Goal: Transaction & Acquisition: Purchase product/service

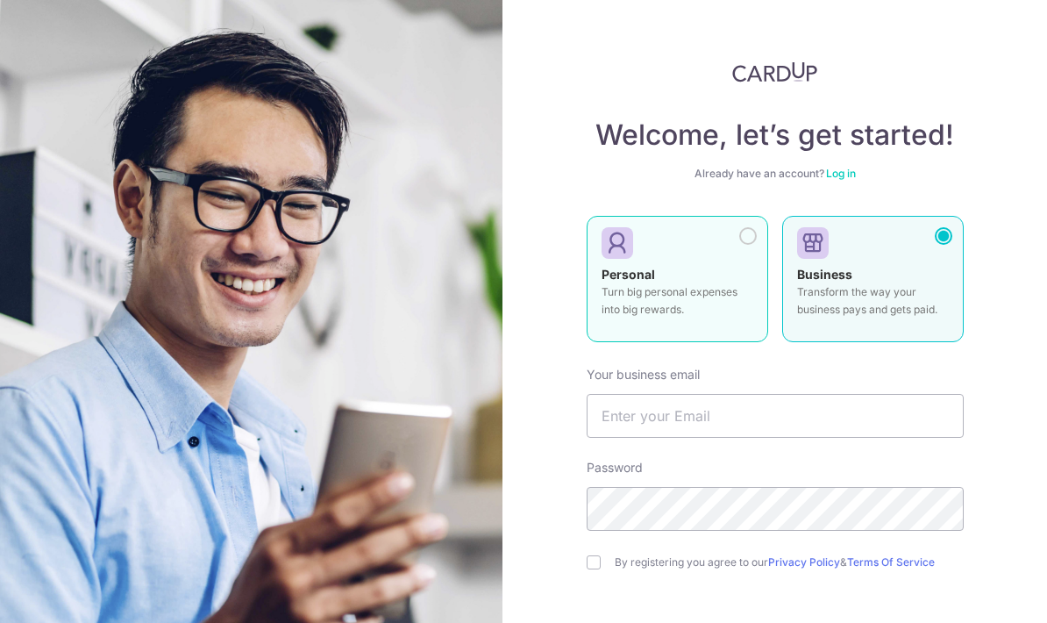
click at [749, 242] on div at bounding box center [748, 236] width 18 height 18
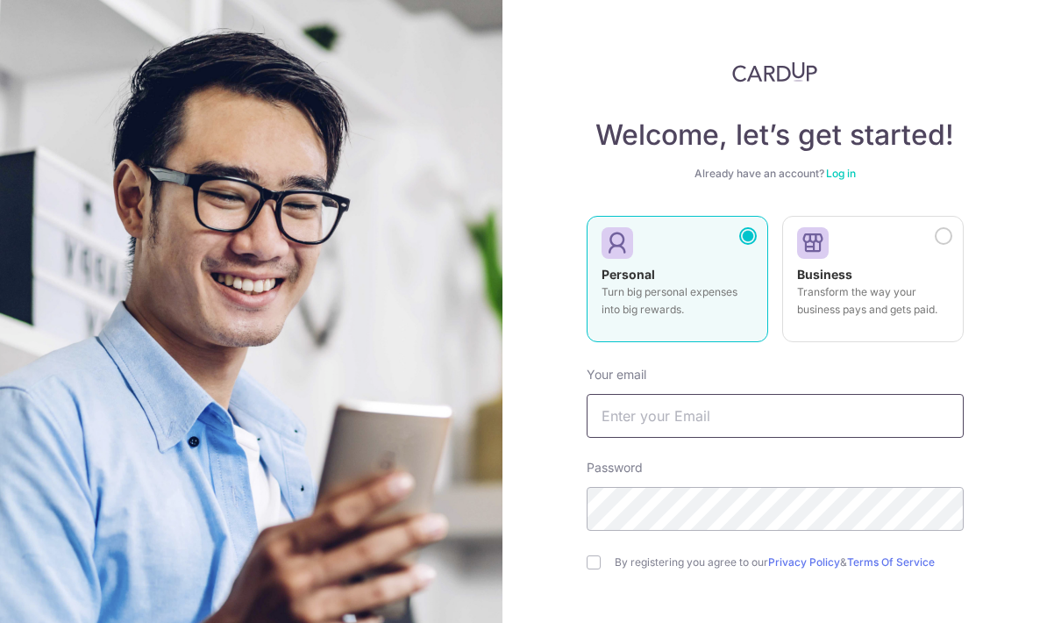
click at [728, 414] on input "text" at bounding box center [775, 416] width 377 height 44
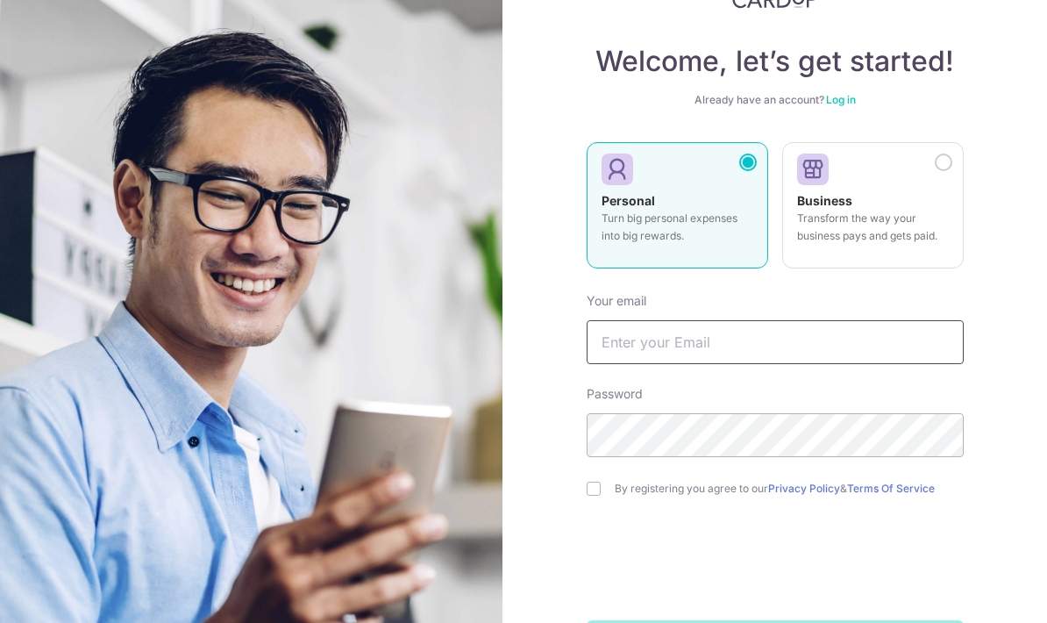
scroll to position [73, 0]
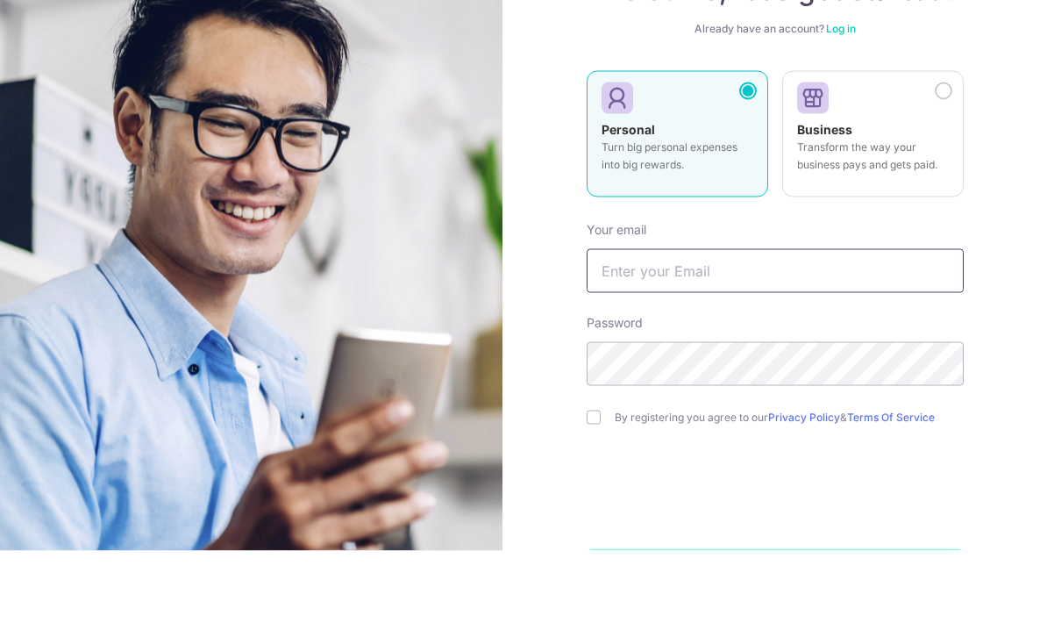
type input "[DOMAIN_NAME][EMAIL_ADDRESS][DOMAIN_NAME]"
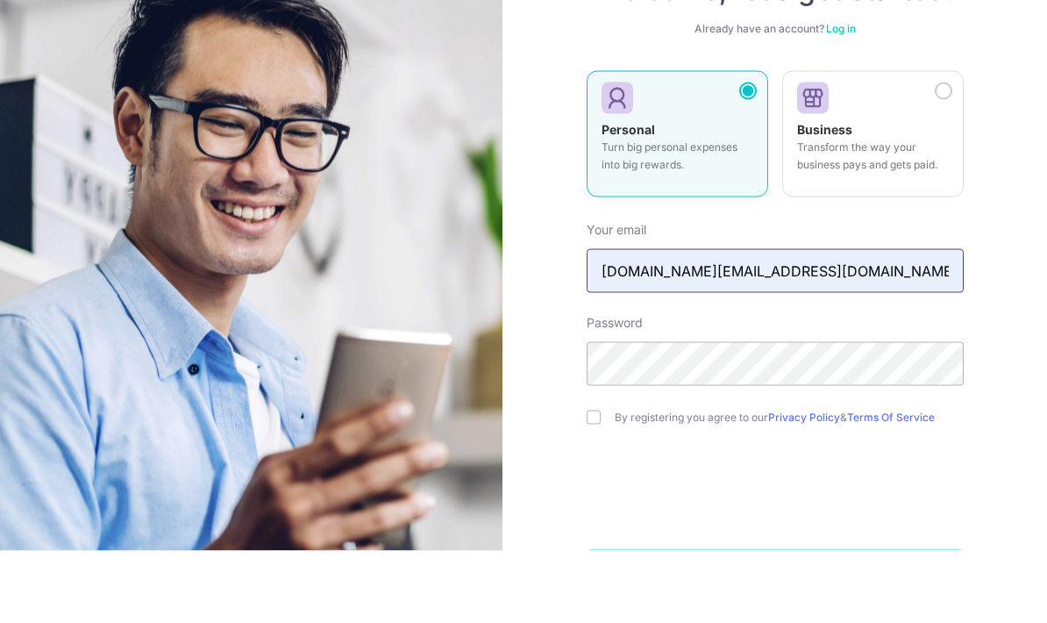
scroll to position [70, 0]
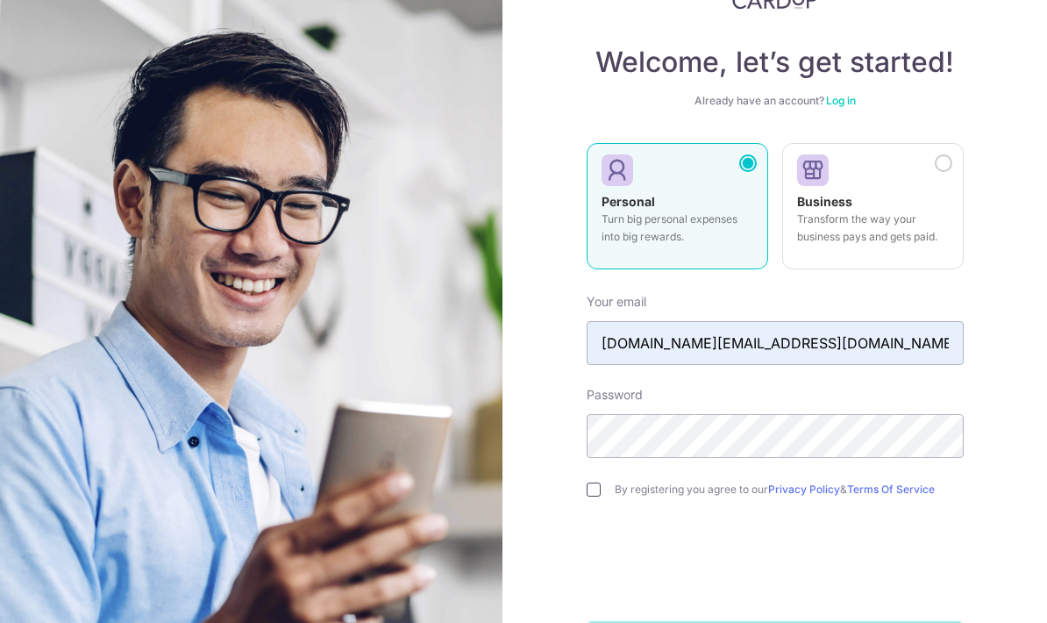
click at [599, 482] on input "checkbox" at bounding box center [594, 489] width 14 height 14
checkbox input "true"
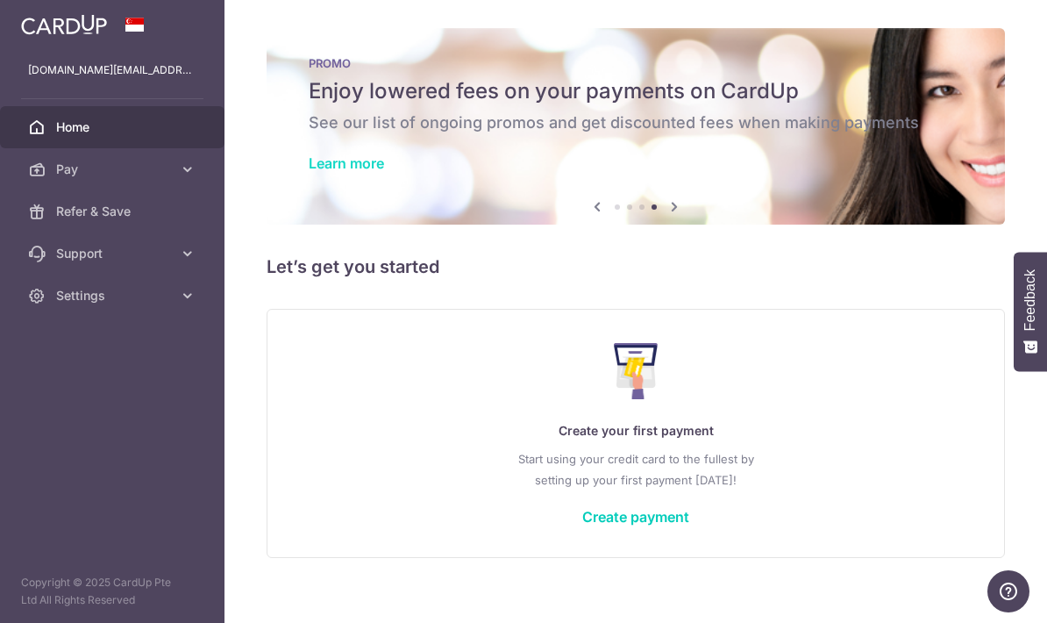
click at [309, 172] on link "Learn more" at bounding box center [346, 163] width 75 height 18
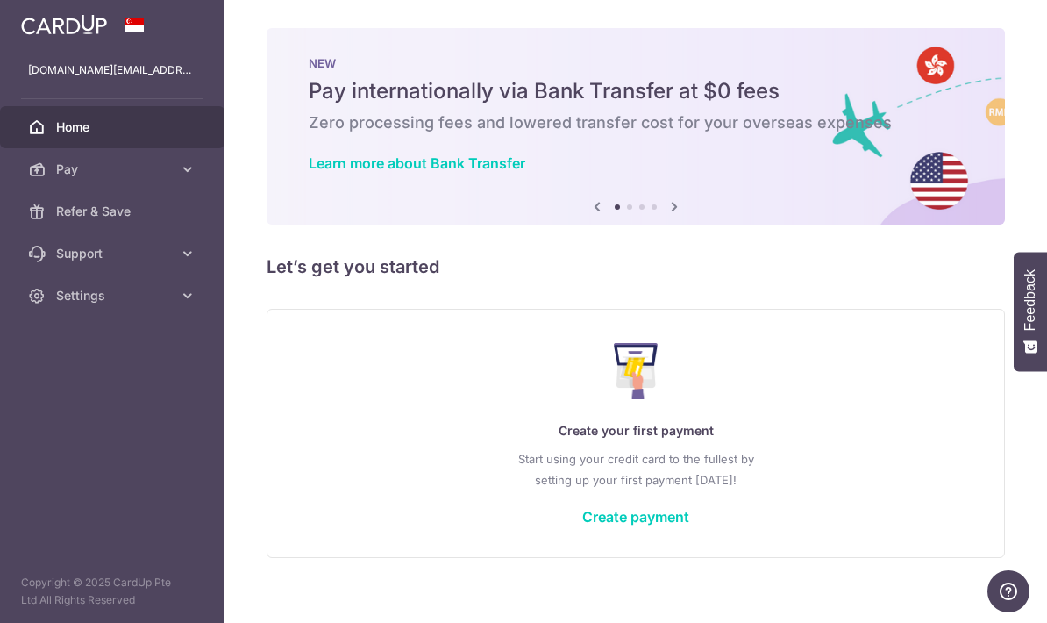
scroll to position [-2, 0]
click at [0, 0] on icon "button" at bounding box center [0, 0] width 0 height 0
click at [187, 169] on icon at bounding box center [188, 169] width 18 height 18
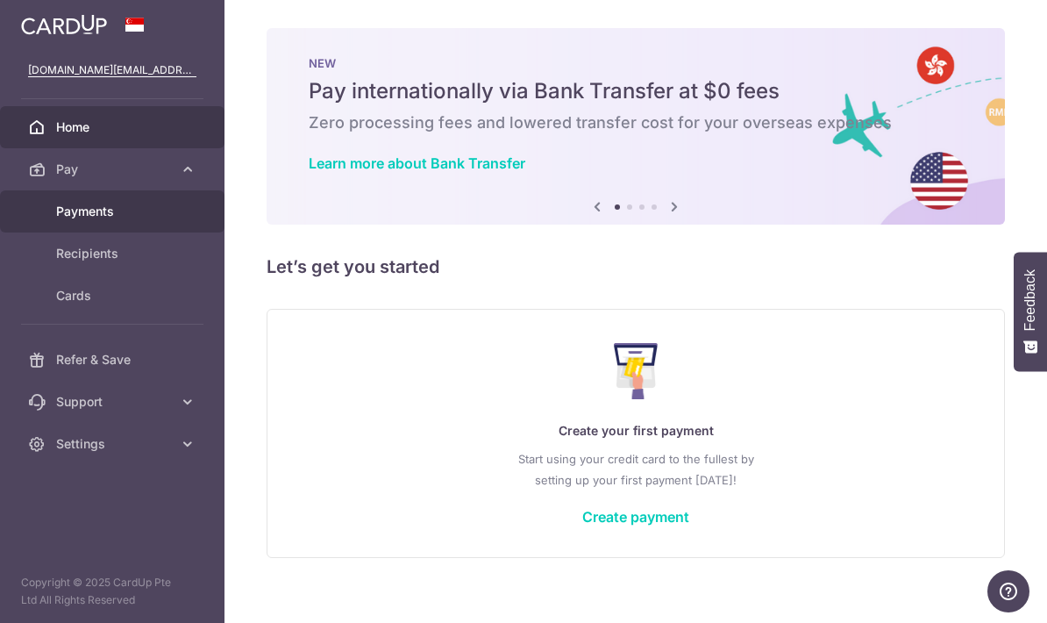
click at [106, 219] on span "Payments" at bounding box center [114, 212] width 116 height 18
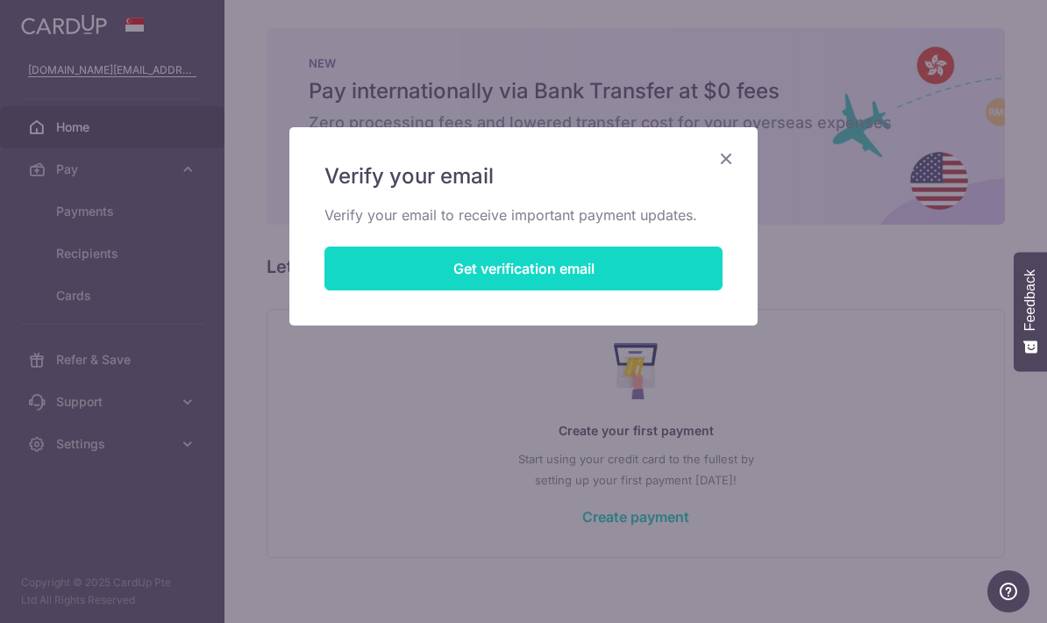
click at [620, 274] on button "Get verification email" at bounding box center [523, 268] width 398 height 44
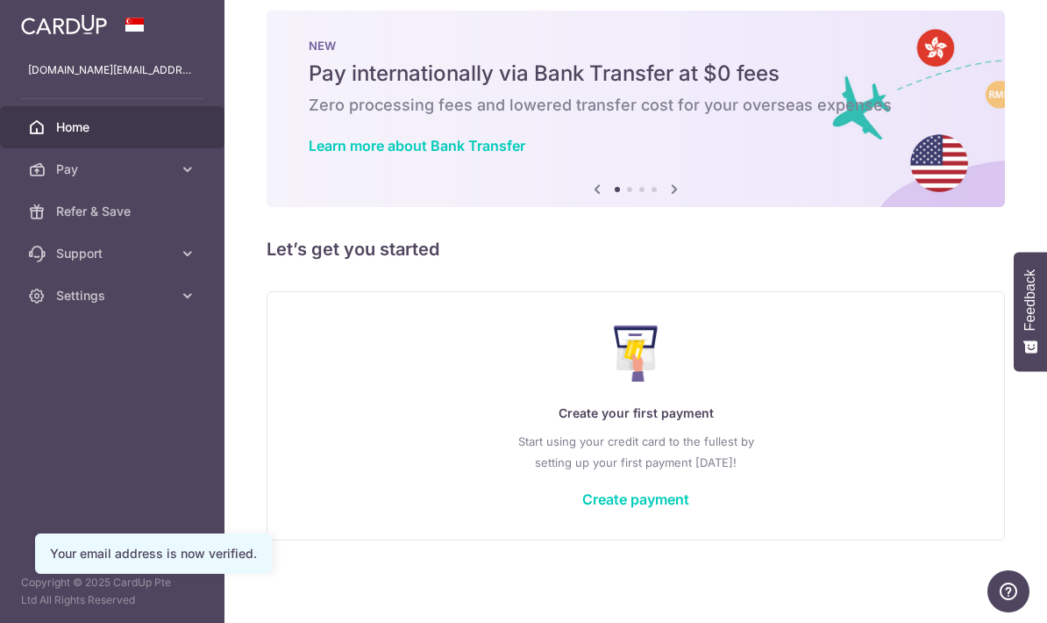
scroll to position [18, 0]
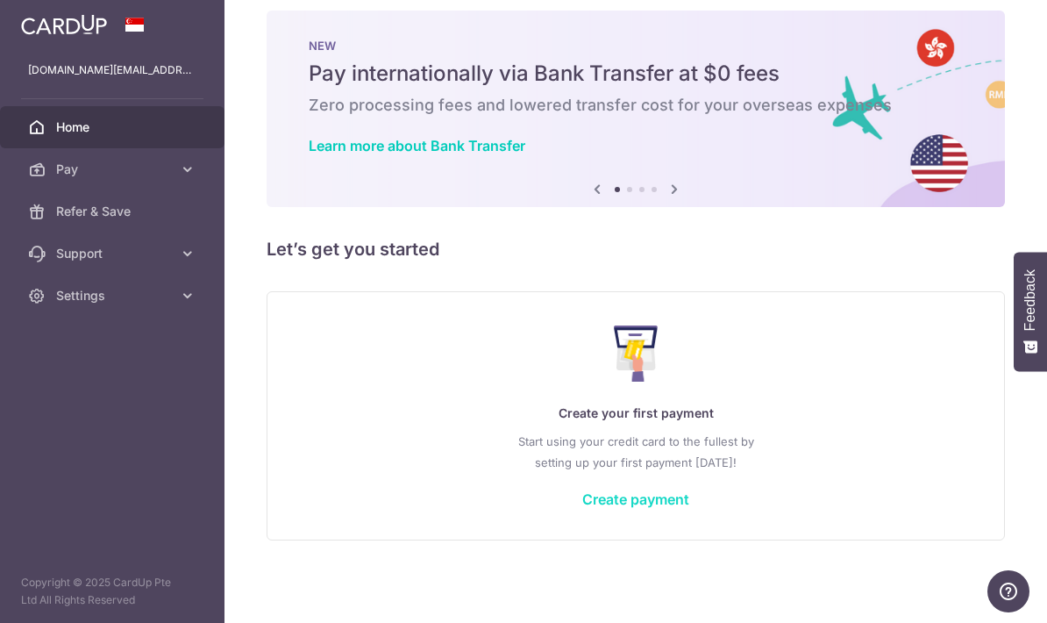
click at [582, 508] on link "Create payment" at bounding box center [635, 499] width 107 height 18
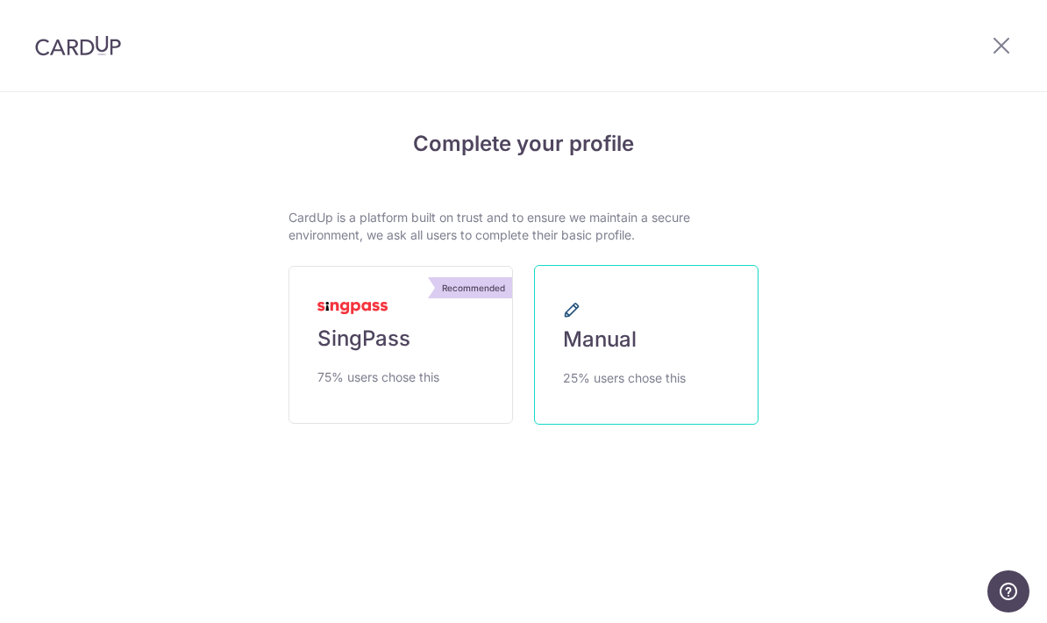
click at [648, 353] on link "Manual 25% users chose this" at bounding box center [646, 345] width 224 height 160
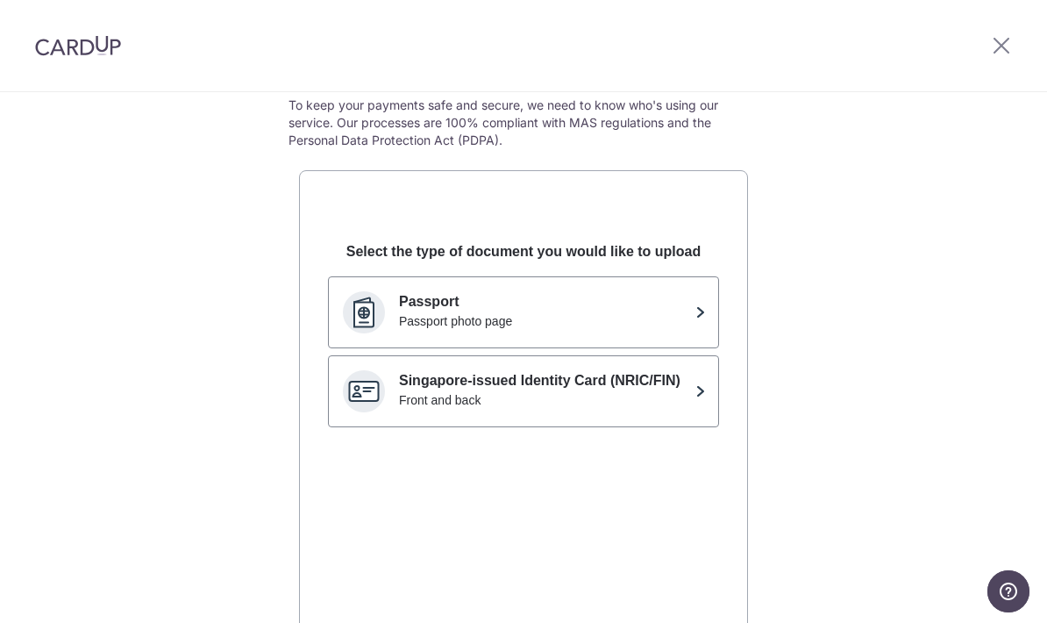
scroll to position [148, 0]
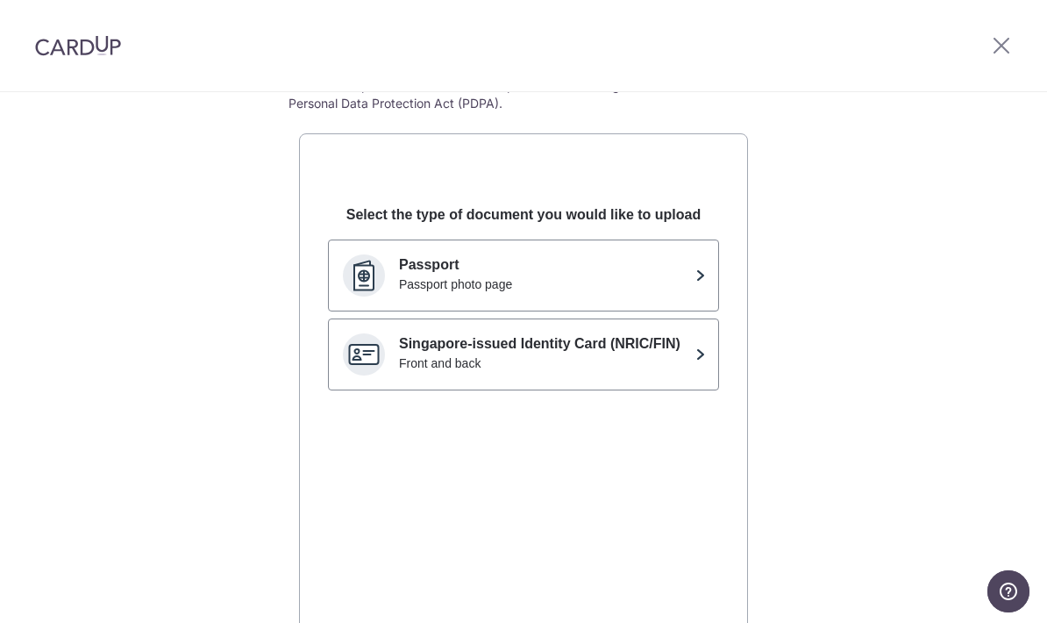
click at [685, 369] on div "Front and back" at bounding box center [543, 363] width 289 height 18
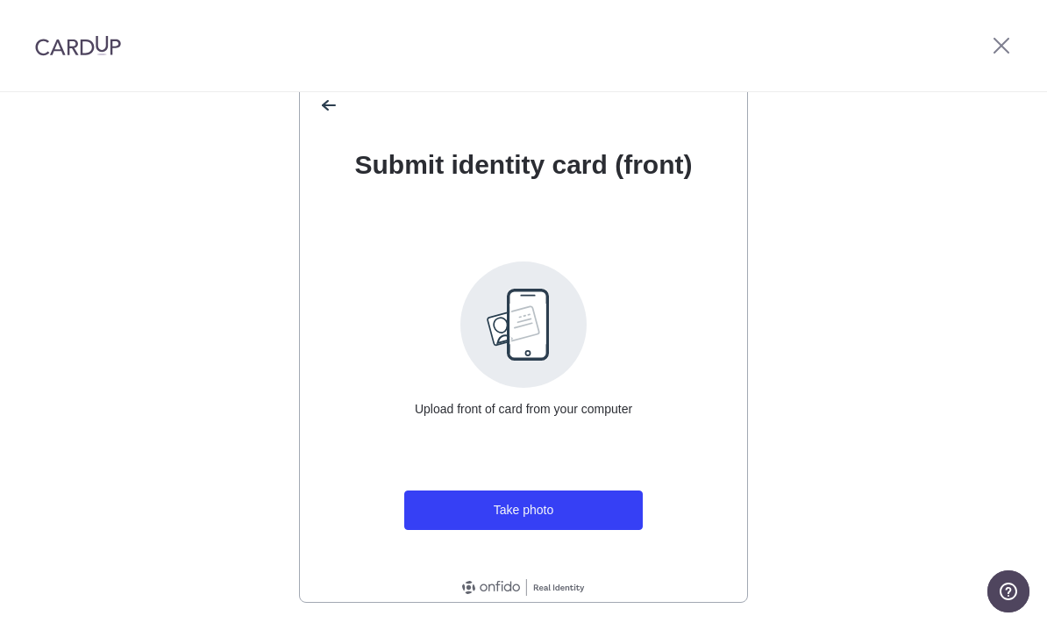
scroll to position [204, 0]
click at [528, 363] on span at bounding box center [523, 325] width 126 height 126
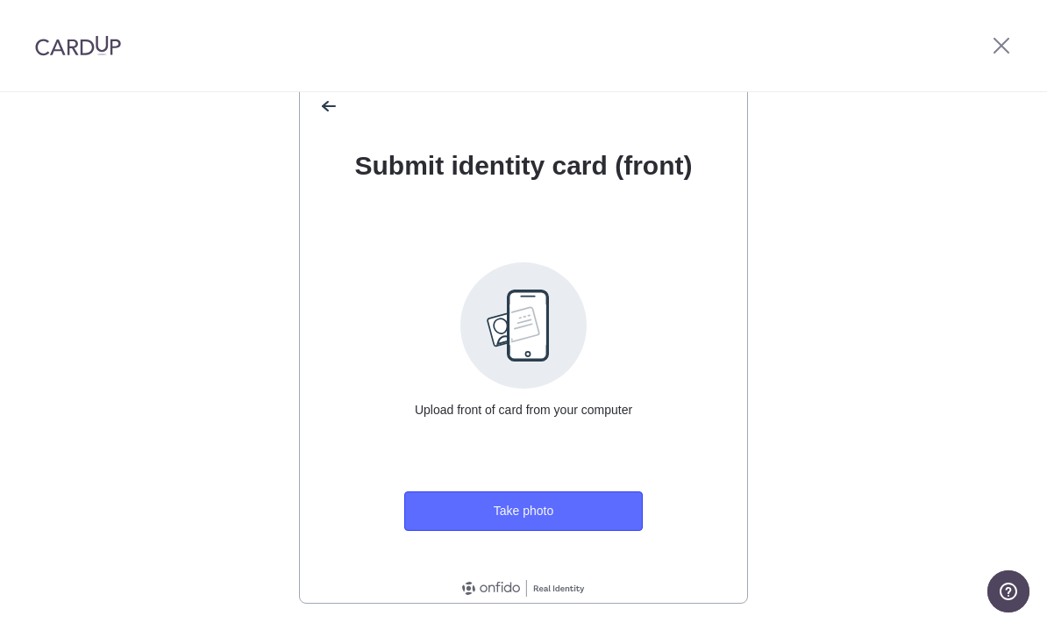
click at [569, 517] on button "Take photo" at bounding box center [523, 510] width 238 height 39
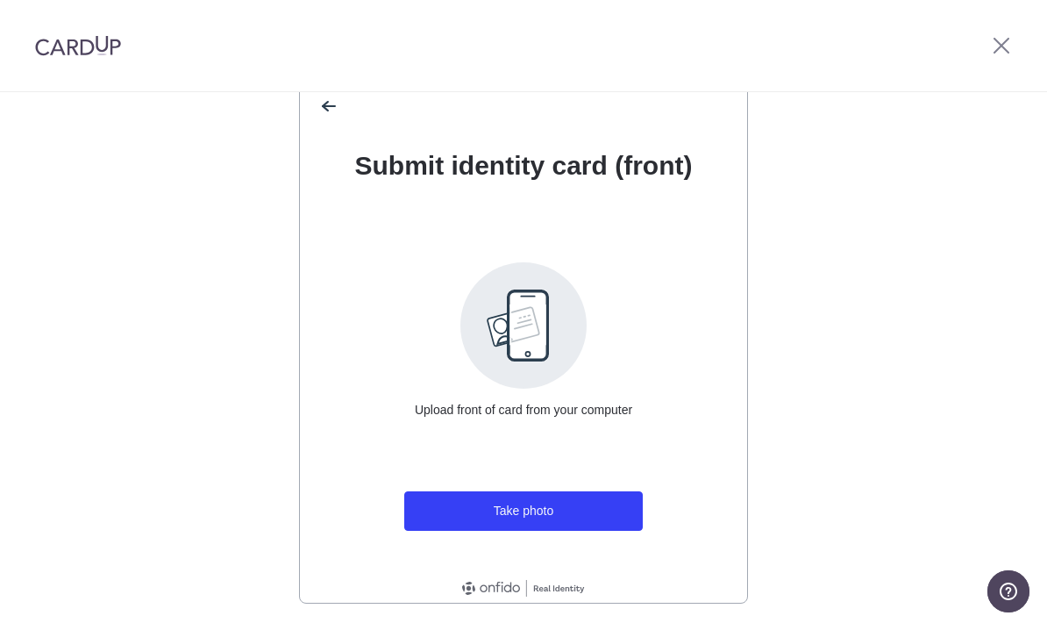
click at [536, 324] on span at bounding box center [523, 325] width 126 height 126
click at [538, 321] on span at bounding box center [523, 325] width 126 height 126
click at [553, 302] on span at bounding box center [523, 325] width 126 height 126
click at [549, 314] on span at bounding box center [523, 325] width 126 height 126
click at [548, 314] on span at bounding box center [523, 325] width 126 height 126
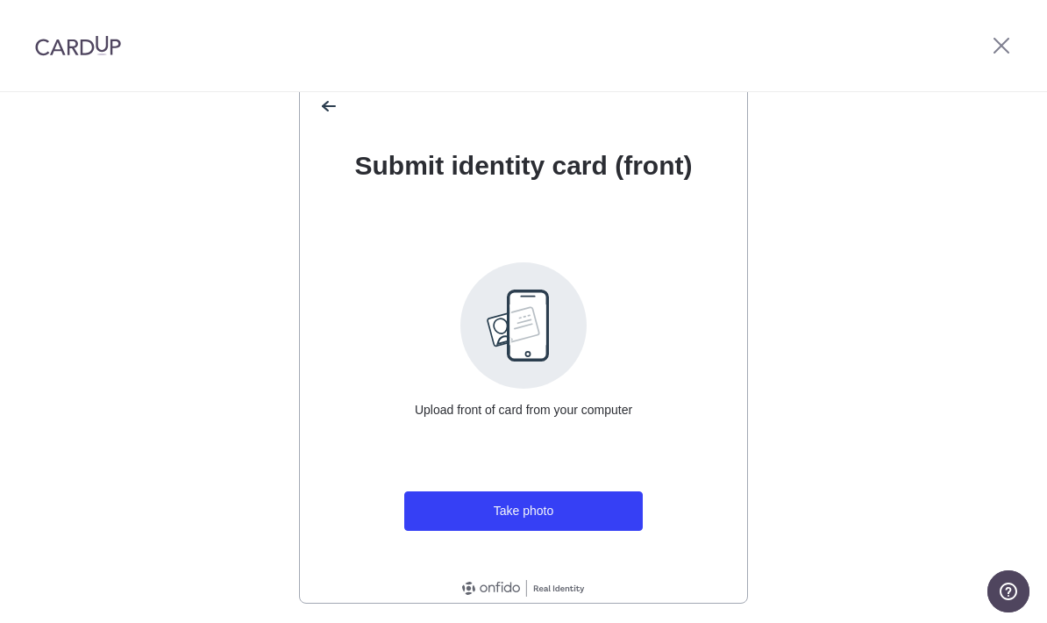
click at [541, 327] on span at bounding box center [523, 325] width 126 height 126
click at [561, 318] on span at bounding box center [523, 325] width 126 height 126
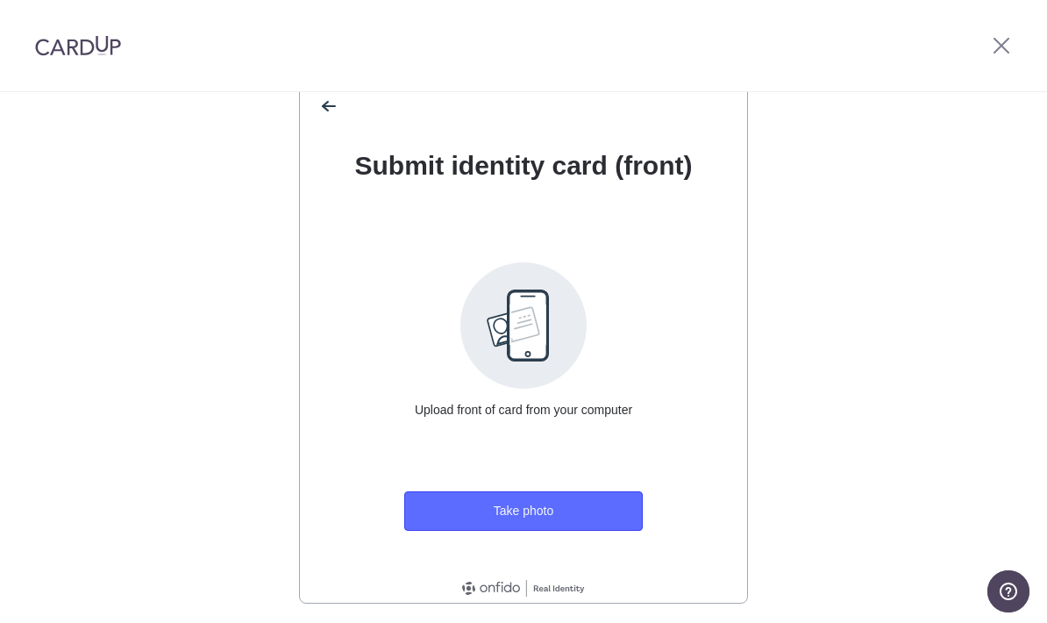
click at [558, 517] on button "Take photo" at bounding box center [523, 510] width 238 height 39
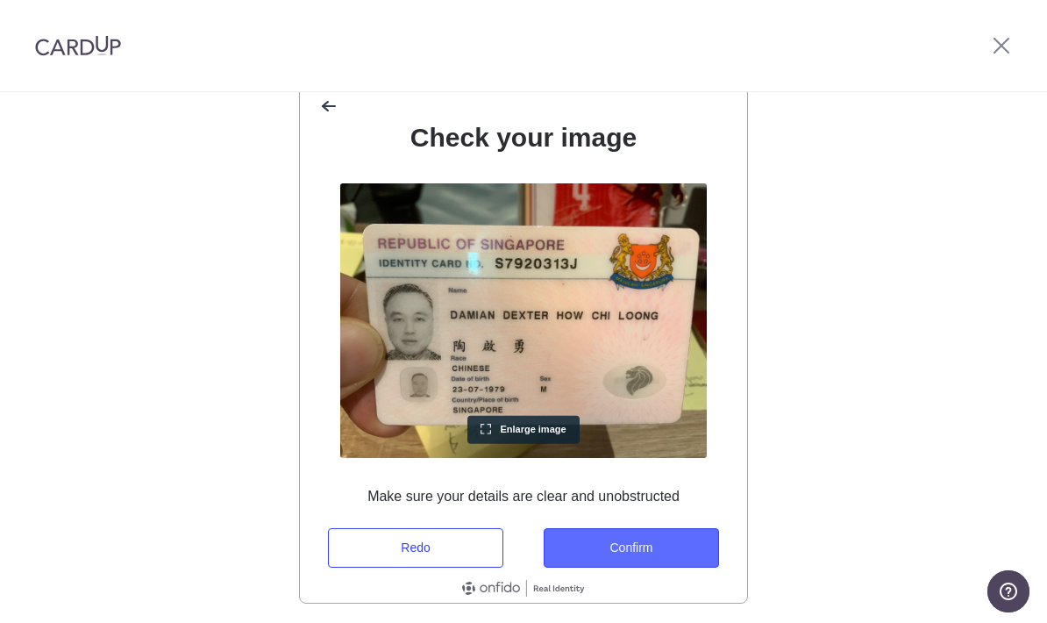
click at [625, 545] on button "Confirm" at bounding box center [631, 547] width 175 height 39
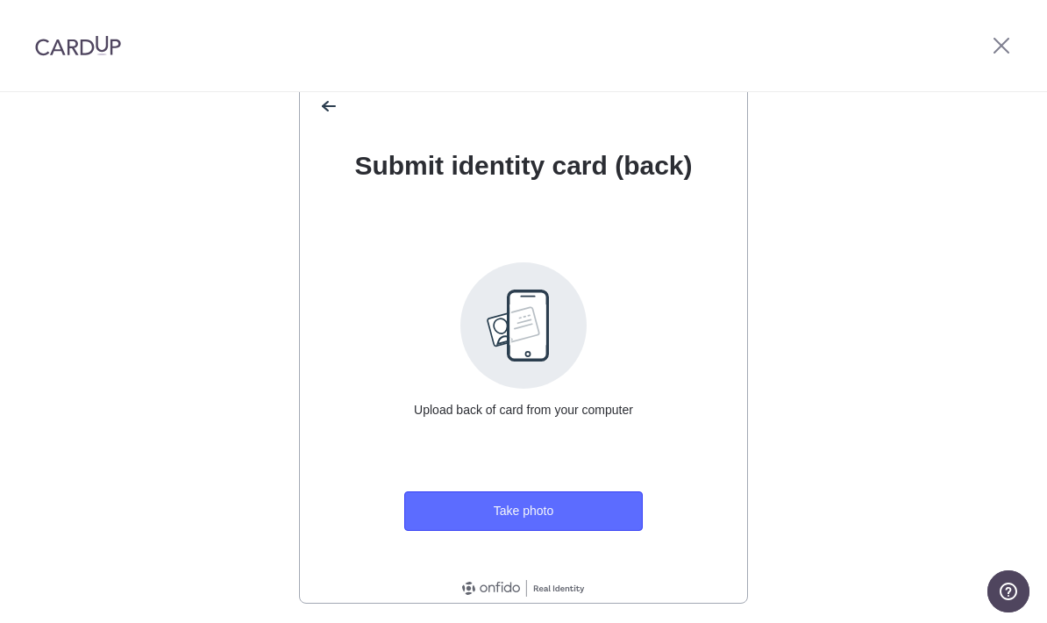
click at [550, 520] on button "Take photo" at bounding box center [523, 510] width 238 height 39
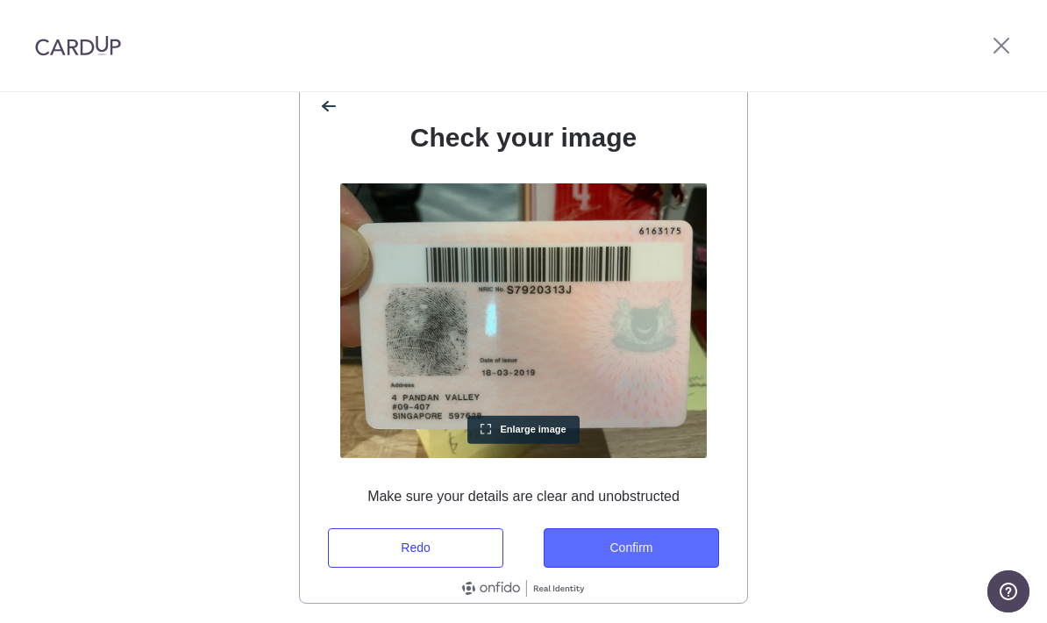
click at [668, 547] on button "Confirm" at bounding box center [631, 547] width 175 height 39
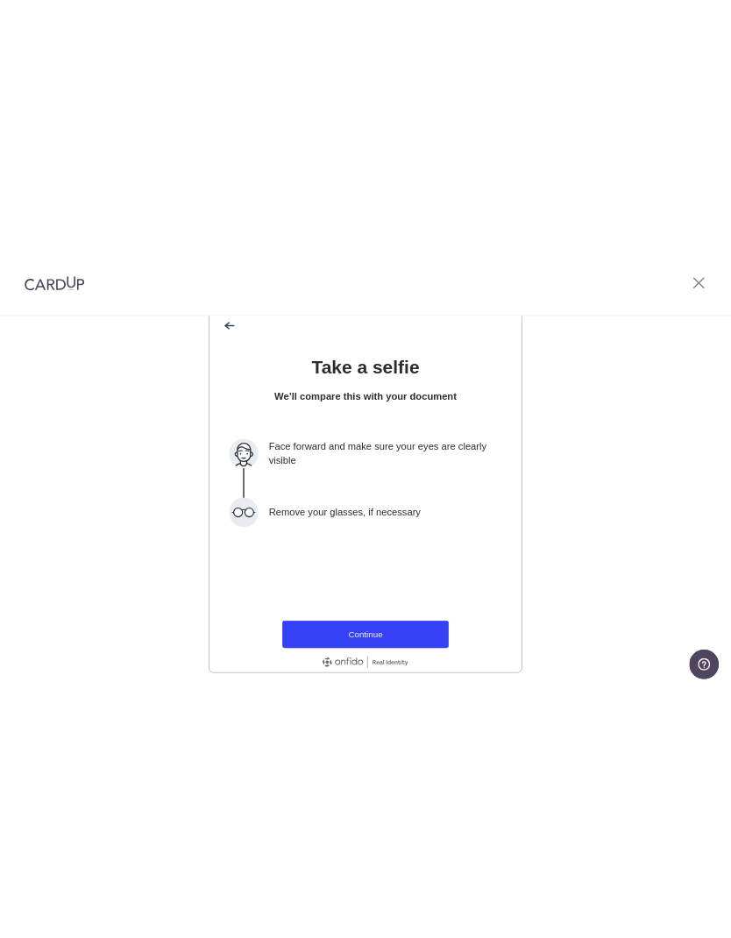
scroll to position [0, 0]
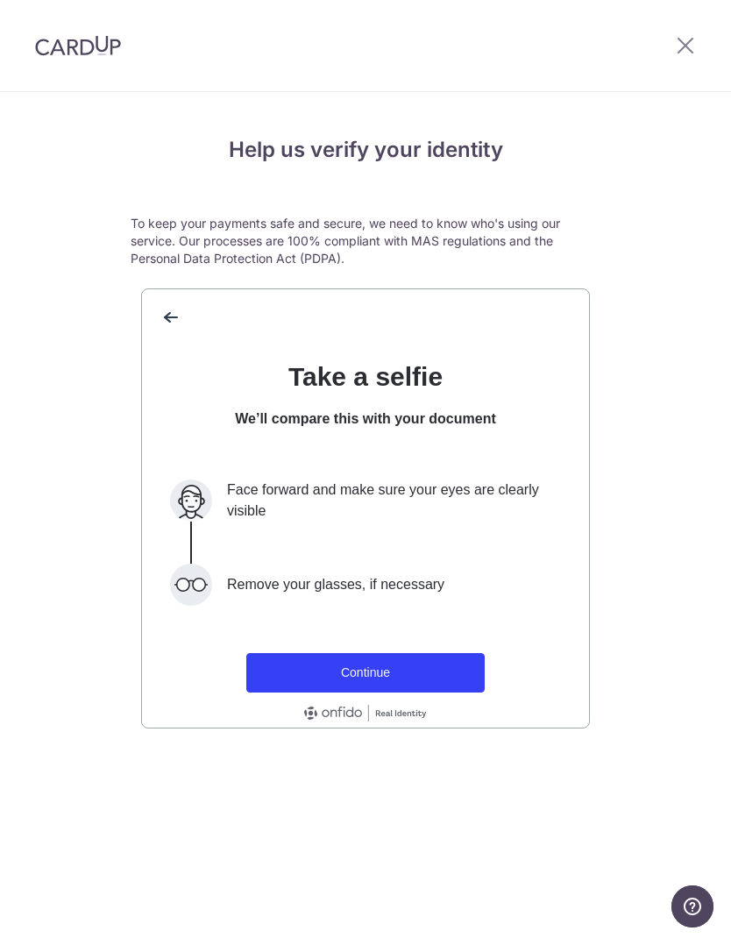
click at [391, 622] on button "Continue" at bounding box center [365, 672] width 238 height 39
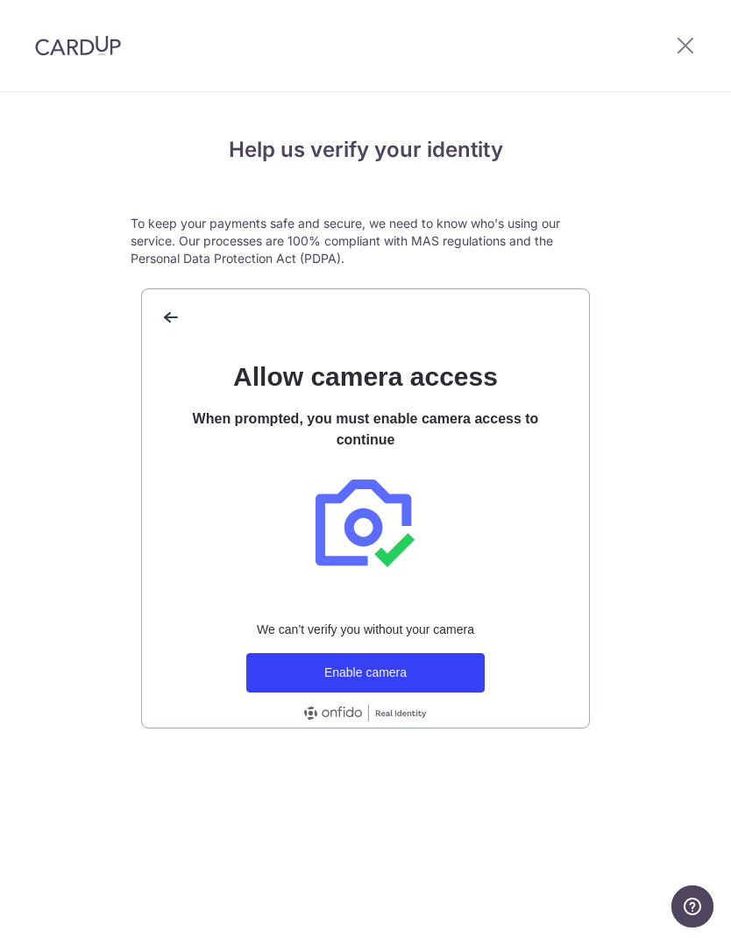
click at [410, 622] on button "Enable camera" at bounding box center [365, 672] width 238 height 39
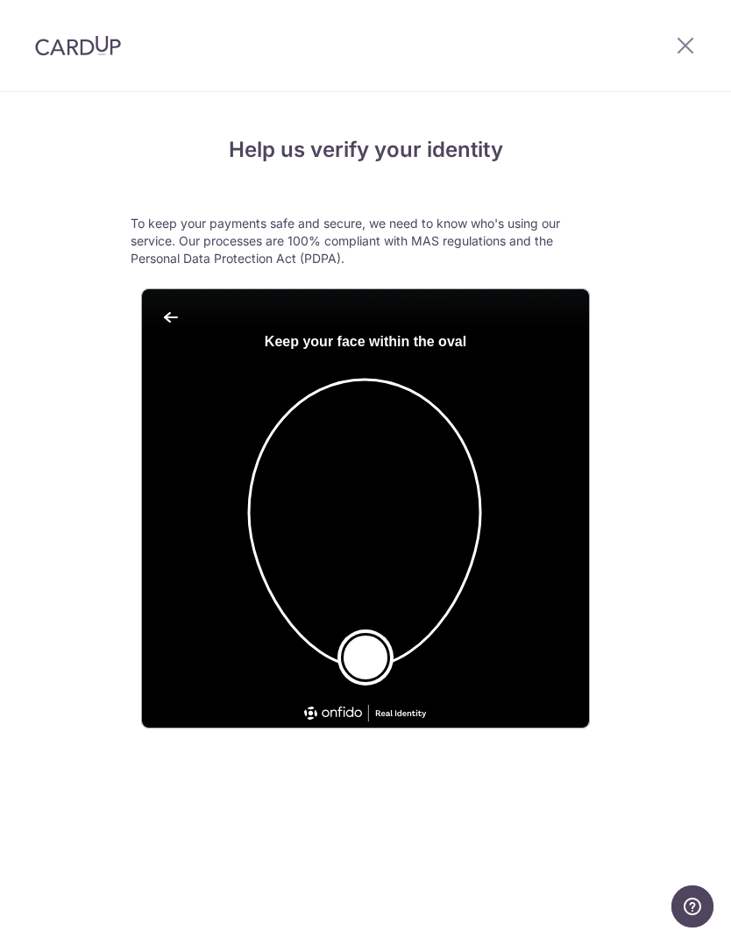
click at [381, 622] on button "Take a photo" at bounding box center [365, 657] width 49 height 49
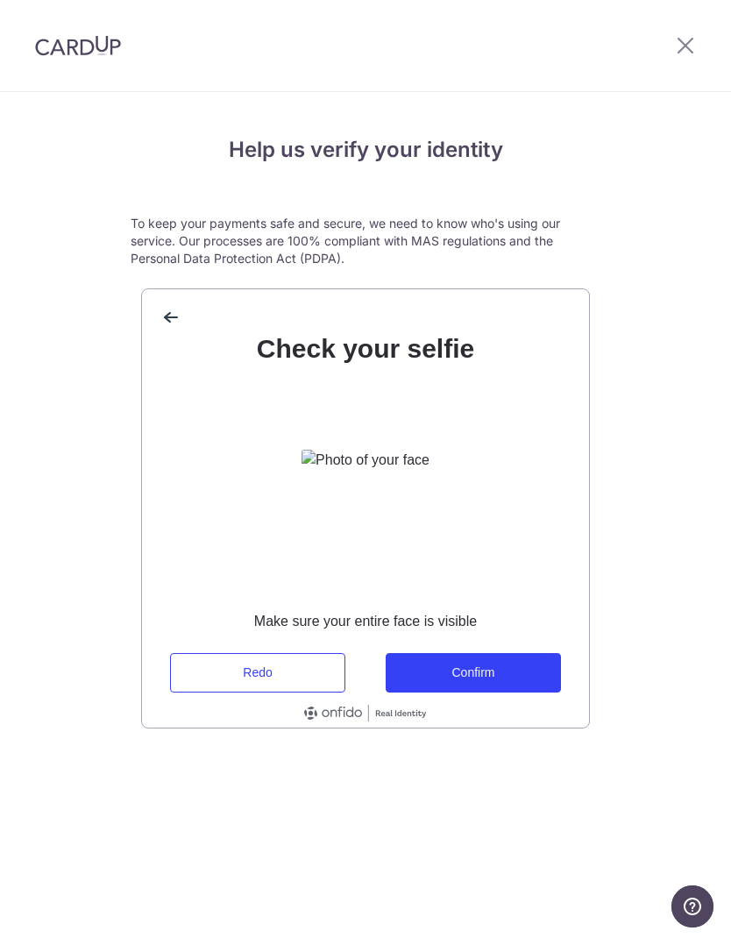
click at [513, 622] on button "Confirm" at bounding box center [473, 672] width 175 height 39
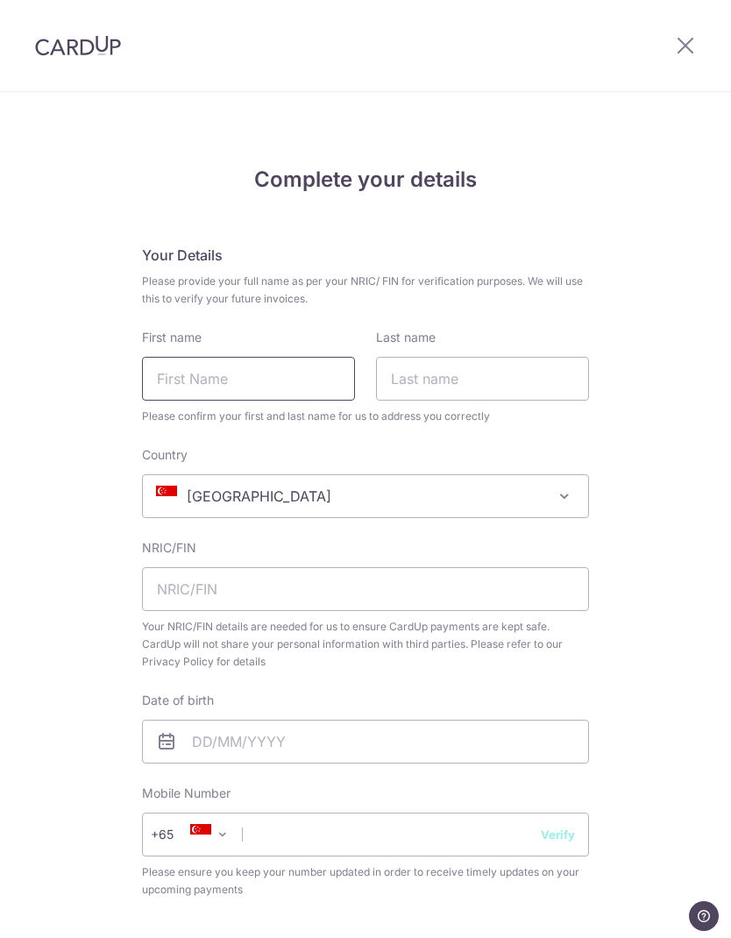
click at [273, 387] on input "First name" at bounding box center [248, 379] width 213 height 44
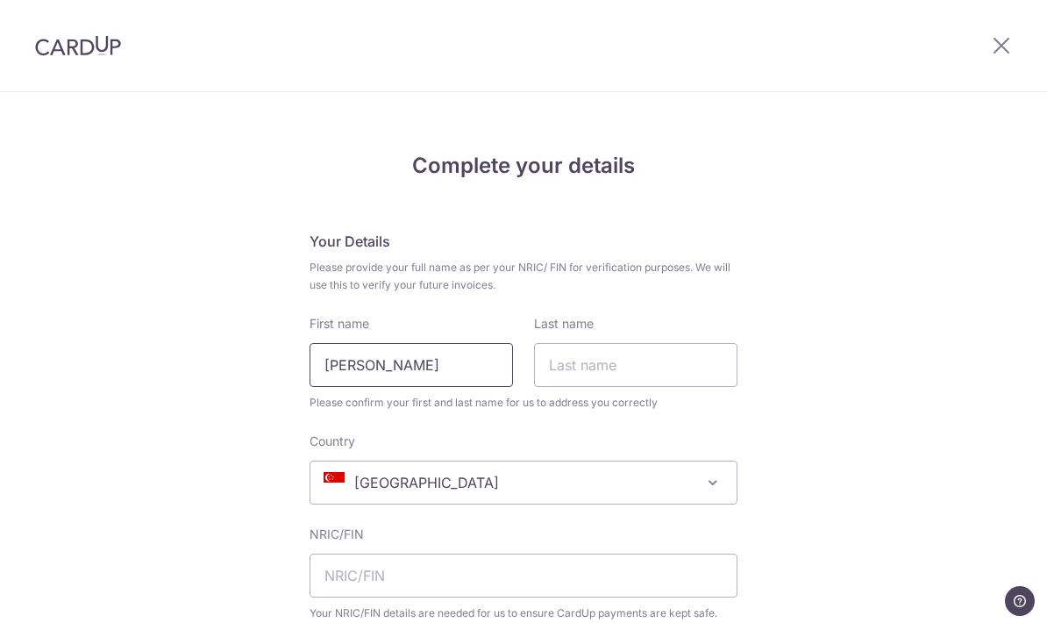
type input "Damian Dexter Chi Loong"
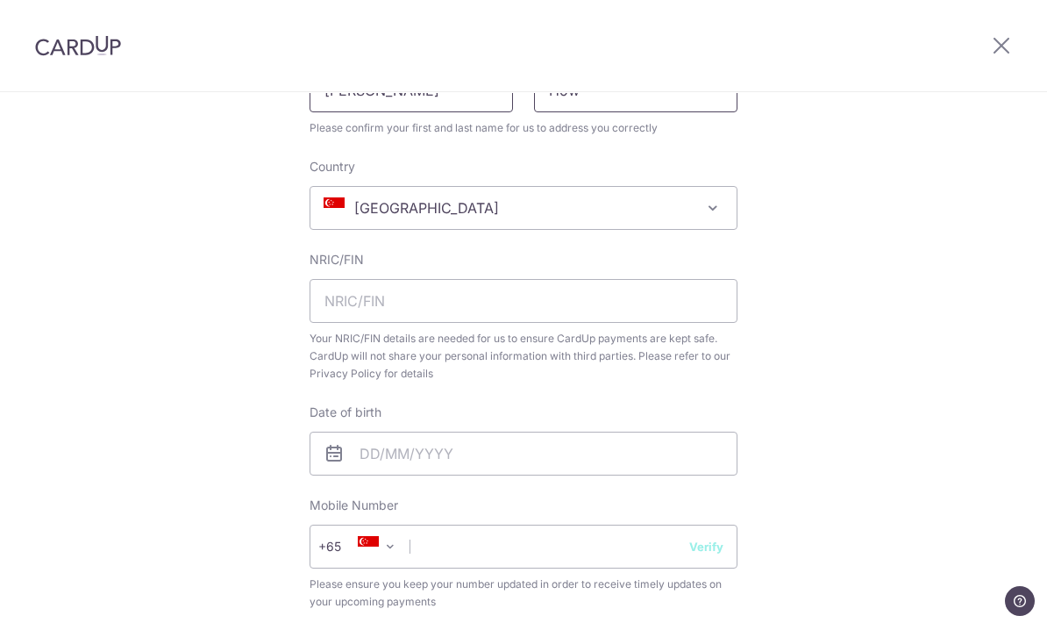
scroll to position [279, 0]
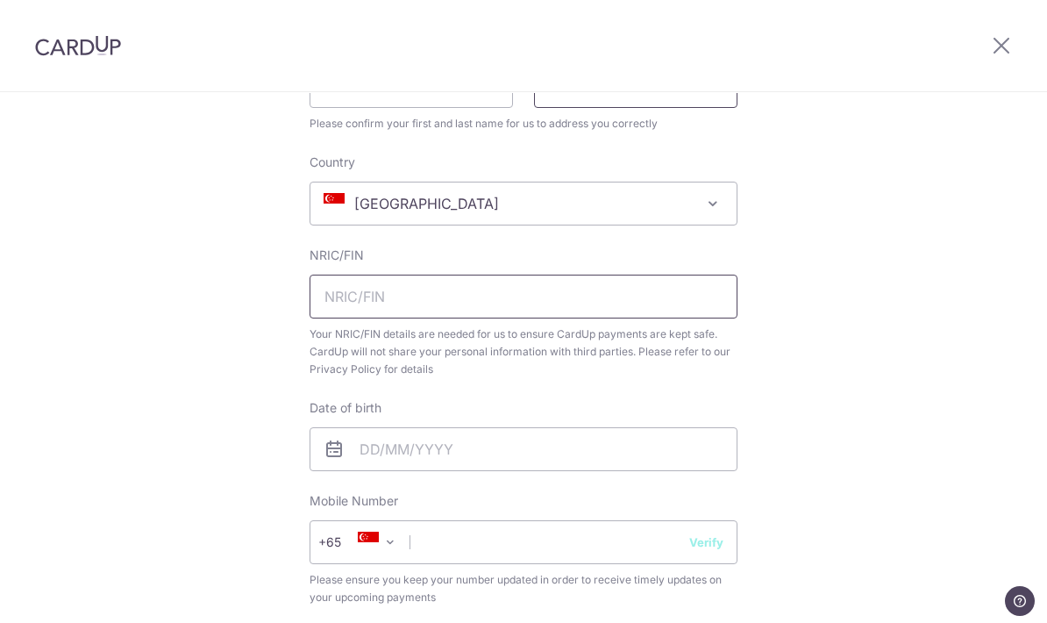
type input "How"
click at [433, 318] on input "text" at bounding box center [524, 296] width 428 height 44
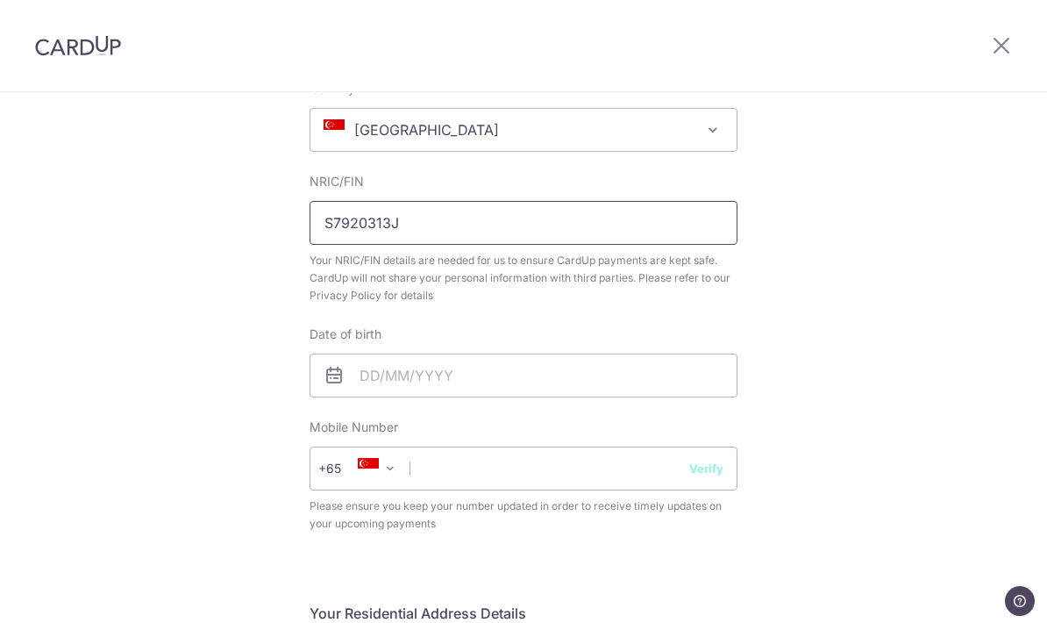
scroll to position [394, 0]
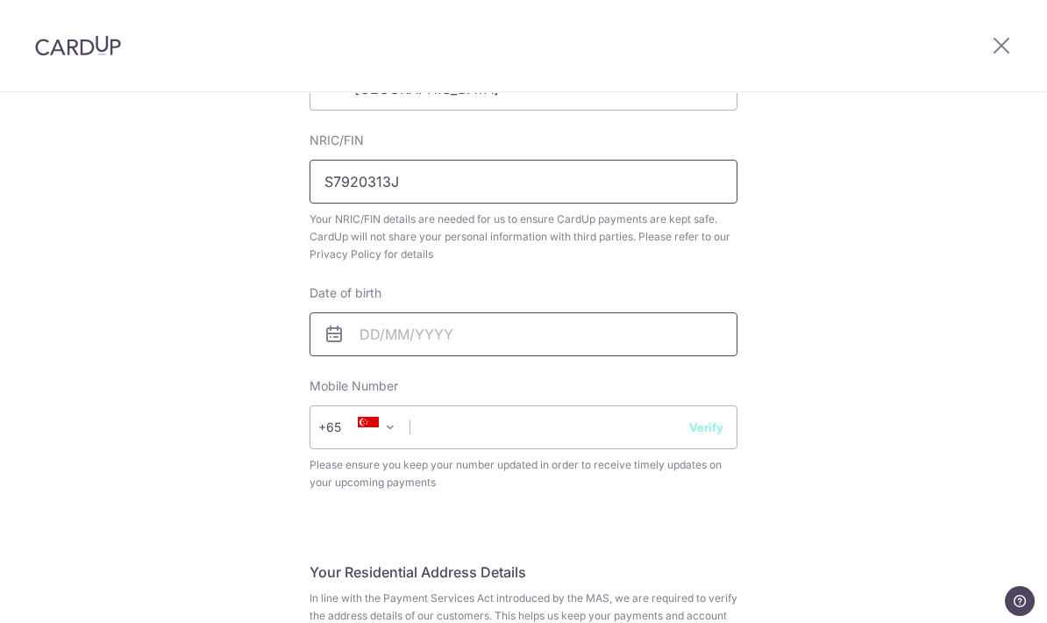
type input "S7920313J"
click at [431, 356] on input "text" at bounding box center [524, 334] width 428 height 44
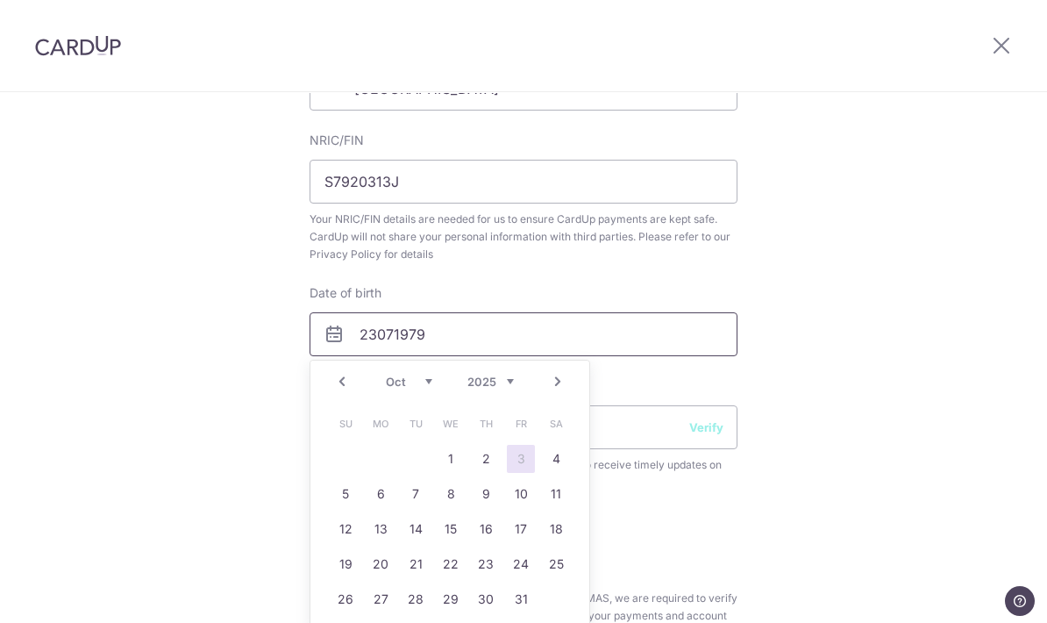
scroll to position [446, 0]
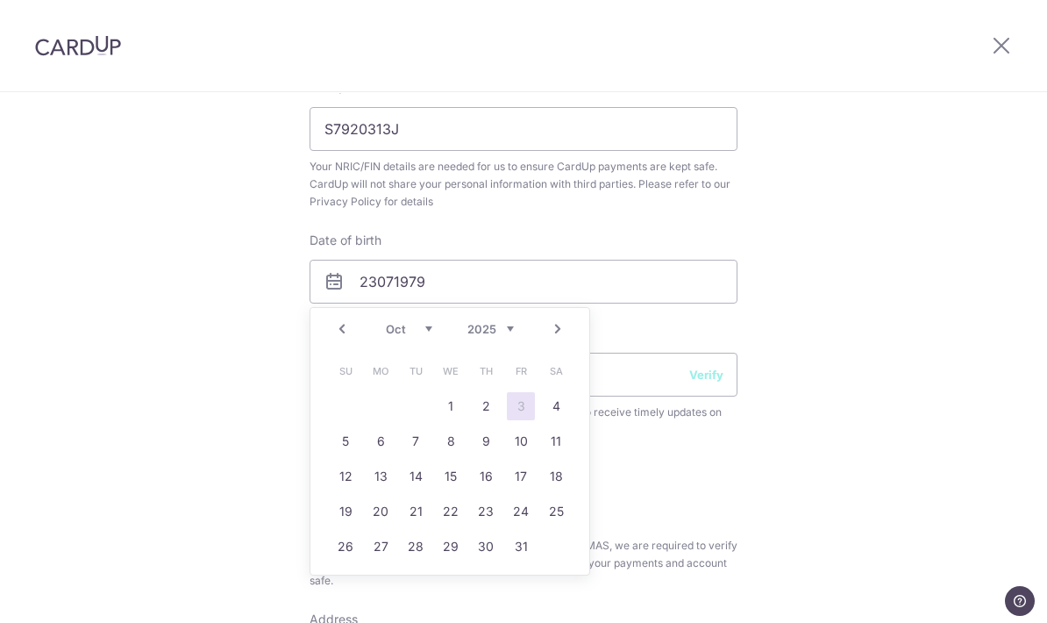
click at [730, 203] on div "Complete your details Your Details Please provide your full name as per your NR…" at bounding box center [523, 582] width 1047 height 1870
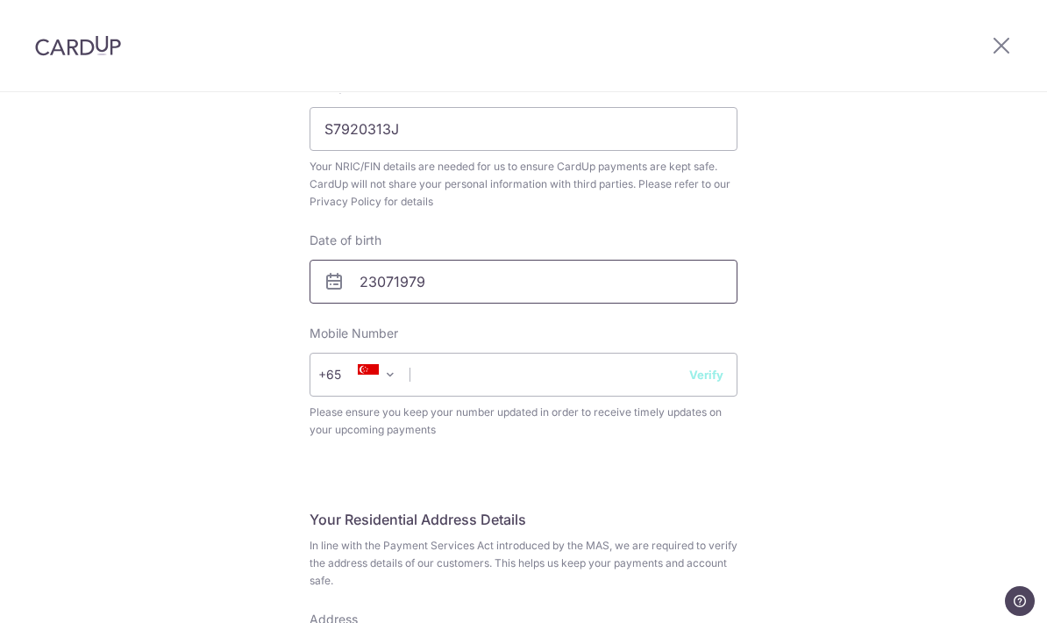
click at [473, 290] on input "23071979" at bounding box center [524, 282] width 428 height 44
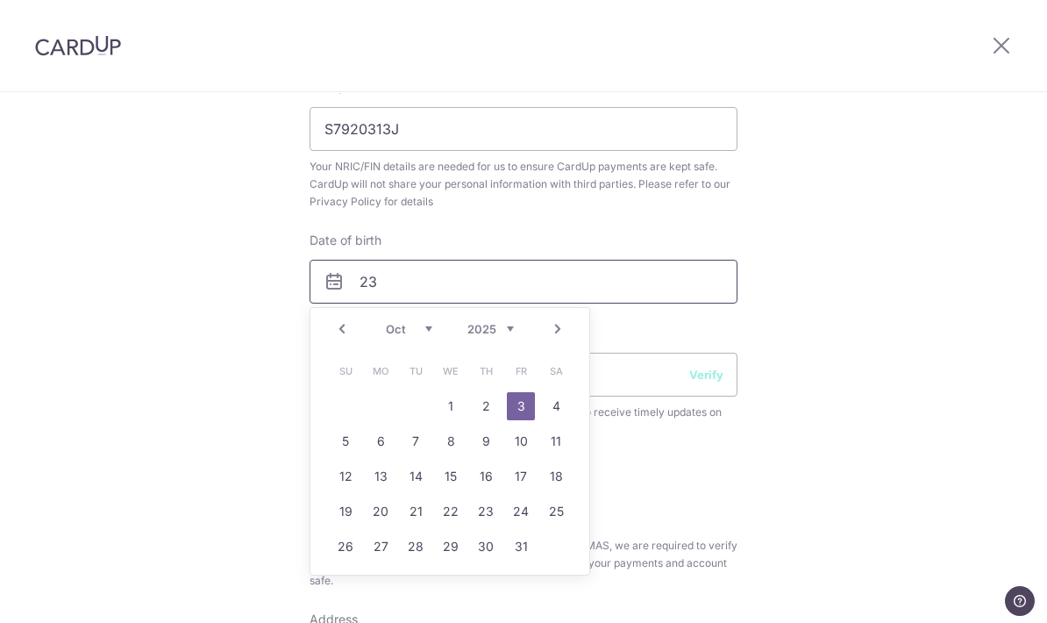
type input "2"
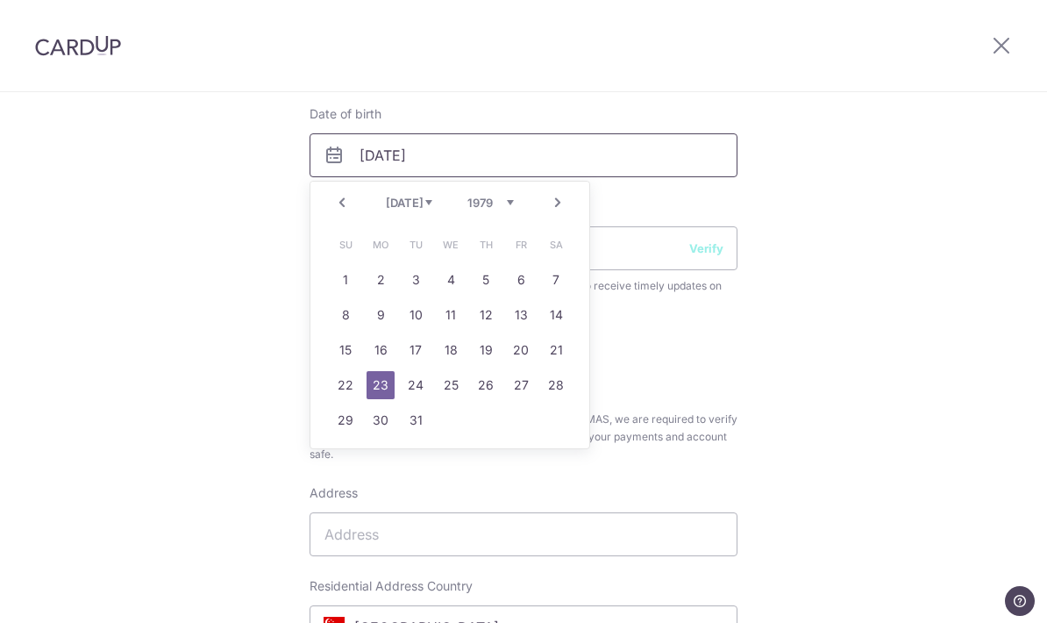
scroll to position [580, 0]
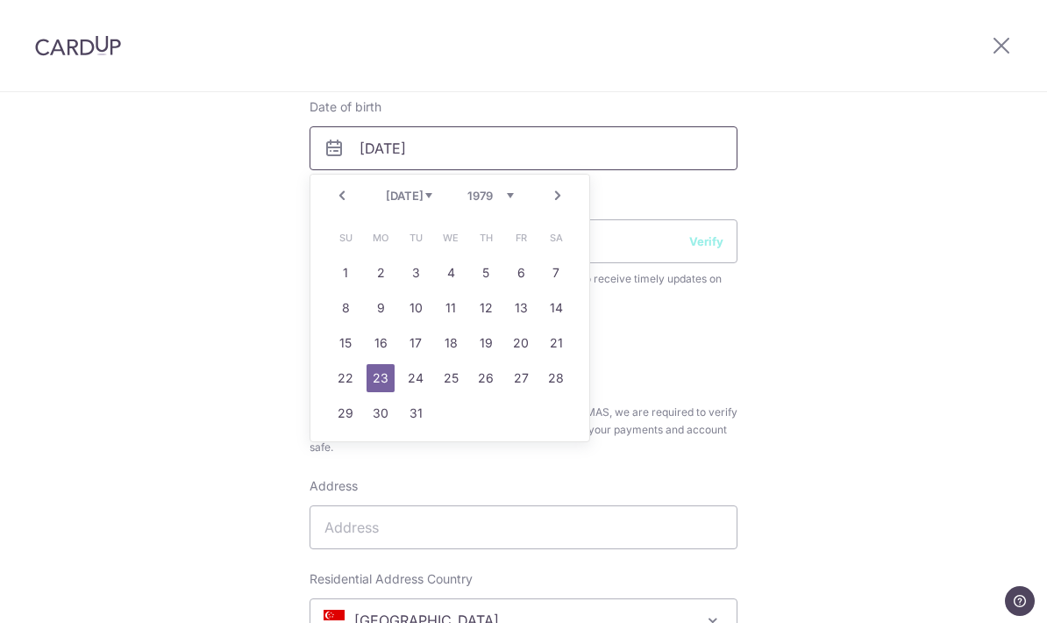
type input "23/07/1979"
click at [374, 388] on link "23" at bounding box center [381, 378] width 28 height 28
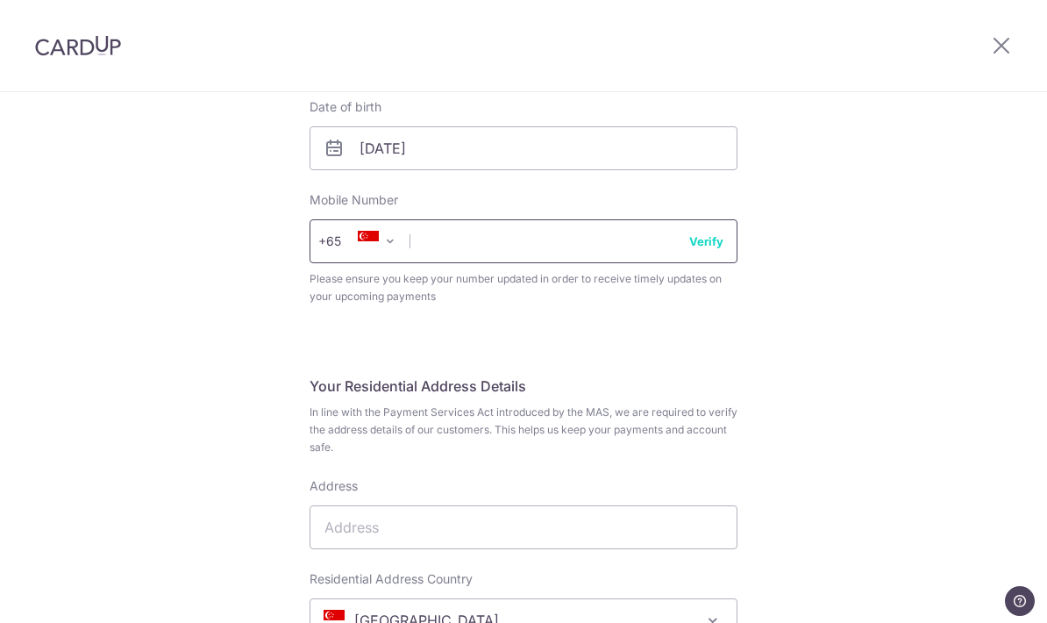
click at [555, 253] on input "text" at bounding box center [524, 241] width 428 height 44
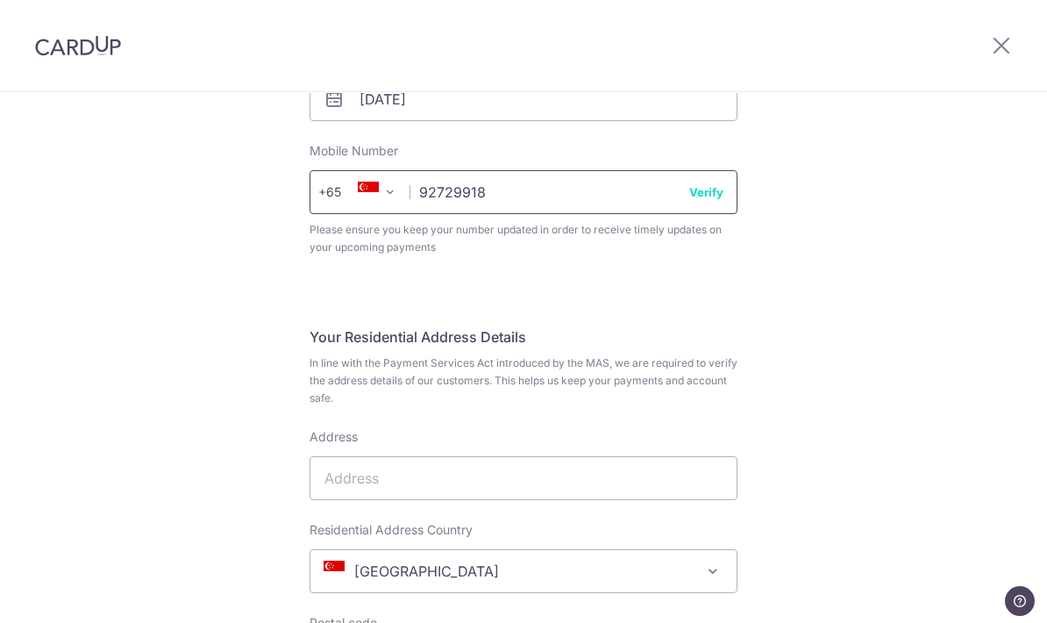
scroll to position [623, 0]
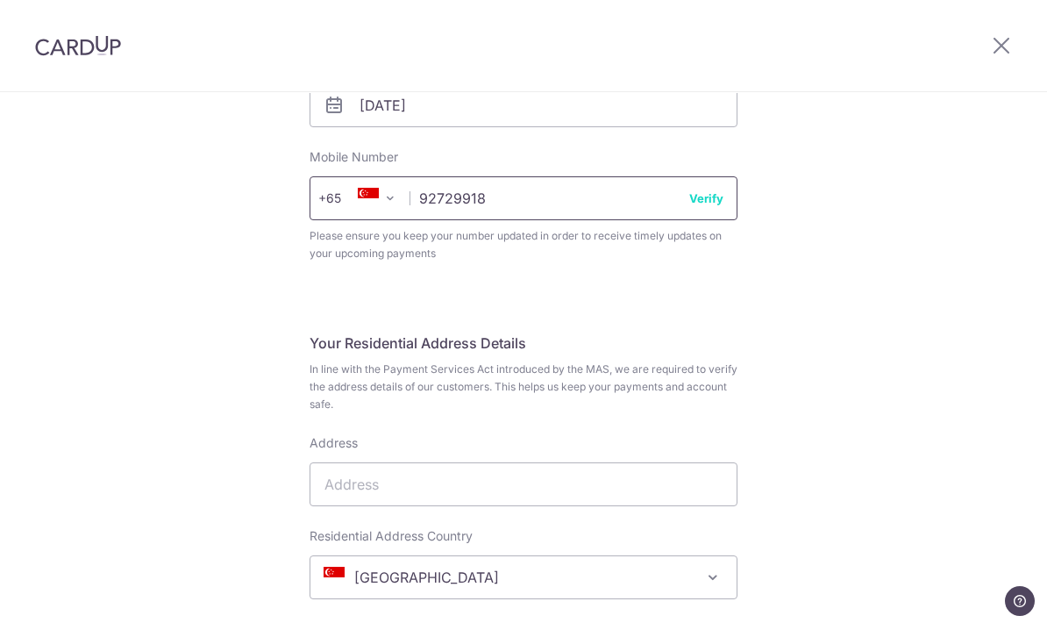
type input "92729918"
click at [723, 207] on button "Verify" at bounding box center [706, 198] width 34 height 18
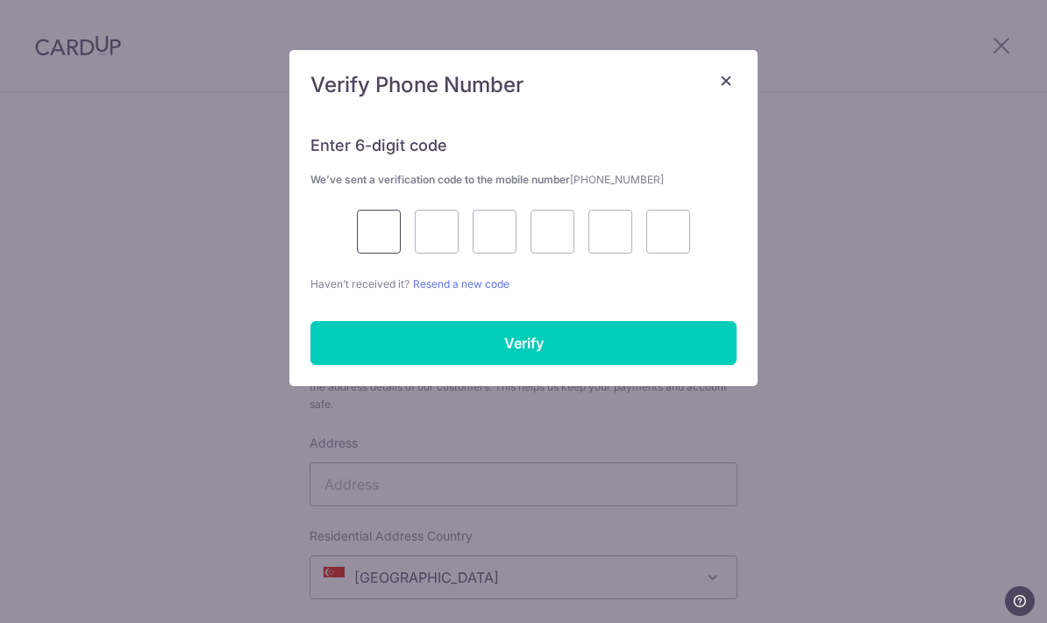
click at [378, 236] on input "text" at bounding box center [379, 232] width 44 height 44
type input "7"
type input "0"
type input "7"
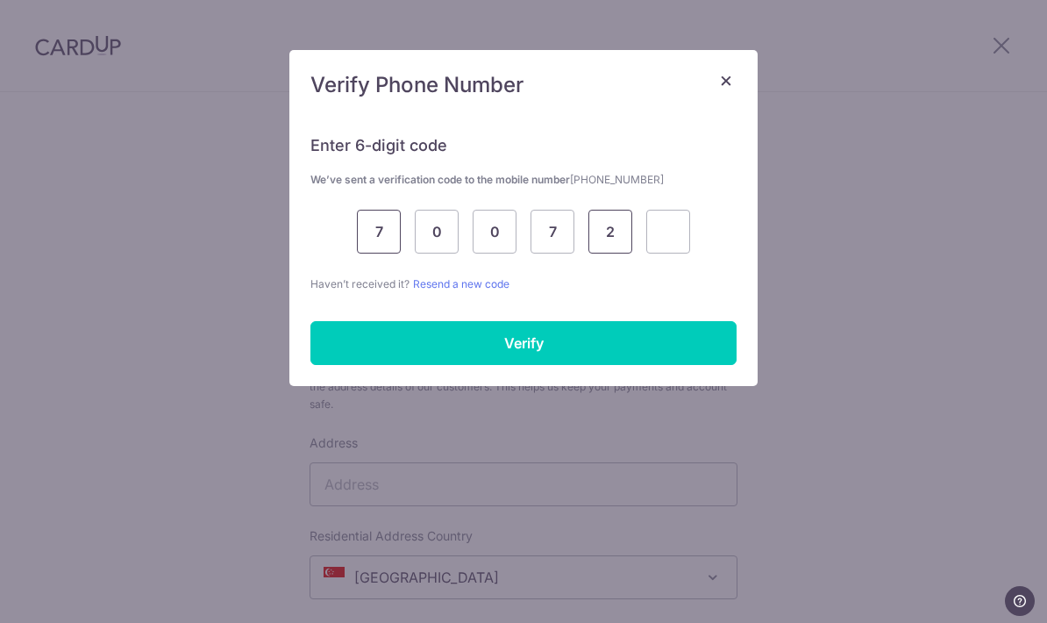
type input "2"
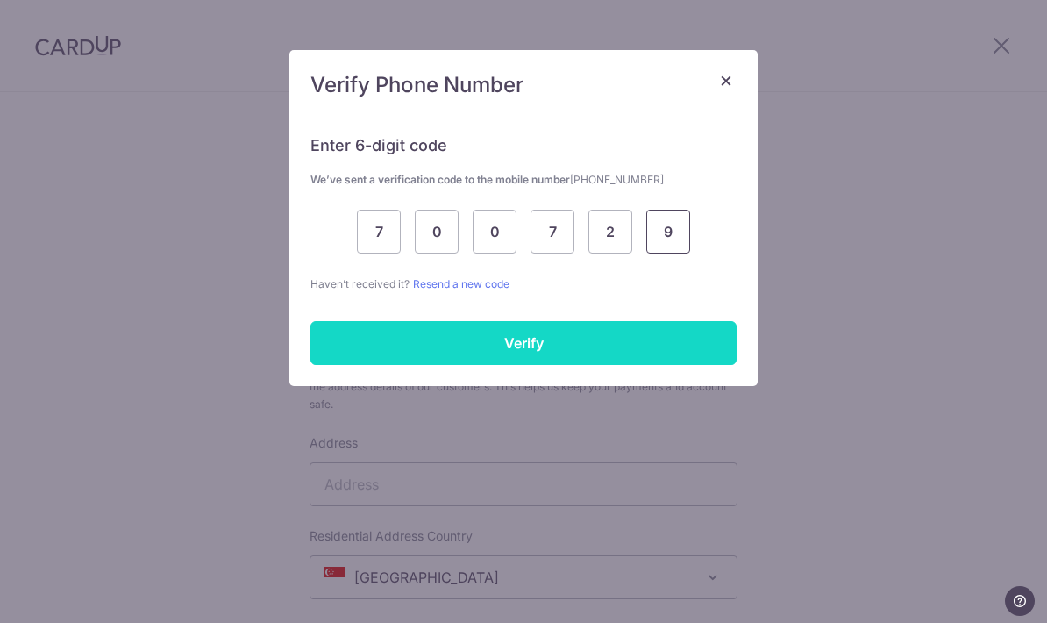
type input "9"
click at [645, 334] on input "Verify" at bounding box center [523, 343] width 426 height 44
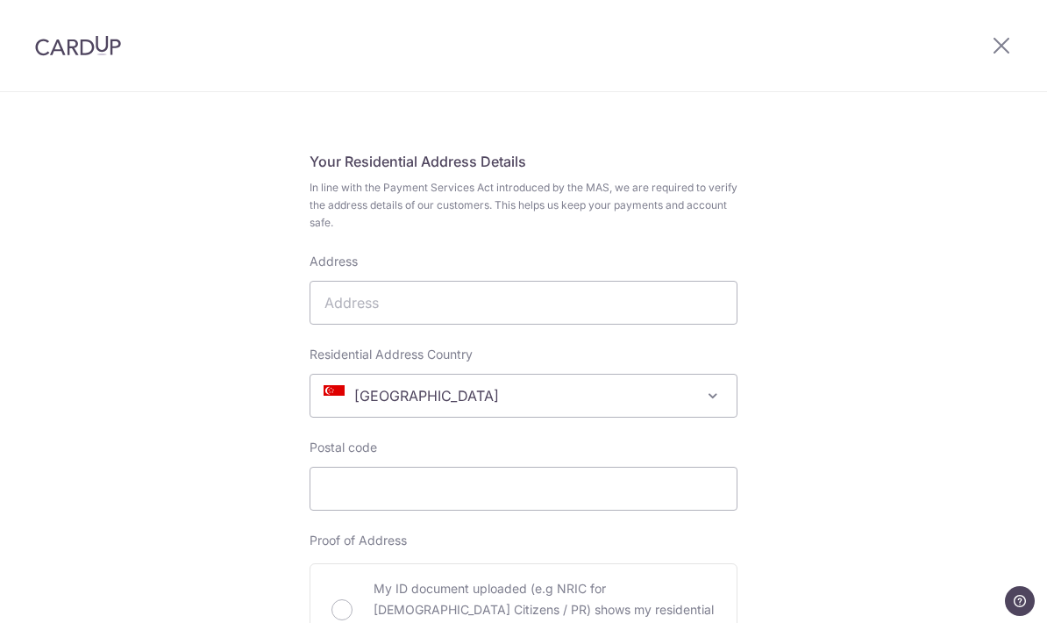
scroll to position [802, 0]
click at [473, 326] on input "Address" at bounding box center [524, 304] width 428 height 44
type input "4 Pandan Valley 09-407"
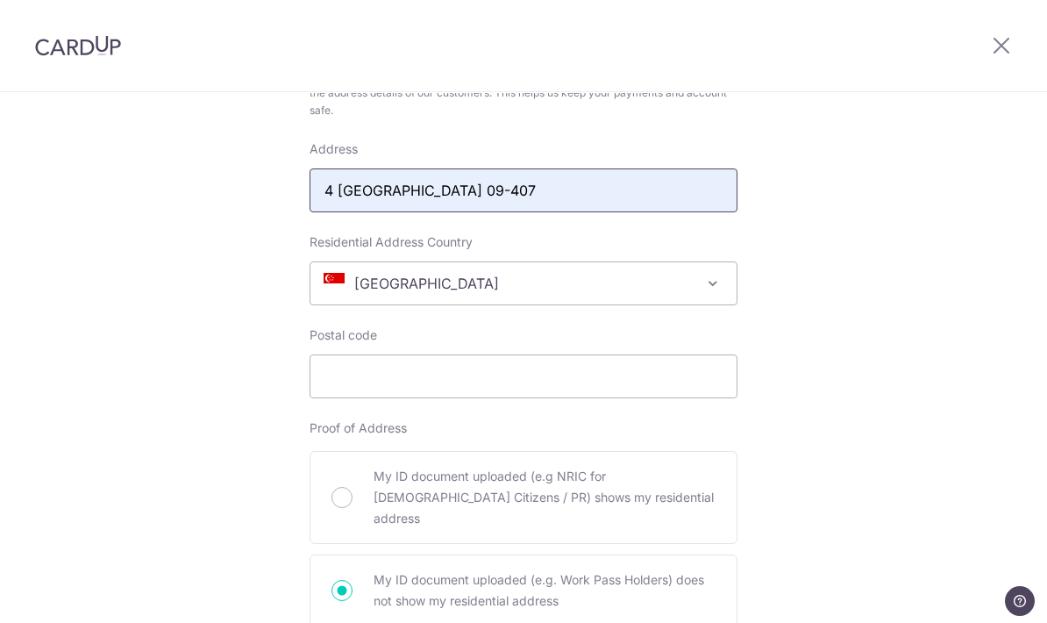
scroll to position [918, 0]
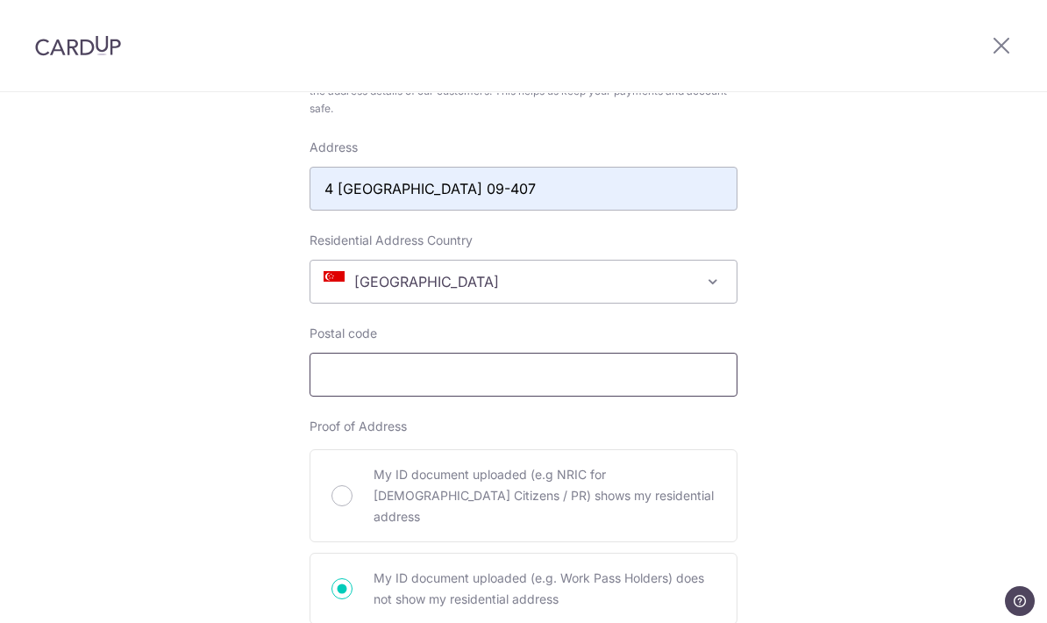
click at [480, 390] on input "Postal code" at bounding box center [524, 374] width 428 height 44
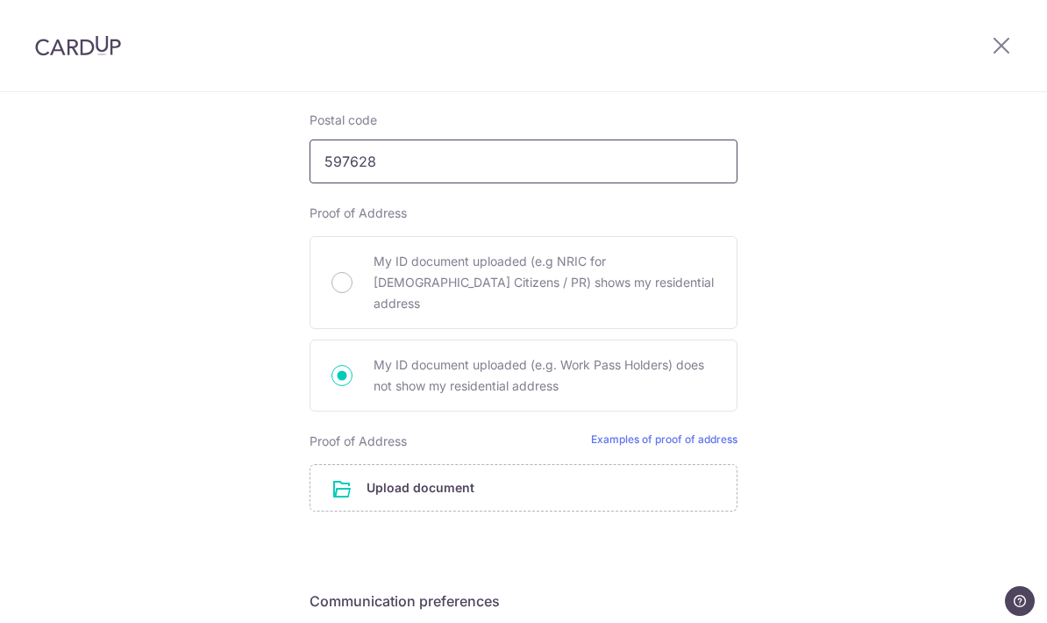
scroll to position [1132, 0]
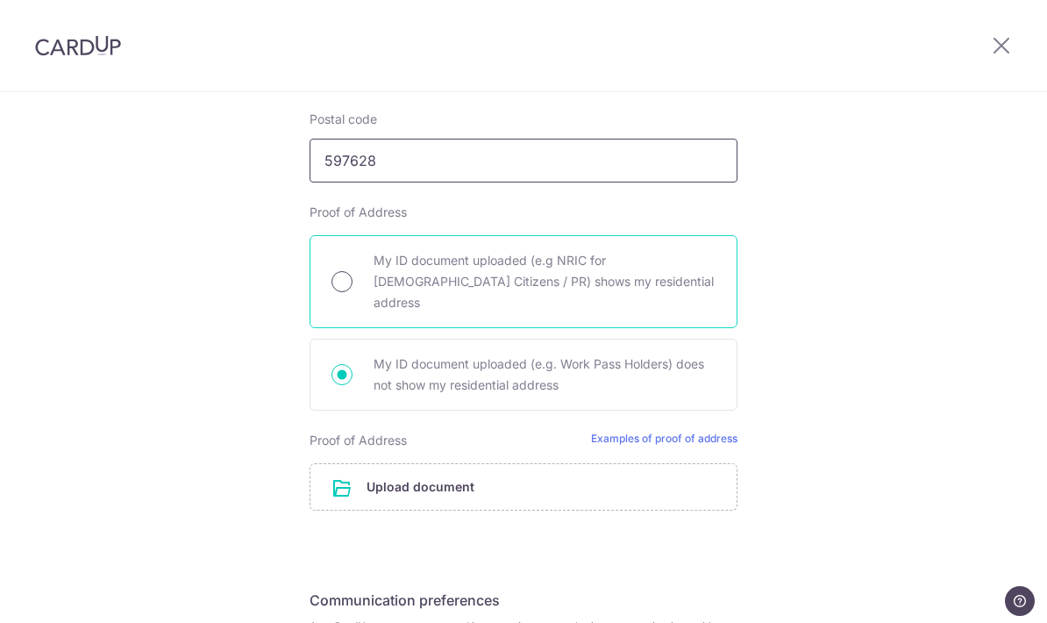
type input "597628"
click at [334, 277] on input "My ID document uploaded (e.g NRIC for Singapore Citizens / PR) shows my residen…" at bounding box center [341, 281] width 21 height 21
radio input "true"
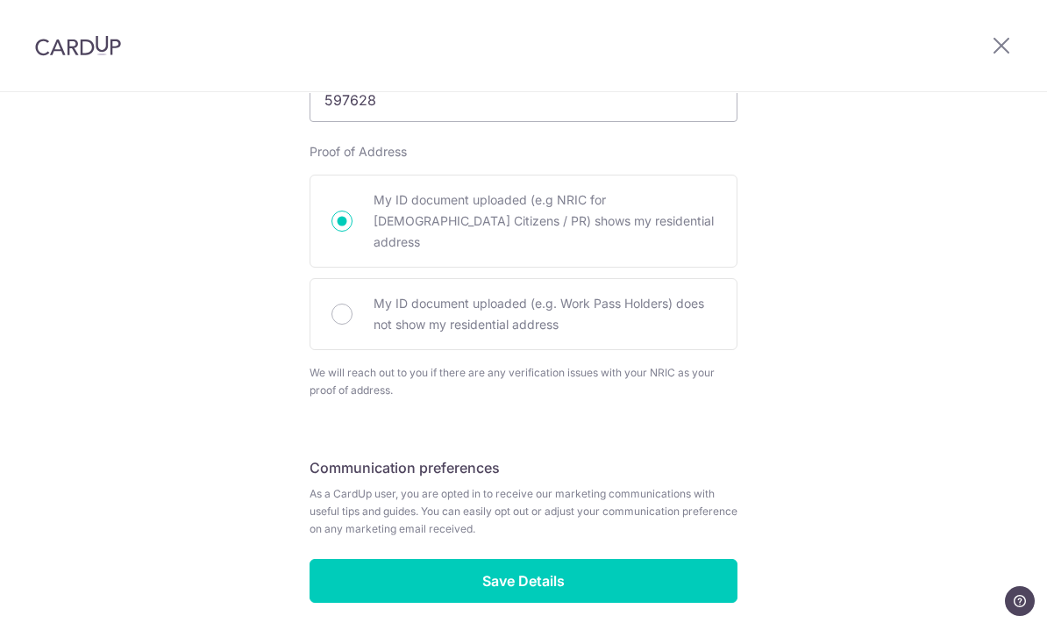
scroll to position [1192, 0]
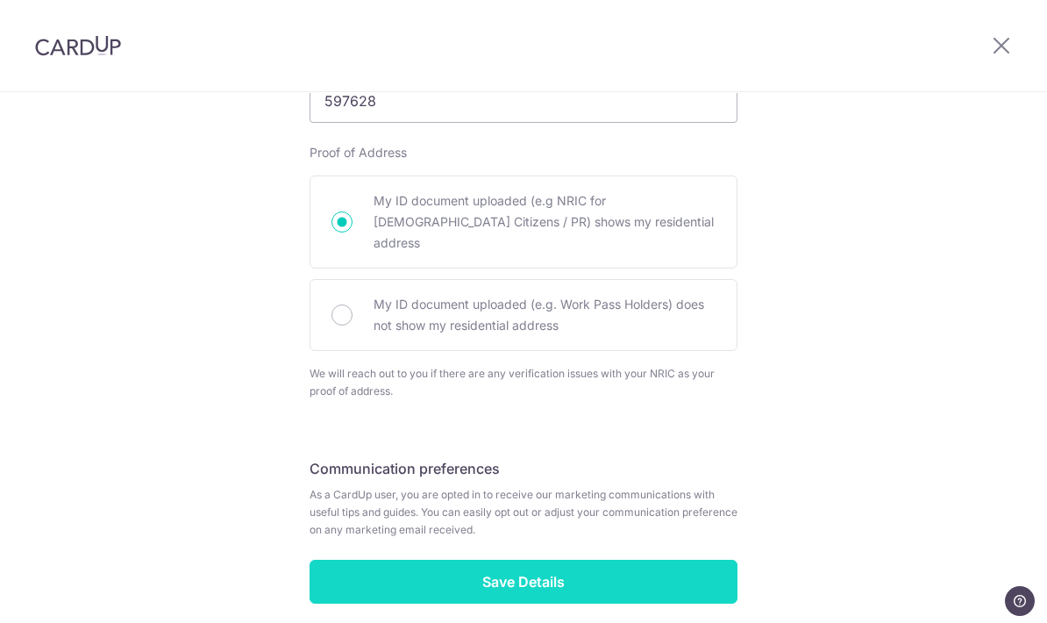
click at [576, 573] on input "Save Details" at bounding box center [524, 581] width 428 height 44
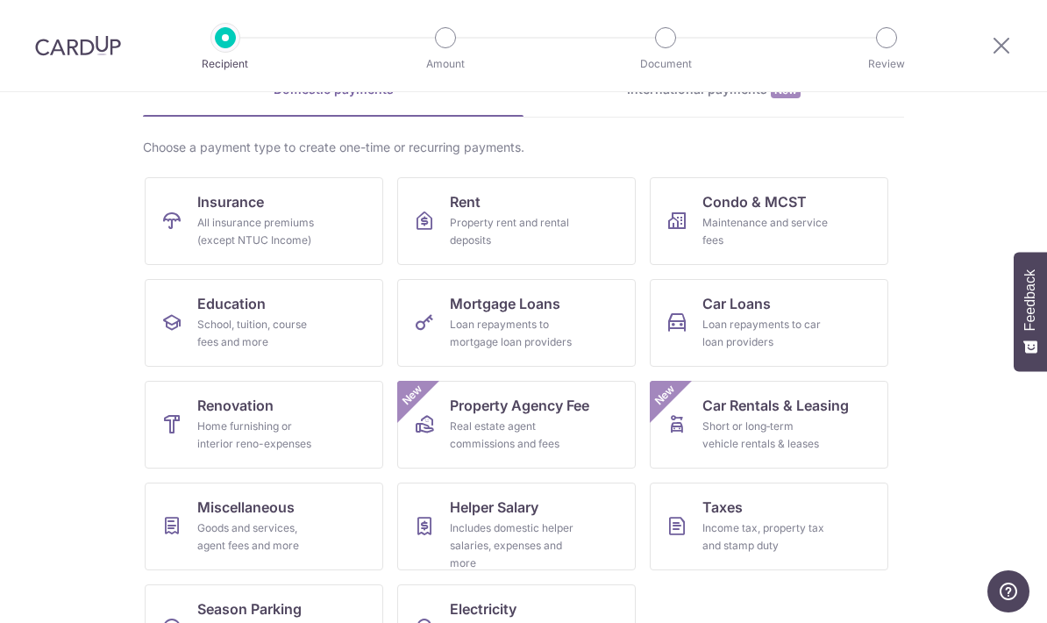
scroll to position [87, 0]
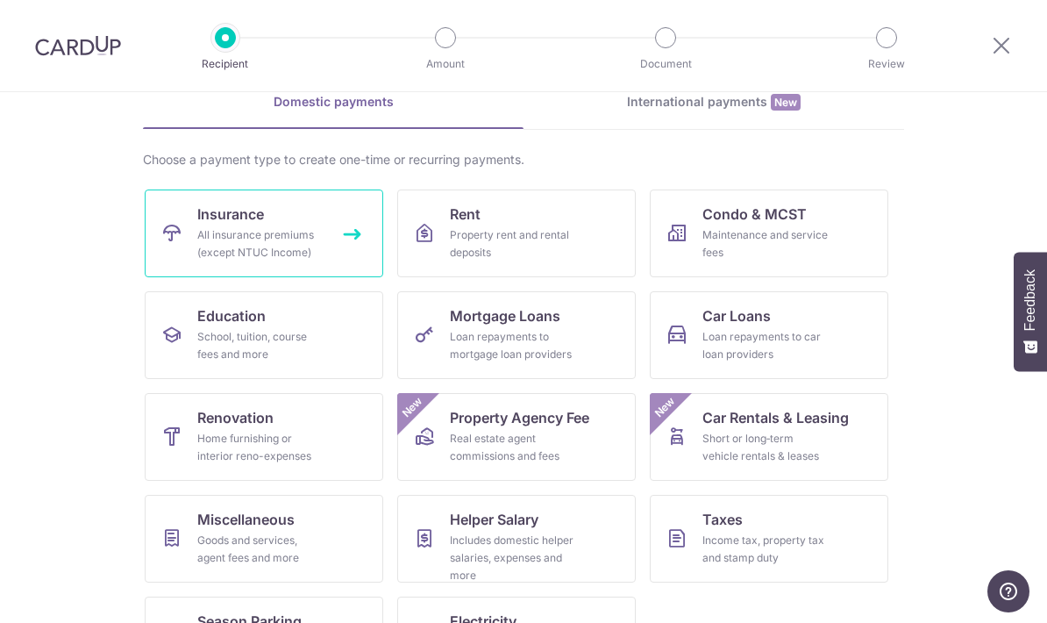
click at [238, 237] on div "All insurance premiums (except NTUC Income)" at bounding box center [260, 243] width 126 height 35
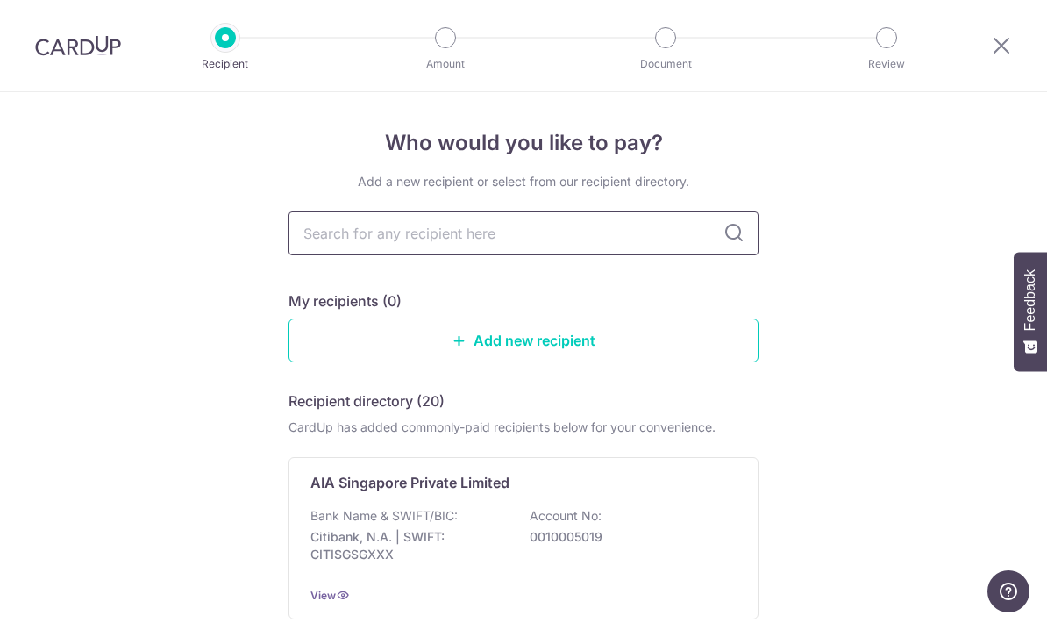
click at [614, 246] on input "text" at bounding box center [523, 233] width 470 height 44
type input "Great"
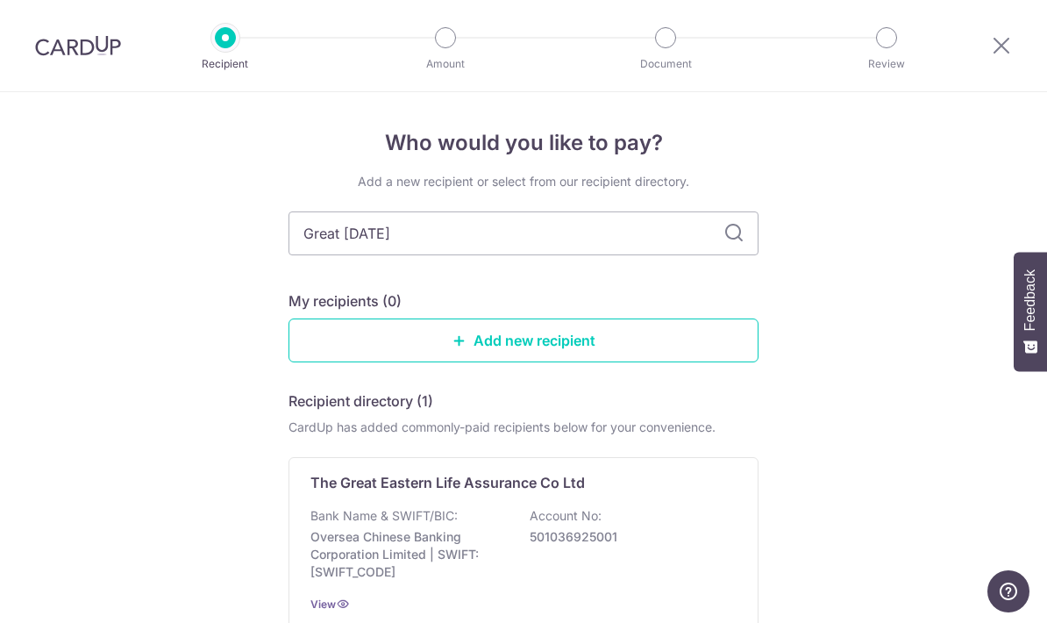
type input "Great eastern"
click at [732, 252] on input "Great eastern" at bounding box center [523, 233] width 470 height 44
click at [532, 340] on link "Add new recipient" at bounding box center [523, 340] width 470 height 44
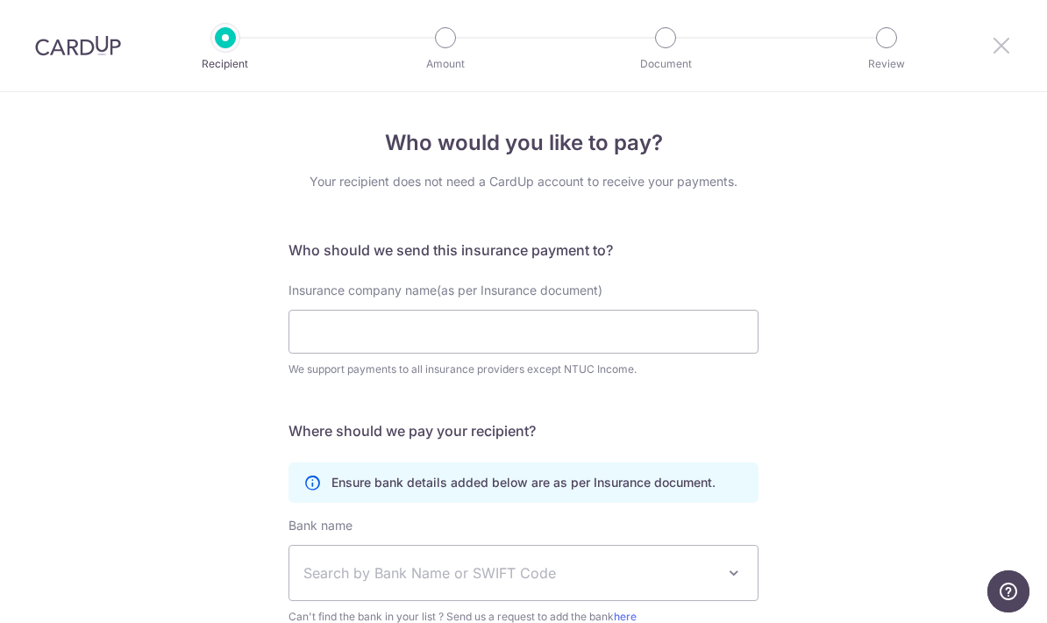
click at [1001, 49] on icon at bounding box center [1001, 45] width 21 height 22
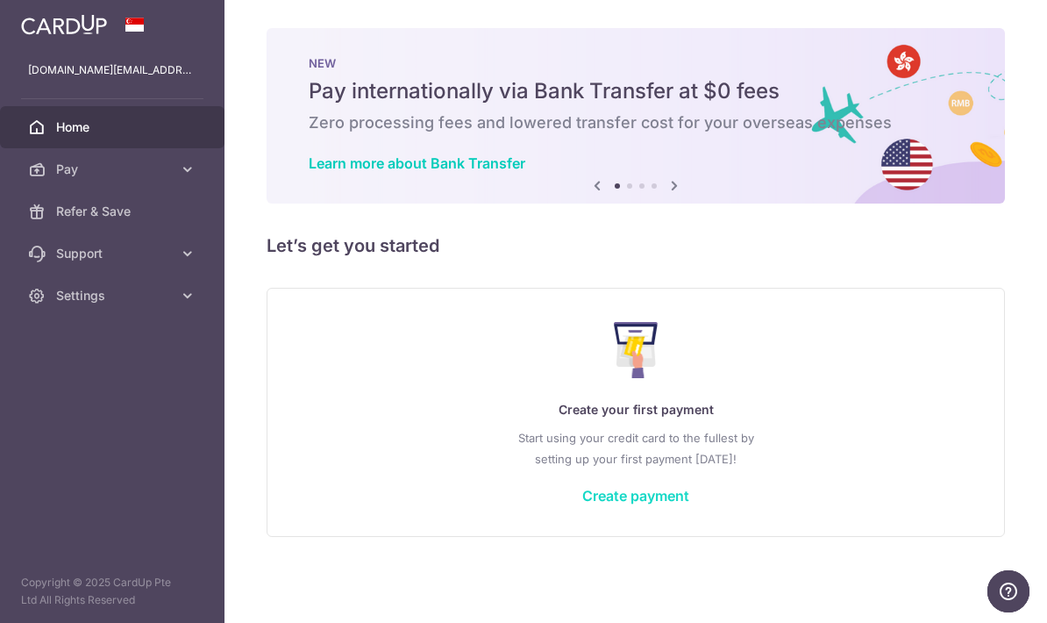
click at [582, 504] on link "Create payment" at bounding box center [635, 496] width 107 height 18
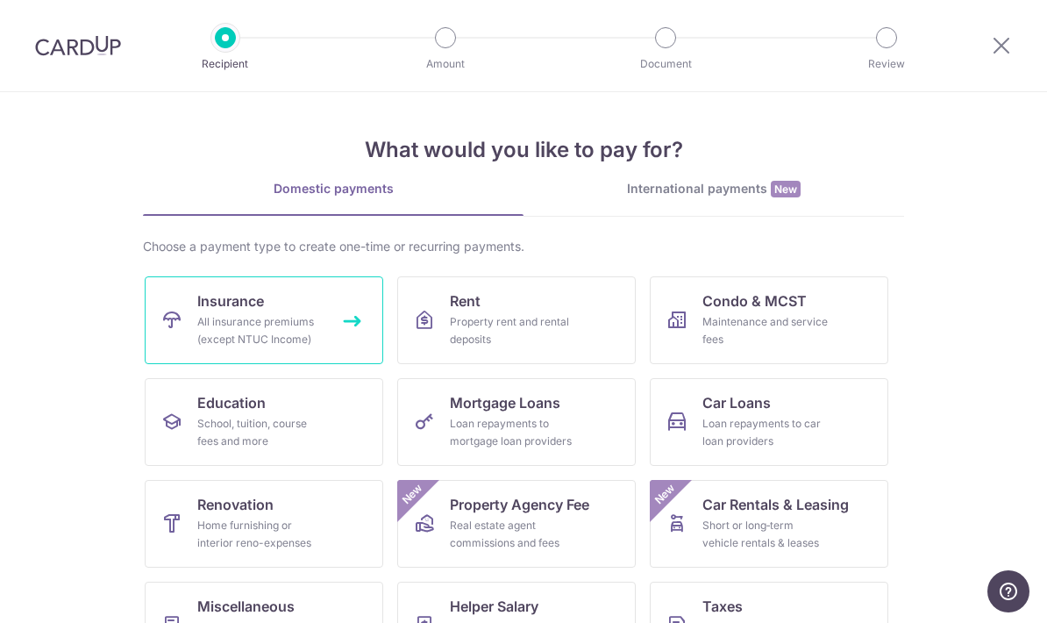
click at [293, 338] on div "All insurance premiums (except NTUC Income)" at bounding box center [260, 330] width 126 height 35
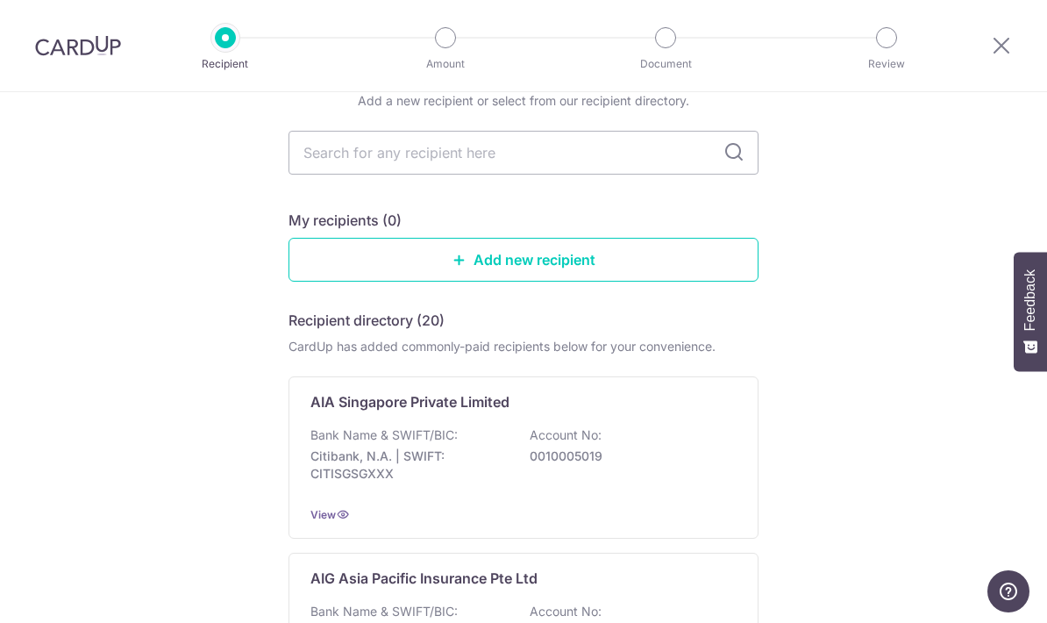
scroll to position [70, 0]
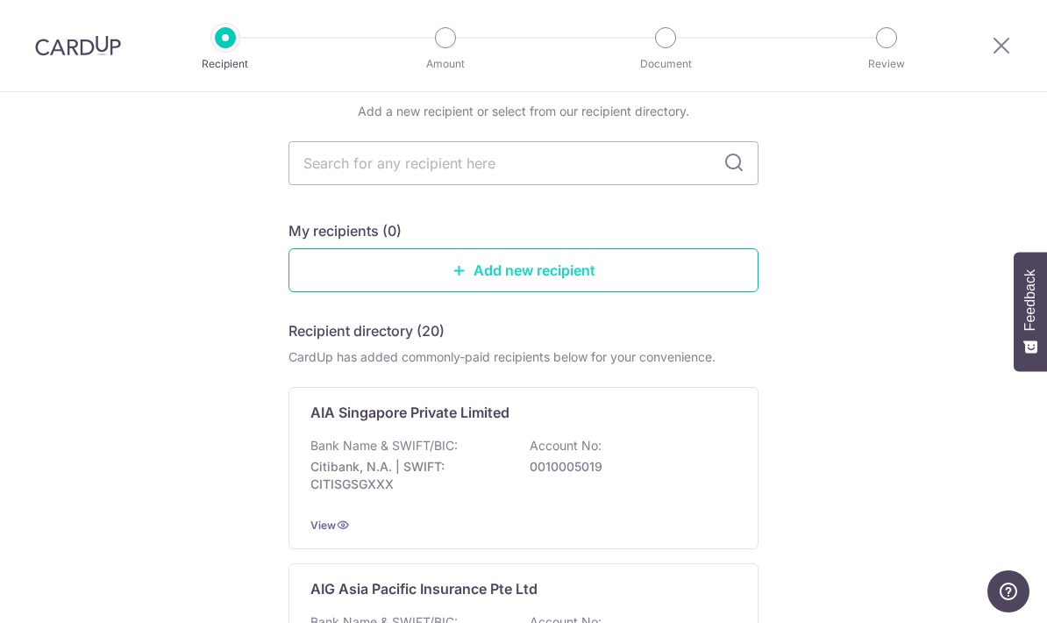
click at [532, 277] on link "Add new recipient" at bounding box center [523, 270] width 470 height 44
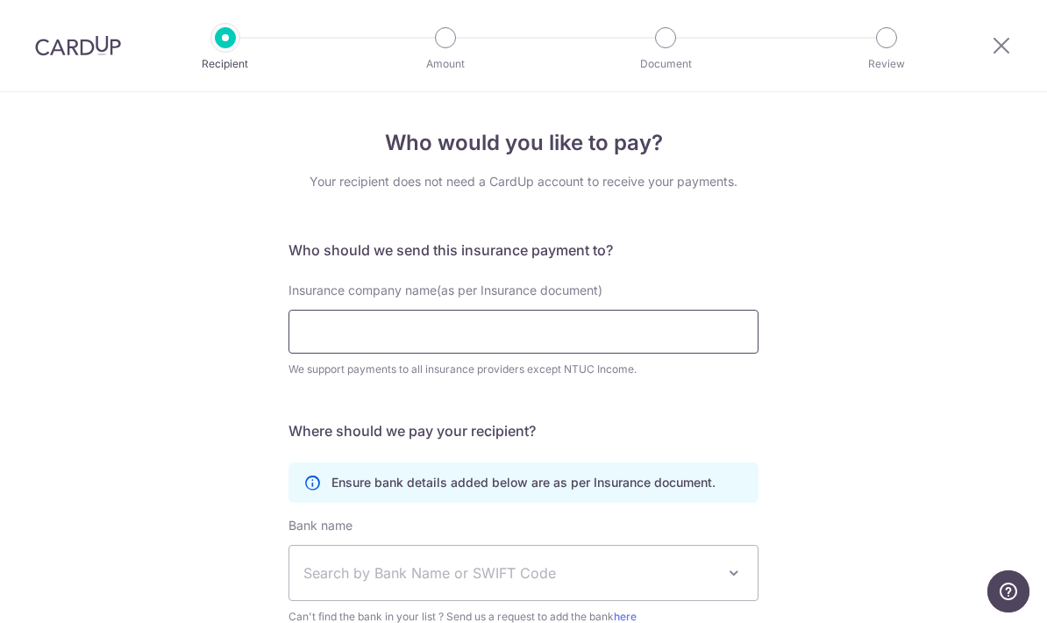
click at [495, 341] on input "Insurance company name(as per Insurance document)" at bounding box center [523, 332] width 470 height 44
type input "F"
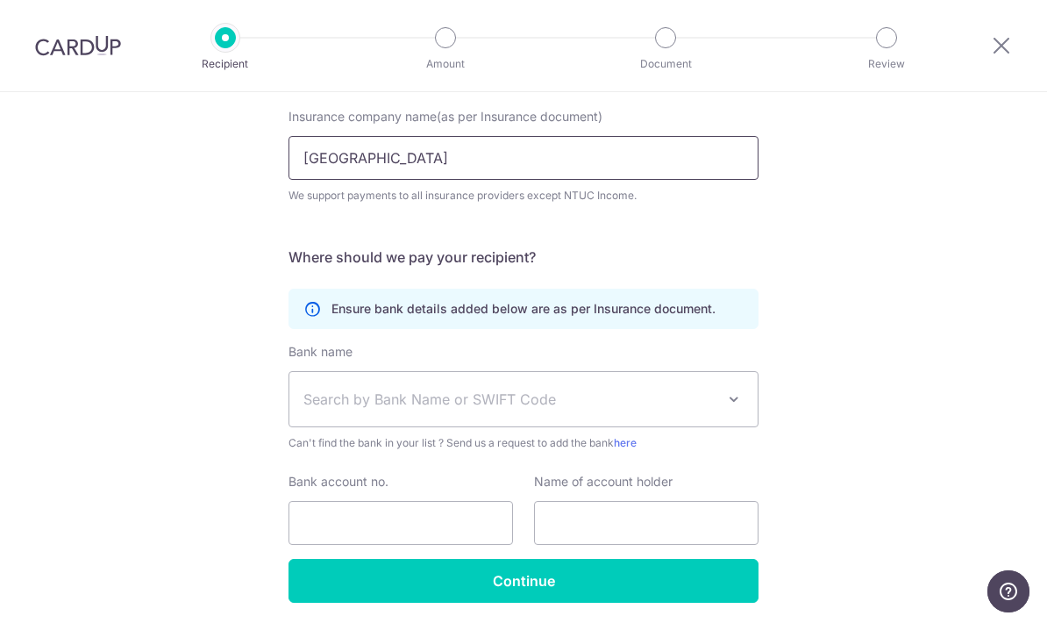
scroll to position [173, 0]
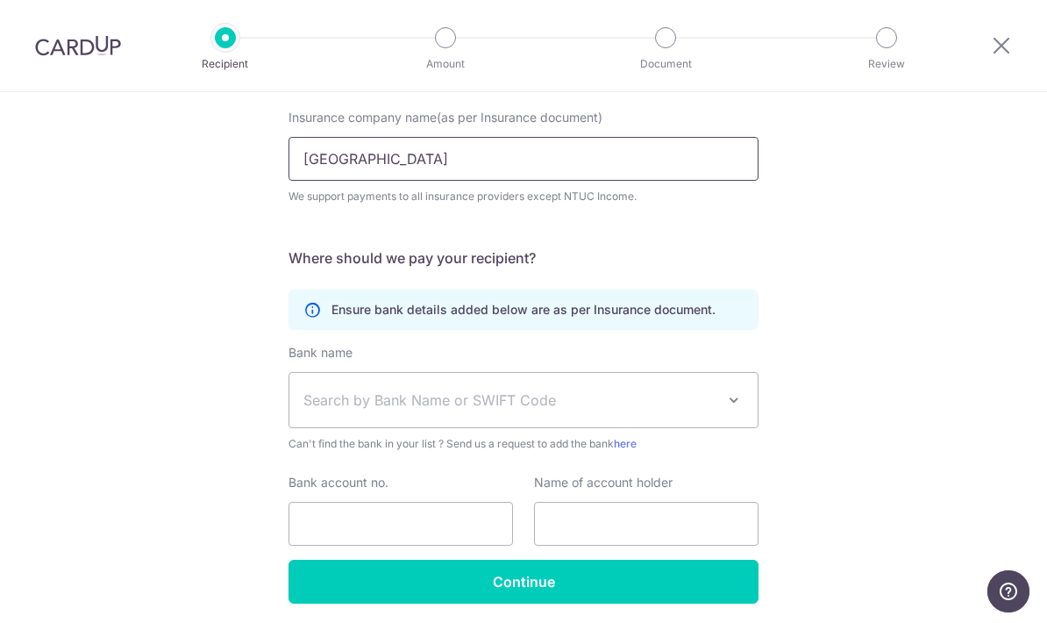
type input "Great Easten"
click at [723, 406] on span at bounding box center [733, 399] width 21 height 21
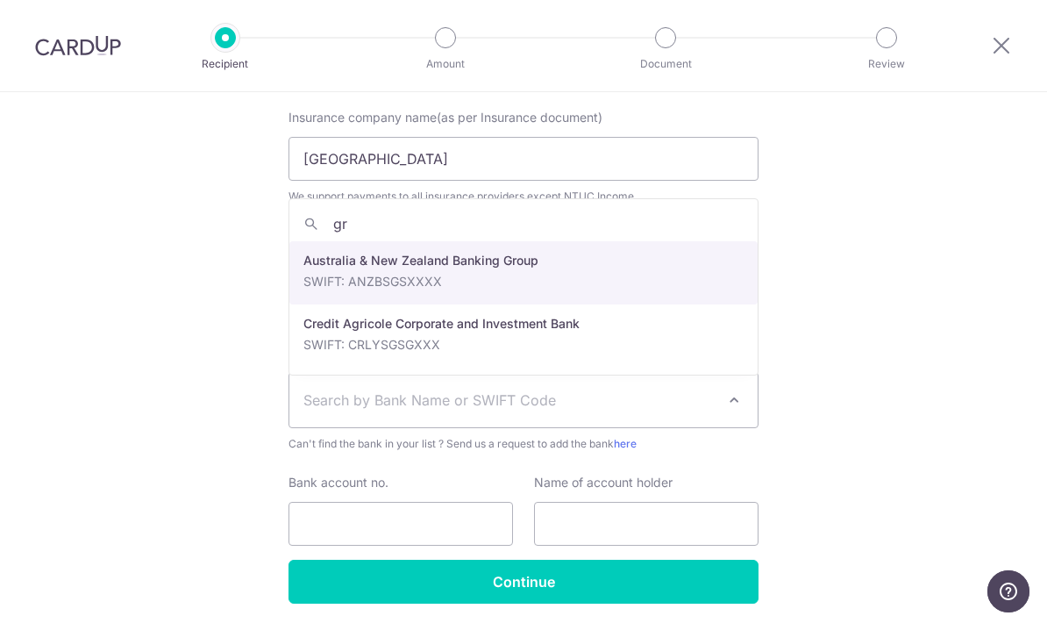
type input "g"
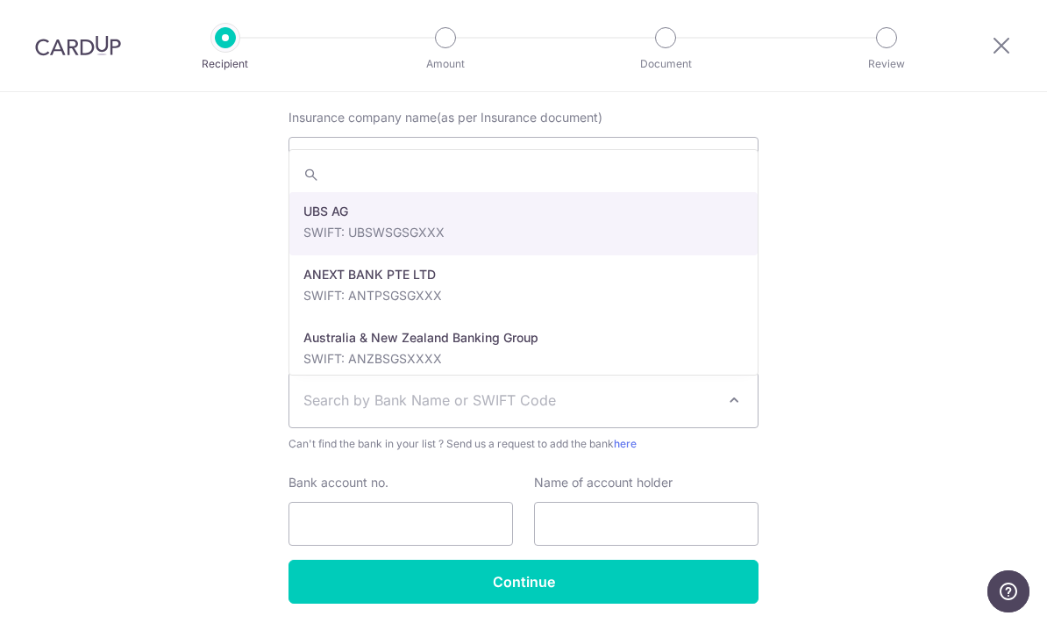
click at [924, 267] on div "Who would you like to pay? Your recipient does not need a CardUp account to rec…" at bounding box center [523, 302] width 1047 height 766
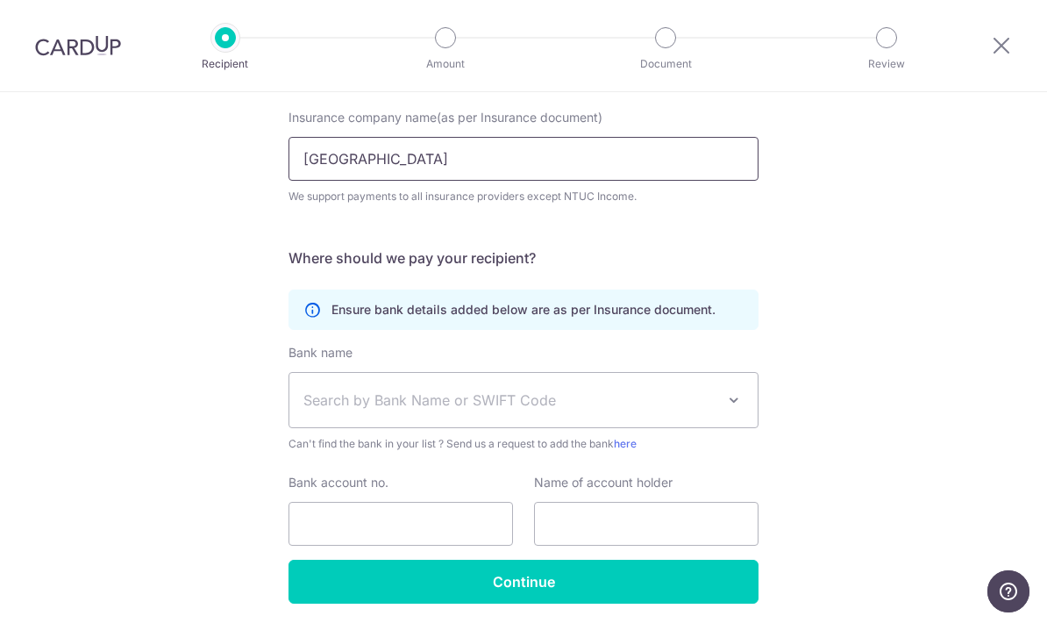
click at [532, 167] on input "Great Easten" at bounding box center [523, 159] width 470 height 44
type input "Great Eastern"
click at [888, 221] on div "Who would you like to pay? Your recipient does not need a CardUp account to rec…" at bounding box center [523, 302] width 1047 height 766
click at [734, 406] on span at bounding box center [733, 399] width 21 height 21
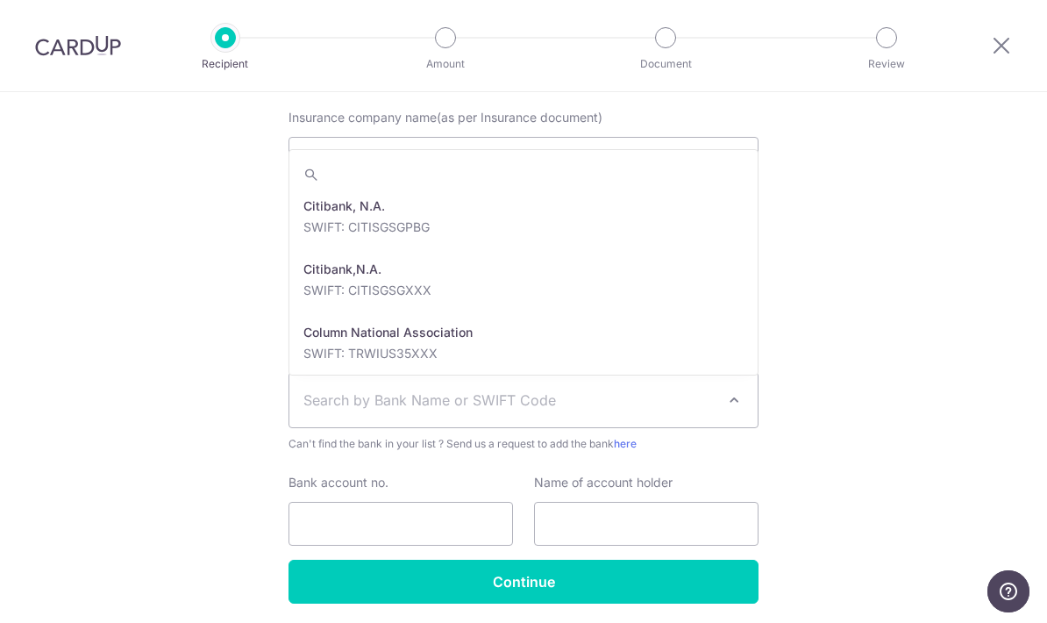
scroll to position [0, 0]
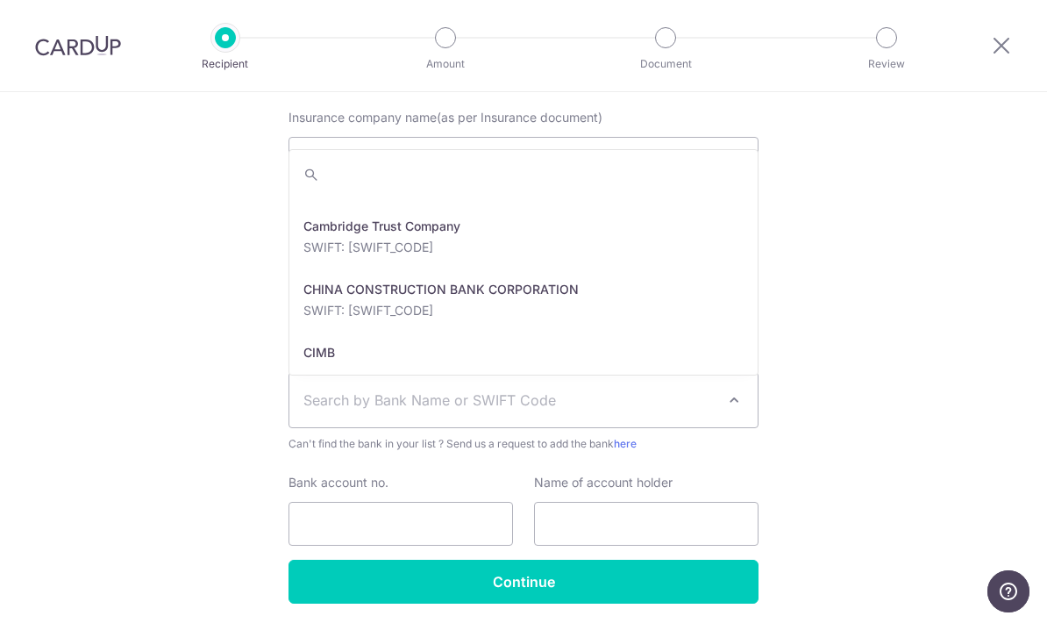
click at [896, 230] on div "Who would you like to pay? Your recipient does not need a CardUp account to rec…" at bounding box center [523, 302] width 1047 height 766
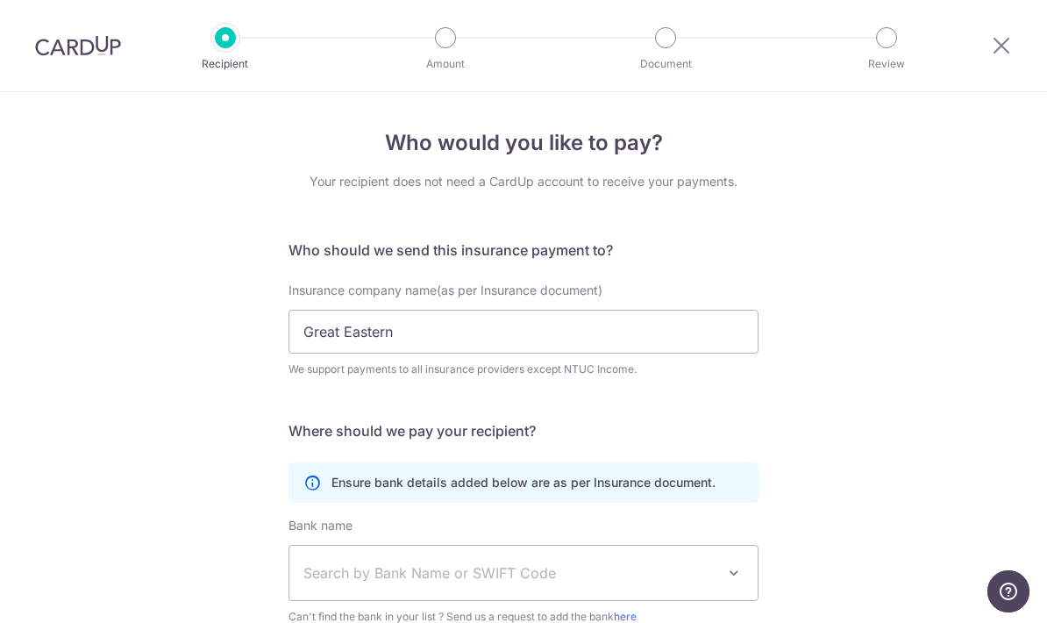
click at [1019, 42] on div at bounding box center [1001, 45] width 91 height 91
click at [1012, 36] on div at bounding box center [1001, 45] width 91 height 91
click at [1000, 46] on icon at bounding box center [1001, 45] width 21 height 22
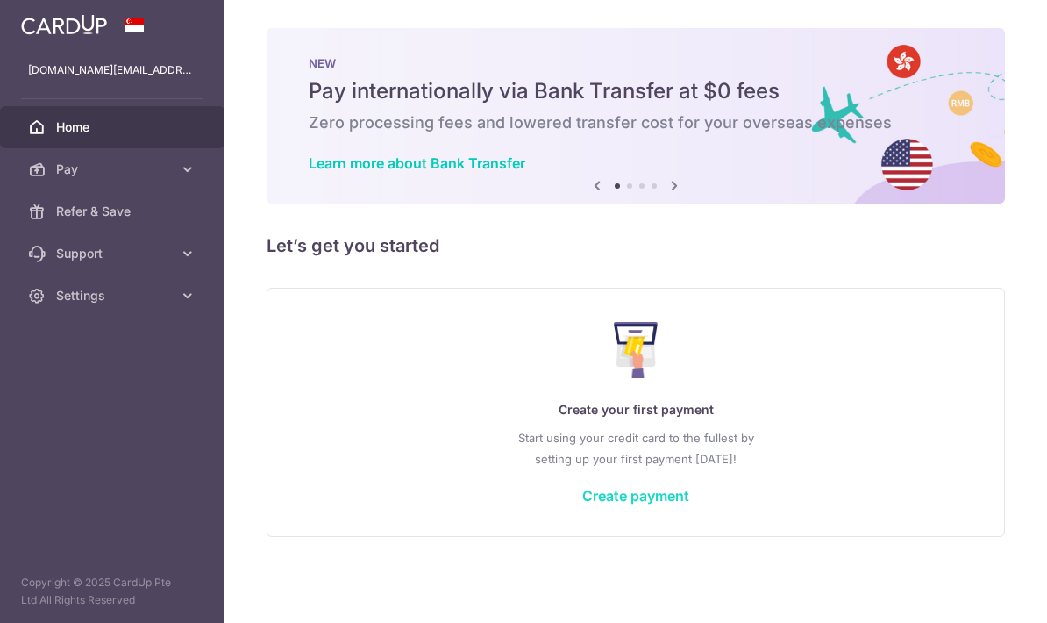
click at [582, 504] on link "Create payment" at bounding box center [635, 496] width 107 height 18
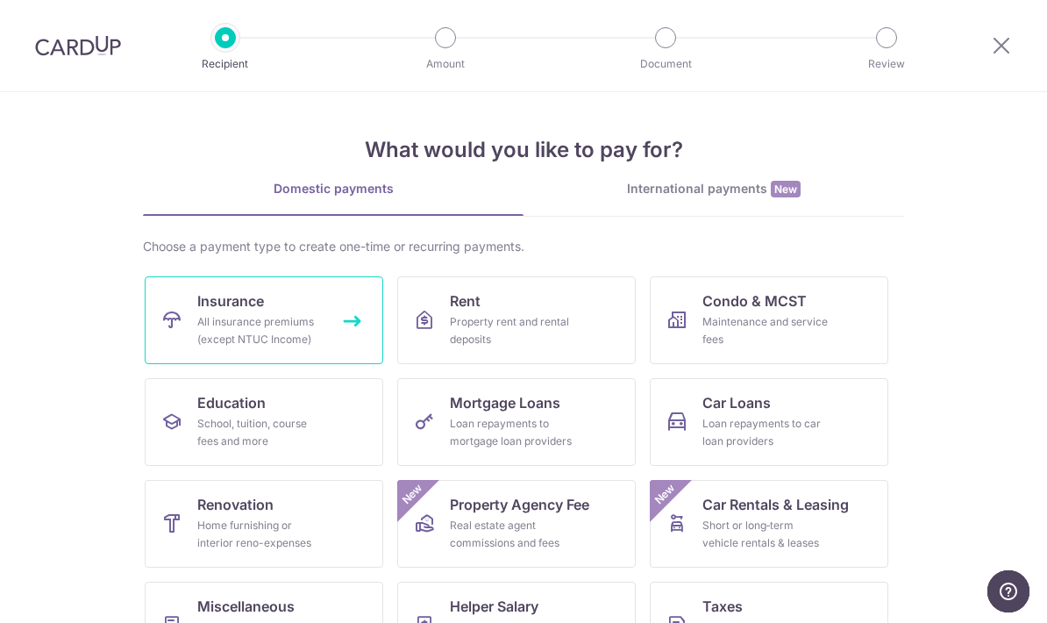
click at [342, 332] on link "Insurance All insurance premiums (except NTUC Income)" at bounding box center [264, 320] width 238 height 88
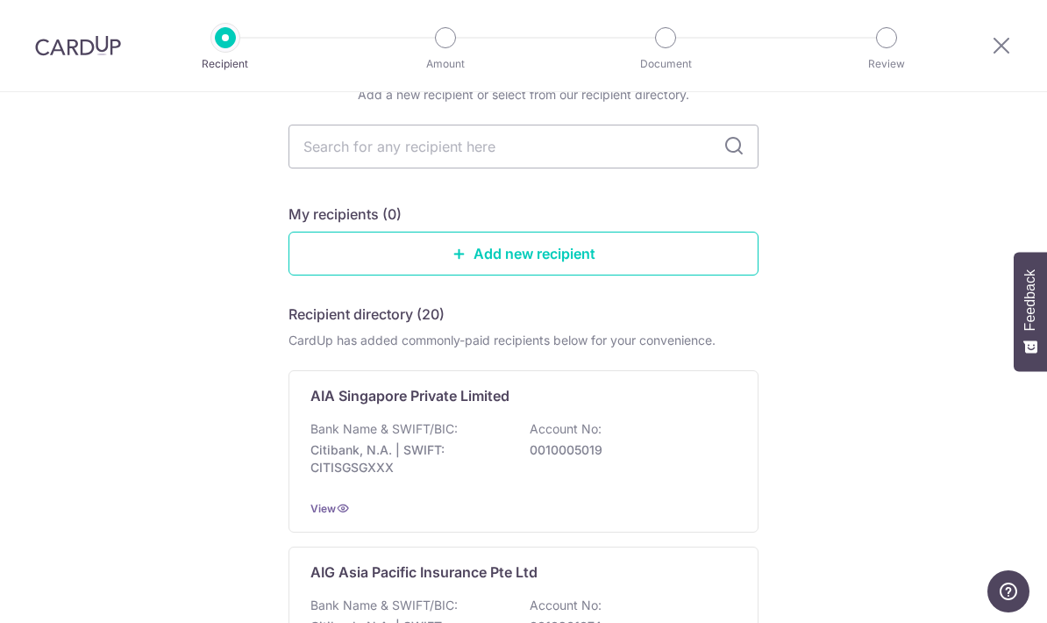
scroll to position [90, 0]
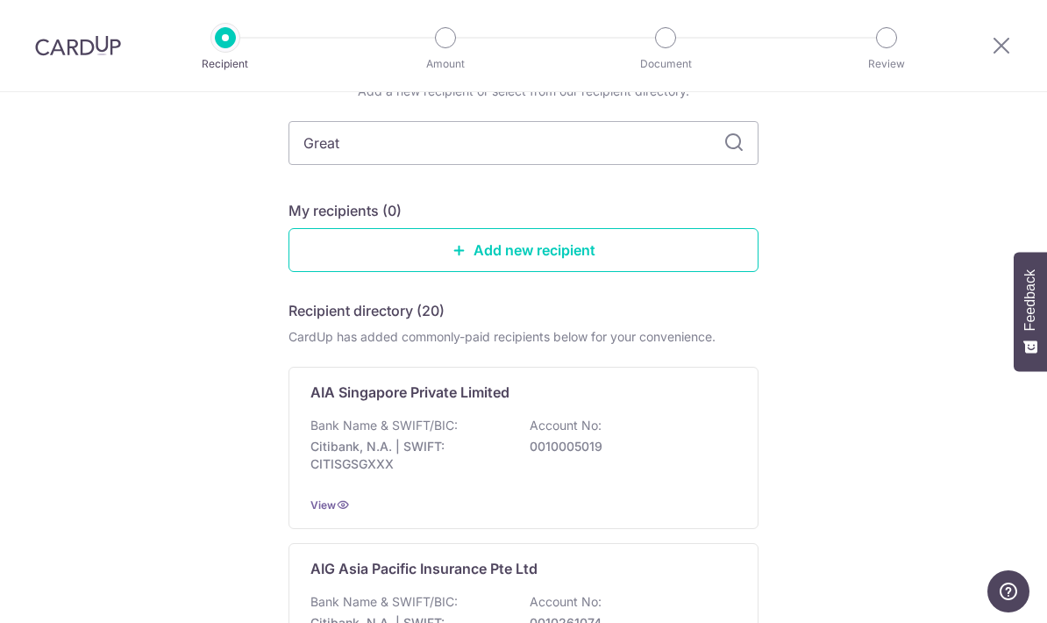
type input "Great"
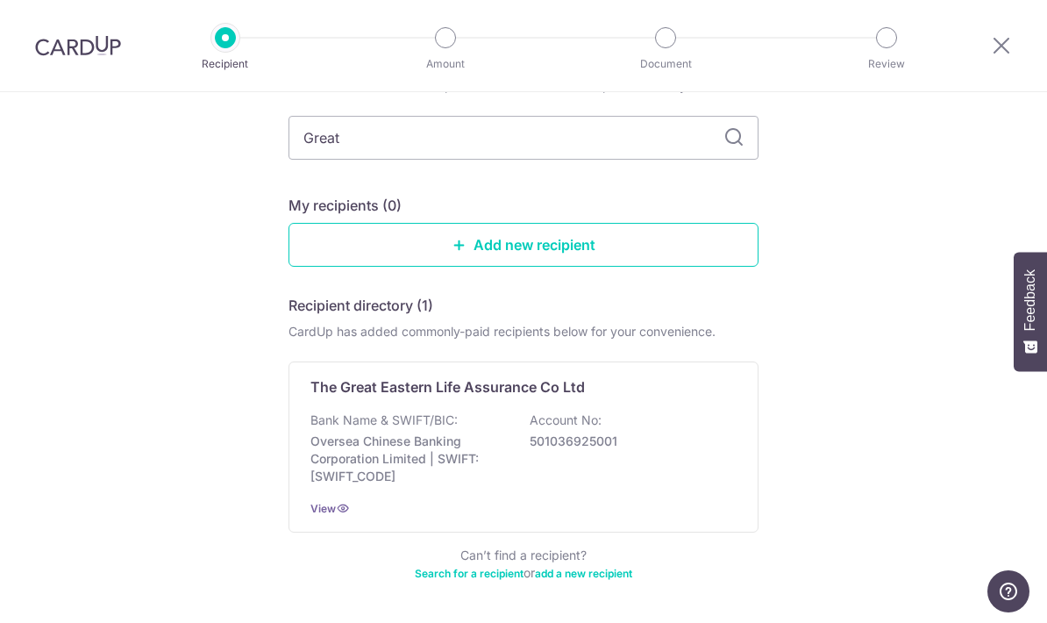
scroll to position [95, 0]
click at [402, 398] on p "The Great Eastern Life Assurance Co Ltd" at bounding box center [447, 387] width 274 height 21
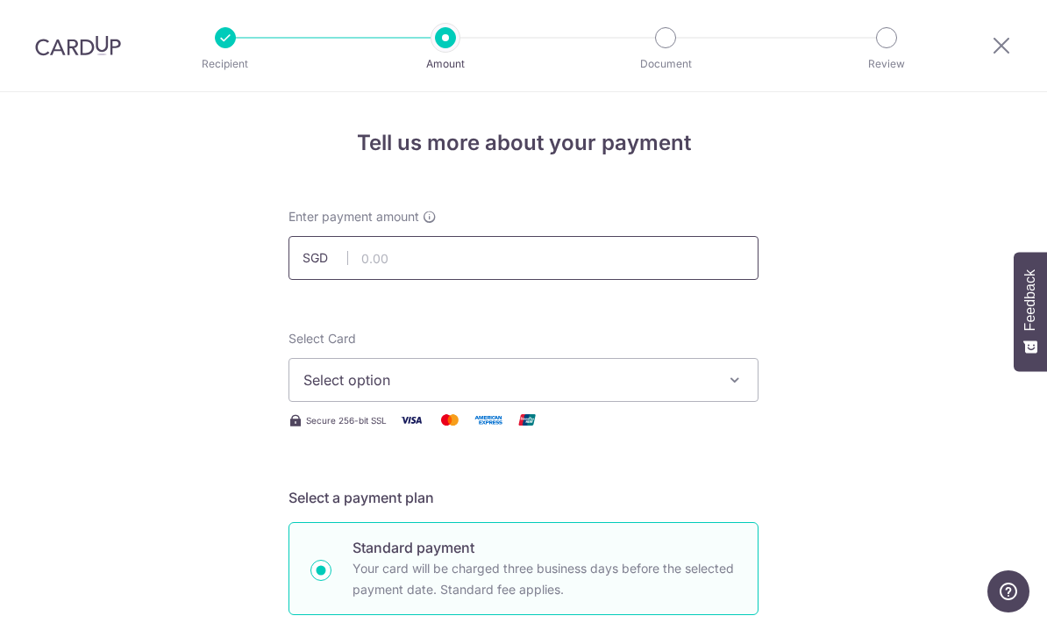
click at [532, 272] on input "text" at bounding box center [523, 258] width 470 height 44
type input "308.60"
click at [444, 390] on span "Select option" at bounding box center [507, 379] width 409 height 21
click at [396, 438] on span "Add credit card" at bounding box center [539, 429] width 409 height 18
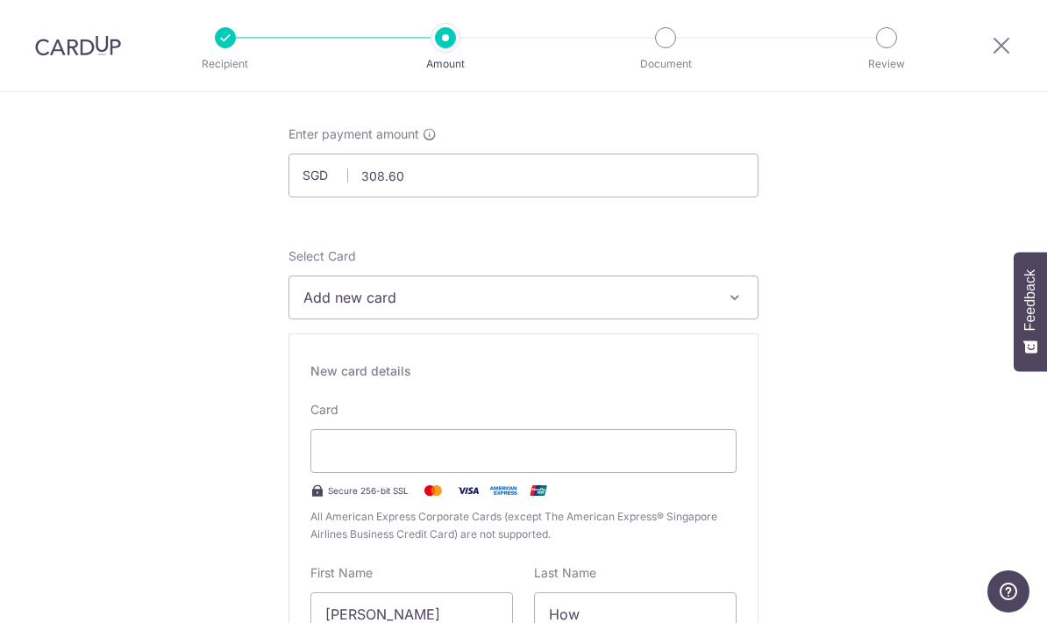
scroll to position [81, 0]
click at [722, 310] on button "Add new card" at bounding box center [523, 299] width 470 height 44
click at [438, 304] on div at bounding box center [523, 311] width 1047 height 623
click at [455, 302] on span "Add new card" at bounding box center [507, 298] width 409 height 21
click at [493, 341] on link "Add credit card" at bounding box center [523, 348] width 468 height 32
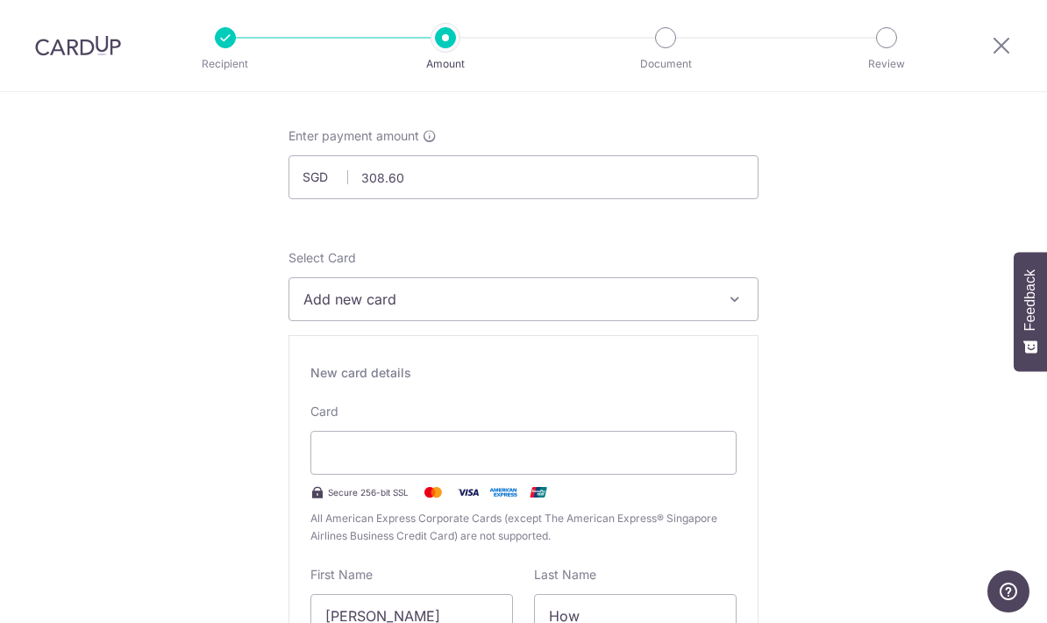
click at [472, 361] on div "New card details Card Secure 256-bit SSL All American Express Corporate Cards (…" at bounding box center [523, 586] width 470 height 503
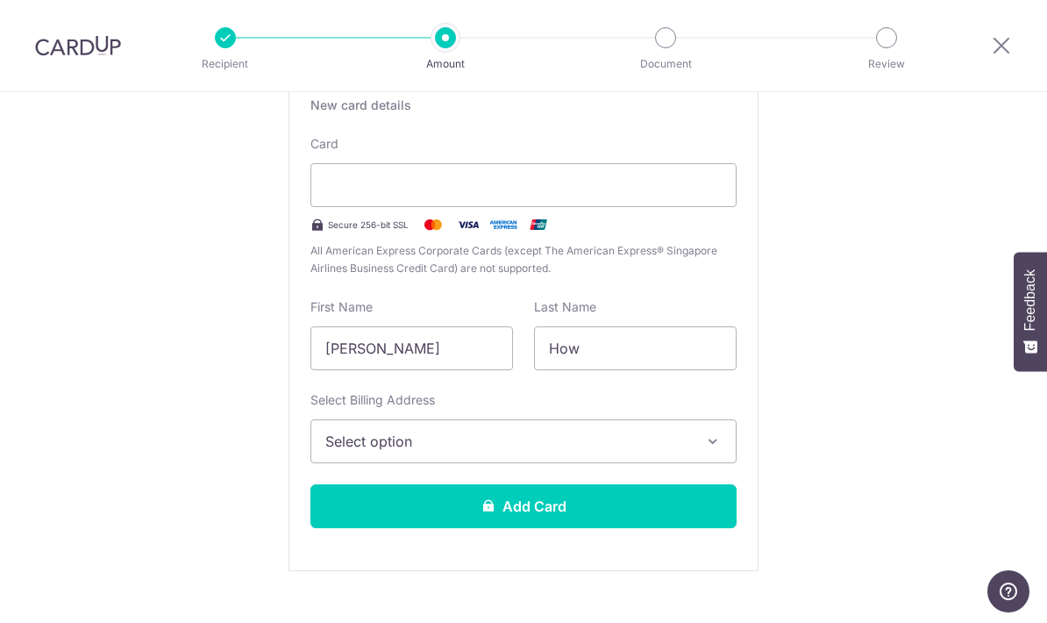
scroll to position [352, 0]
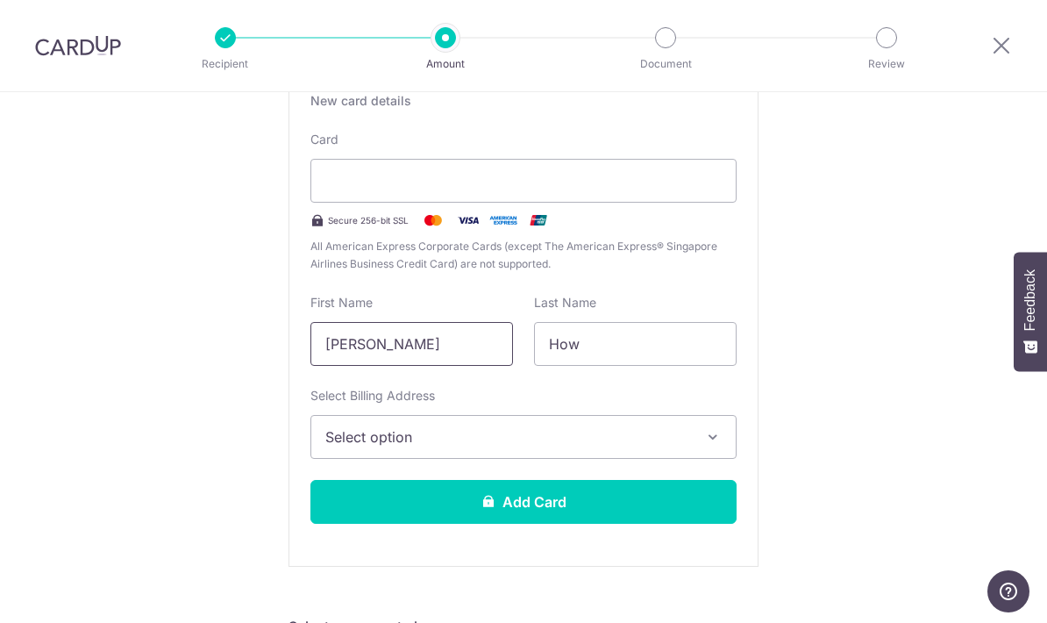
click at [490, 353] on input "[PERSON_NAME]" at bounding box center [411, 344] width 203 height 44
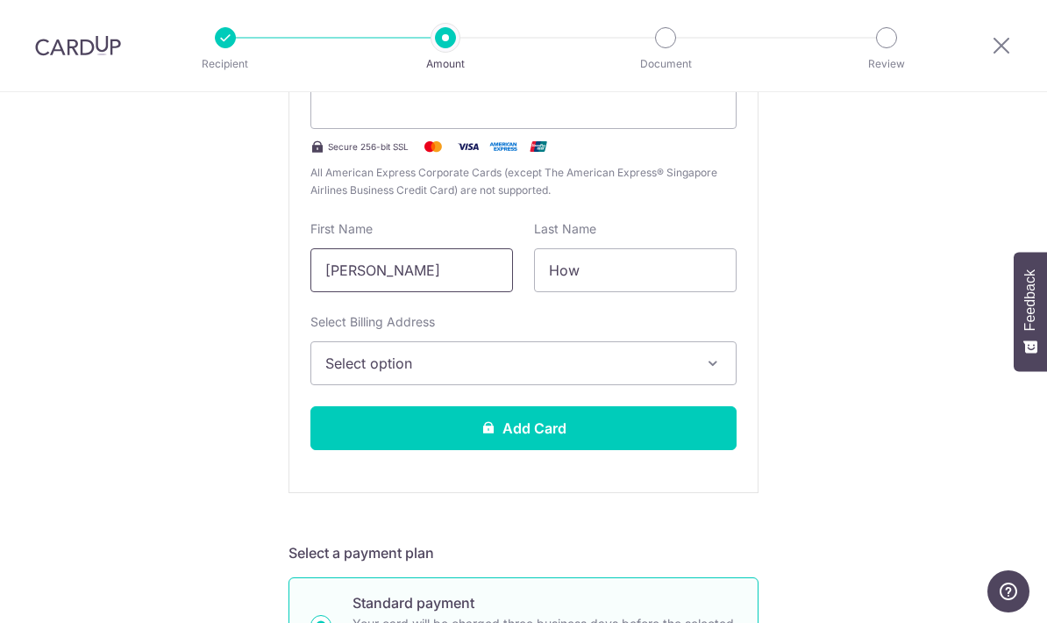
scroll to position [480, 0]
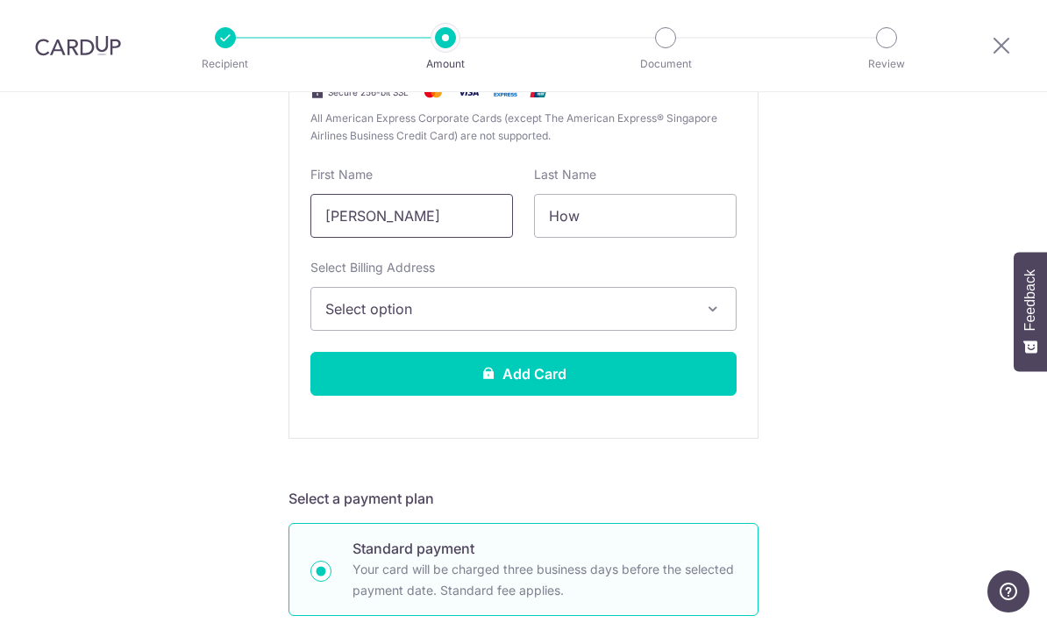
type input "Damian Dexter"
click at [711, 308] on icon "button" at bounding box center [713, 309] width 18 height 18
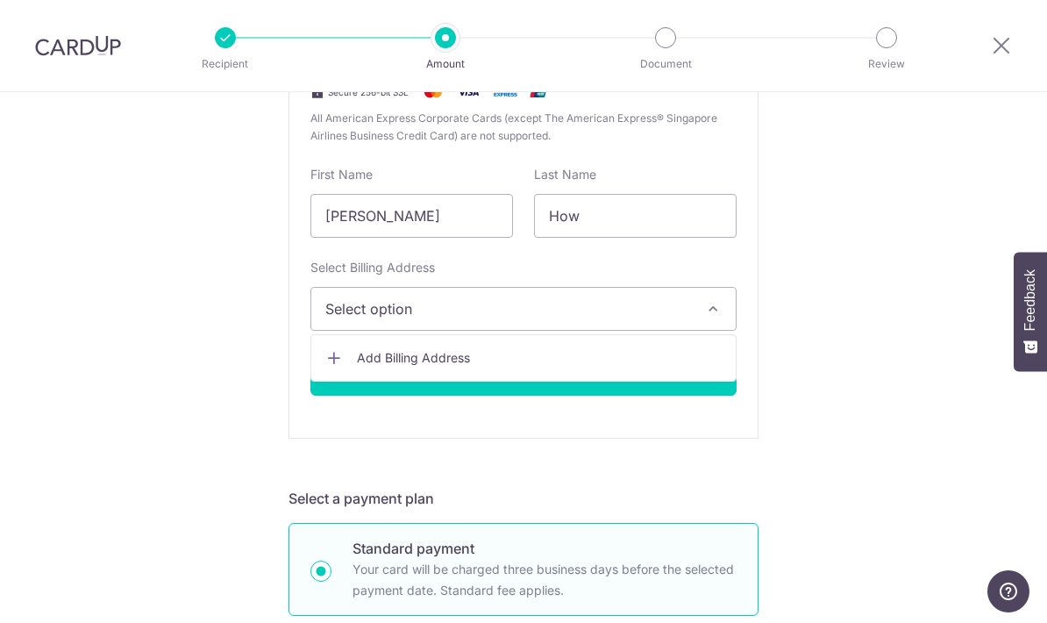
click at [624, 367] on span "Add Billing Address" at bounding box center [539, 358] width 365 height 18
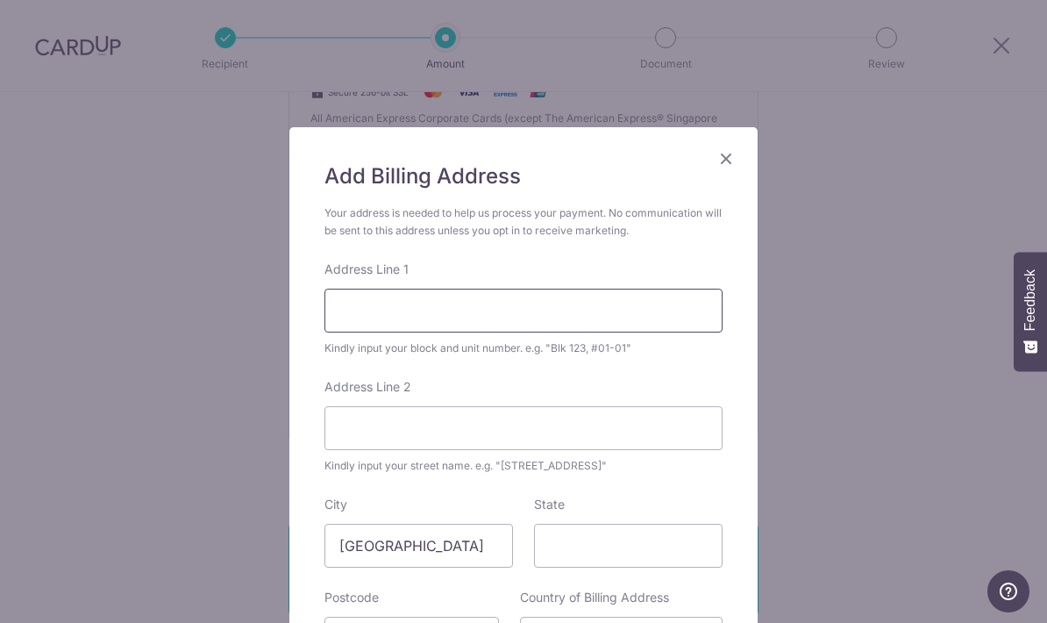
click at [519, 317] on input "Address Line 1" at bounding box center [523, 310] width 398 height 44
type input "4 Pandan Valley 09-407"
type input "597628"
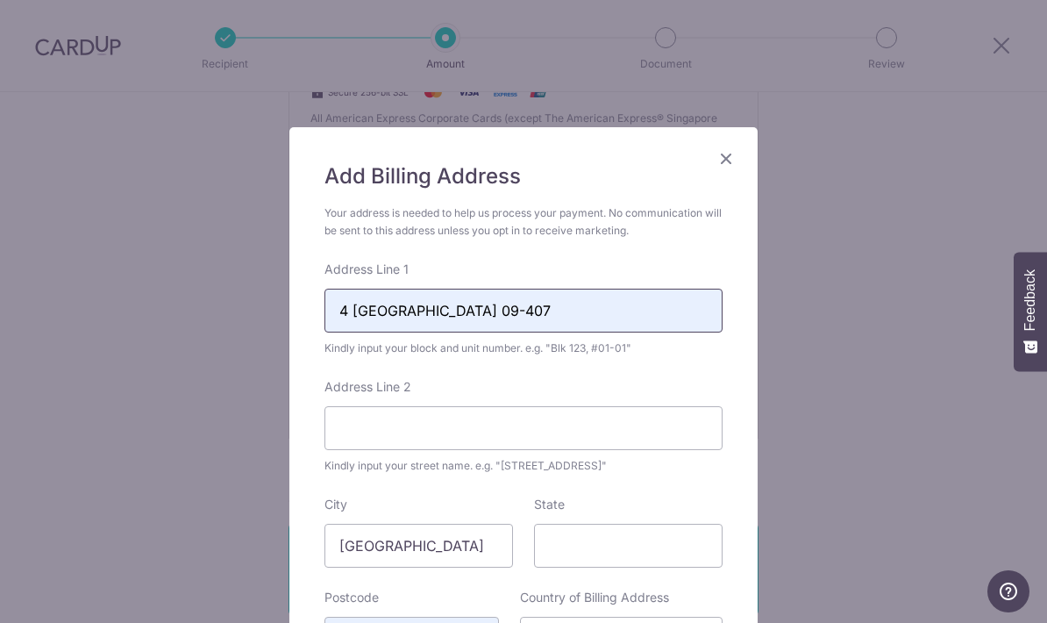
scroll to position [38, 0]
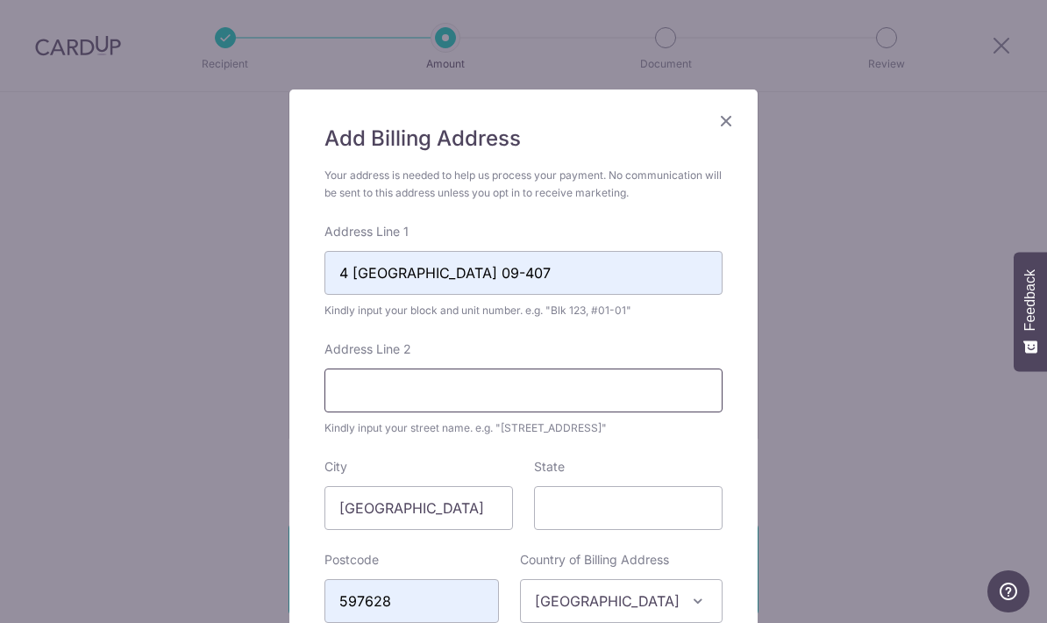
click at [402, 392] on input "Address Line 2" at bounding box center [523, 390] width 398 height 44
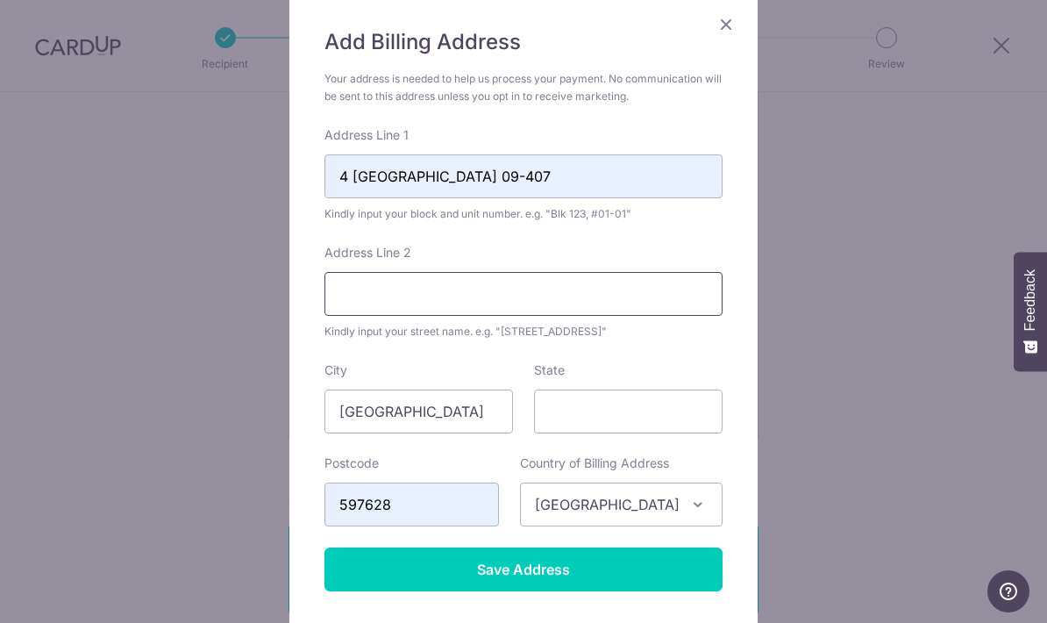
scroll to position [137, 0]
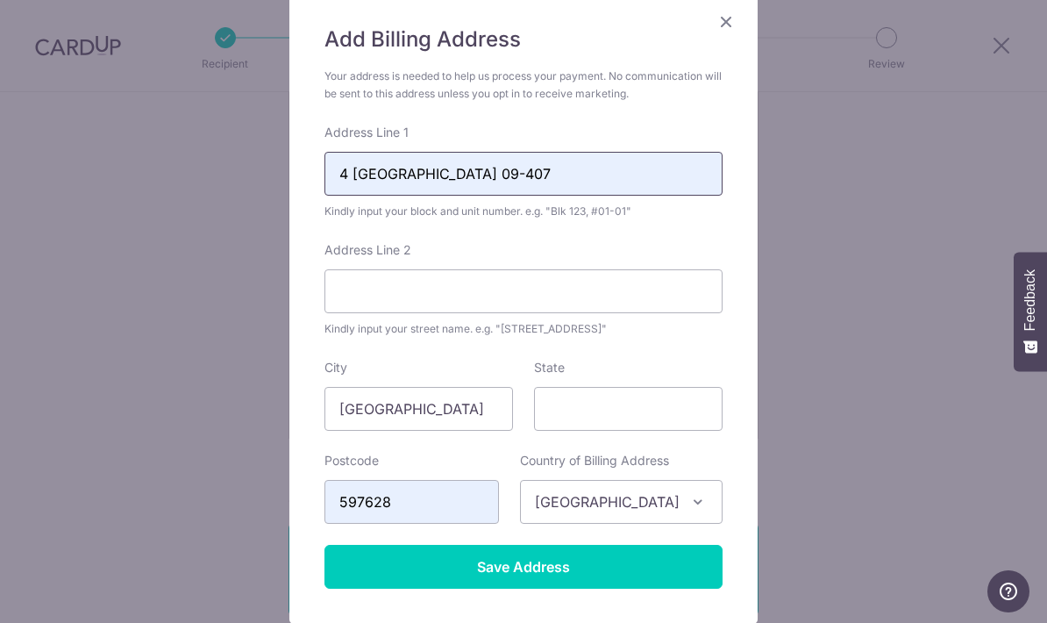
click at [572, 178] on input "4 Pandan Valley 09-407" at bounding box center [523, 174] width 398 height 44
click at [814, 271] on div "Add Billing Address Your address is needed to help us process your payment. No …" at bounding box center [523, 311] width 1047 height 623
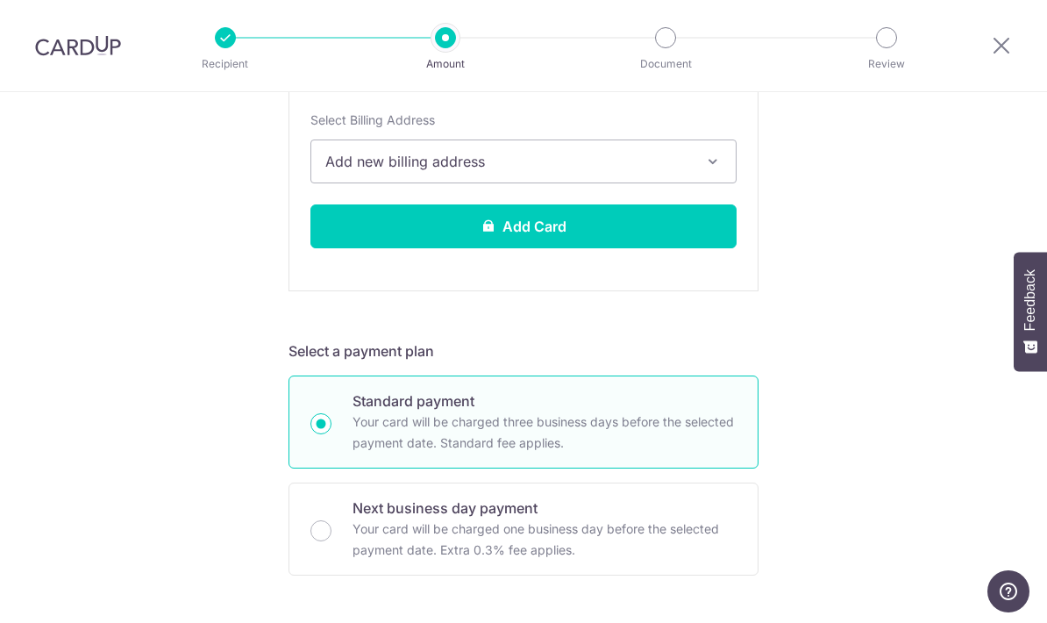
scroll to position [629, 0]
click at [600, 171] on span "Add new billing address" at bounding box center [507, 160] width 365 height 21
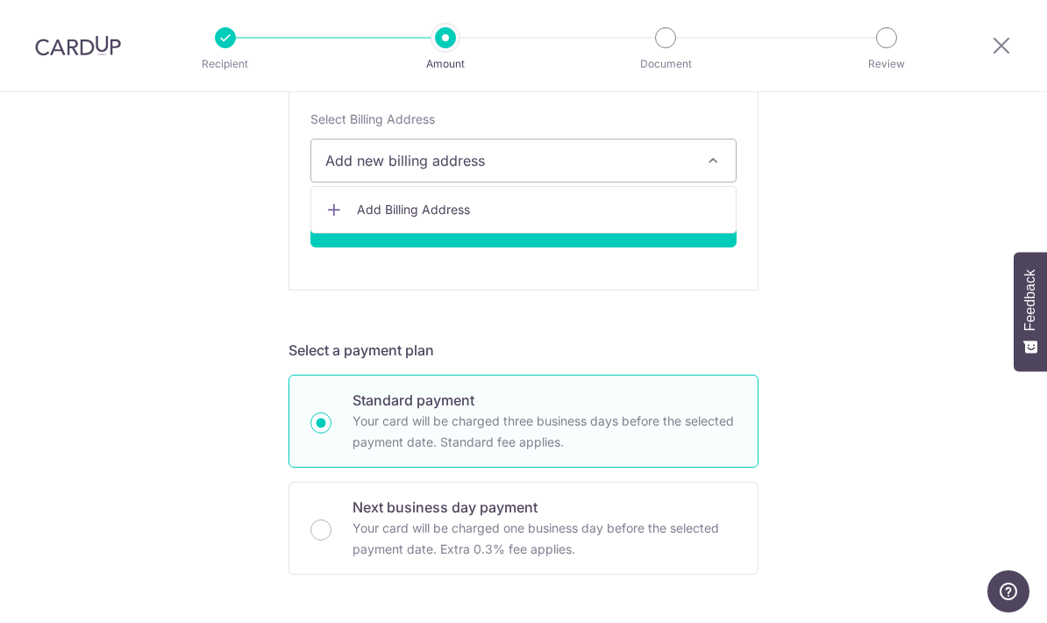
click at [513, 217] on span "Add Billing Address" at bounding box center [539, 210] width 365 height 18
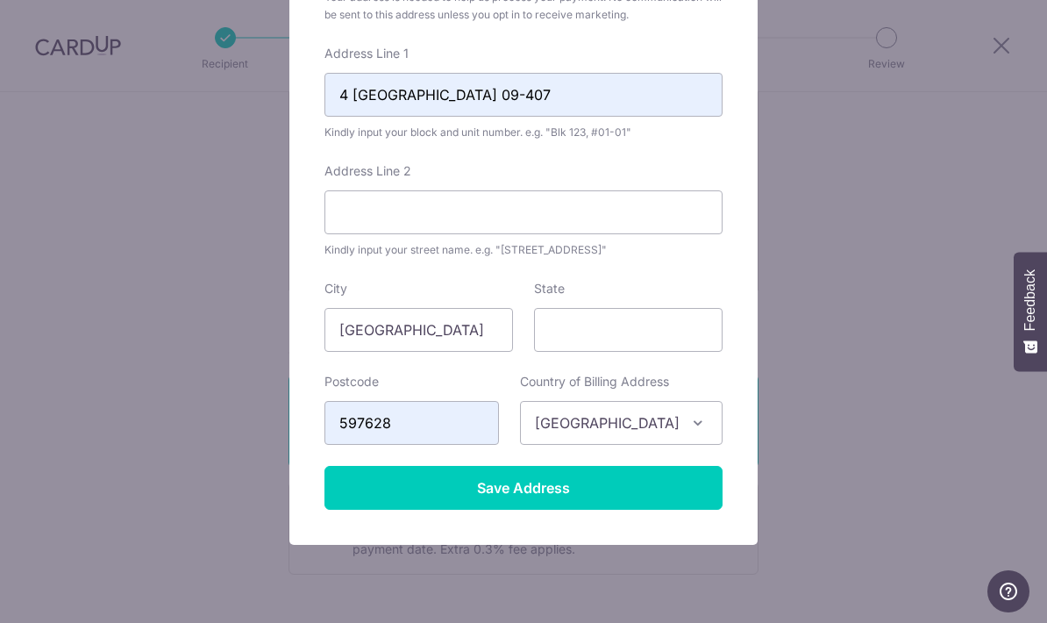
scroll to position [224, 0]
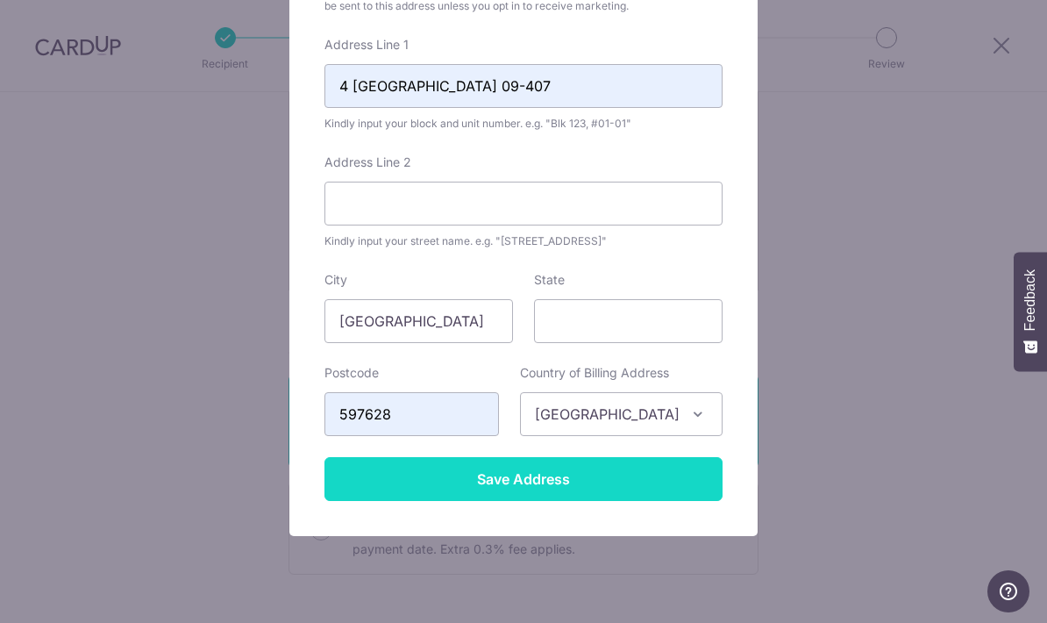
click at [537, 483] on input "Save Address" at bounding box center [523, 479] width 398 height 44
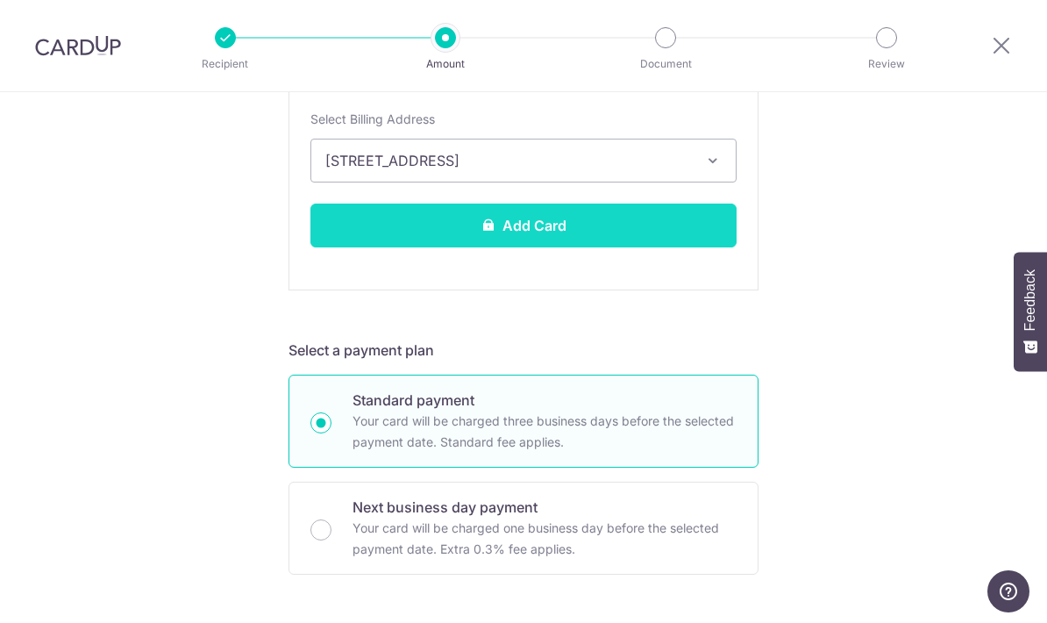
click at [556, 235] on button "Add Card" at bounding box center [523, 225] width 426 height 44
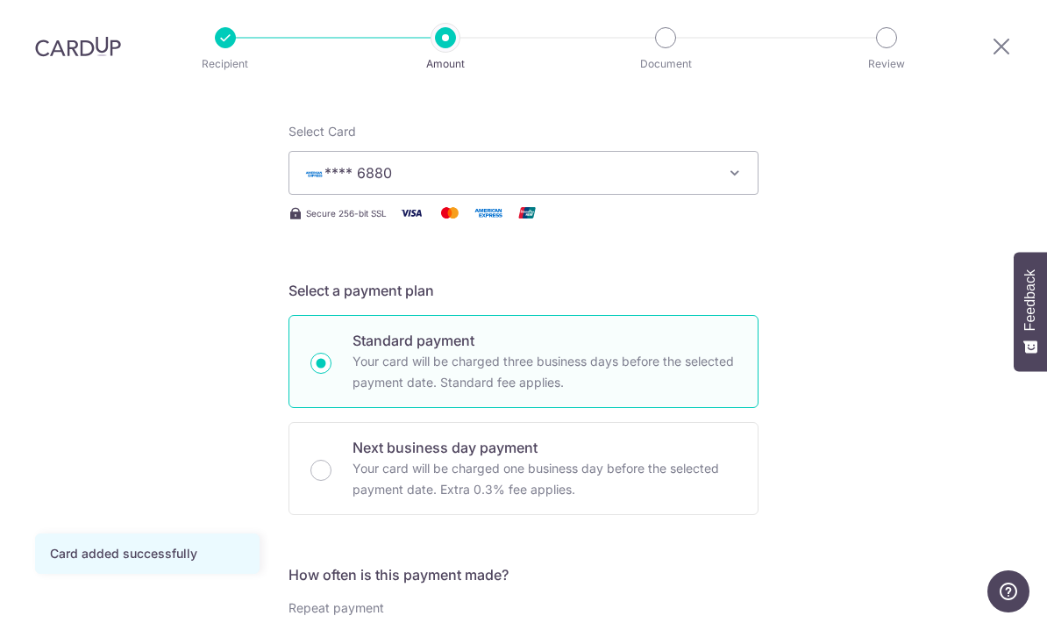
scroll to position [137, 0]
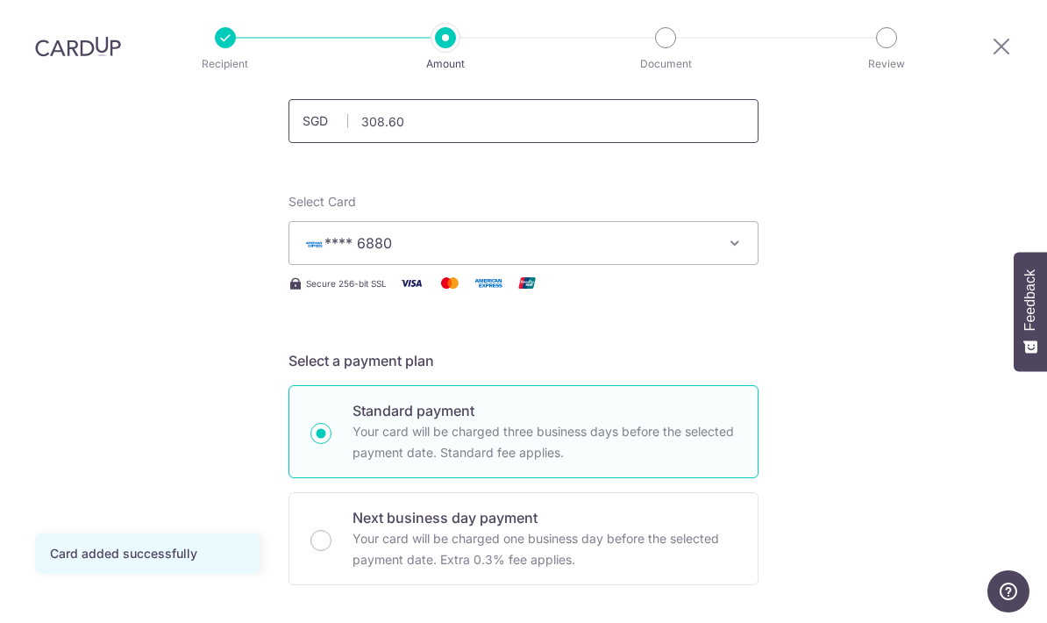
click at [441, 99] on input "308.60" at bounding box center [523, 121] width 470 height 44
type input "3"
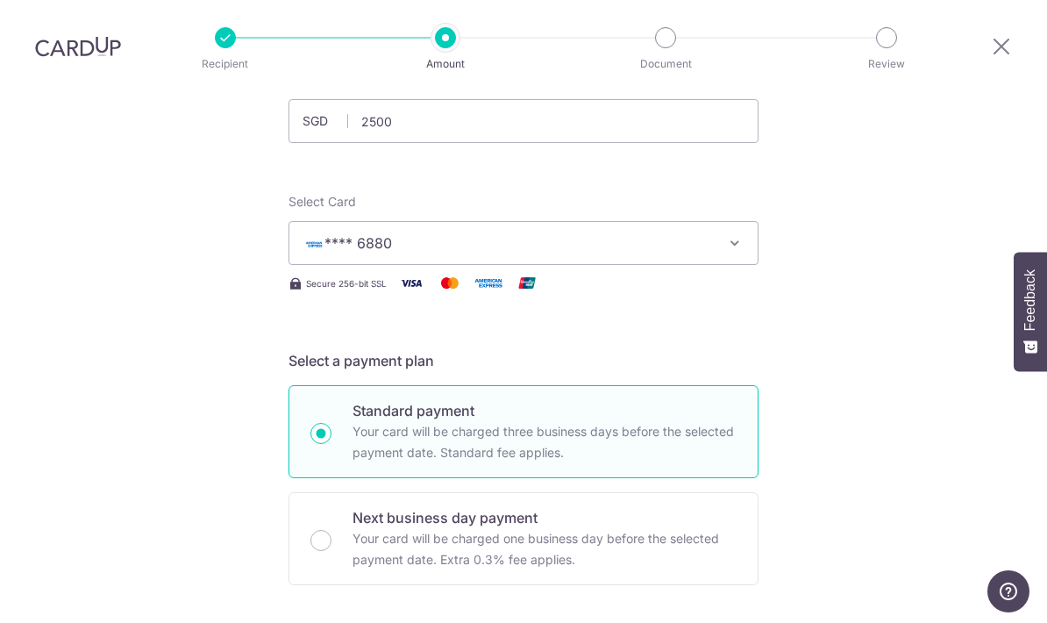
type input "2,500.00"
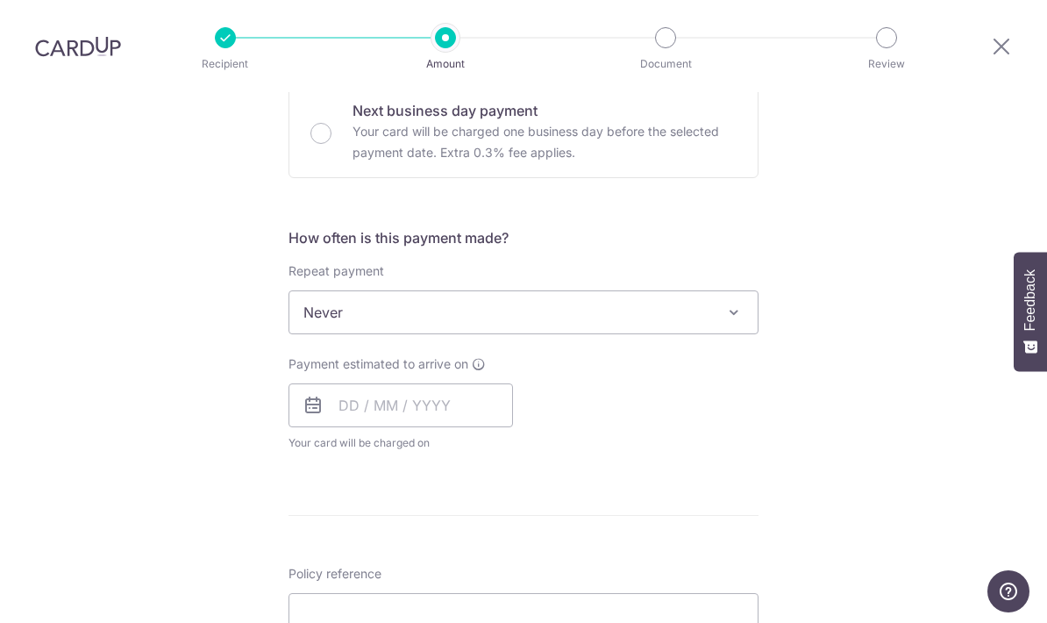
scroll to position [539, 0]
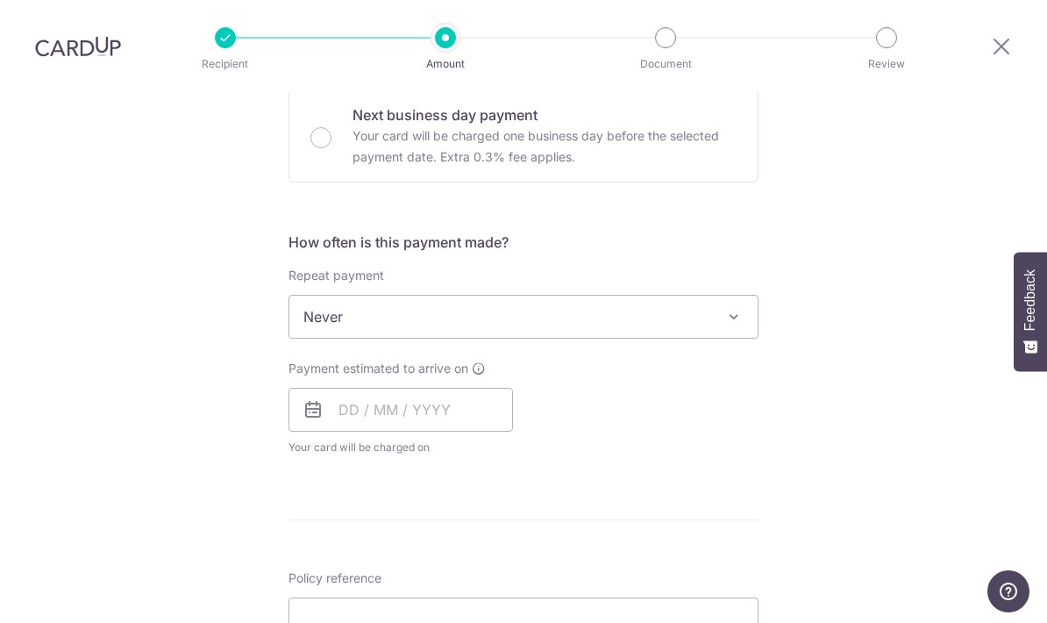
click at [743, 306] on span at bounding box center [733, 316] width 21 height 21
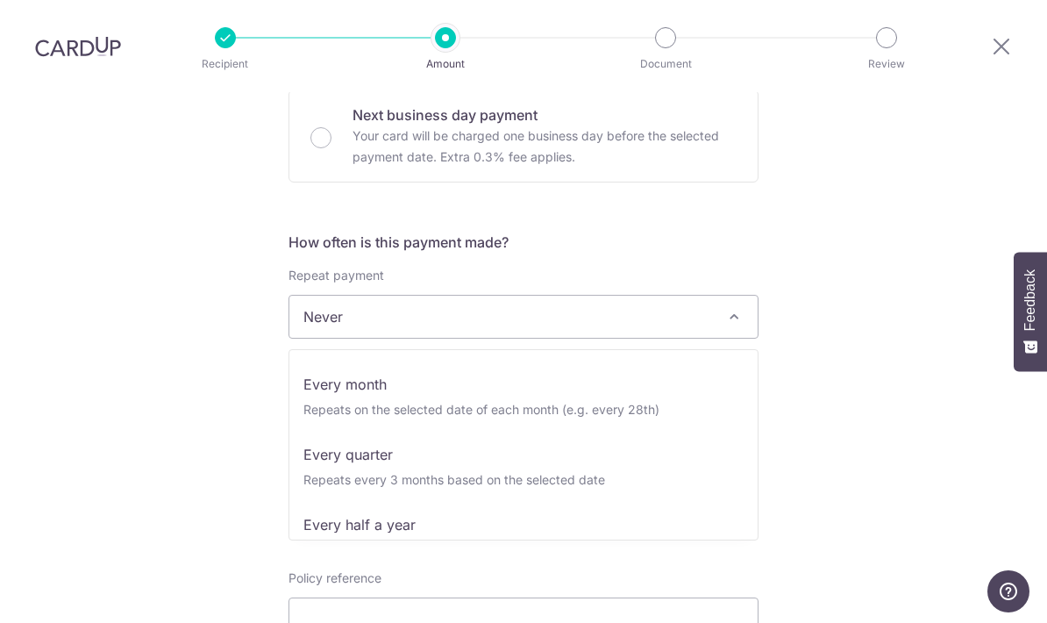
scroll to position [137, 0]
click at [858, 321] on div "Tell us more about your payment Enter payment amount SGD 2,500.00 2500.00 Card …" at bounding box center [523, 346] width 1047 height 1586
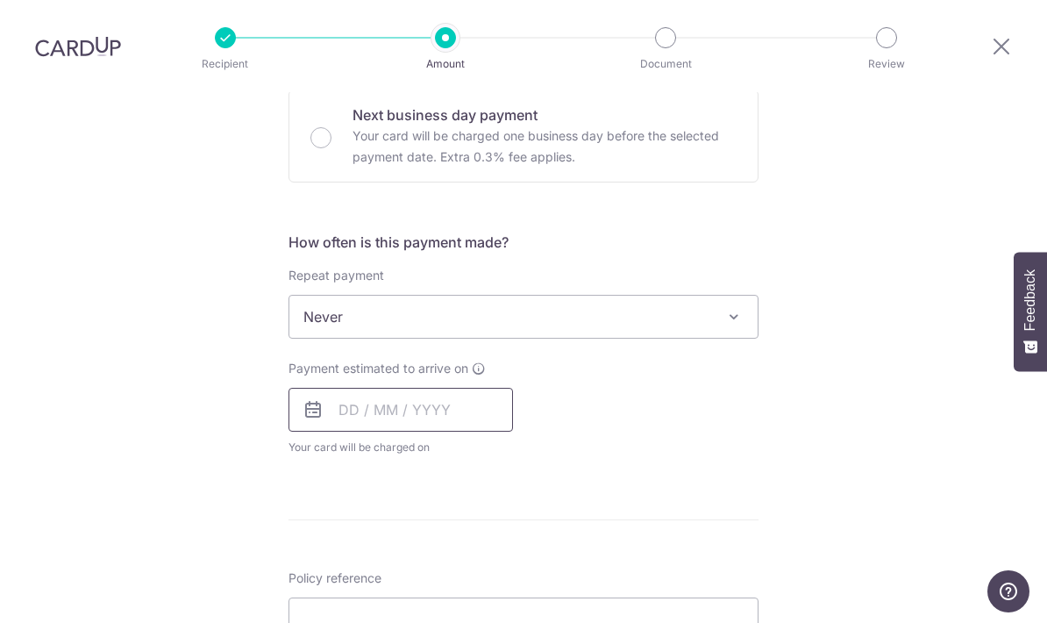
click at [374, 388] on input "text" at bounding box center [400, 410] width 224 height 44
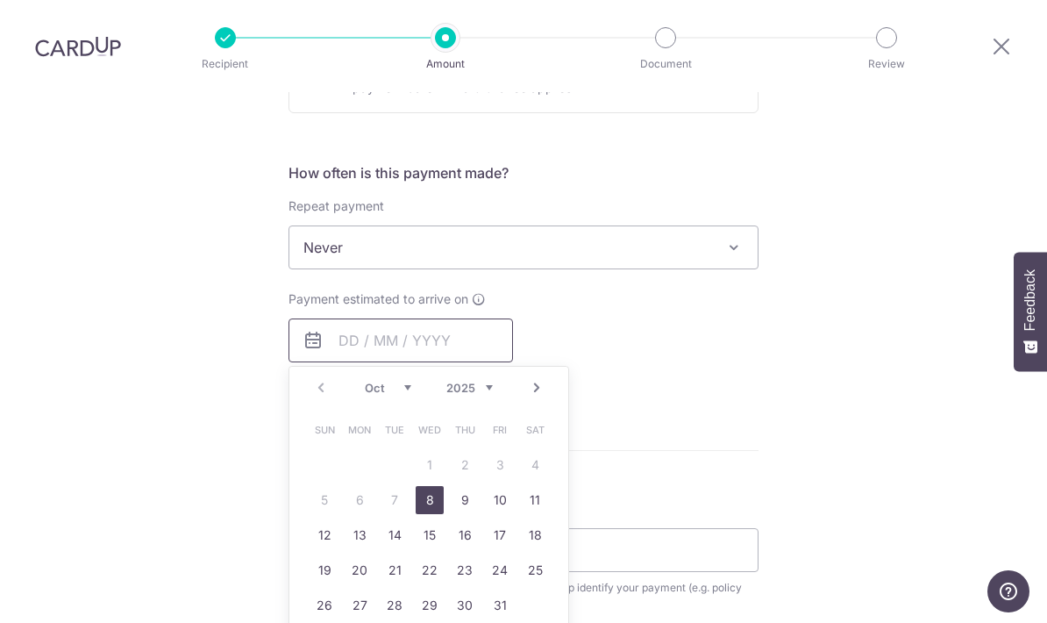
scroll to position [615, 0]
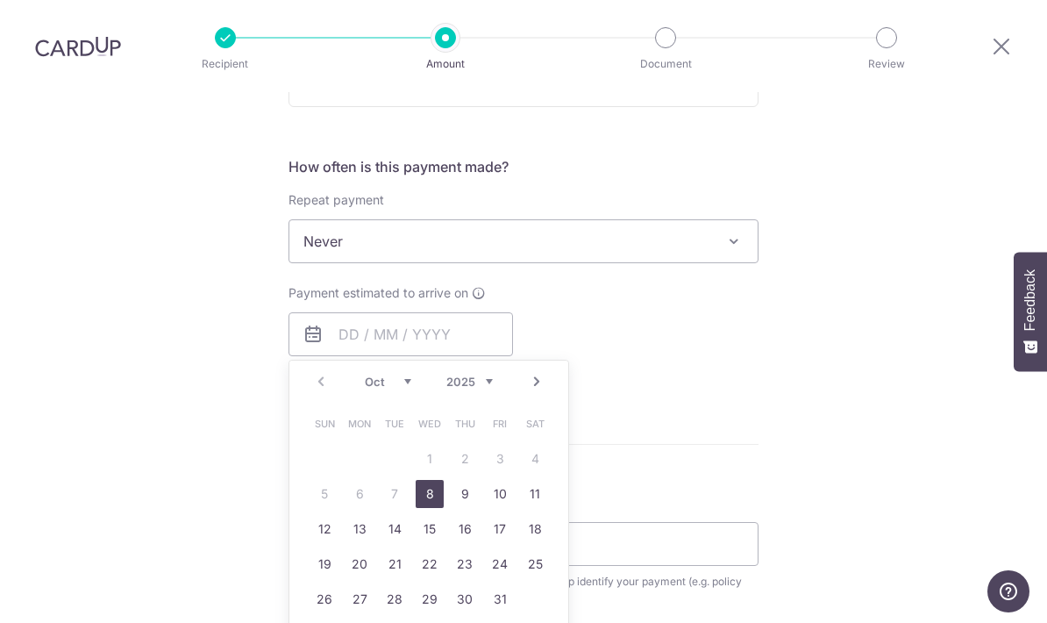
click at [435, 480] on link "8" at bounding box center [430, 494] width 28 height 28
type input "[DATE]"
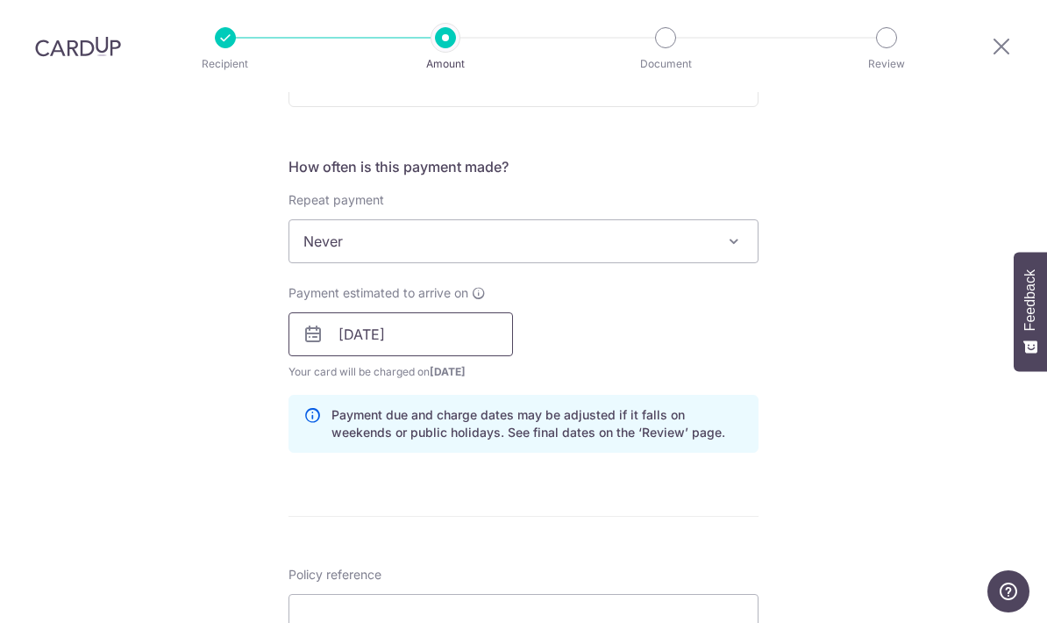
click at [393, 312] on input "[DATE]" at bounding box center [400, 334] width 224 height 44
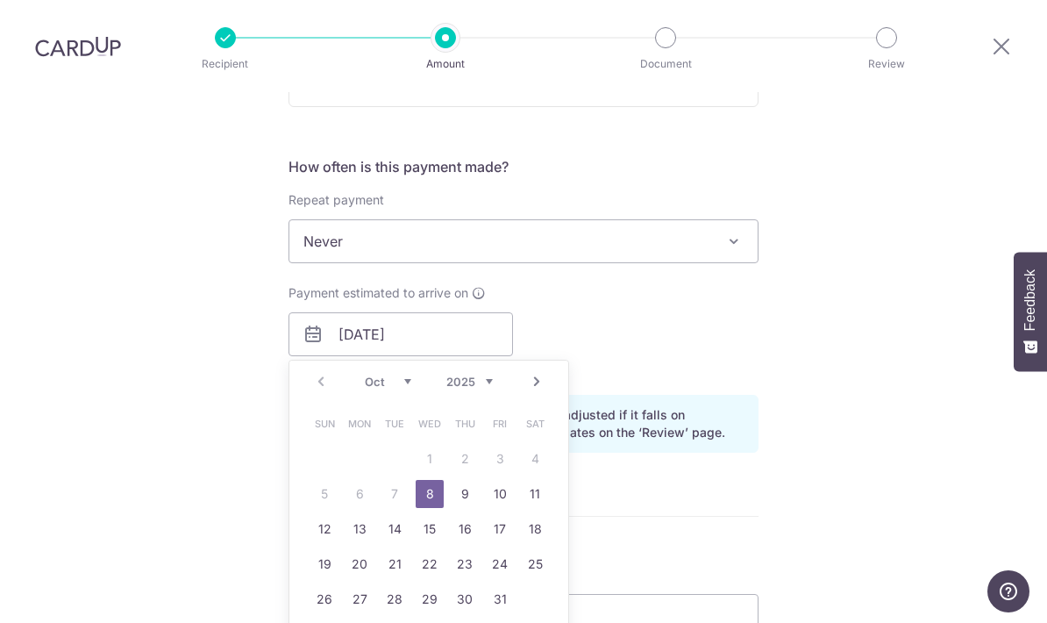
click at [429, 480] on link "8" at bounding box center [430, 494] width 28 height 28
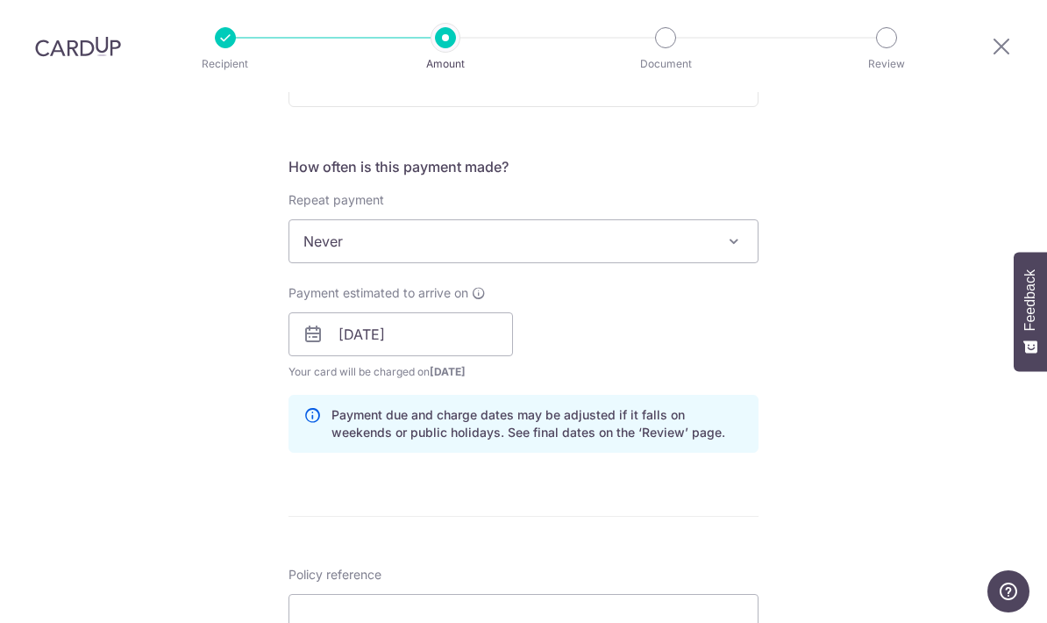
click at [815, 276] on div "Tell us more about your payment Enter payment amount SGD 2,500.00 2500.00 Card …" at bounding box center [523, 306] width 1047 height 1658
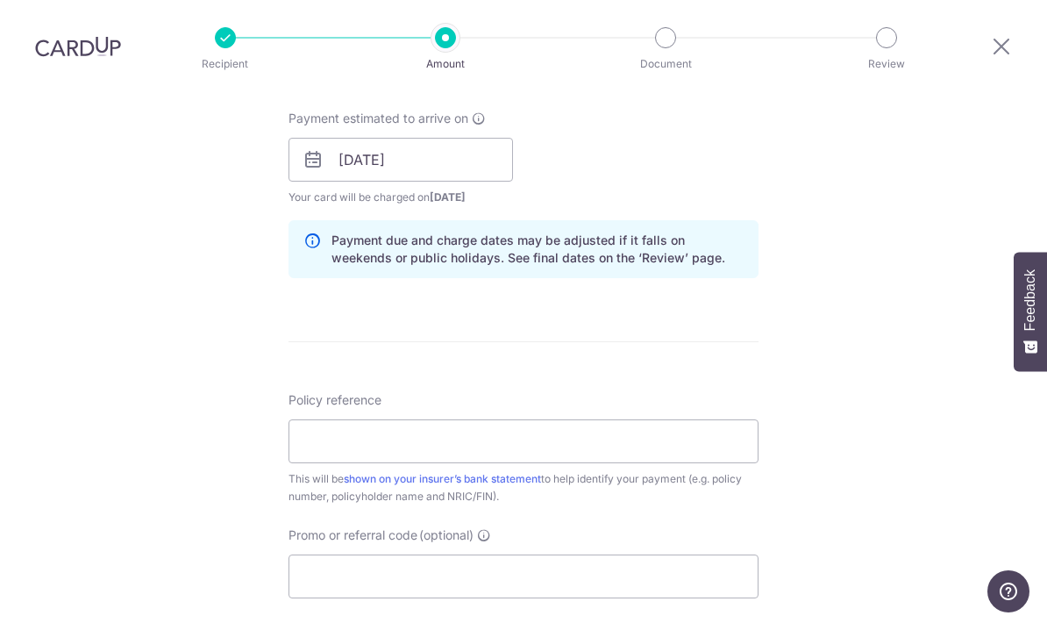
scroll to position [791, 0]
click at [543, 417] on input "Policy reference" at bounding box center [523, 439] width 470 height 44
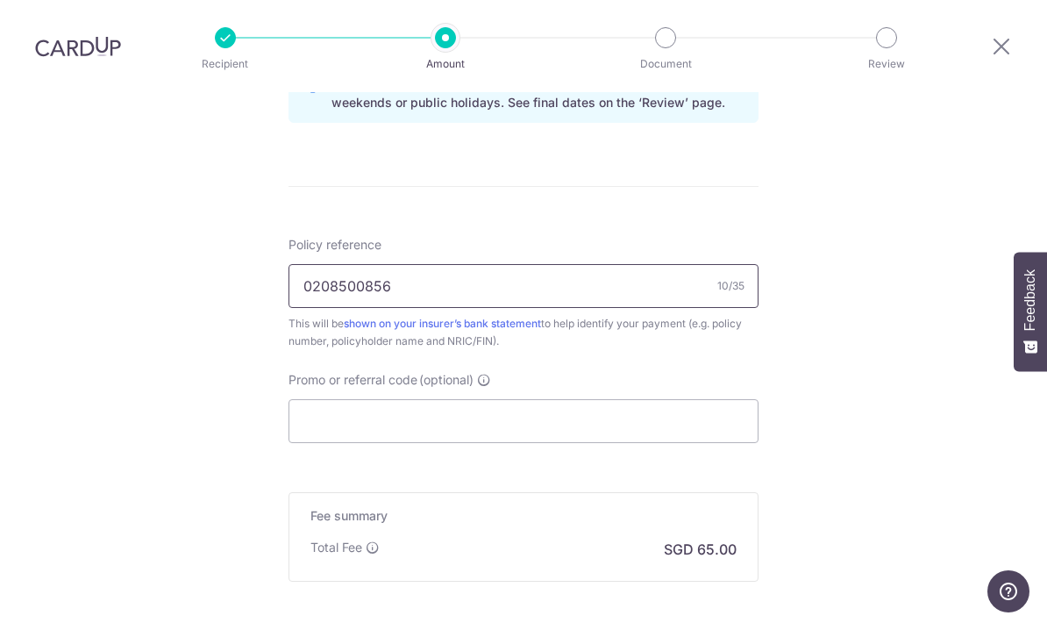
scroll to position [953, 0]
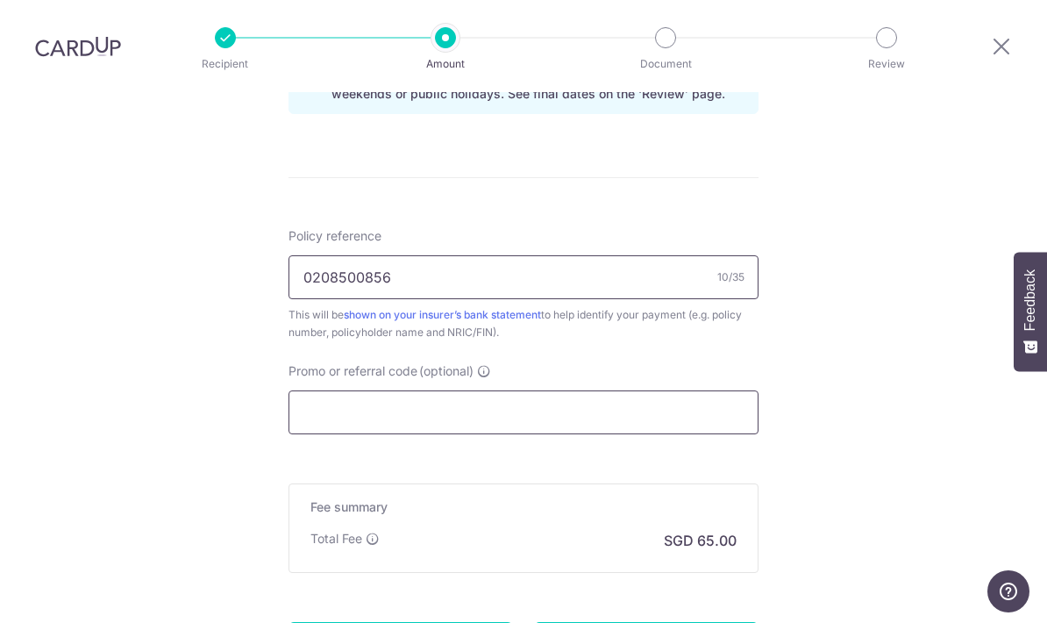
type input "0208500856"
click at [417, 390] on input "Promo or referral code (optional)" at bounding box center [523, 412] width 470 height 44
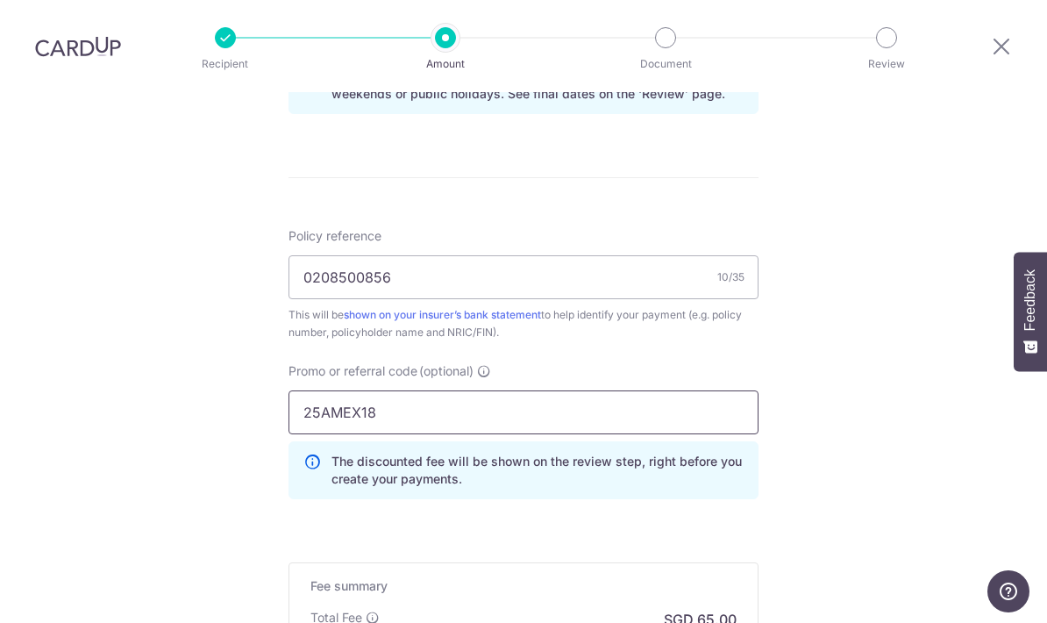
type input "25AMEX18"
click at [870, 352] on div "Tell us more about your payment Enter payment amount SGD 2,500.00 2500.00 Card …" at bounding box center [523, 7] width 1047 height 1737
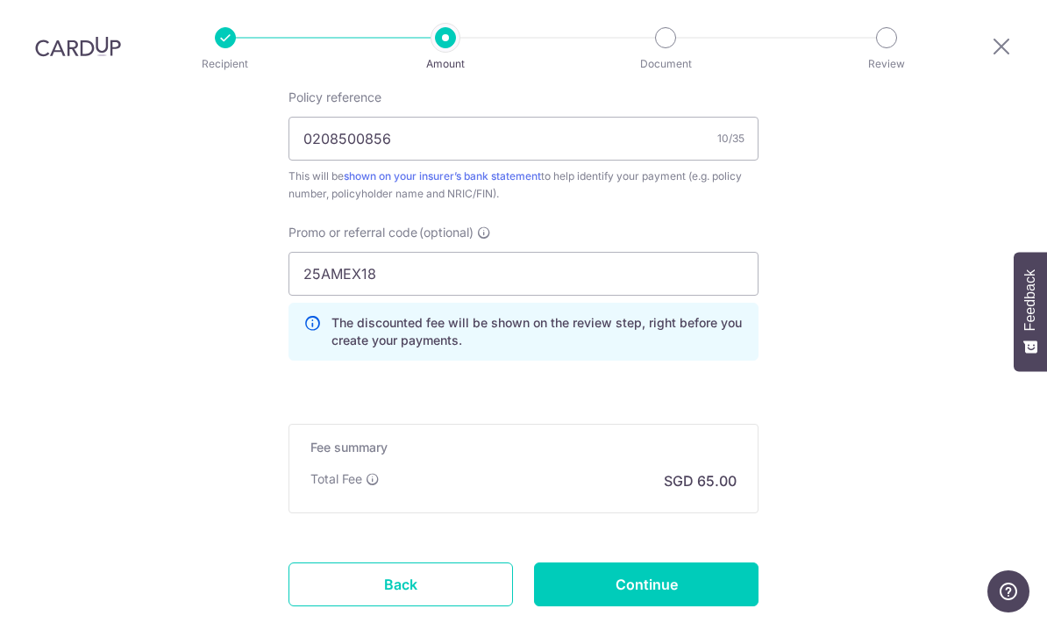
scroll to position [1098, 0]
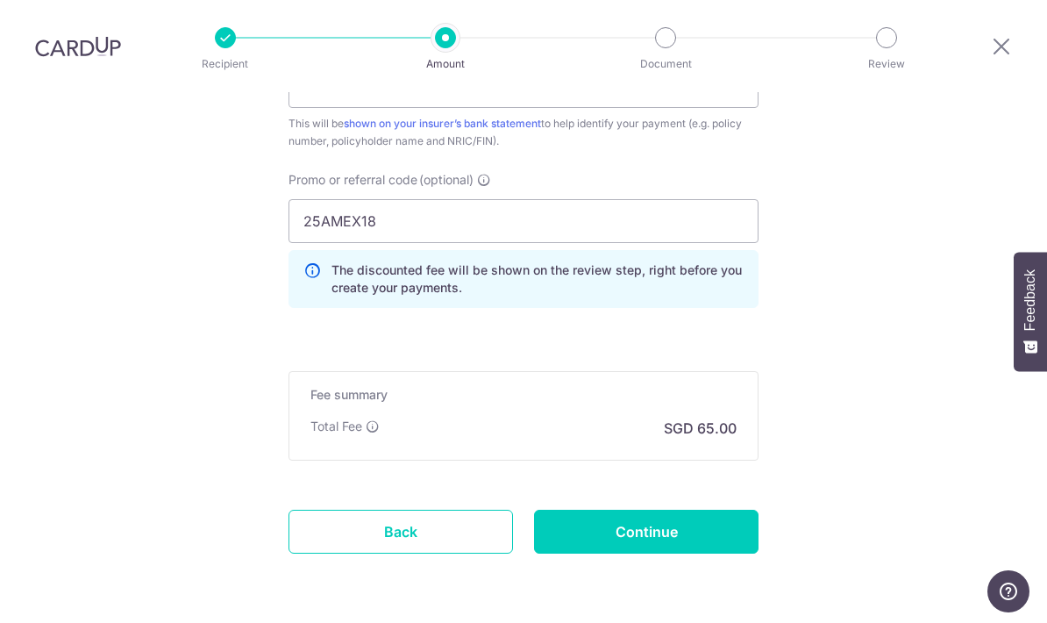
scroll to position [1143, 0]
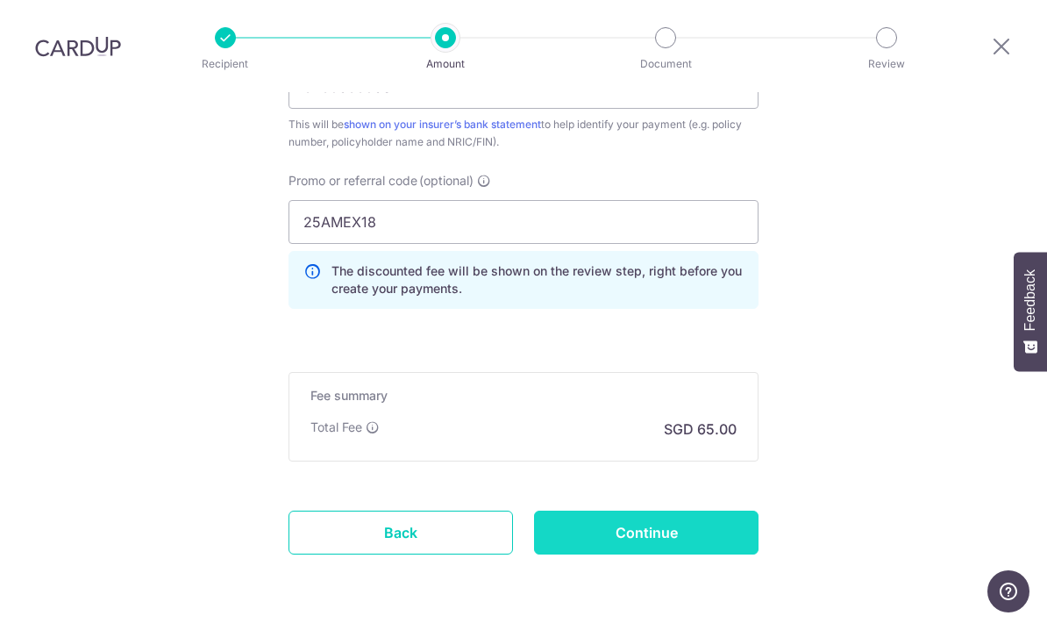
click at [660, 510] on input "Continue" at bounding box center [646, 532] width 224 height 44
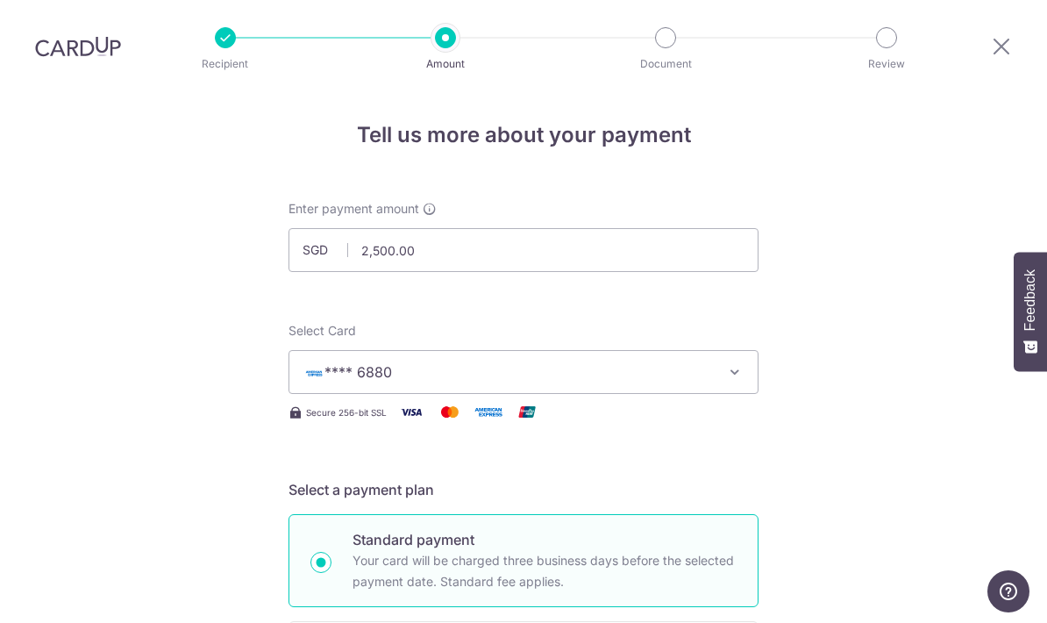
scroll to position [47, 0]
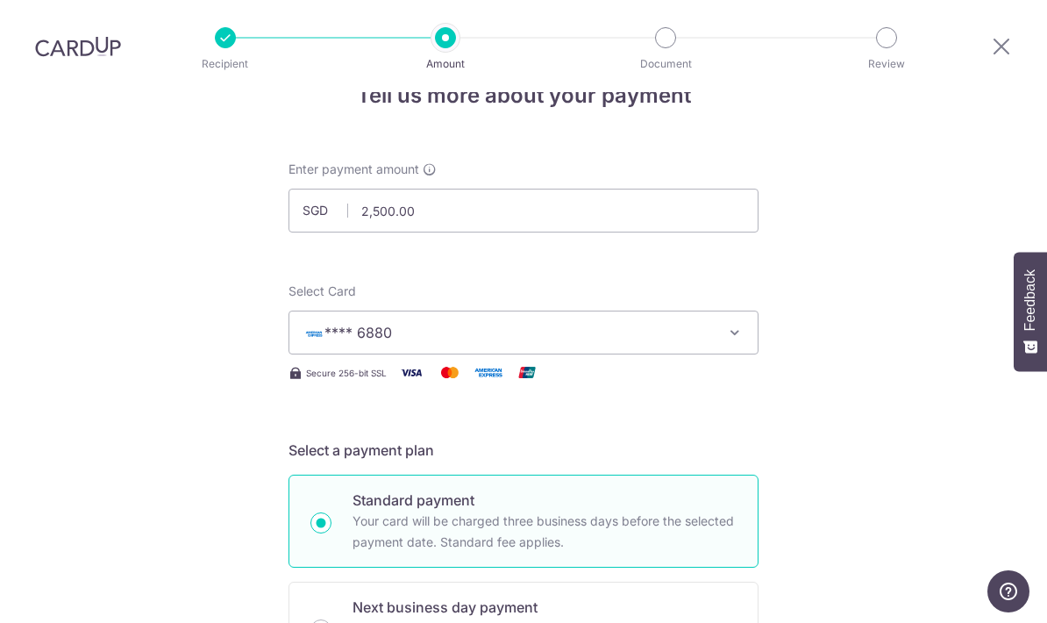
click at [477, 322] on span "**** 6880" at bounding box center [507, 332] width 409 height 21
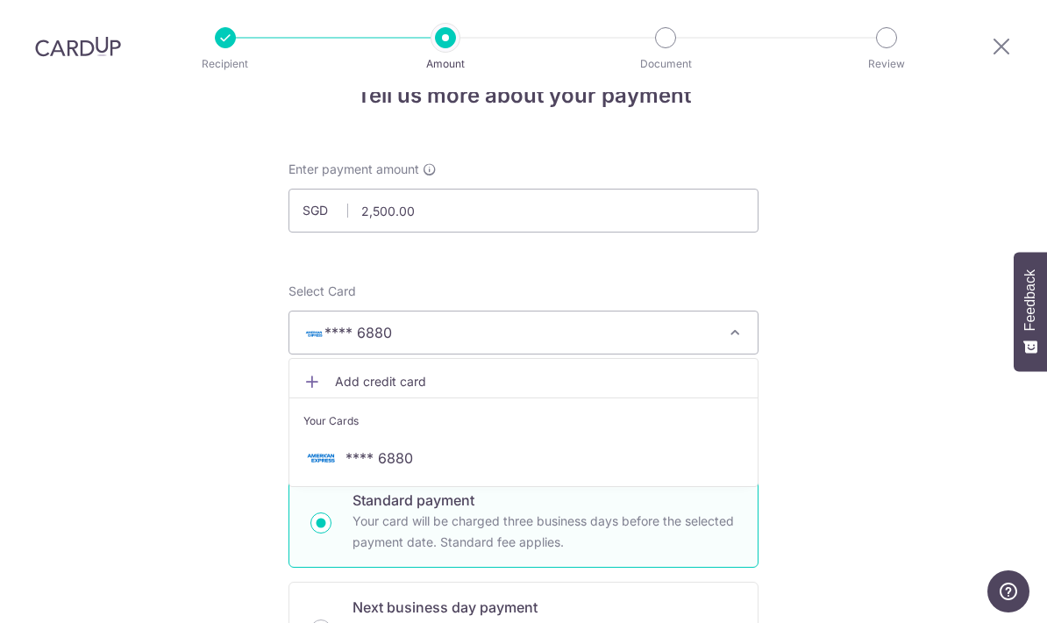
click at [334, 366] on link "Add credit card" at bounding box center [523, 382] width 468 height 32
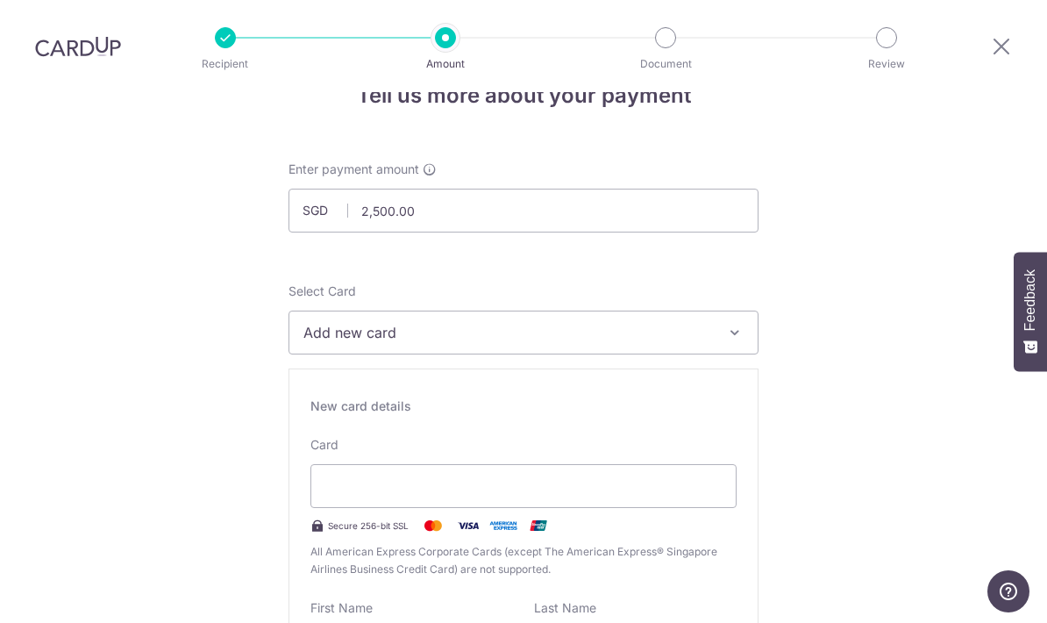
click at [403, 310] on button "Add new card" at bounding box center [523, 332] width 470 height 44
click at [533, 256] on div at bounding box center [523, 311] width 1047 height 623
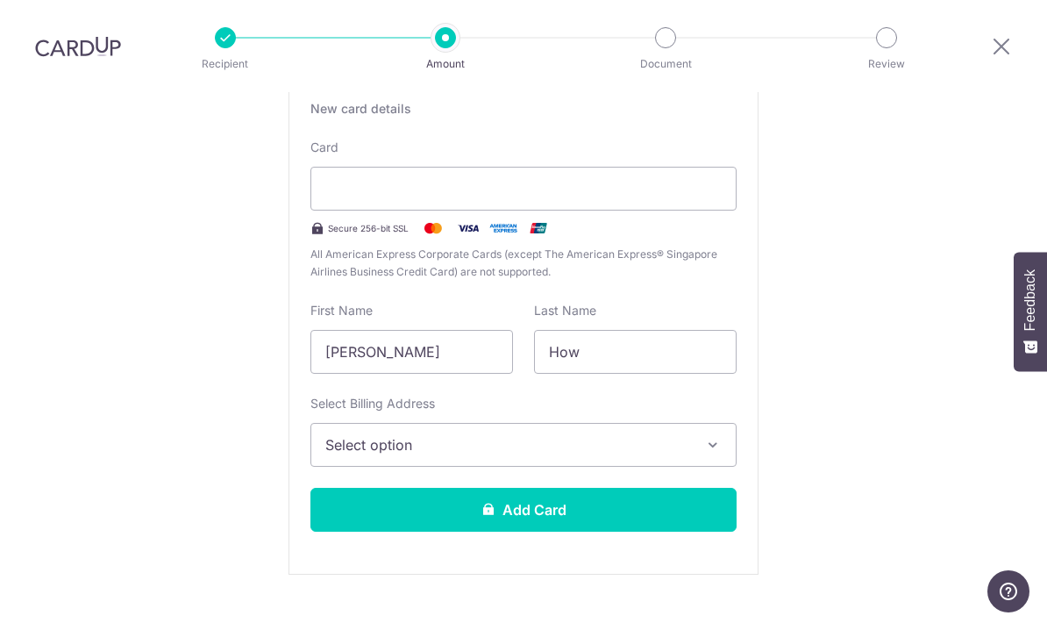
scroll to position [345, 0]
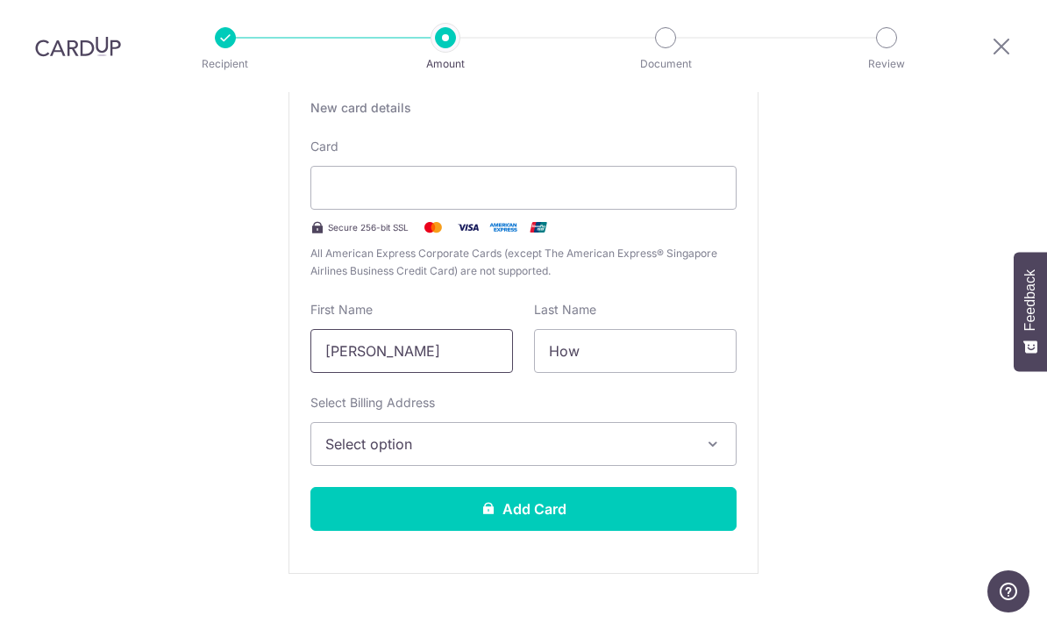
click at [500, 329] on input "[PERSON_NAME]" at bounding box center [411, 351] width 203 height 44
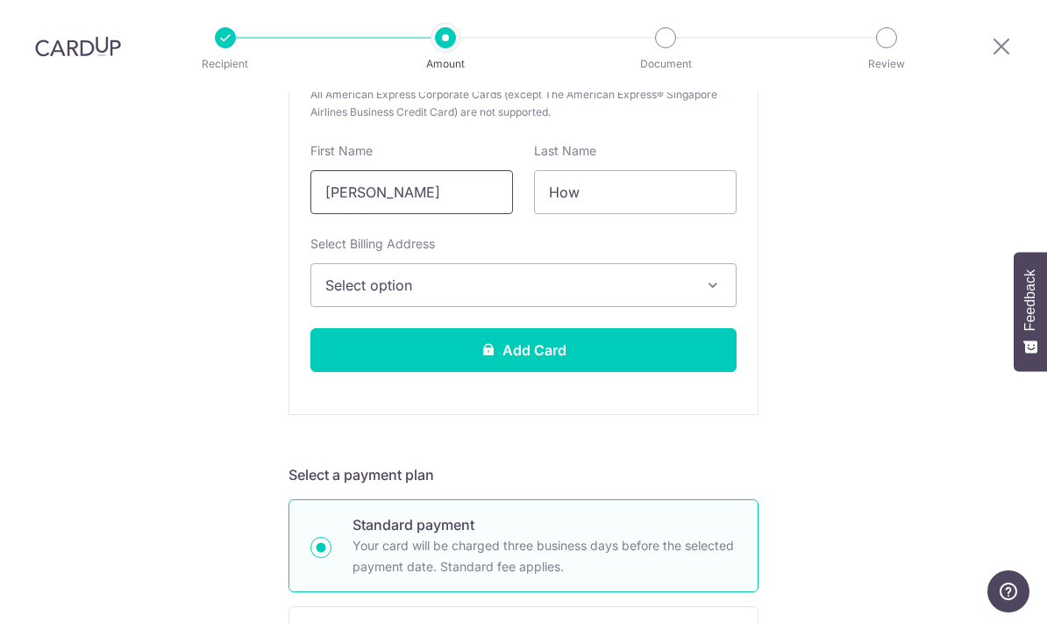
scroll to position [505, 0]
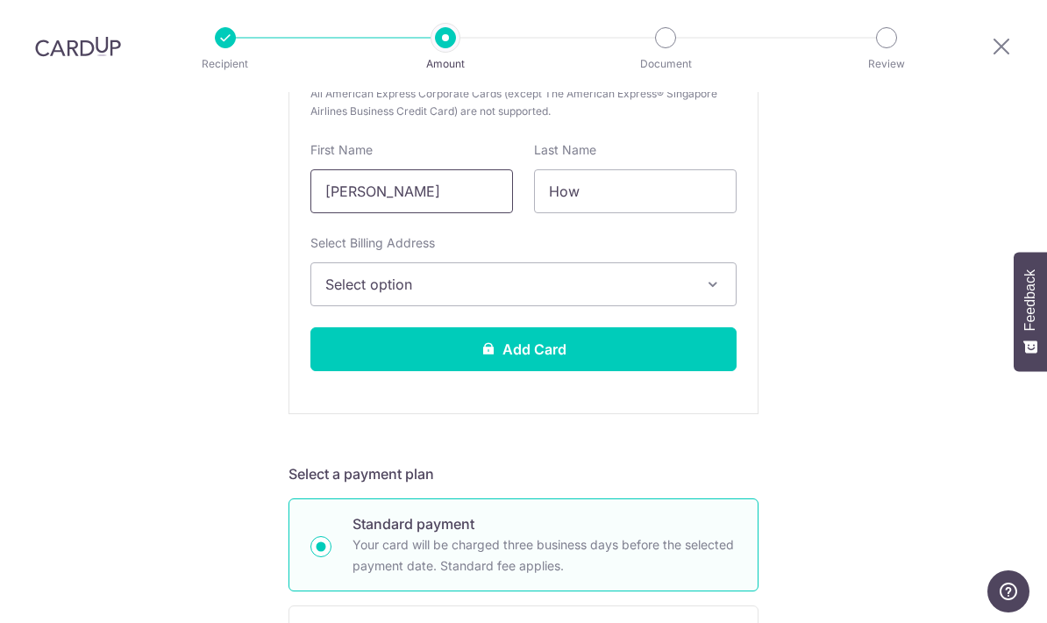
type input "[PERSON_NAME]"
click at [700, 262] on button "Select option" at bounding box center [523, 284] width 426 height 44
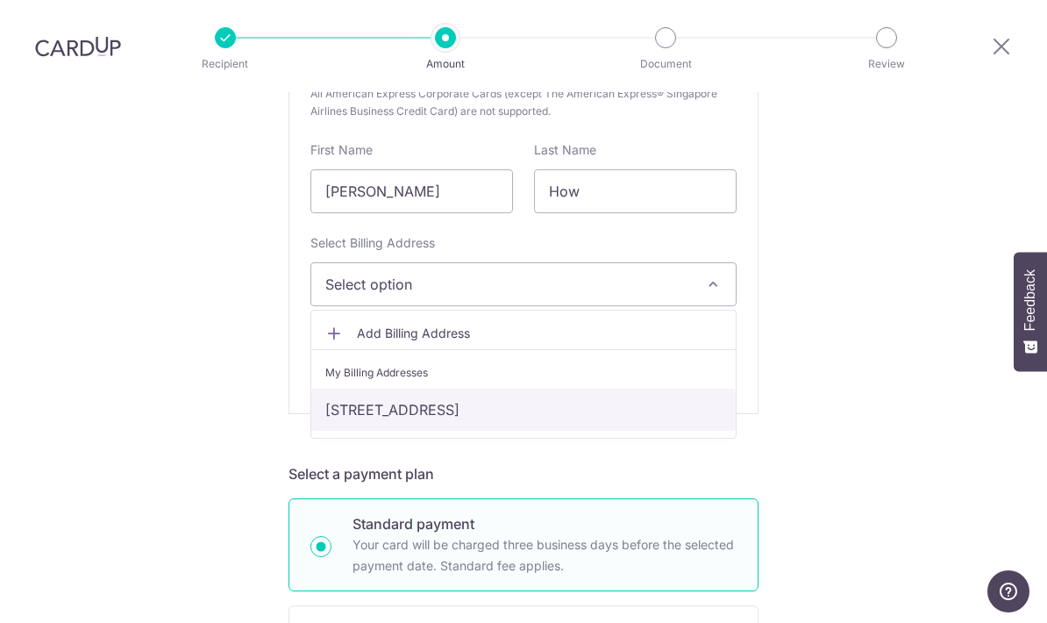
click at [548, 388] on link "[STREET_ADDRESS]" at bounding box center [523, 409] width 424 height 42
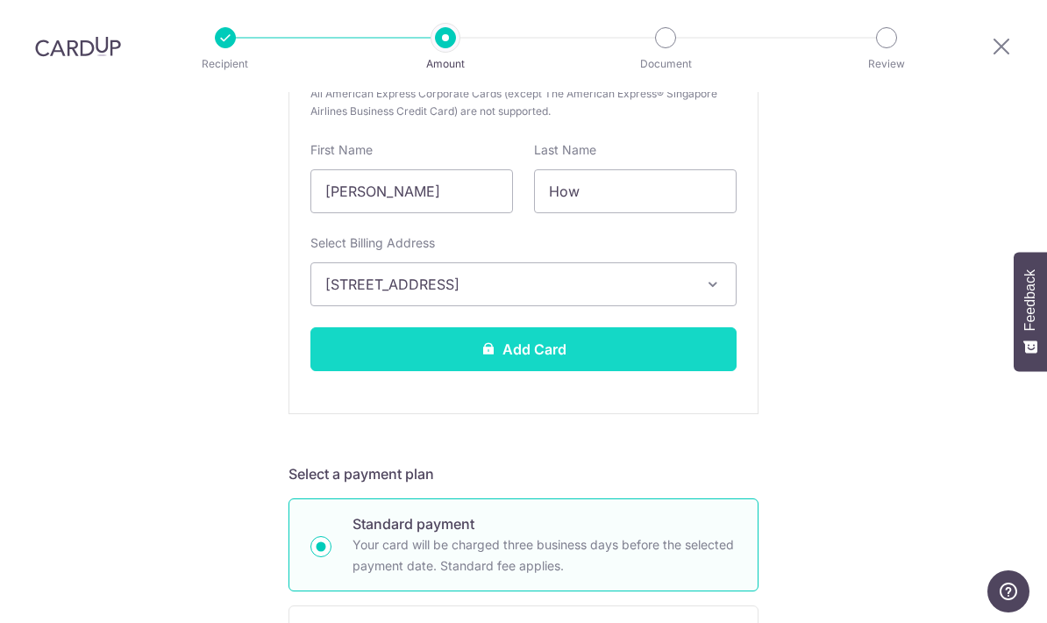
click at [616, 327] on button "Add Card" at bounding box center [523, 349] width 426 height 44
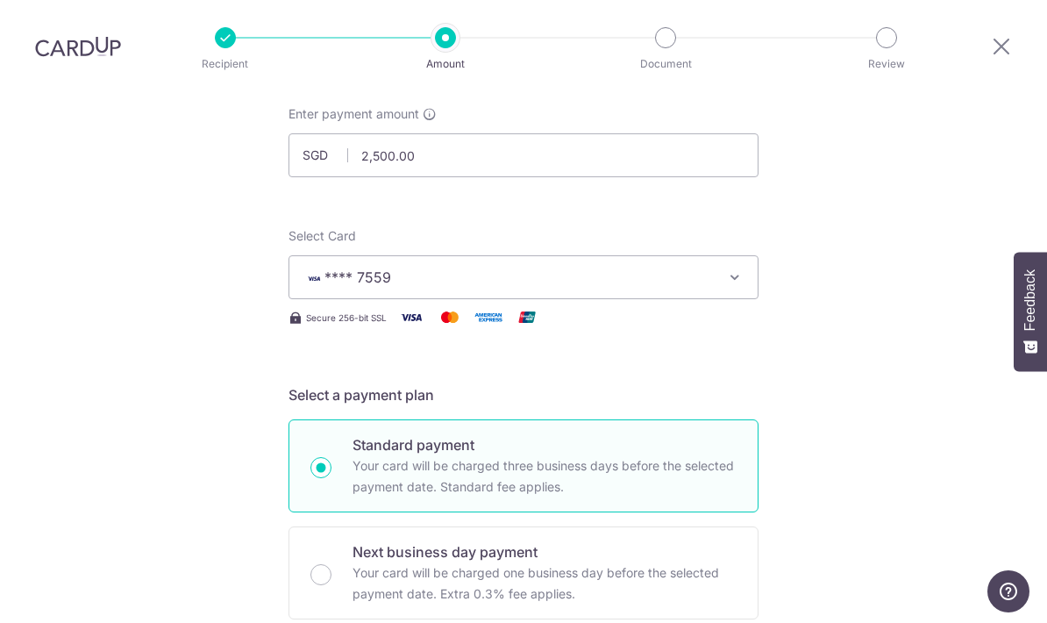
scroll to position [101, 0]
click at [747, 257] on button "**** 7559" at bounding box center [523, 279] width 470 height 44
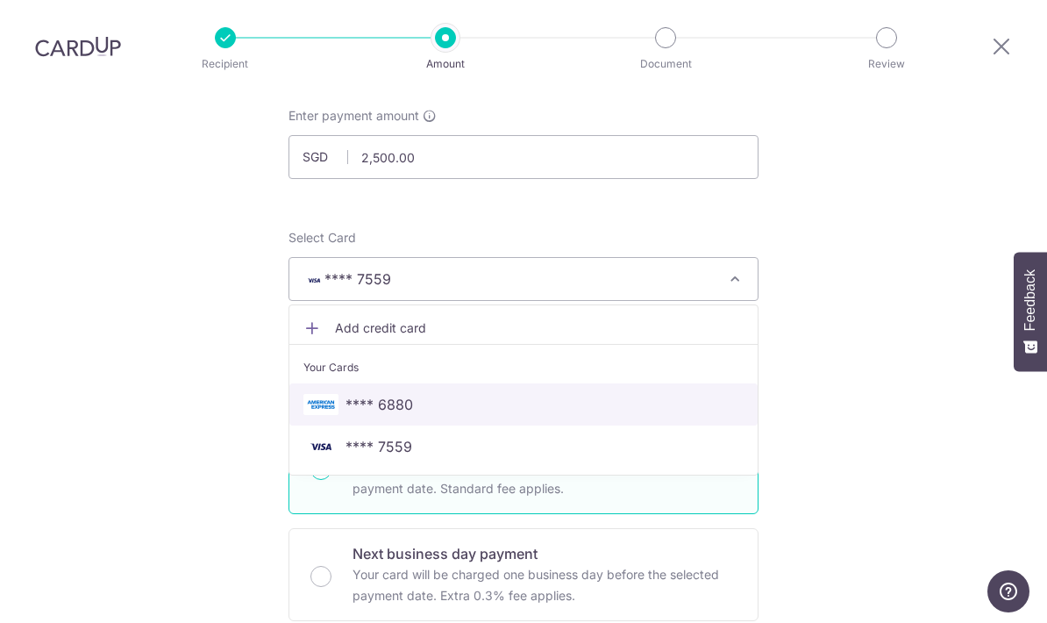
click at [449, 394] on span "**** 6880" at bounding box center [523, 404] width 440 height 21
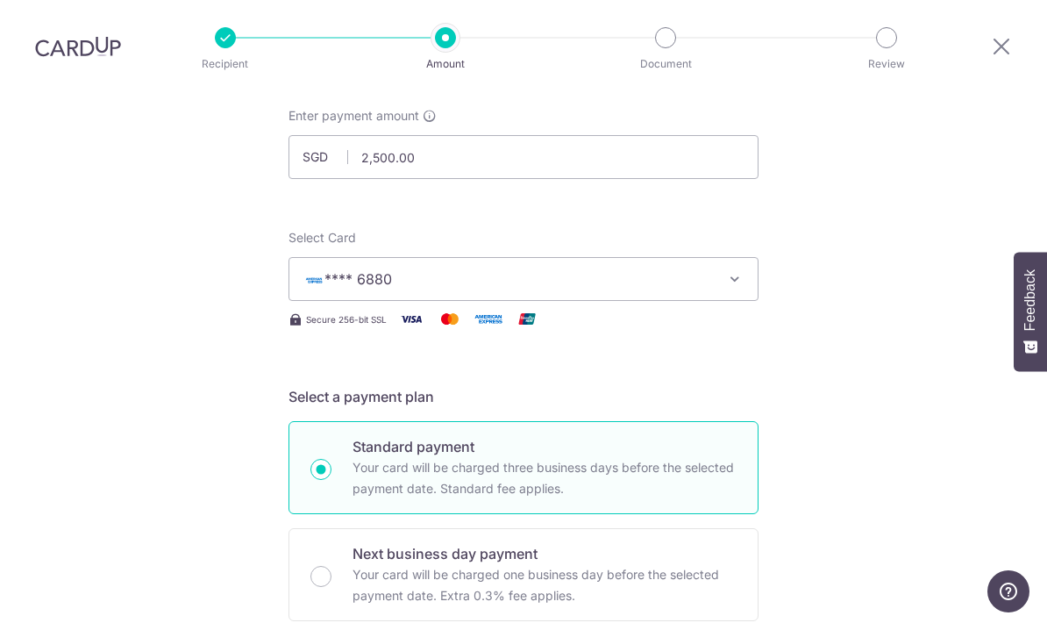
click at [723, 257] on button "**** 6880" at bounding box center [523, 279] width 470 height 44
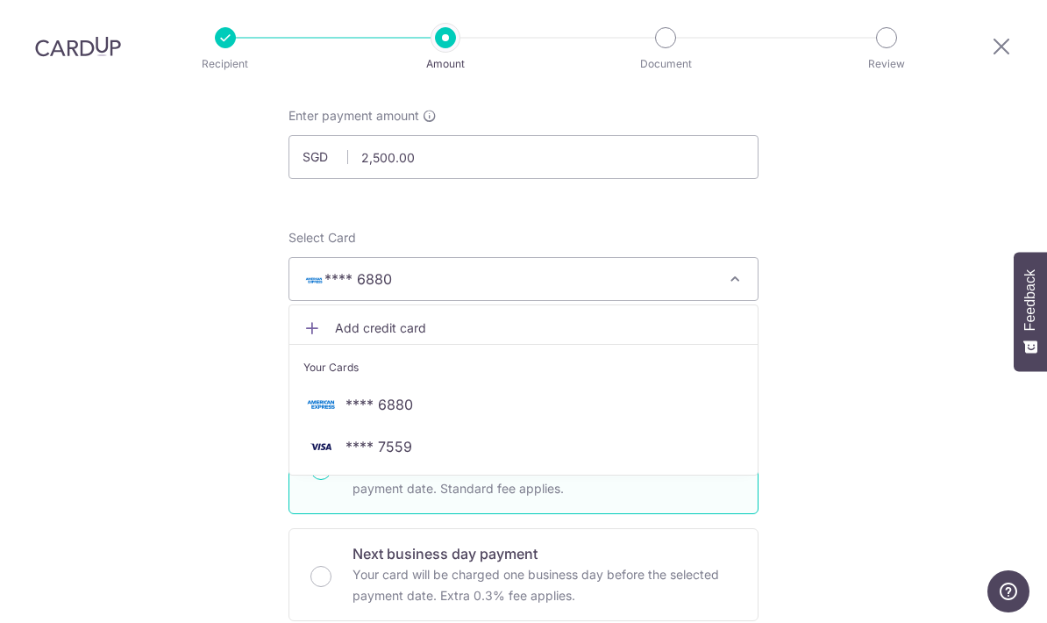
click at [843, 244] on div at bounding box center [523, 311] width 1047 height 623
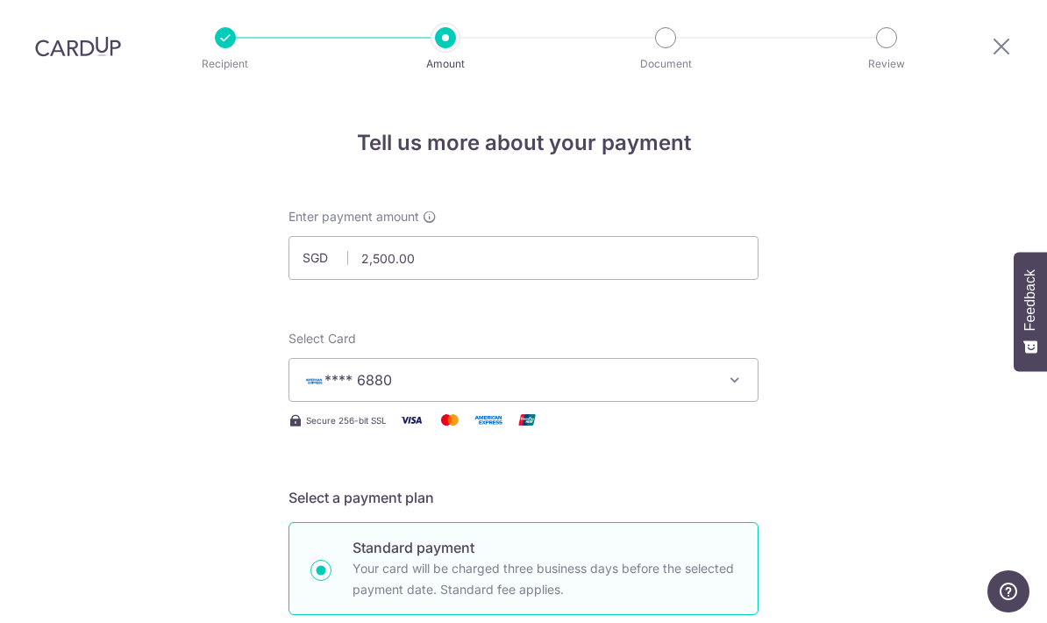
scroll to position [0, 0]
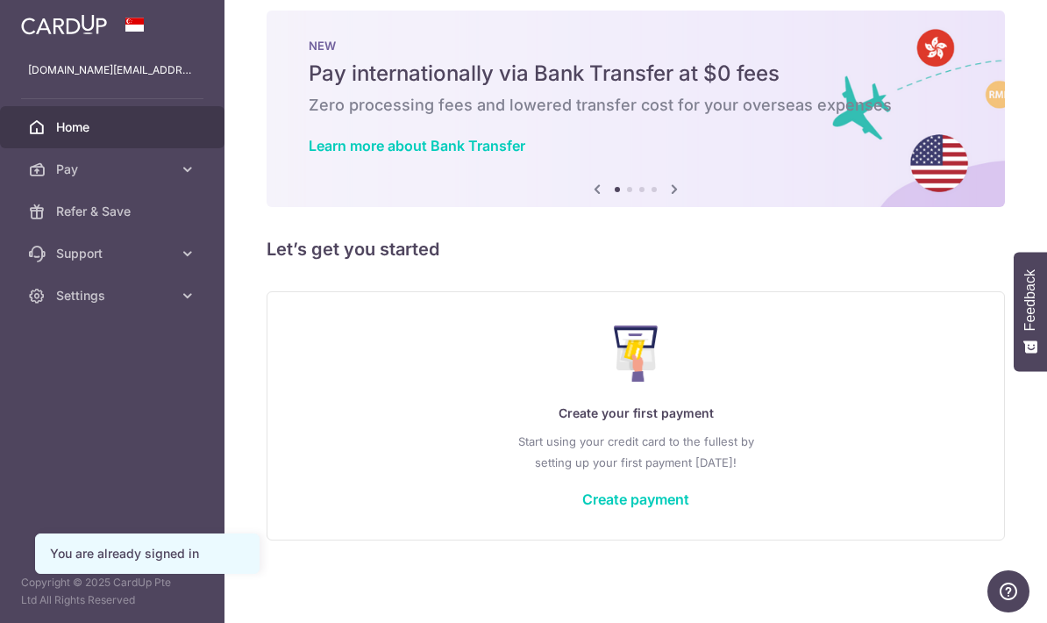
click at [0, 0] on icon "button" at bounding box center [0, 0] width 0 height 0
click at [174, 169] on link "Pay" at bounding box center [112, 169] width 224 height 42
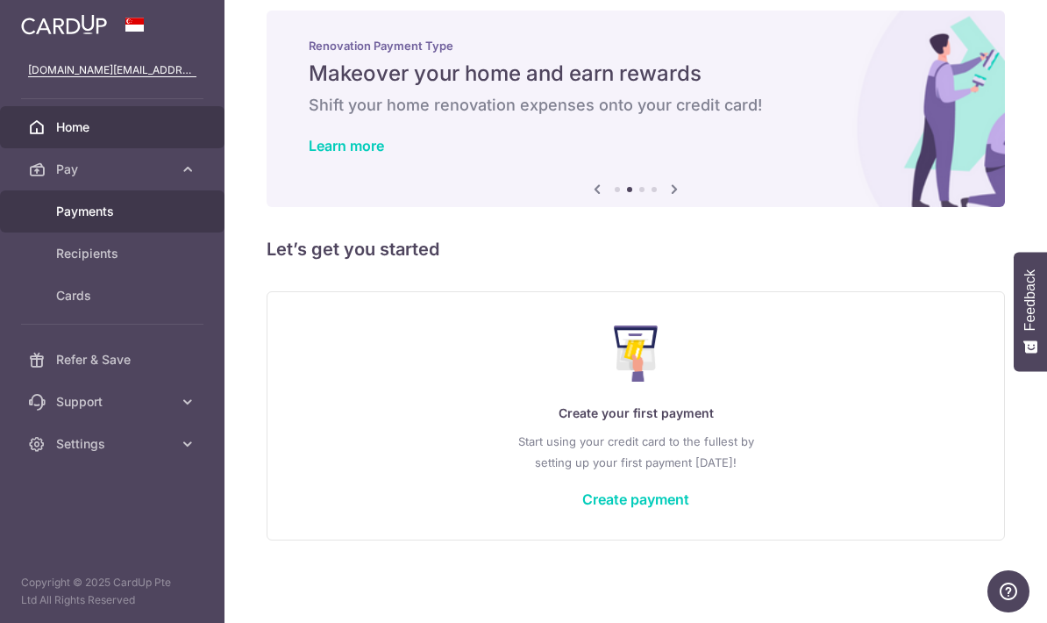
click at [112, 202] on link "Payments" at bounding box center [112, 211] width 224 height 42
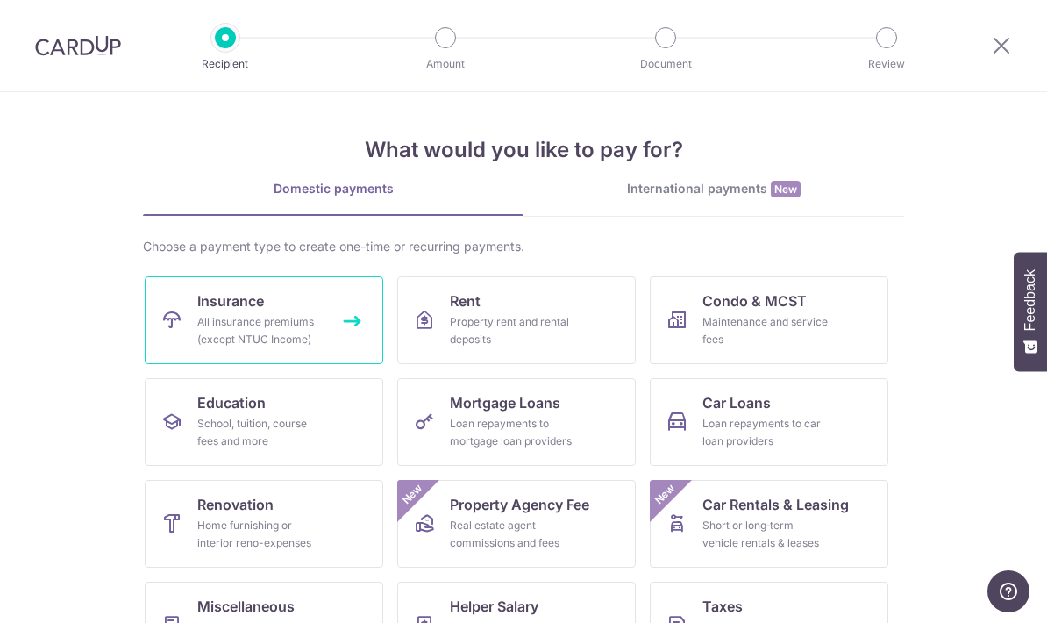
click at [283, 316] on div "All insurance premiums (except NTUC Income)" at bounding box center [260, 330] width 126 height 35
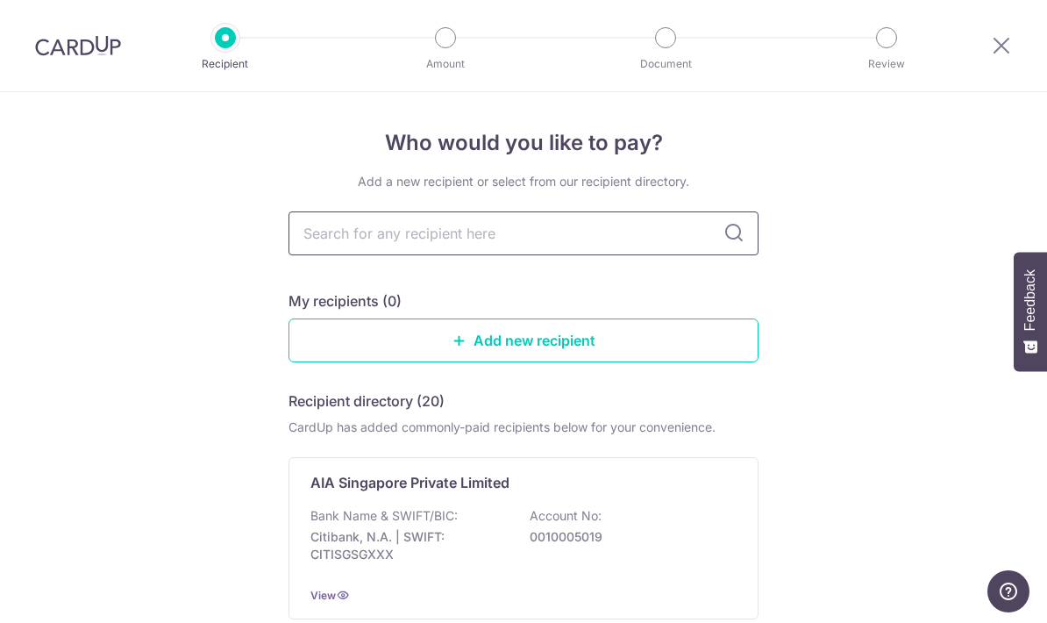
click at [624, 242] on input "text" at bounding box center [523, 233] width 470 height 44
type input "Great"
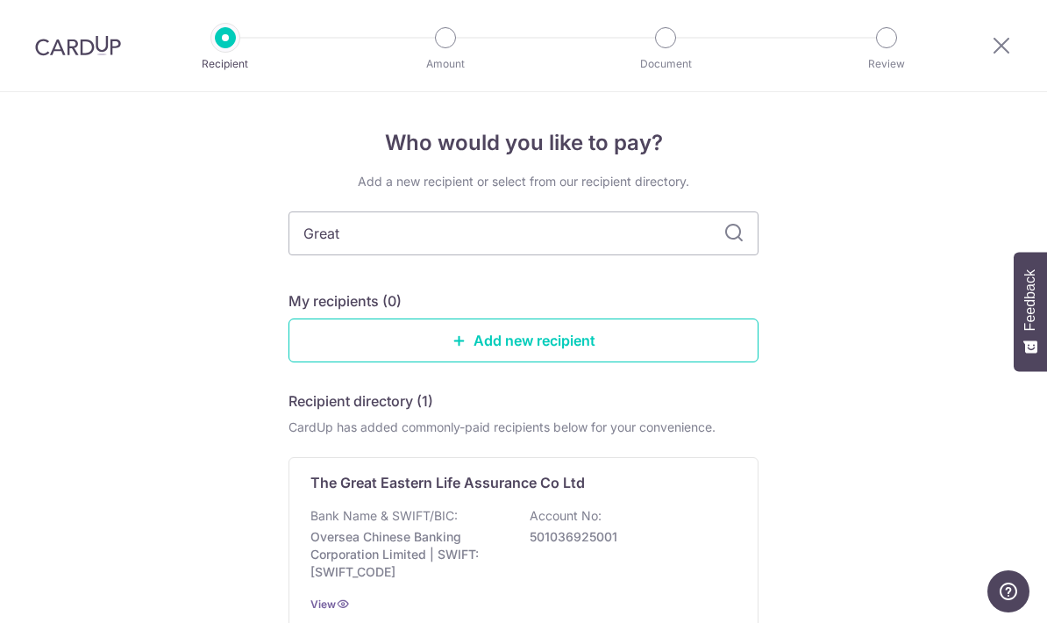
type input "Great eastern"
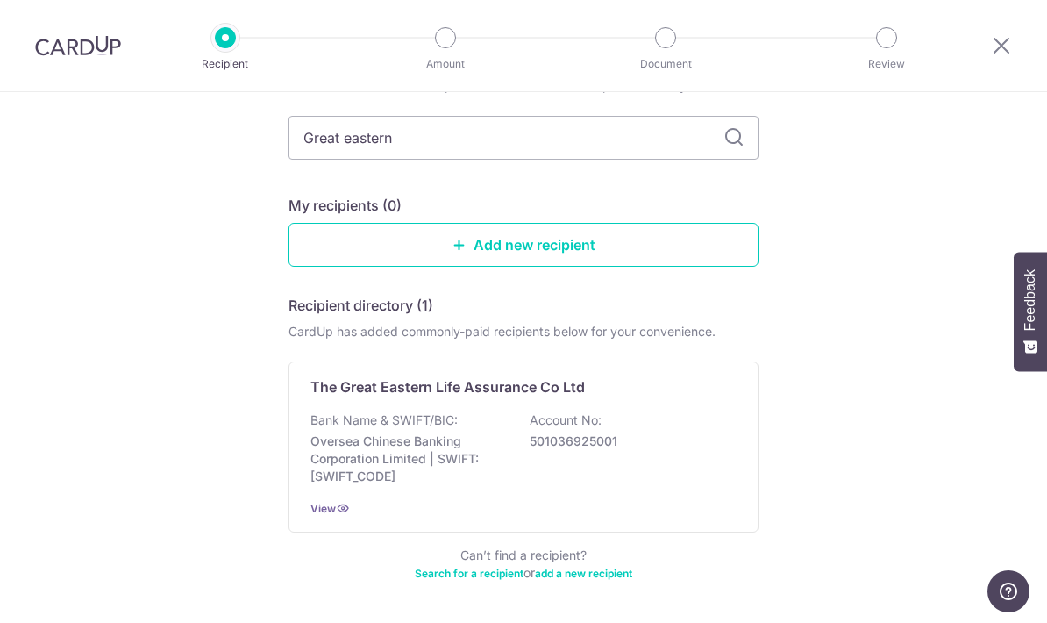
scroll to position [95, 0]
click at [491, 432] on div "Bank Name & SWIFT/BIC: Oversea Chinese Banking Corporation Limited | SWIFT: OCB…" at bounding box center [523, 449] width 426 height 74
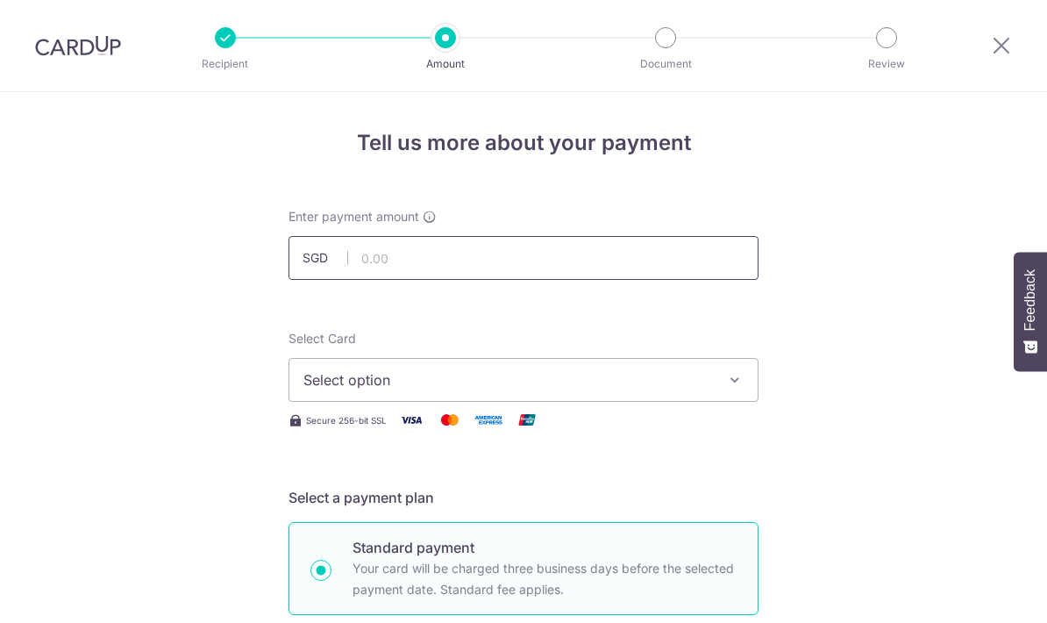
click at [614, 263] on input "text" at bounding box center [523, 258] width 470 height 44
click at [997, 51] on icon at bounding box center [1001, 45] width 21 height 22
type input "2,500.00"
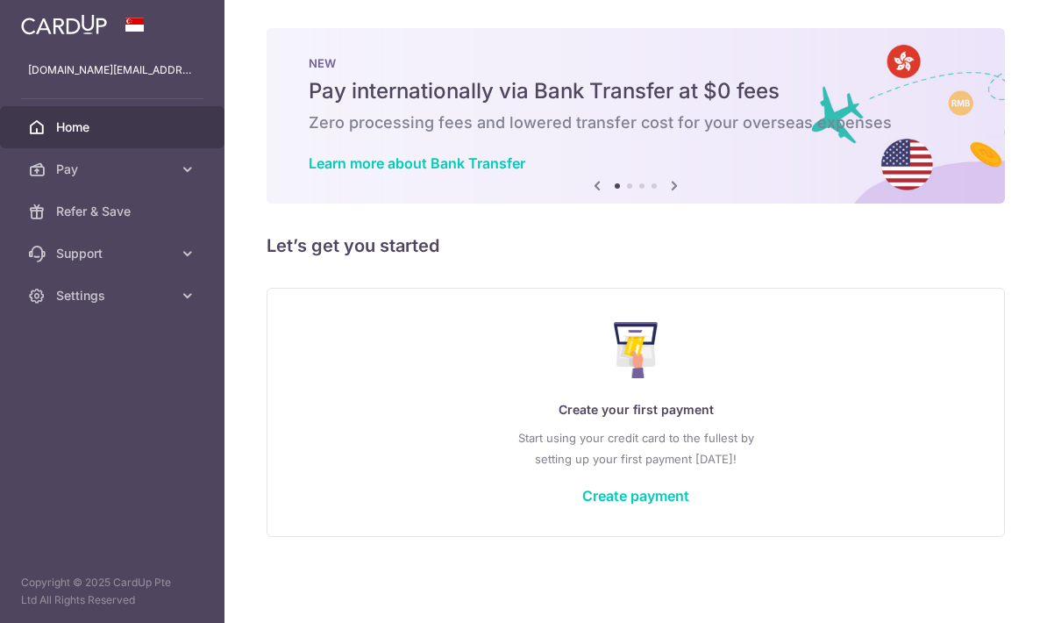
click at [0, 0] on icon "button" at bounding box center [0, 0] width 0 height 0
click at [184, 171] on icon at bounding box center [188, 169] width 18 height 18
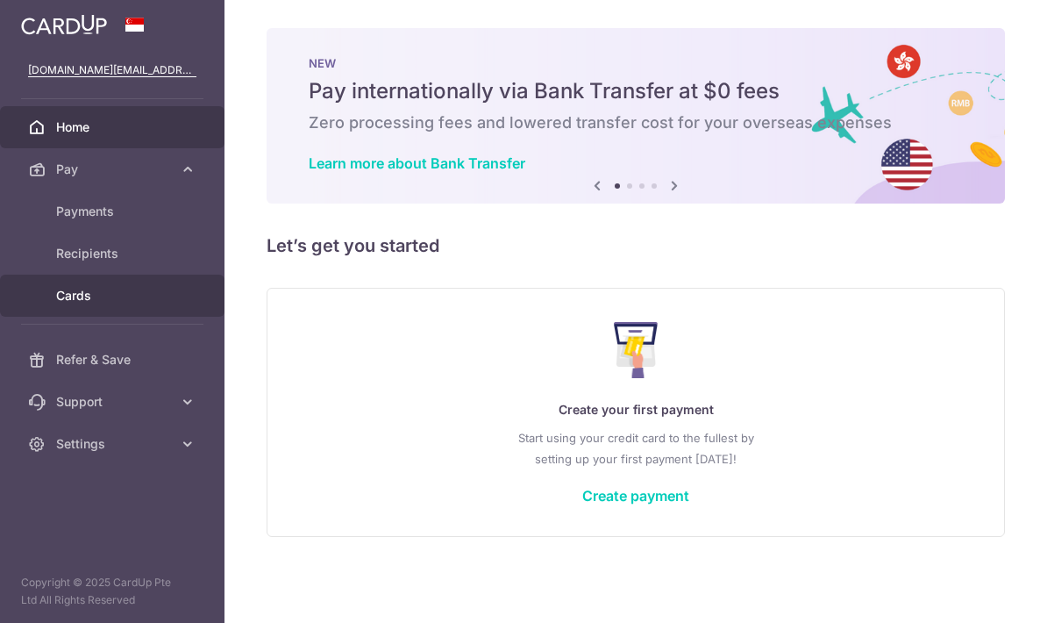
click at [95, 301] on span "Cards" at bounding box center [114, 296] width 116 height 18
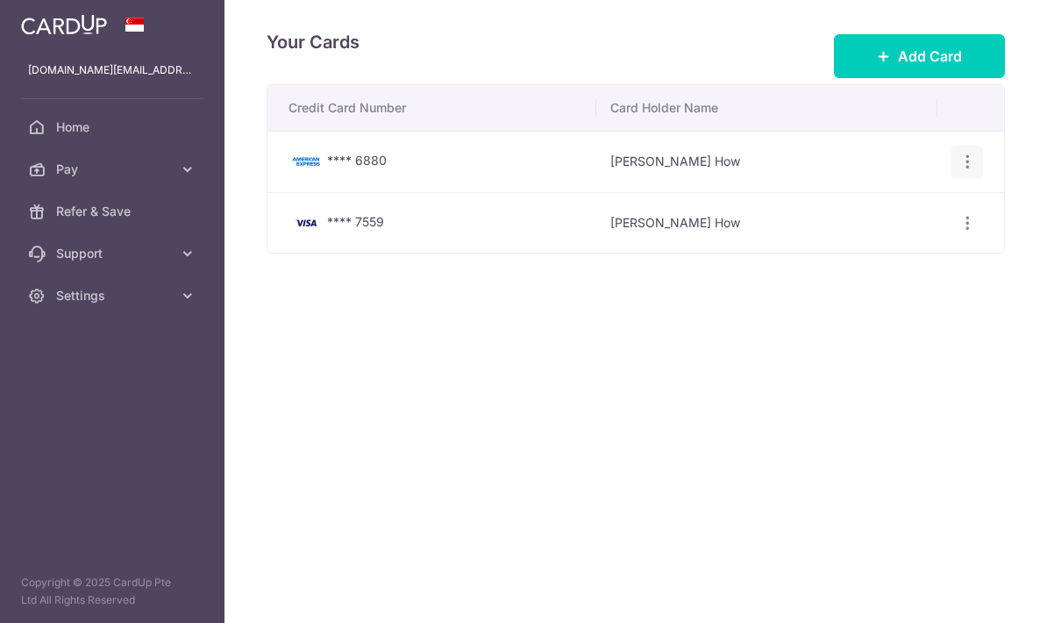
click at [976, 171] on icon "button" at bounding box center [967, 162] width 18 height 18
click at [886, 221] on span "View/Edit" at bounding box center [908, 210] width 119 height 21
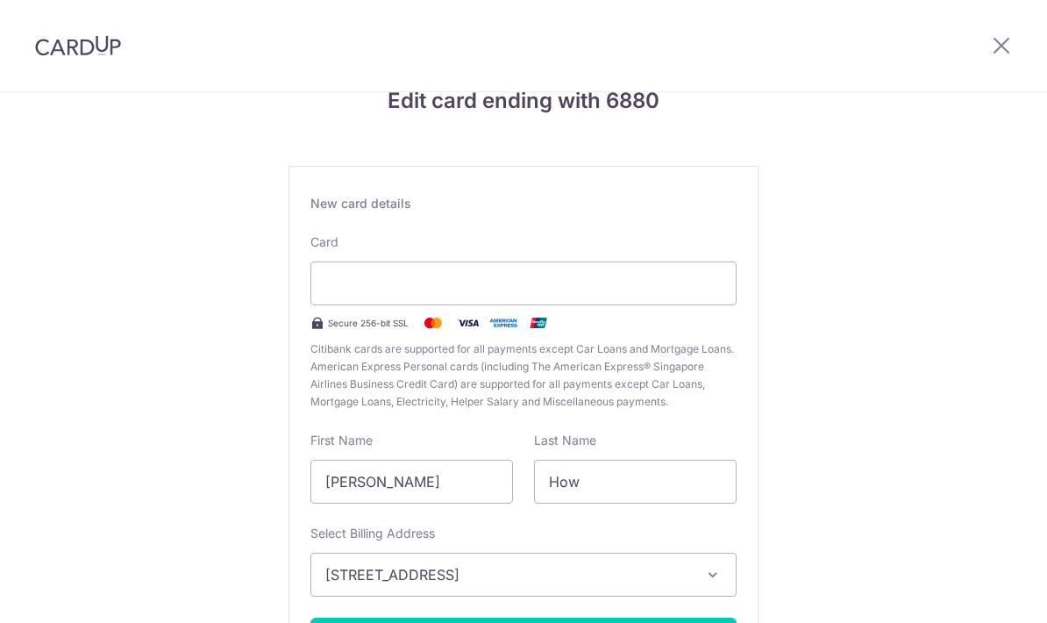
scroll to position [45, 0]
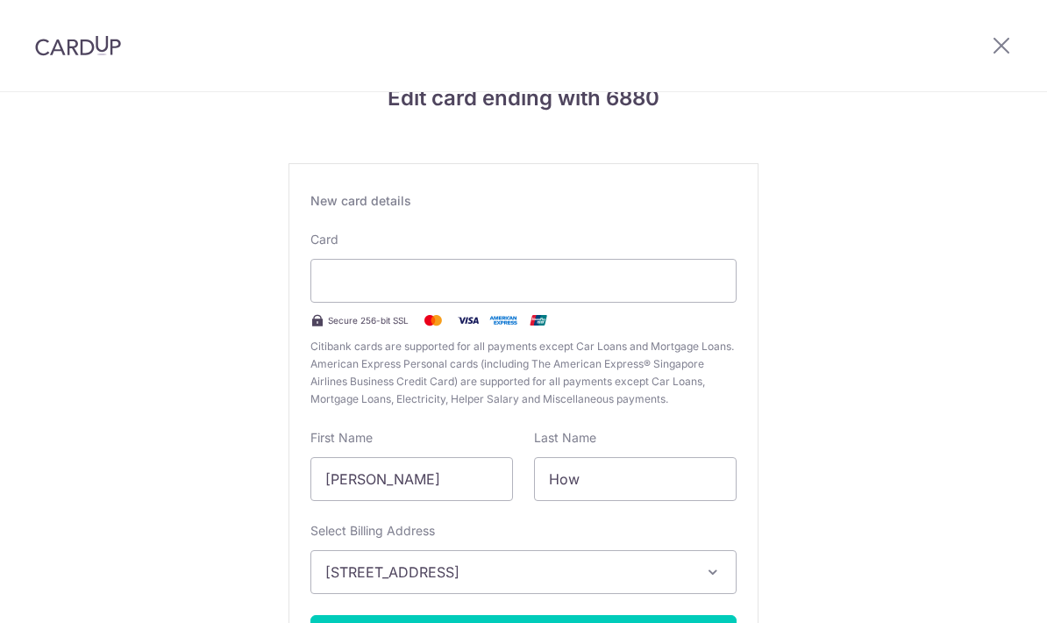
click at [877, 324] on div "Edit card ending with 6880 New card details Card Secure 256-bit SSL Citibank ca…" at bounding box center [523, 415] width 1047 height 737
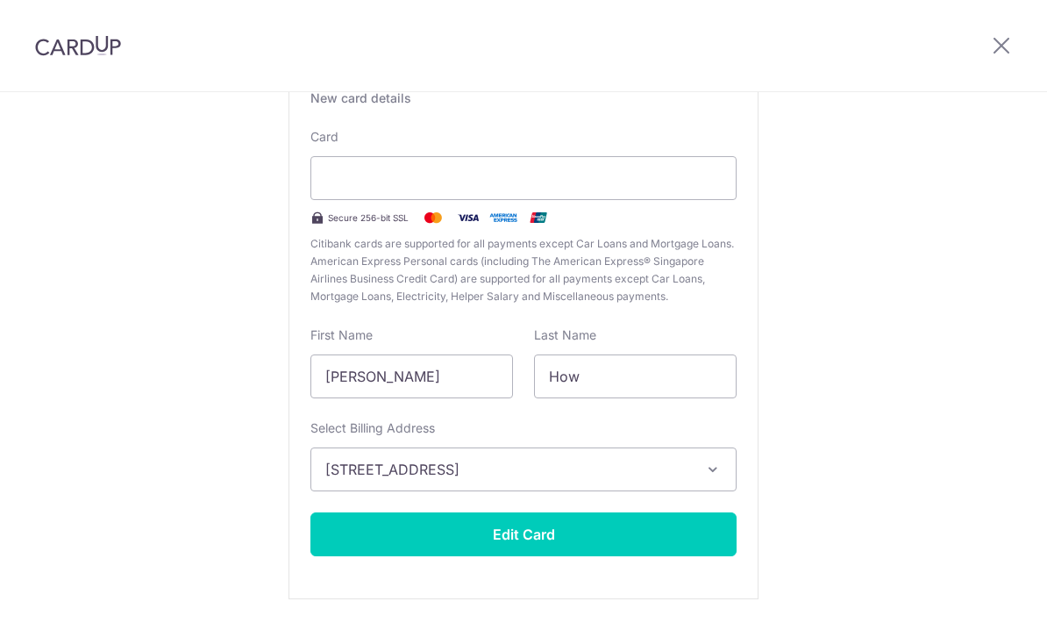
scroll to position [143, 0]
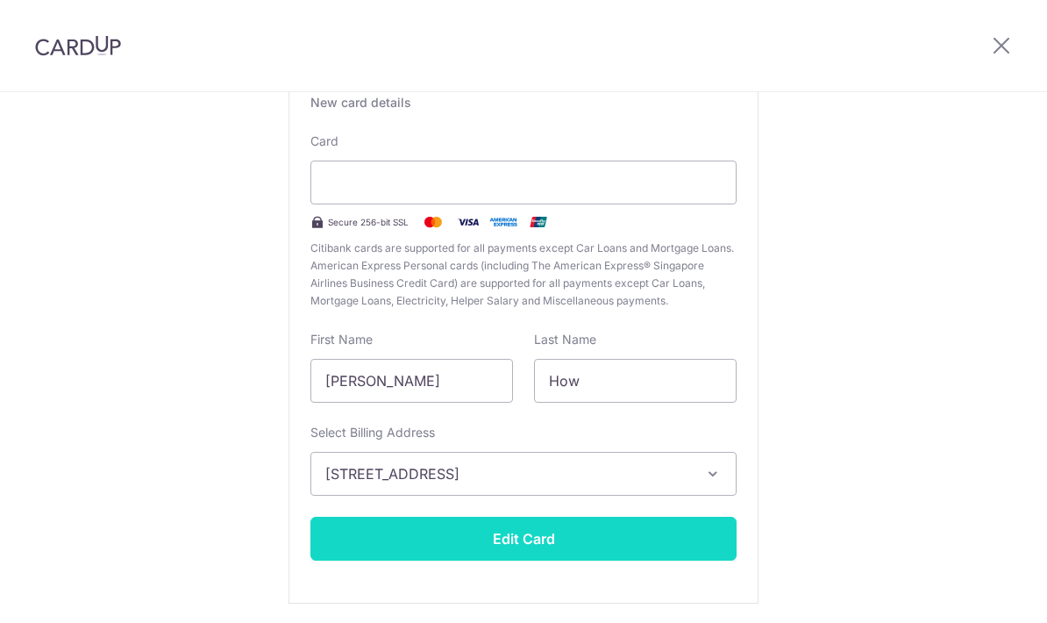
click at [545, 541] on button "Edit Card" at bounding box center [523, 538] width 426 height 44
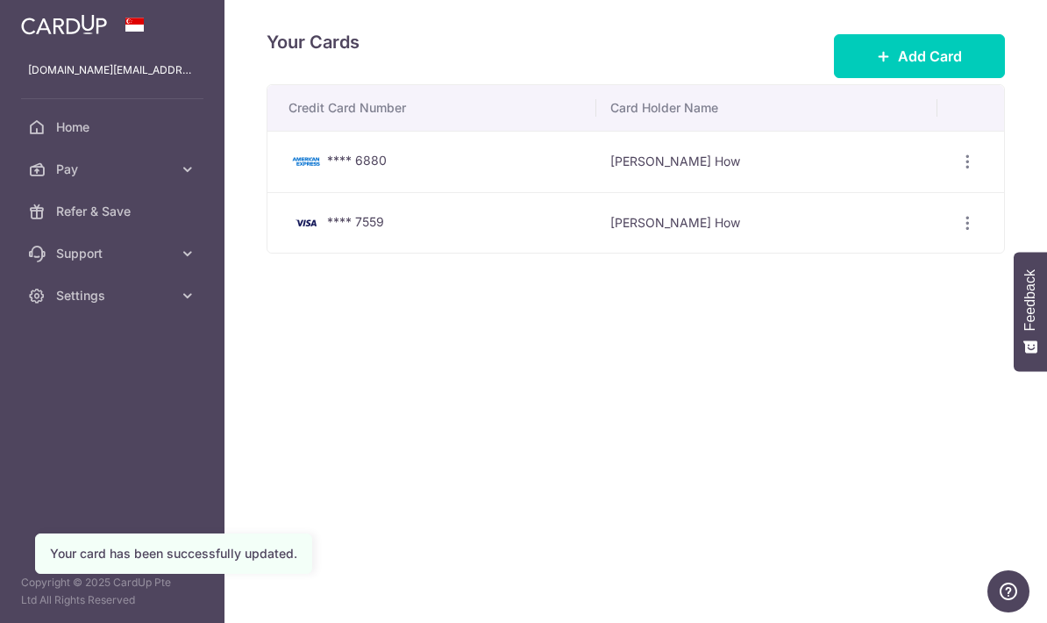
click at [0, 0] on icon "button" at bounding box center [0, 0] width 0 height 0
click at [105, 174] on span "Pay" at bounding box center [114, 169] width 116 height 18
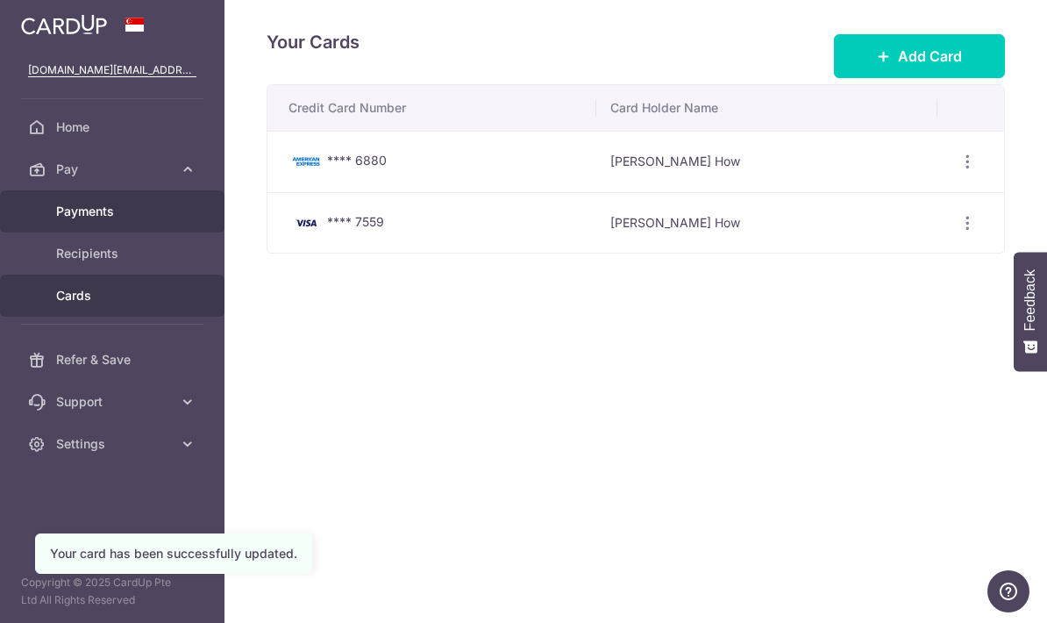
click at [109, 205] on span "Payments" at bounding box center [114, 212] width 116 height 18
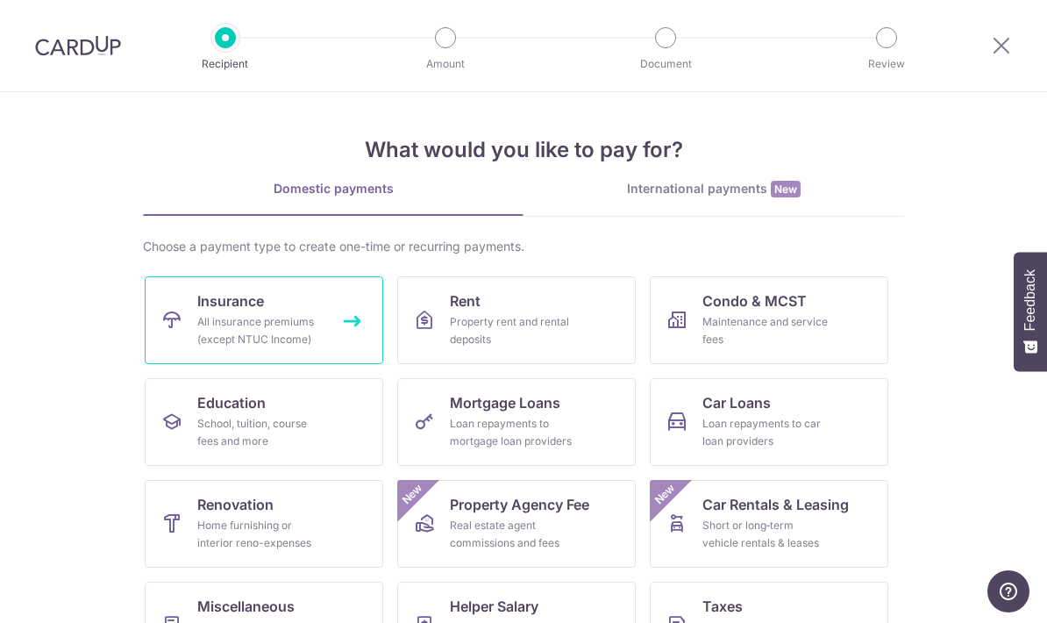
click at [352, 322] on link "Insurance All insurance premiums (except NTUC Income)" at bounding box center [264, 320] width 238 height 88
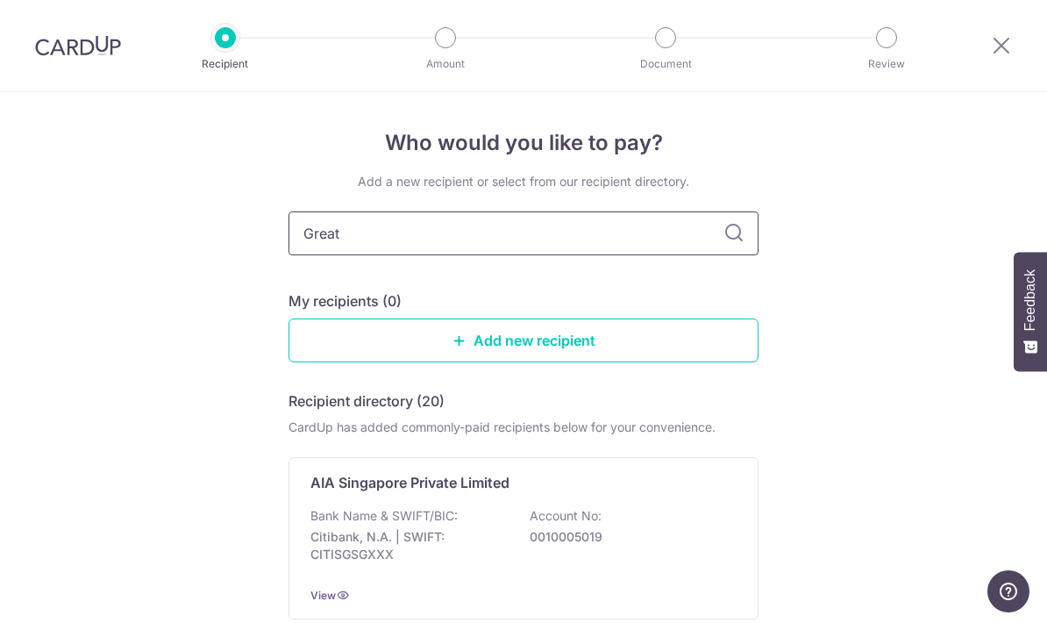
type input "Great"
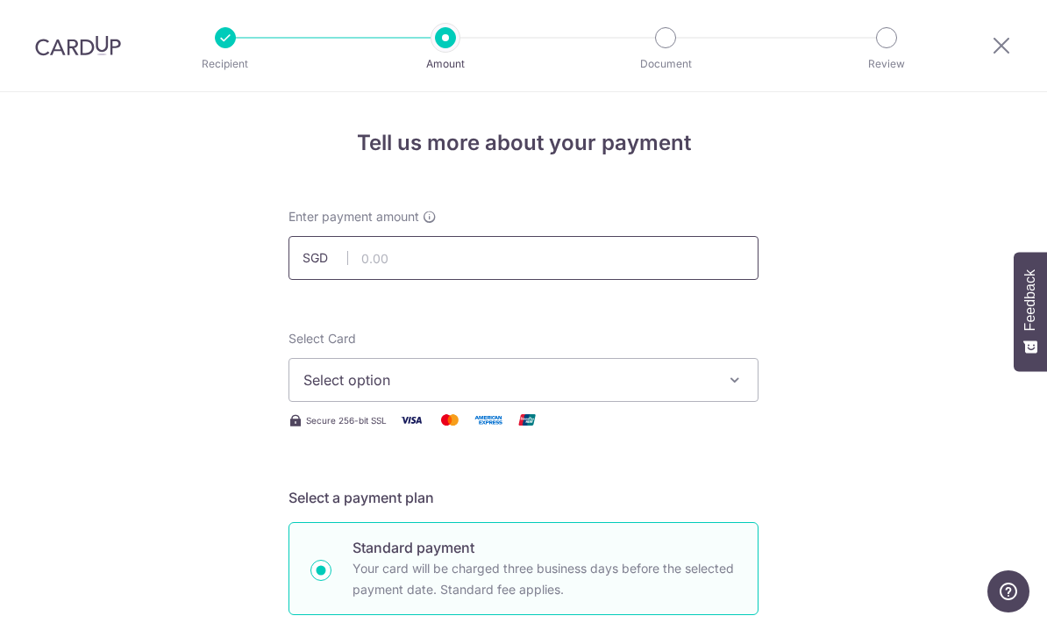
click at [526, 263] on input "text" at bounding box center [523, 258] width 470 height 44
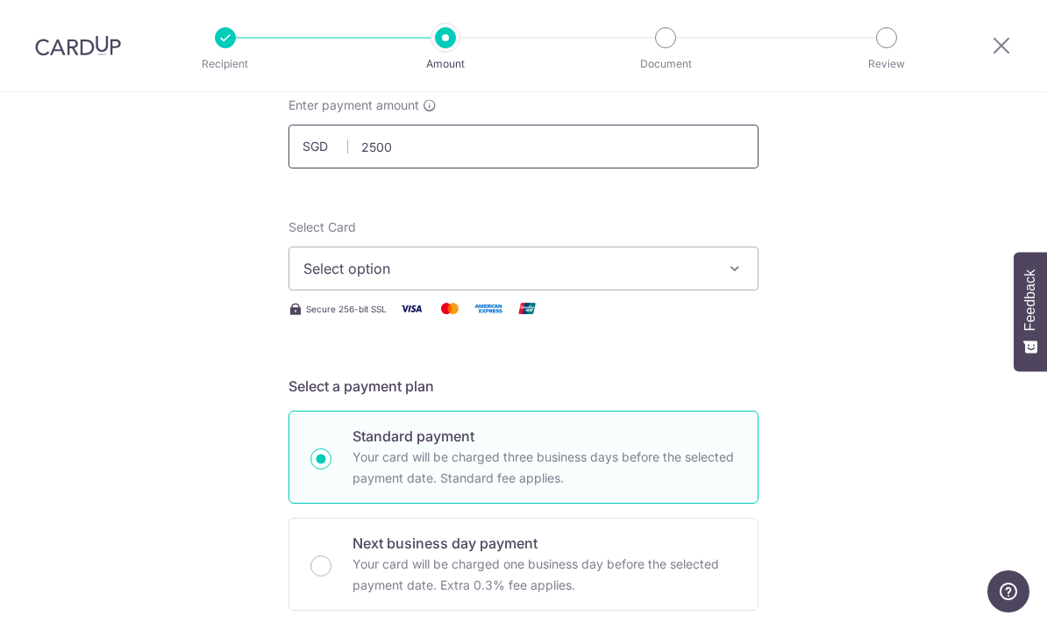
scroll to position [130, 0]
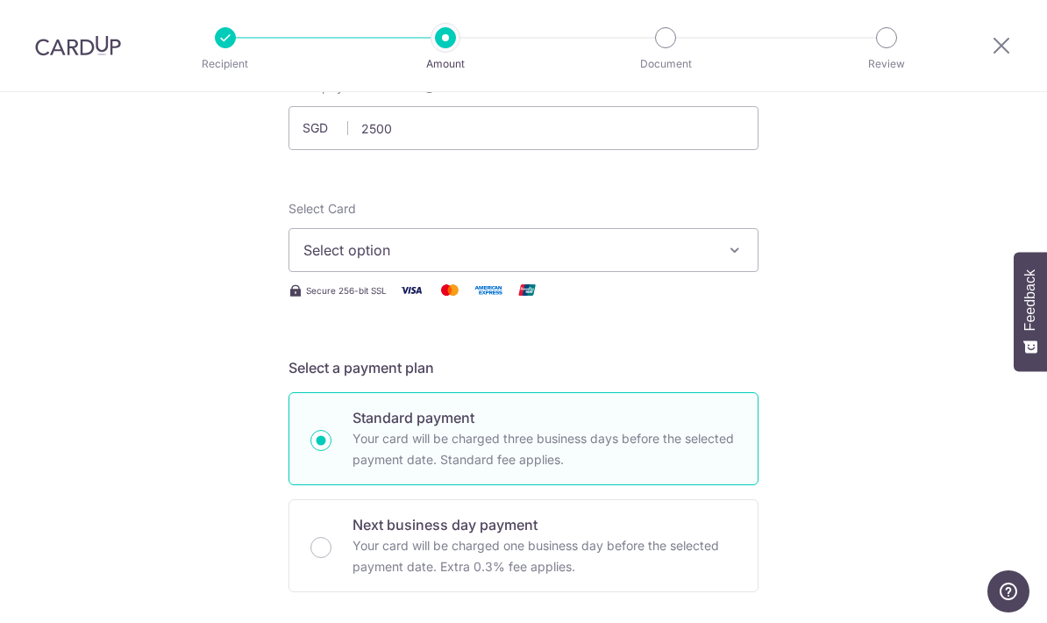
click at [711, 257] on span "Select option" at bounding box center [507, 249] width 409 height 21
type input "2,500.00"
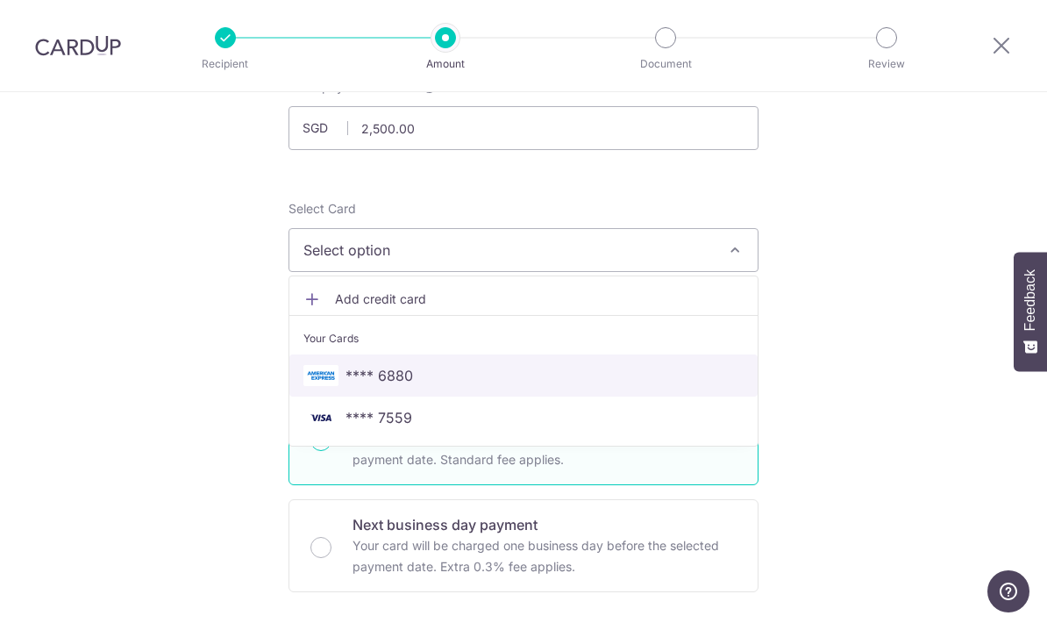
click at [438, 368] on link "**** 6880" at bounding box center [523, 375] width 468 height 42
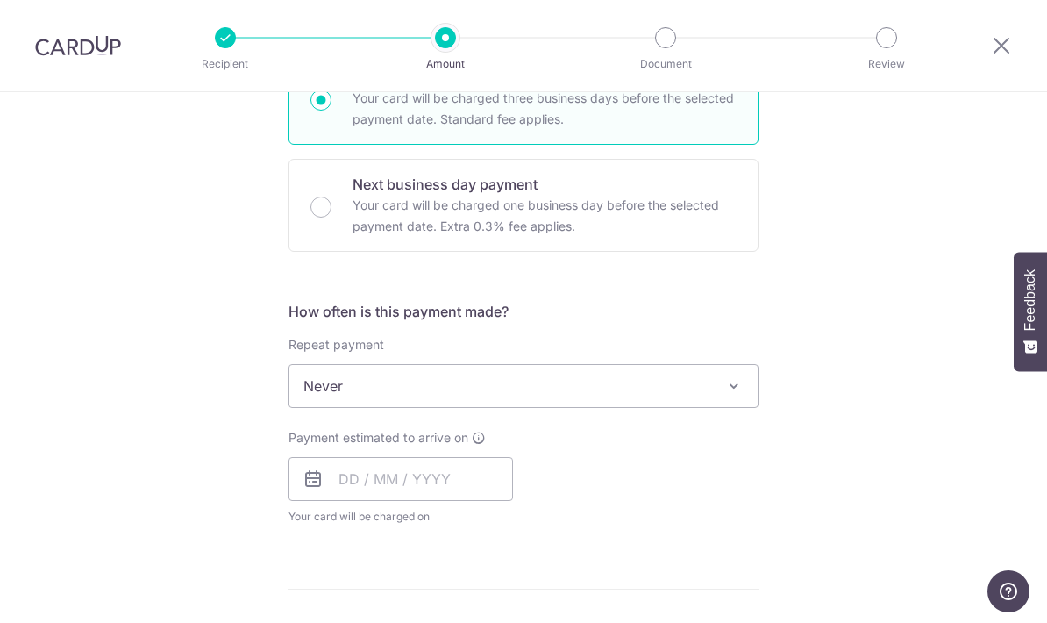
scroll to position [544, 0]
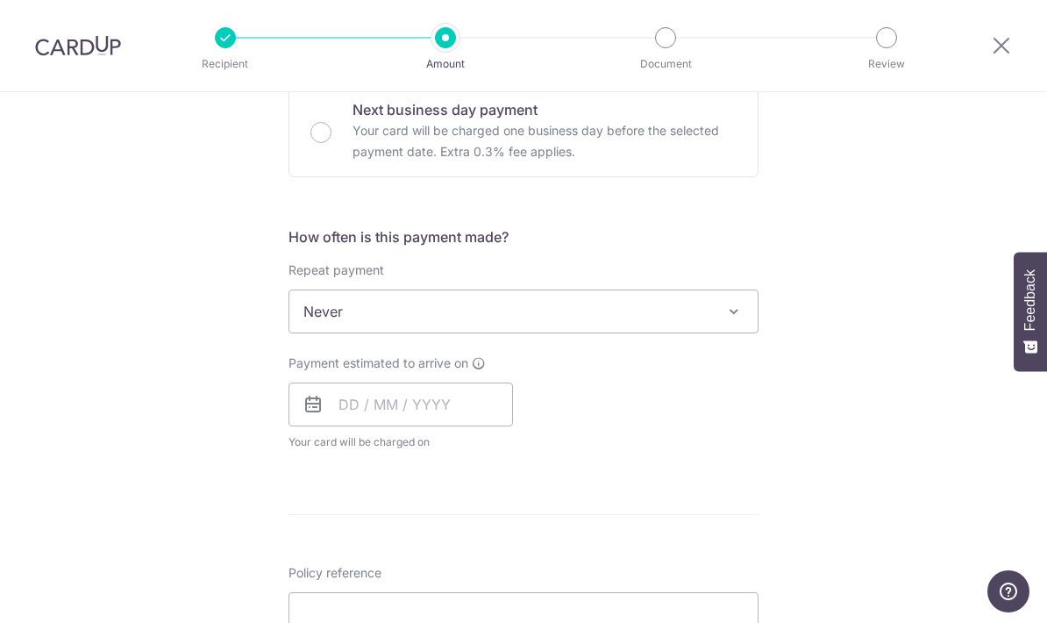
click at [732, 311] on span at bounding box center [733, 311] width 21 height 21
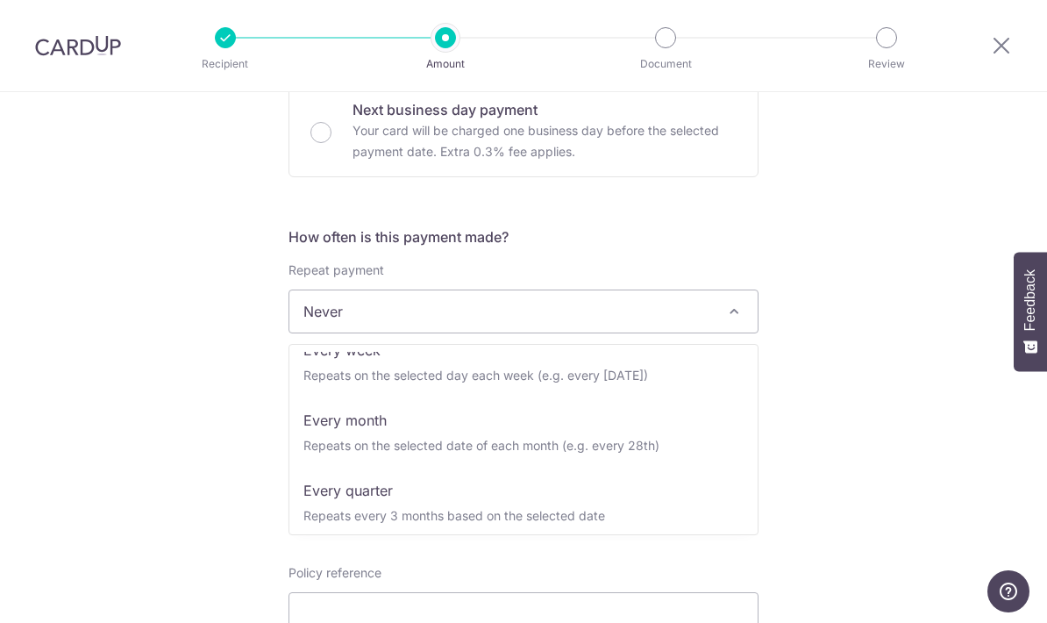
scroll to position [96, 0]
click at [739, 312] on span at bounding box center [733, 311] width 21 height 21
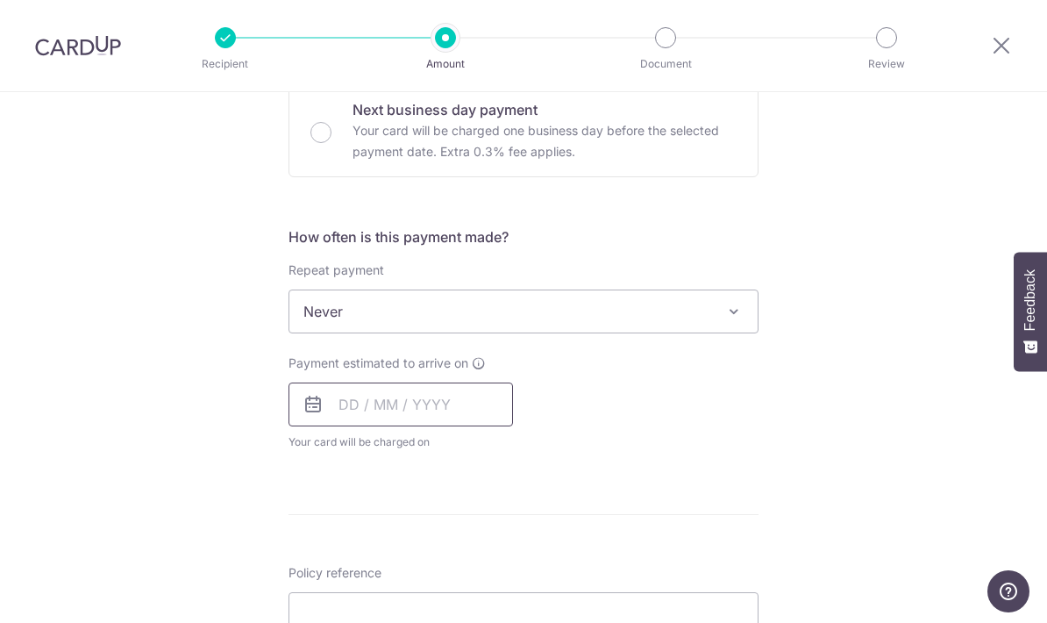
click at [373, 414] on input "text" at bounding box center [400, 404] width 224 height 44
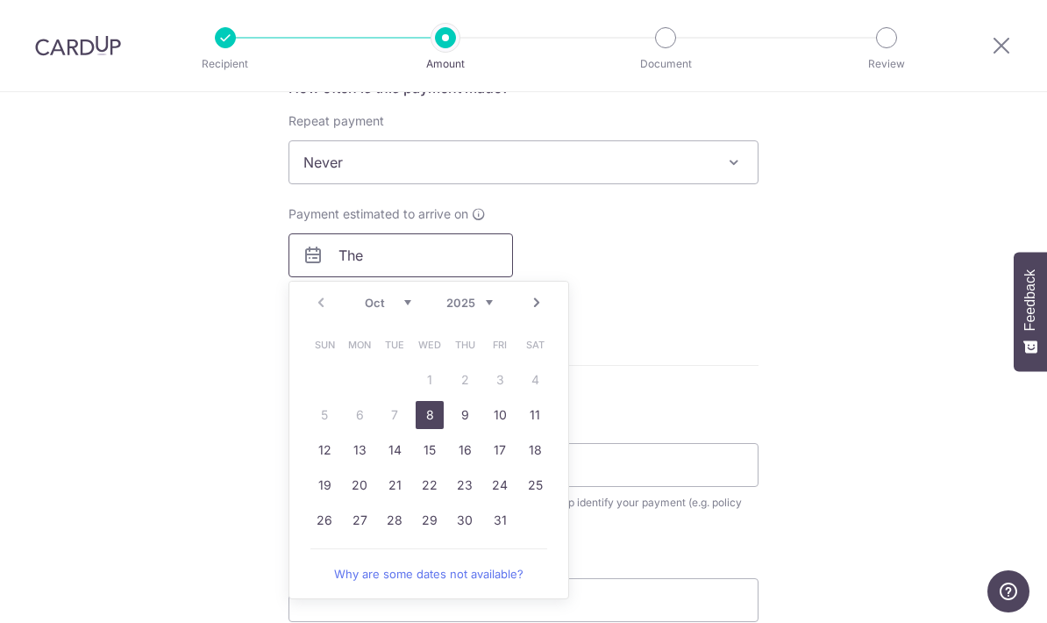
scroll to position [695, 0]
type input "T"
click at [437, 421] on link "8" at bounding box center [430, 413] width 28 height 28
type input "[DATE]"
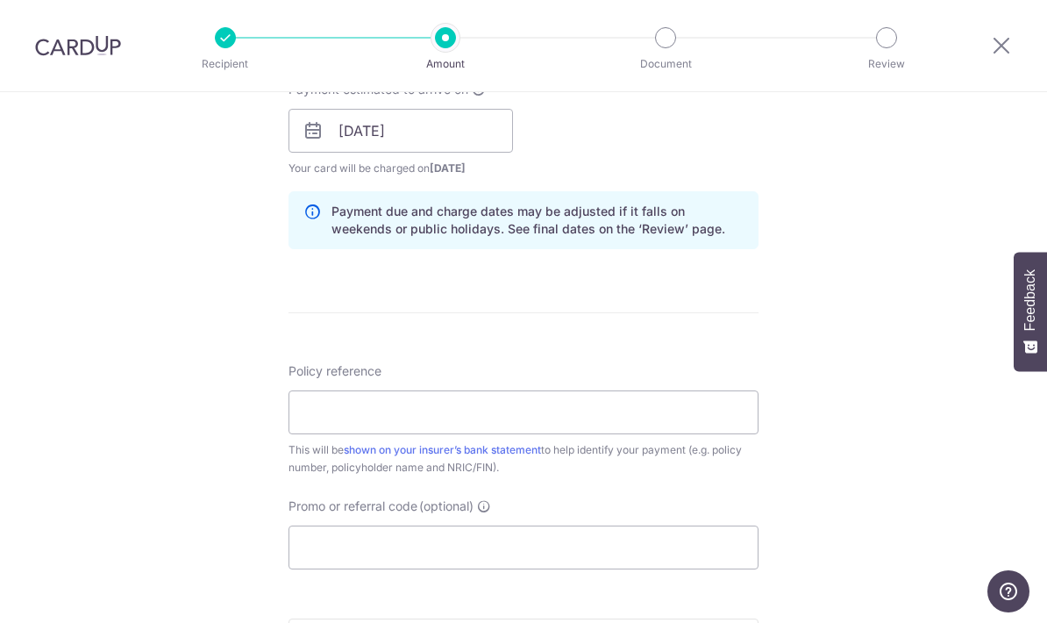
scroll to position [836, 0]
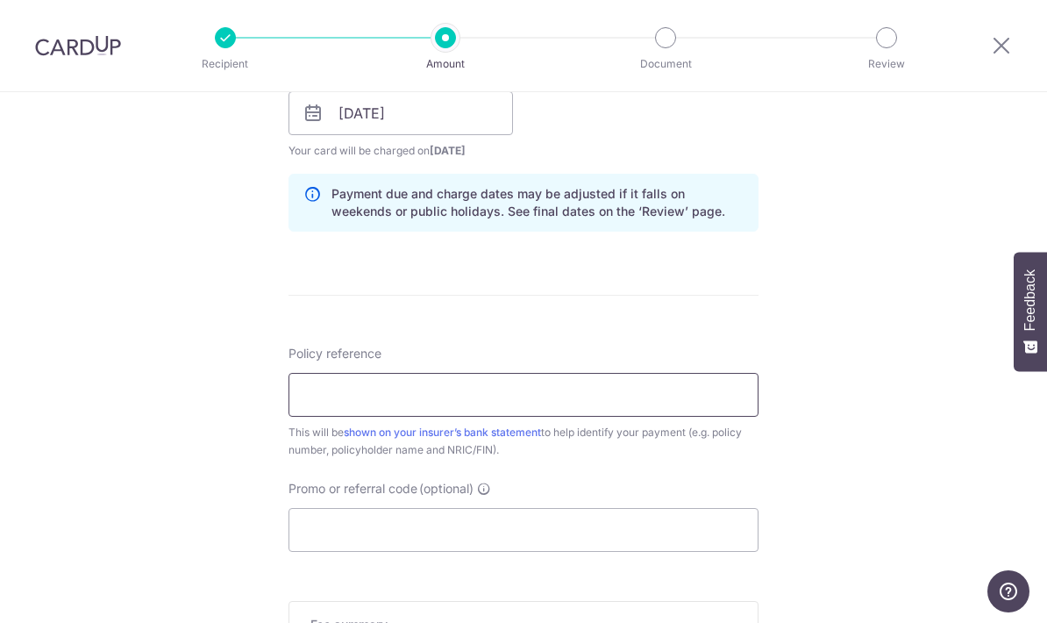
click at [408, 411] on input "Policy reference" at bounding box center [523, 395] width 470 height 44
type input "0208500856"
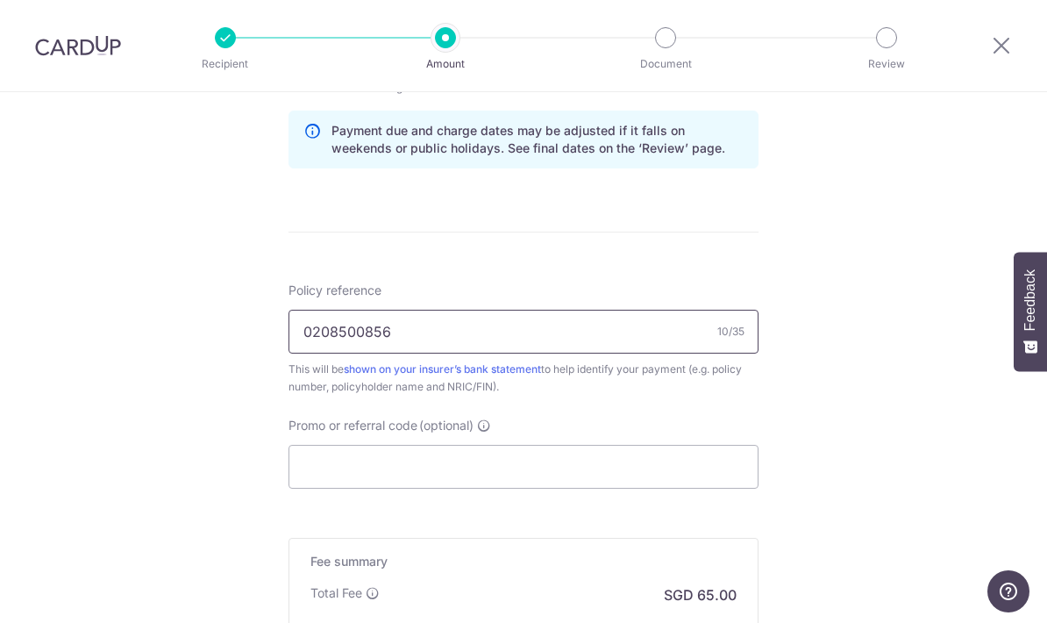
scroll to position [917, 0]
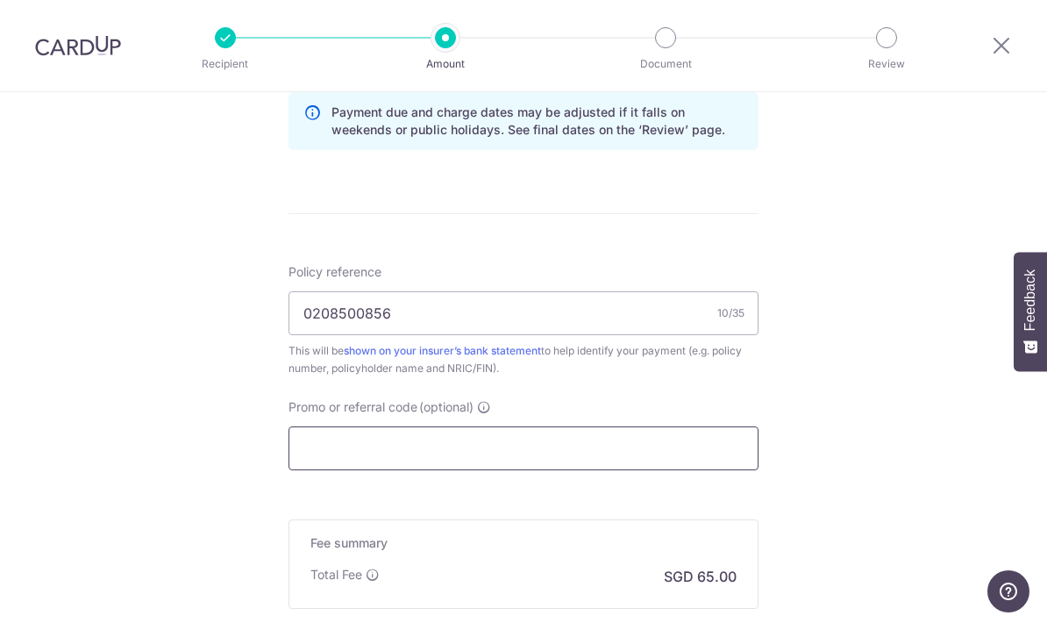
click at [375, 452] on input "Promo or referral code (optional)" at bounding box center [523, 448] width 470 height 44
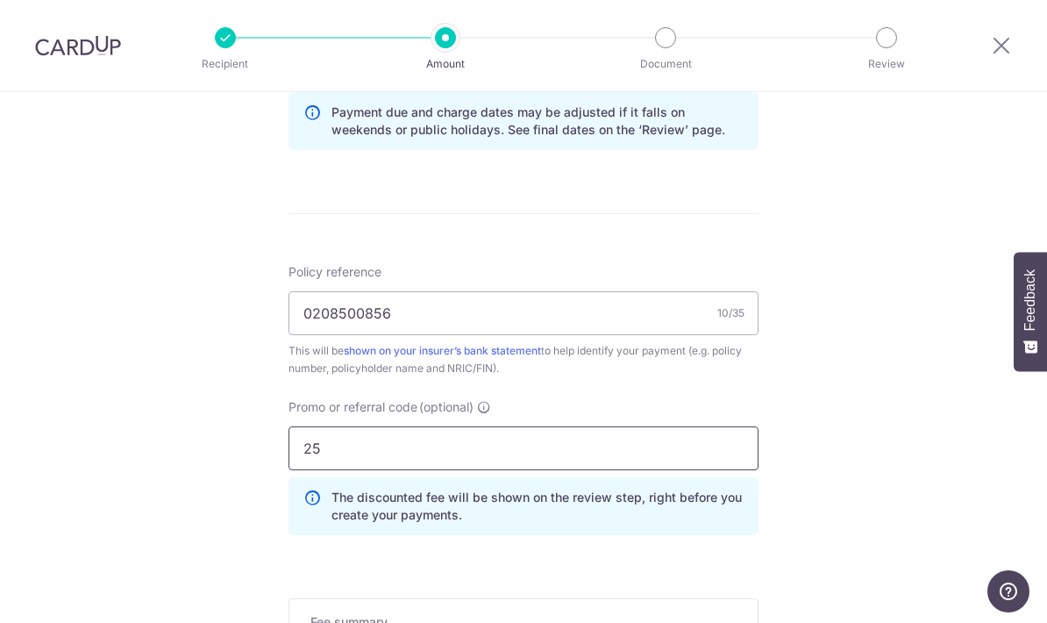
type input "25AMEX18"
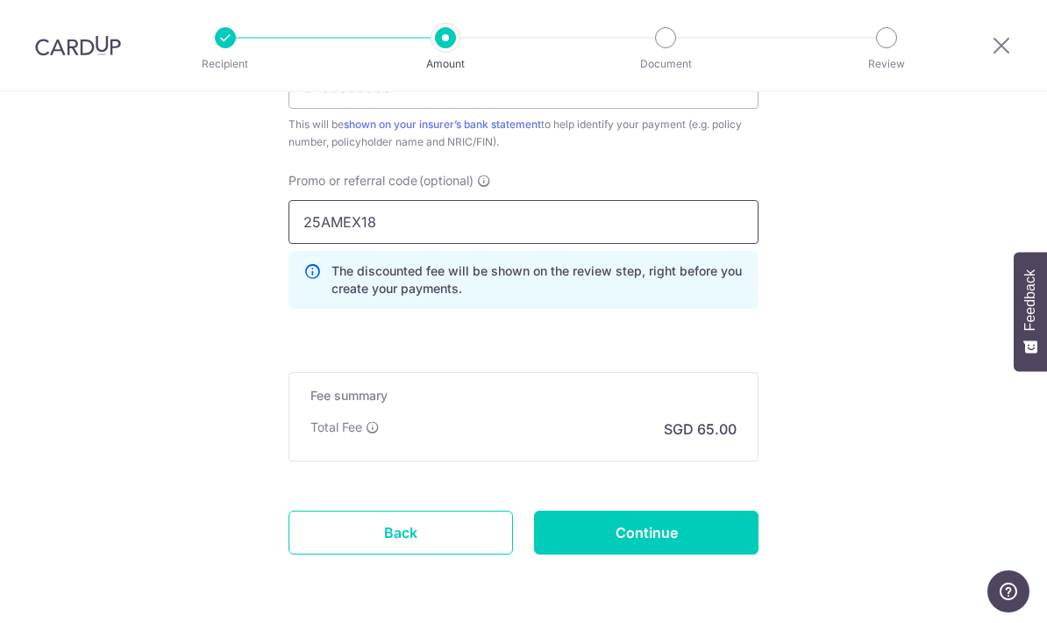
scroll to position [1143, 0]
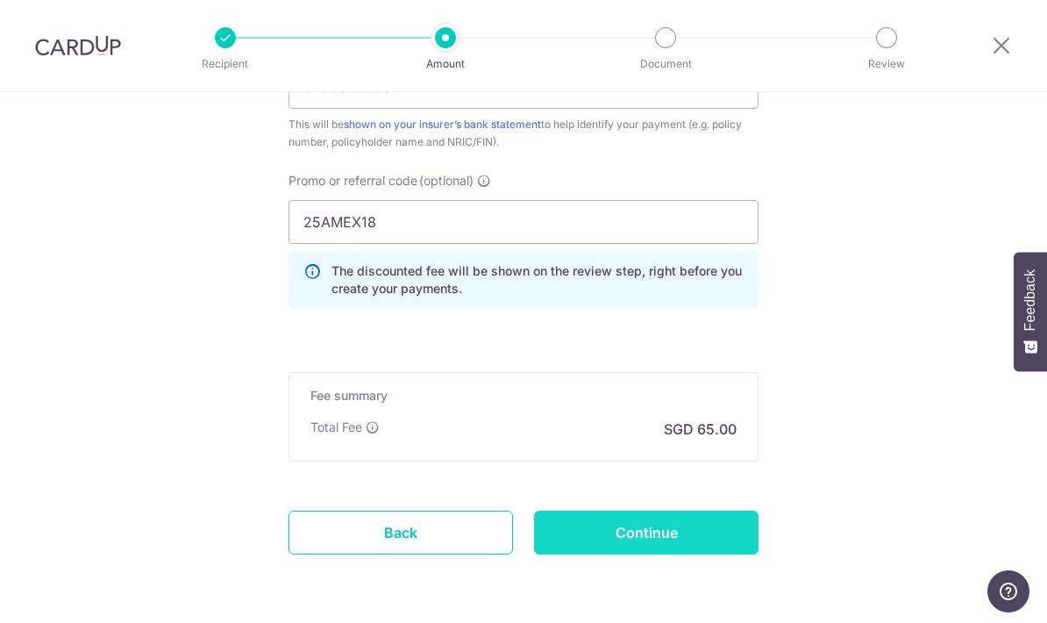
click at [665, 533] on input "Continue" at bounding box center [646, 532] width 224 height 44
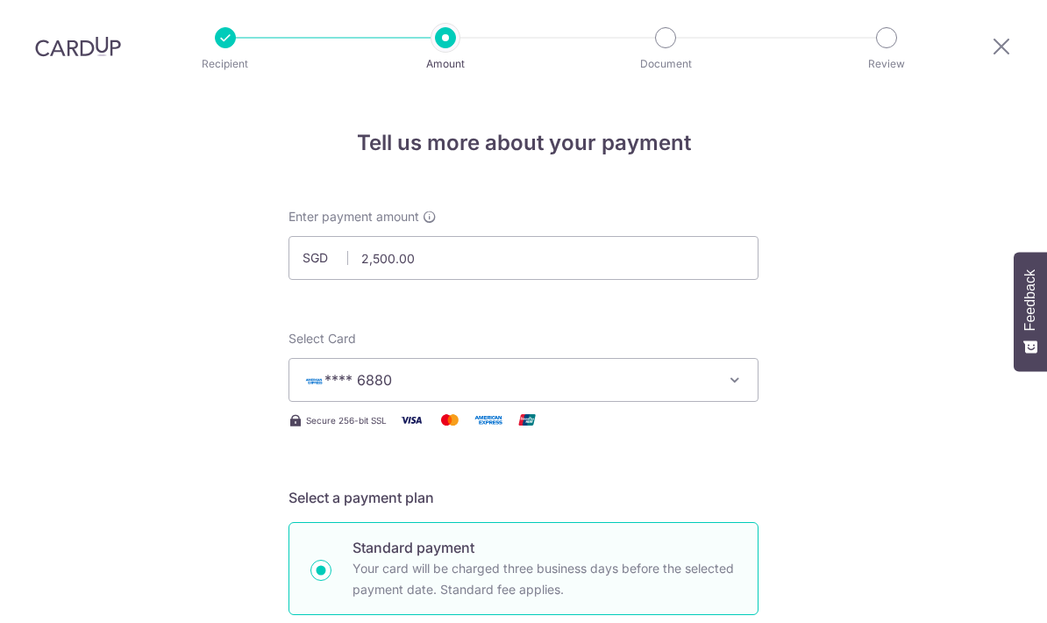
scroll to position [1168, 0]
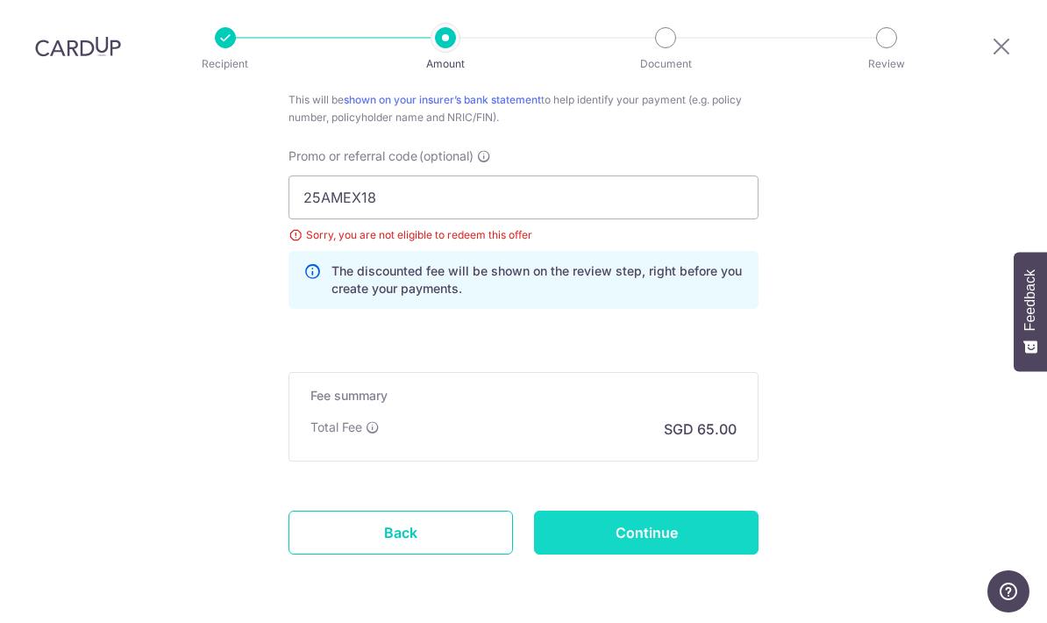
click at [688, 510] on input "Continue" at bounding box center [646, 532] width 224 height 44
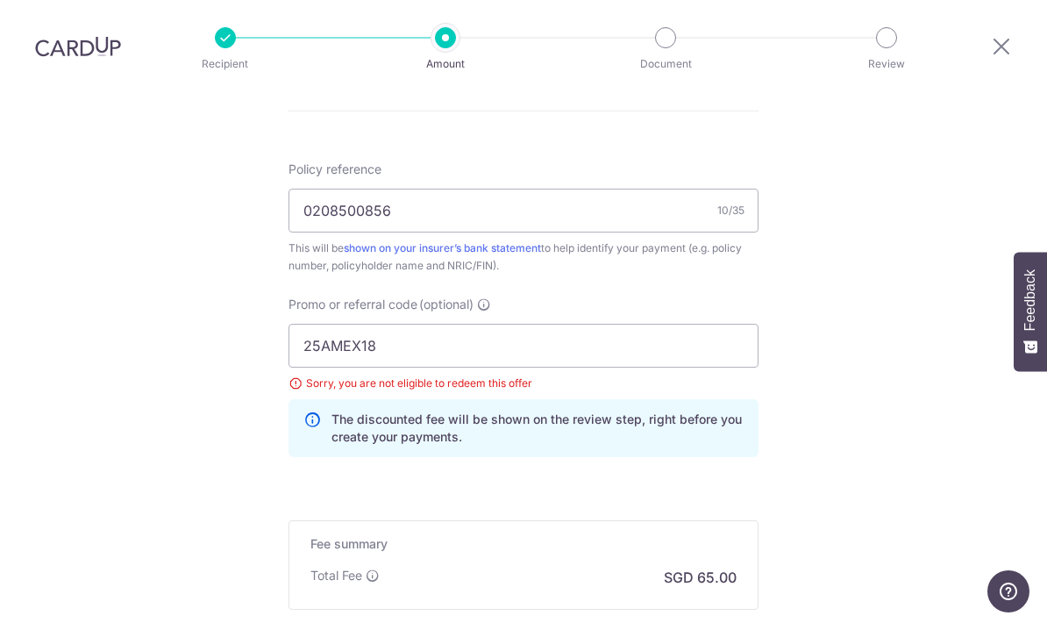
scroll to position [1030, 0]
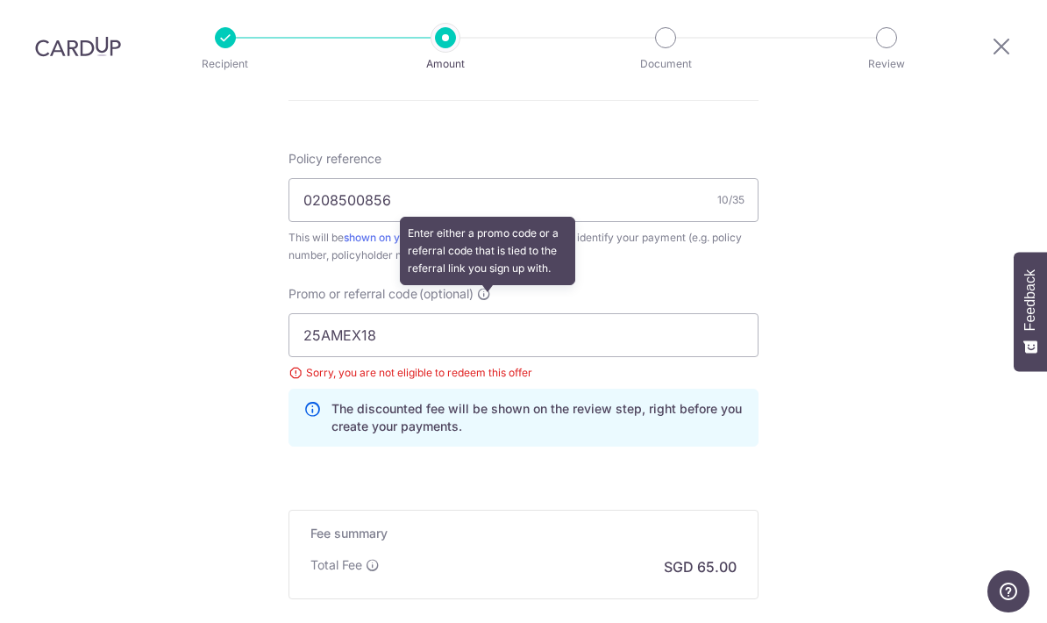
click at [491, 287] on icon at bounding box center [484, 294] width 14 height 14
click at [492, 313] on input "25AMEX18" at bounding box center [523, 335] width 470 height 44
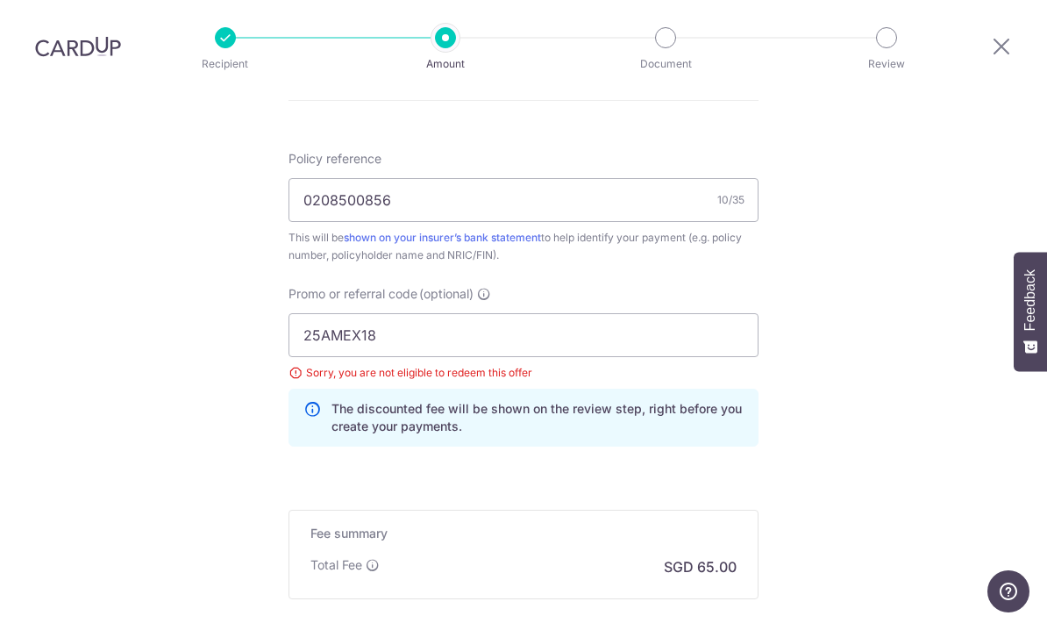
click at [609, 313] on input "25AMEX18" at bounding box center [523, 335] width 470 height 44
click at [599, 313] on input "25AMEX18" at bounding box center [523, 335] width 470 height 44
type input "2"
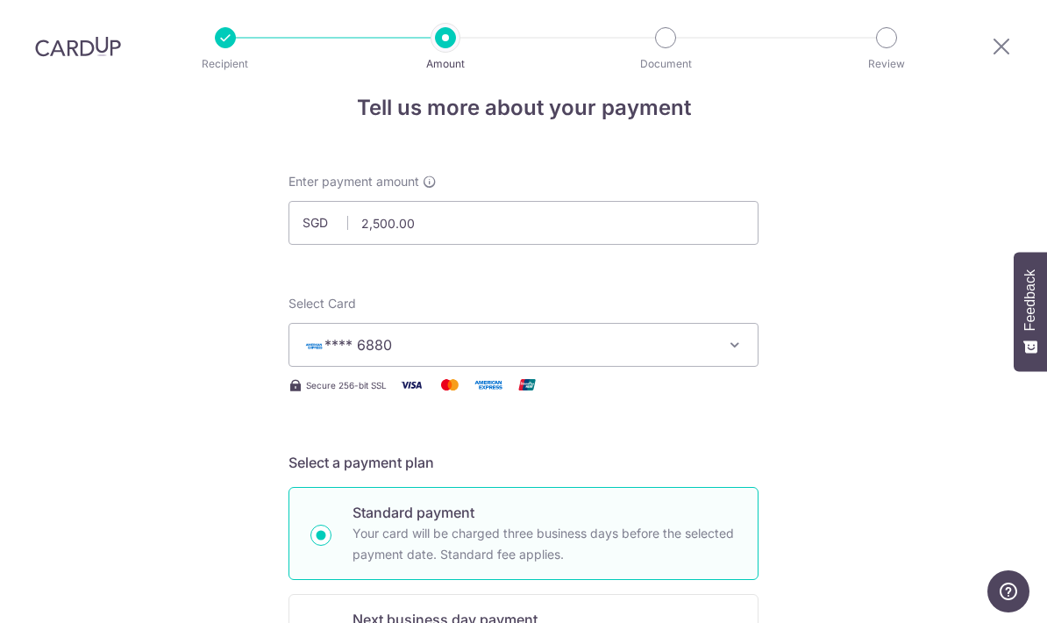
scroll to position [31, 0]
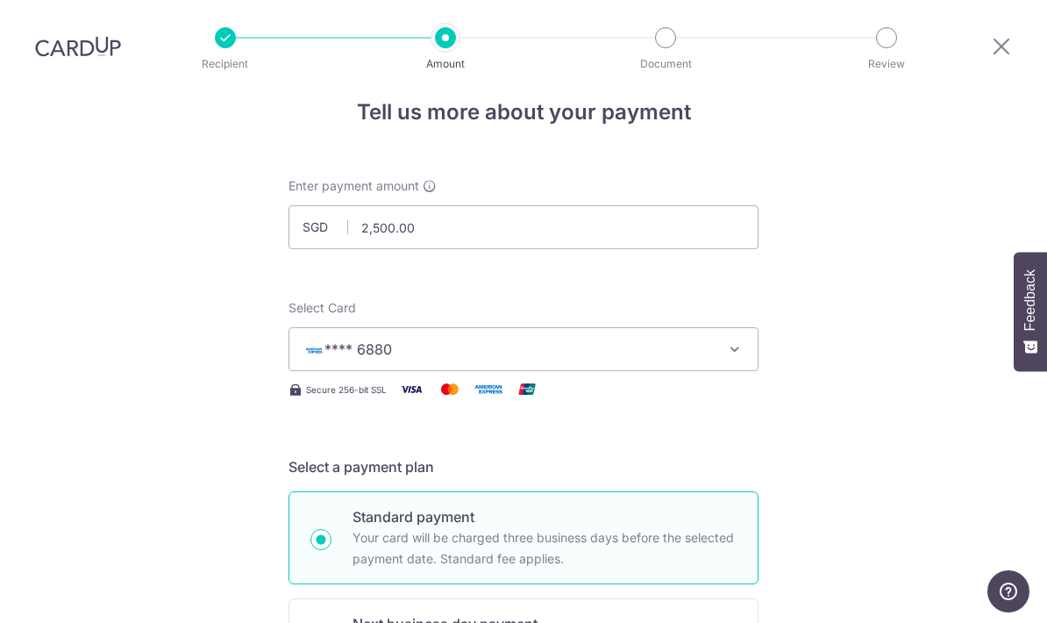
click at [740, 340] on icon "button" at bounding box center [735, 349] width 18 height 18
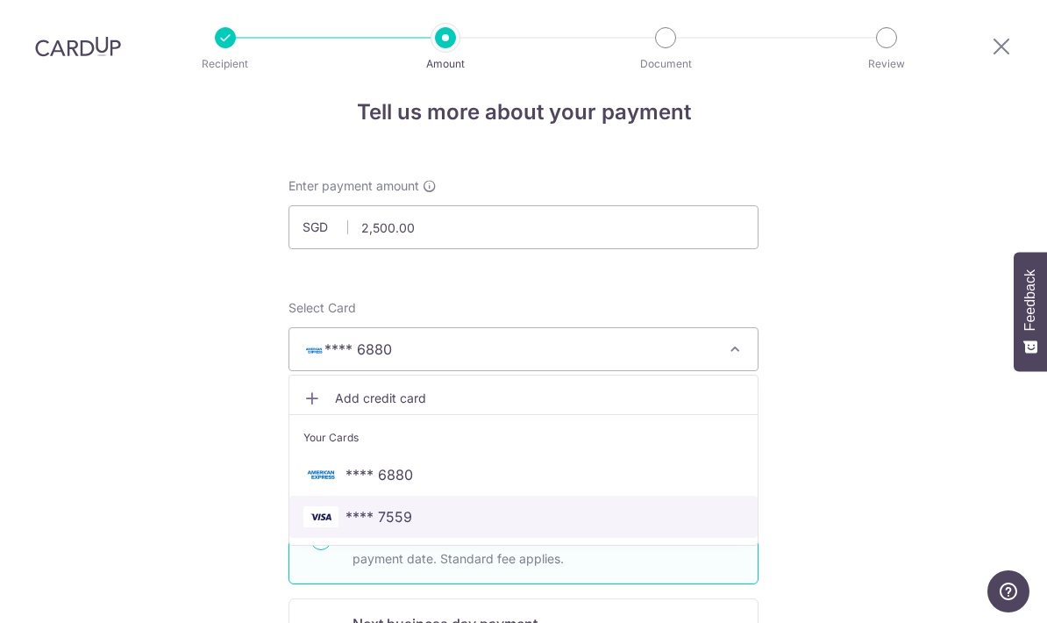
click at [427, 506] on span "**** 7559" at bounding box center [523, 516] width 440 height 21
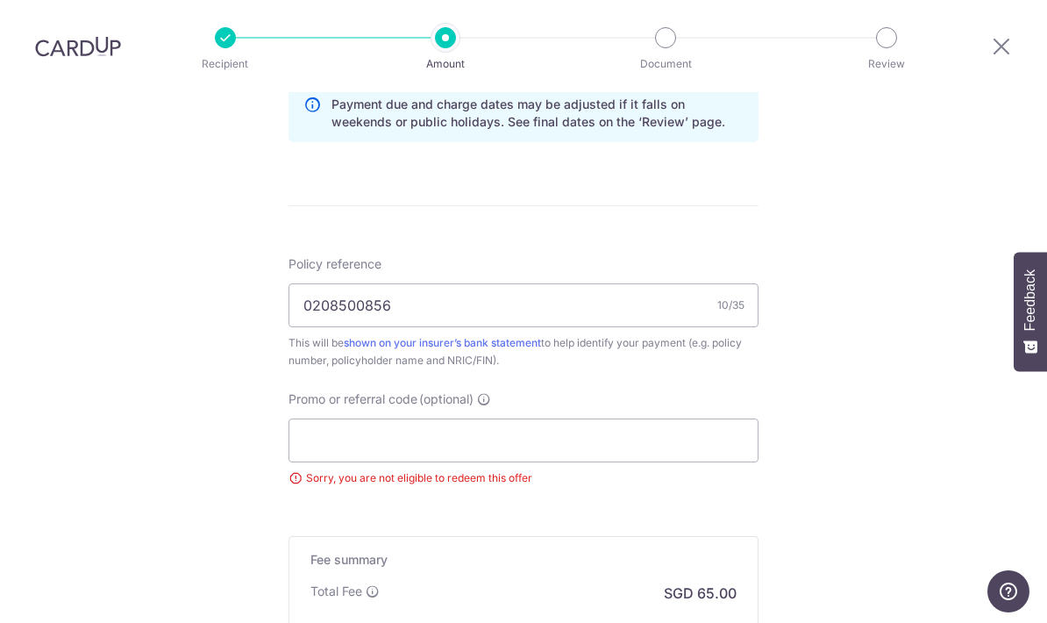
scroll to position [926, 0]
click at [520, 417] on input "Promo or referral code (optional)" at bounding box center [523, 439] width 470 height 44
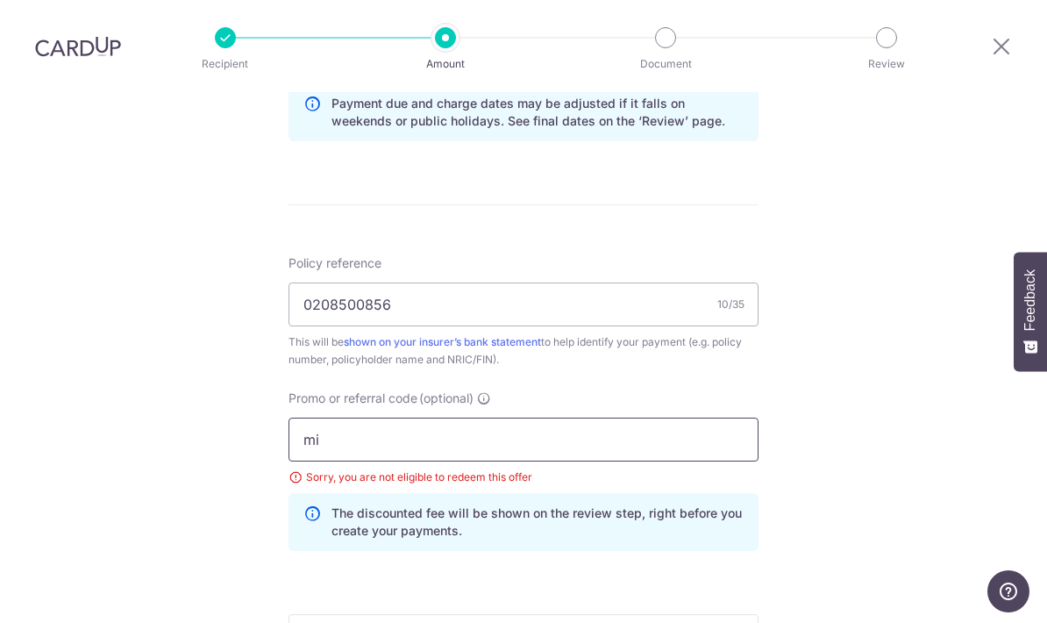
type input "m"
type input "MILELION"
click at [867, 361] on div "Tell us more about your payment Enter payment amount SGD 2,500.00 2500.00 Selec…" at bounding box center [523, 47] width 1047 height 1762
click at [843, 387] on div "Tell us more about your payment Enter payment amount SGD 2,500.00 2500.00 Selec…" at bounding box center [523, 47] width 1047 height 1762
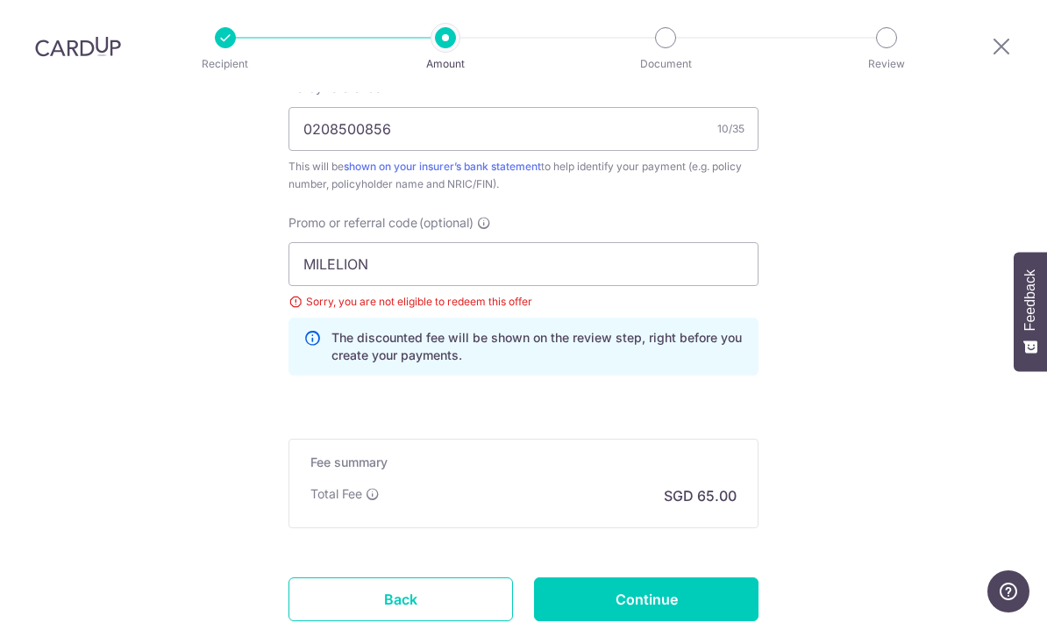
scroll to position [1107, 0]
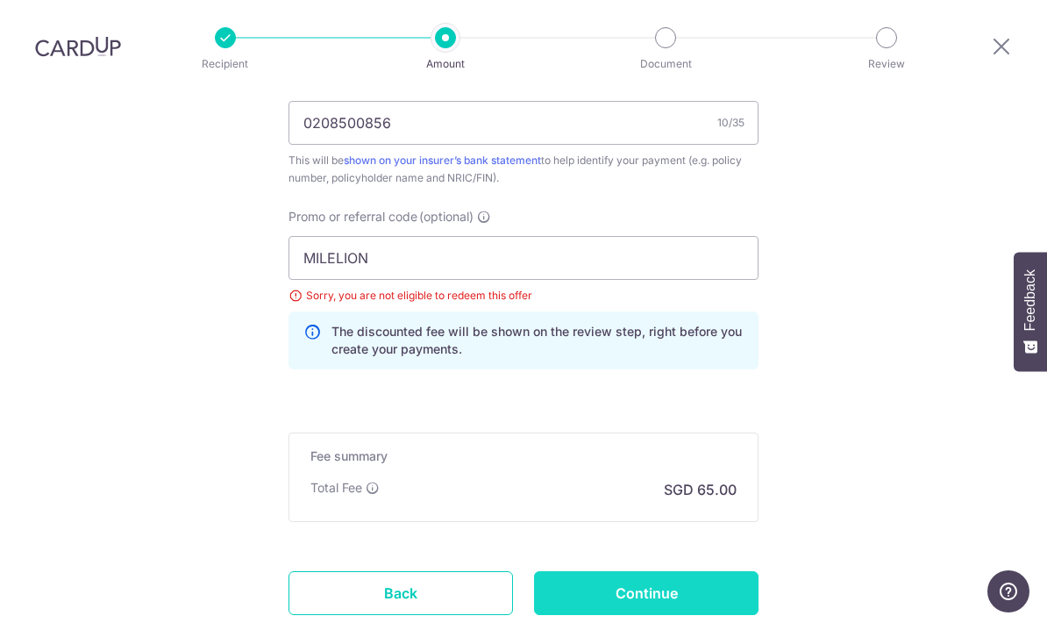
click at [687, 571] on input "Continue" at bounding box center [646, 593] width 224 height 44
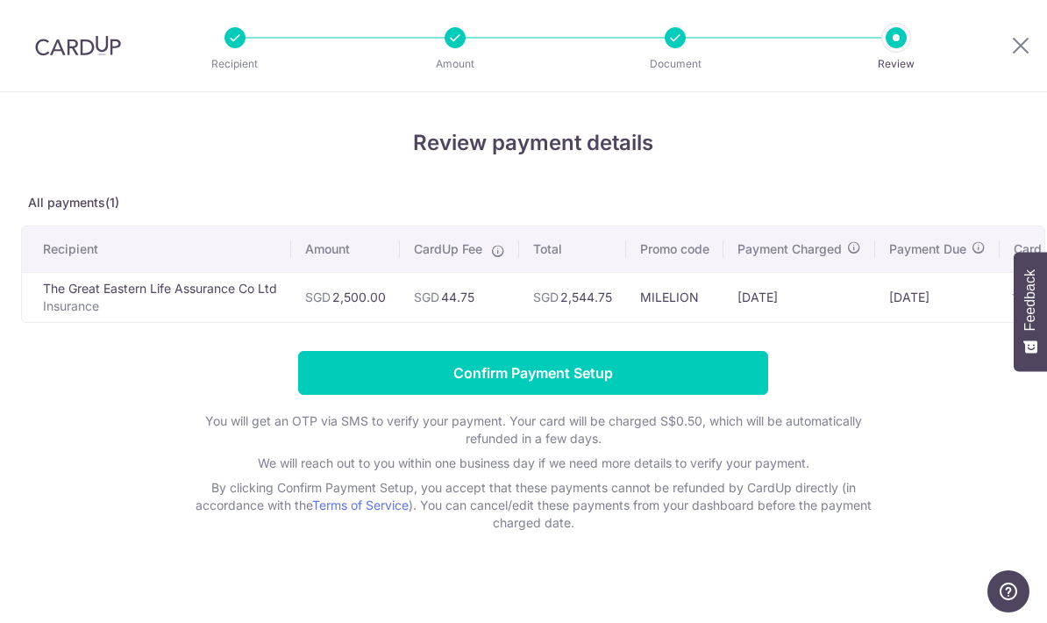
click at [765, 159] on h4 "Review payment details" at bounding box center [533, 143] width 1024 height 32
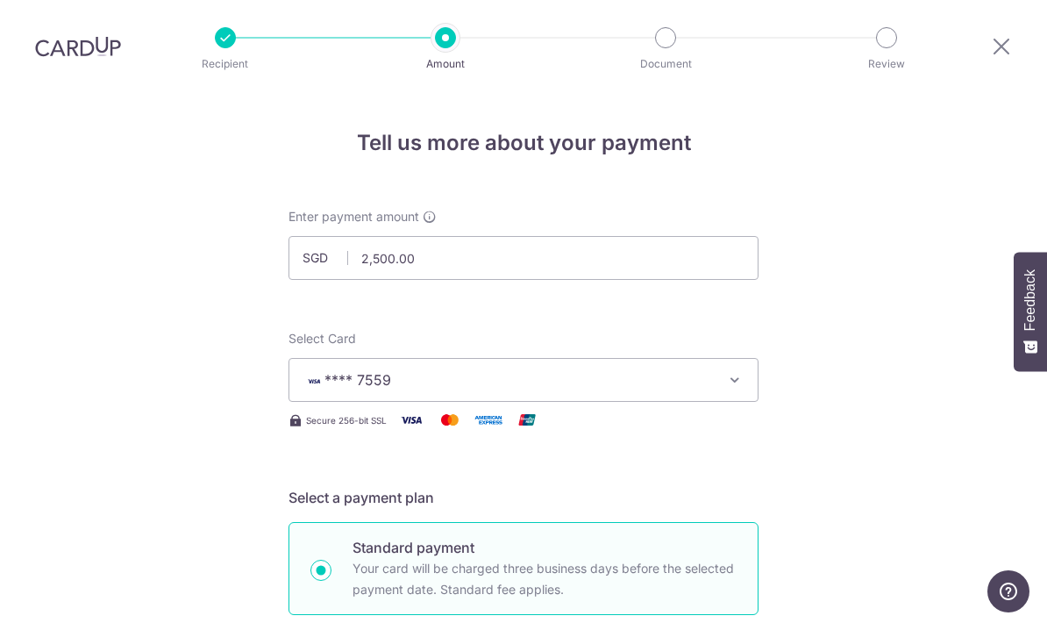
click at [735, 371] on icon "button" at bounding box center [735, 380] width 18 height 18
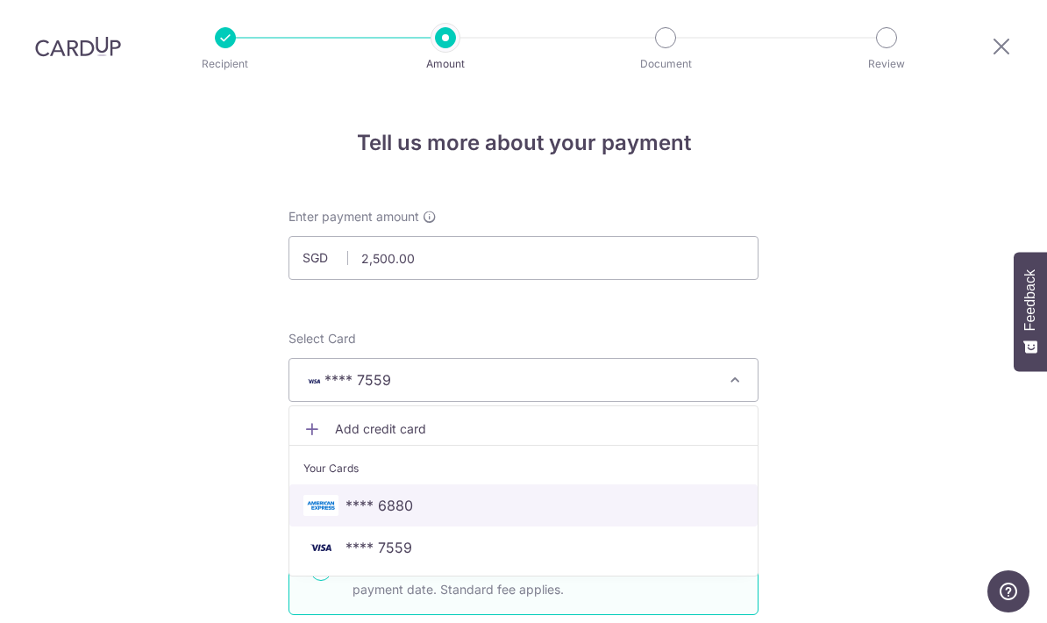
click at [426, 495] on span "**** 6880" at bounding box center [523, 505] width 440 height 21
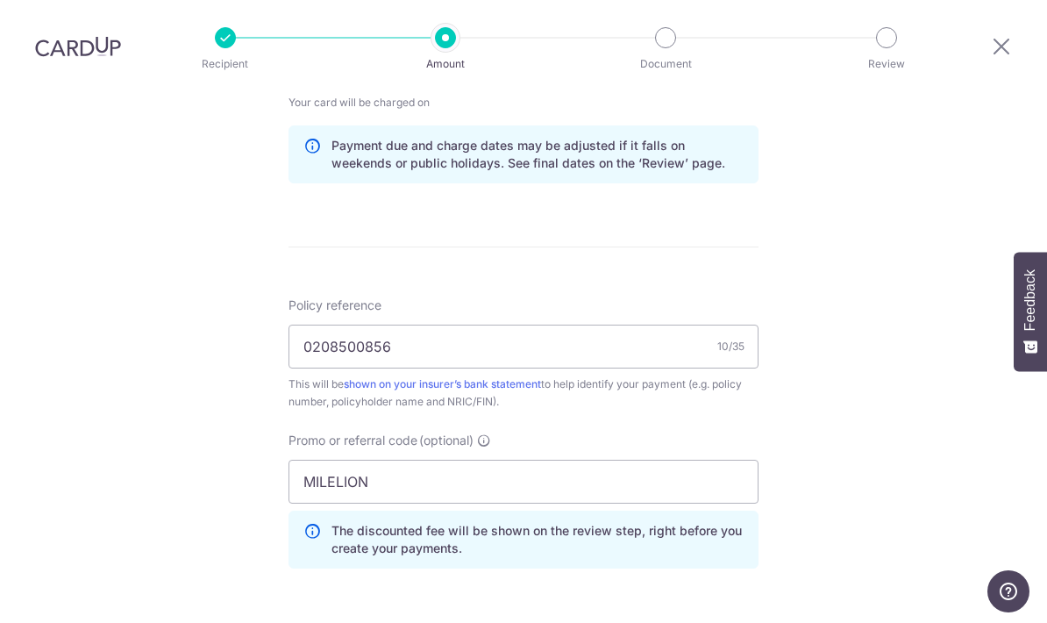
scroll to position [882, 0]
click at [433, 461] on input "MILELION" at bounding box center [523, 483] width 470 height 44
type input "M"
type input "25AMEX18"
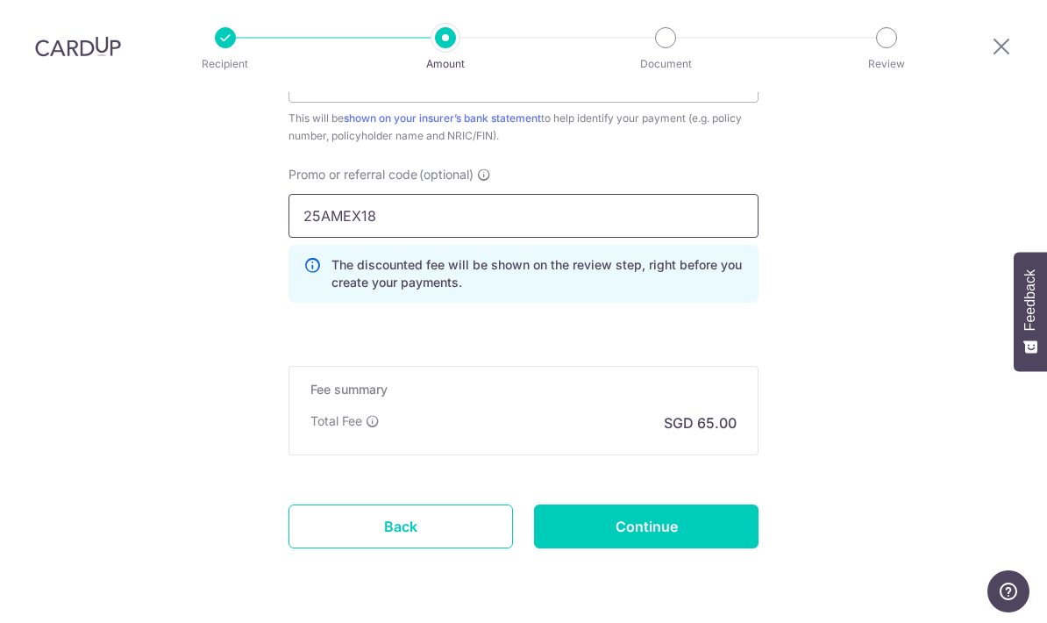
scroll to position [1144, 0]
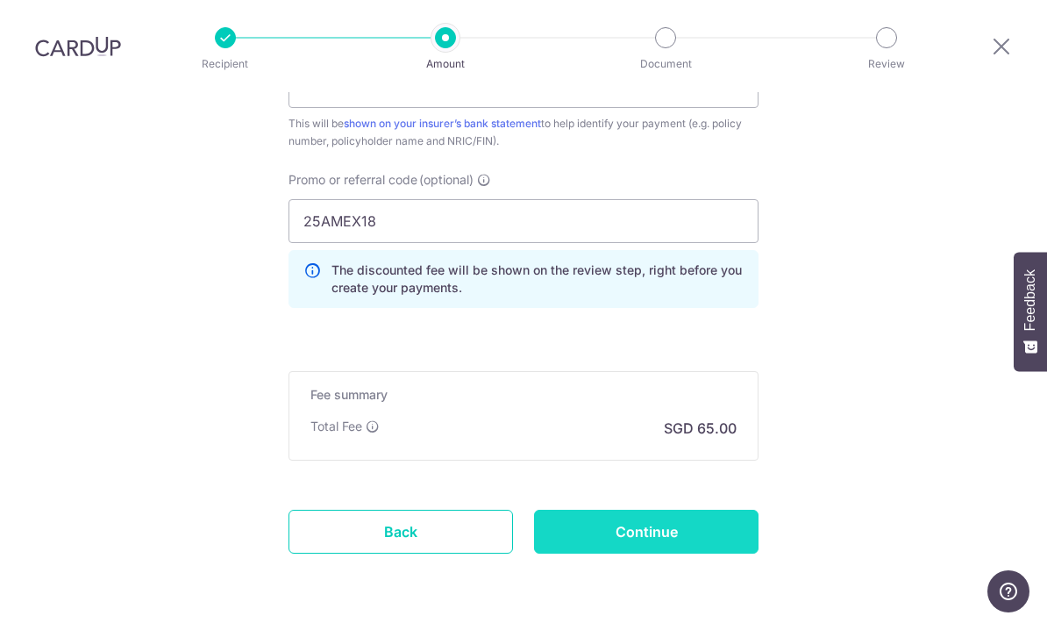
click at [658, 509] on input "Continue" at bounding box center [646, 531] width 224 height 44
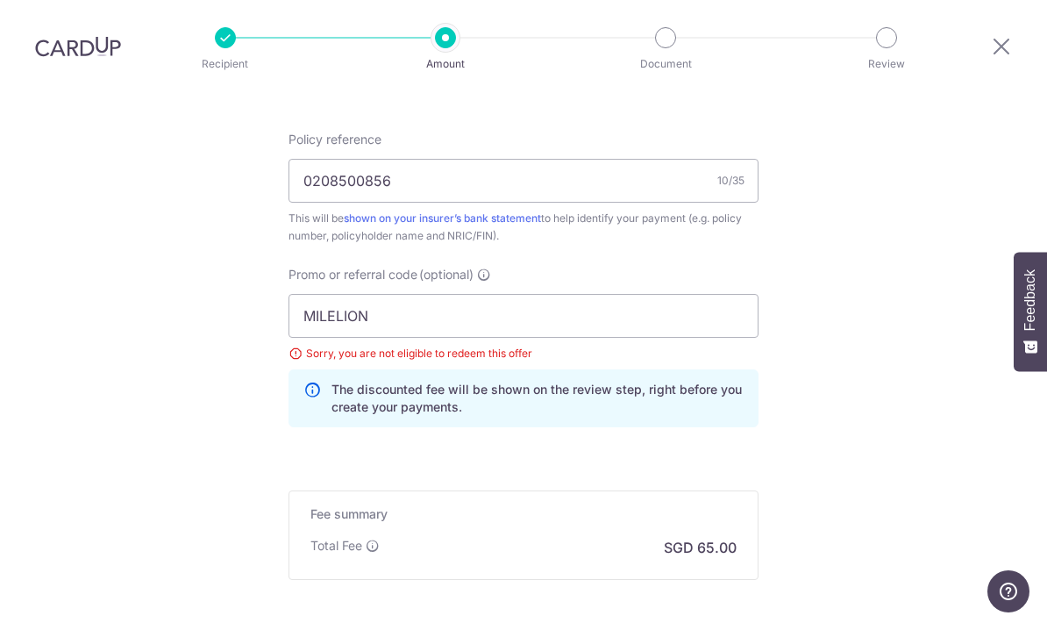
scroll to position [1024, 0]
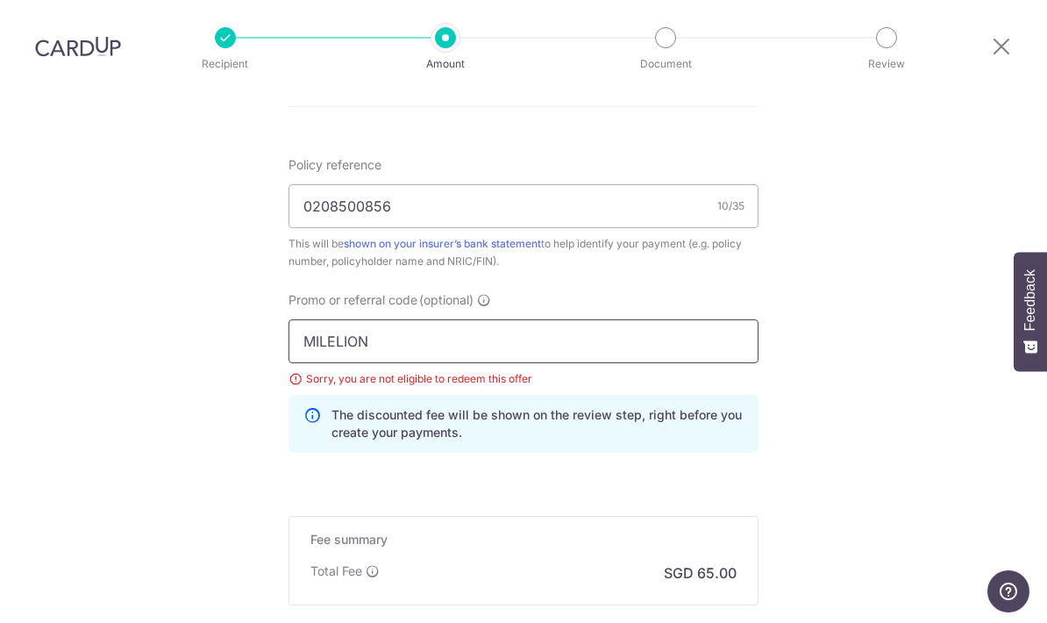
click at [485, 319] on input "MILELION" at bounding box center [523, 341] width 470 height 44
type input "M"
type input "25AMEX18"
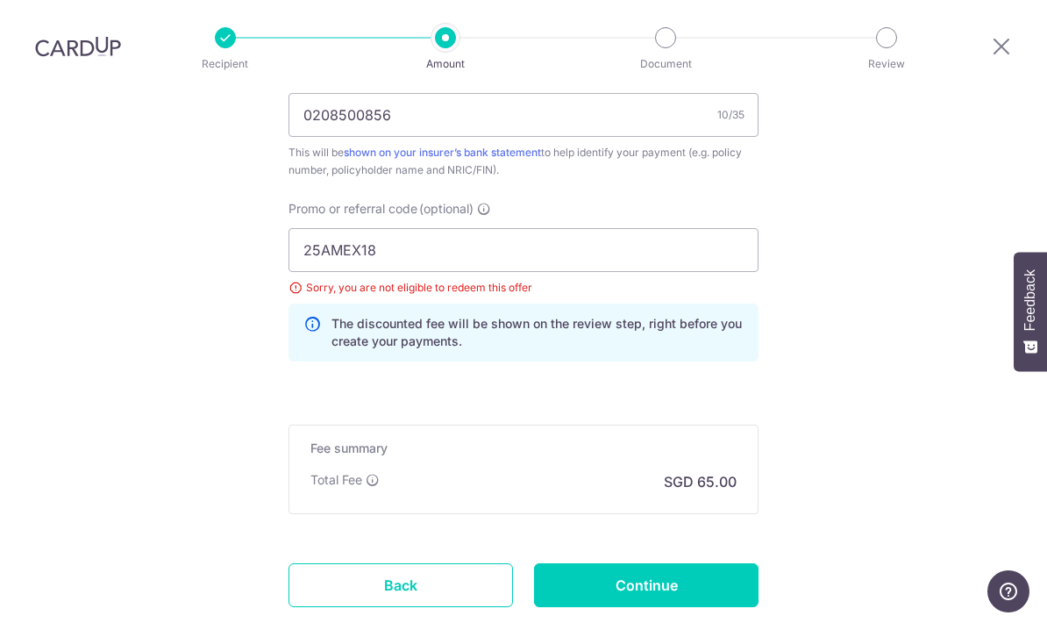
scroll to position [1142, 0]
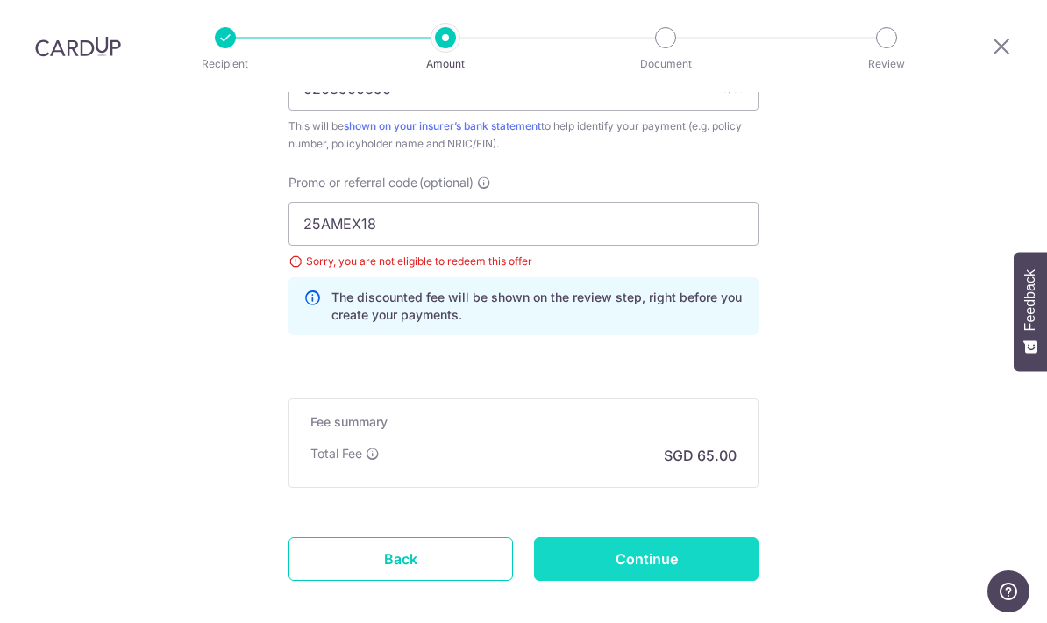
click at [671, 537] on input "Continue" at bounding box center [646, 559] width 224 height 44
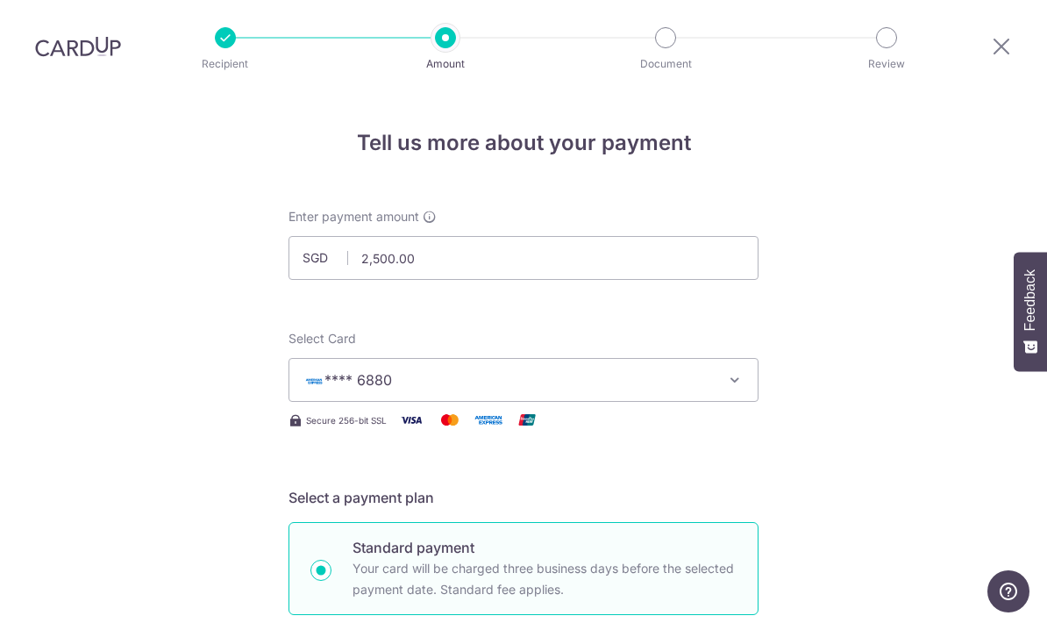
click at [734, 371] on icon "button" at bounding box center [735, 380] width 18 height 18
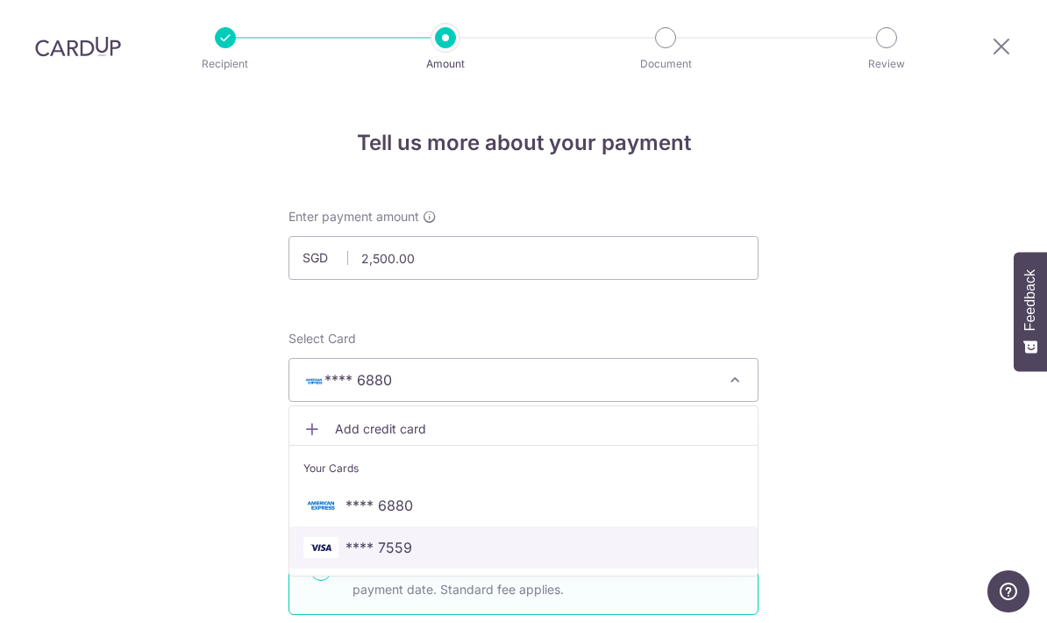
click at [419, 537] on span "**** 7559" at bounding box center [523, 547] width 440 height 21
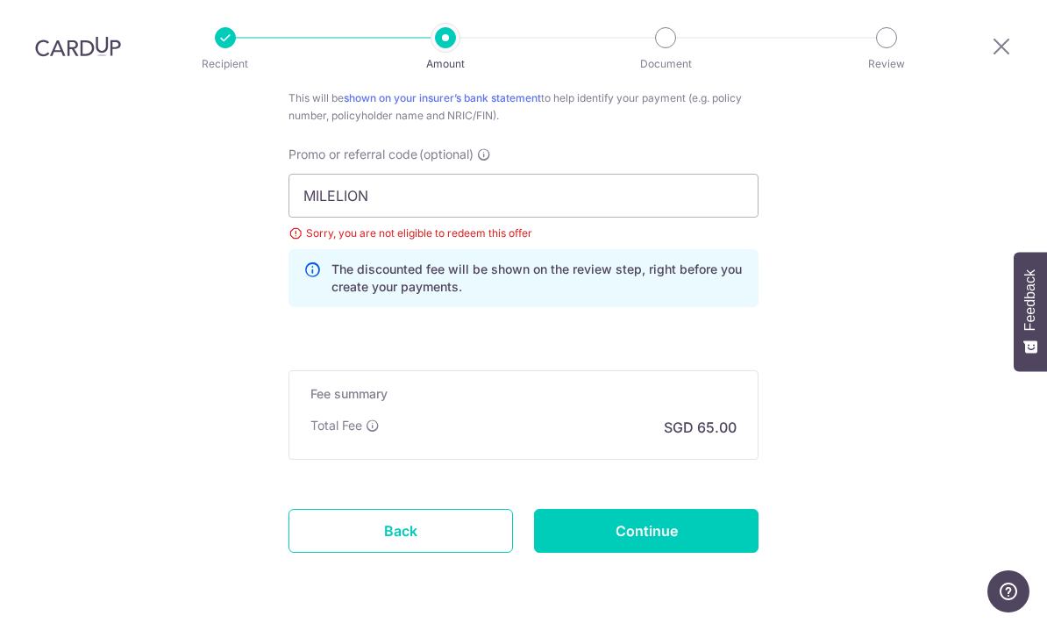
scroll to position [1168, 0]
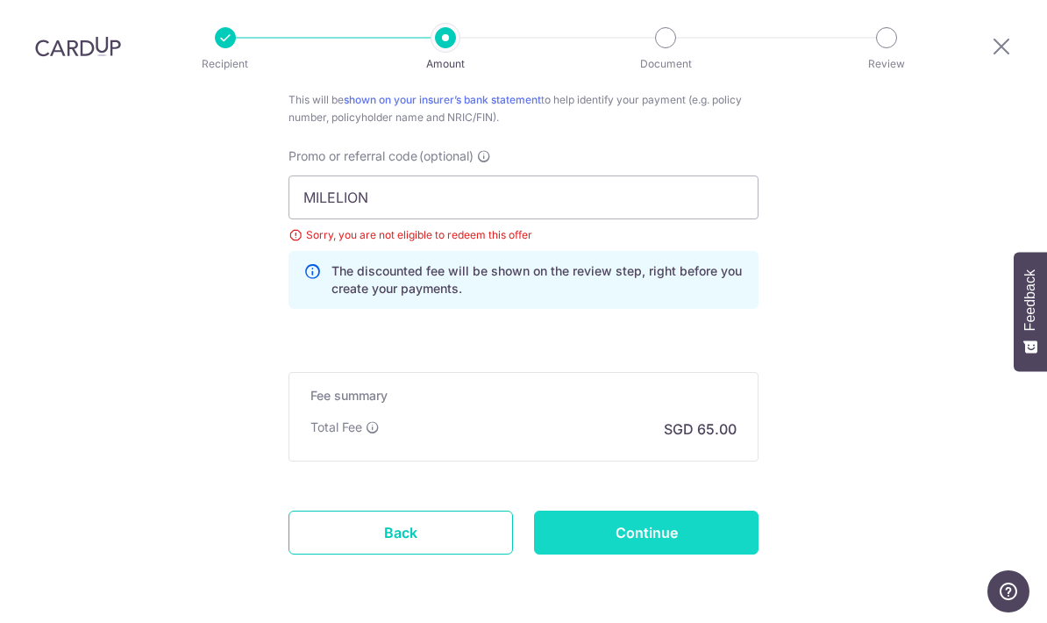
click at [663, 510] on input "Continue" at bounding box center [646, 532] width 224 height 44
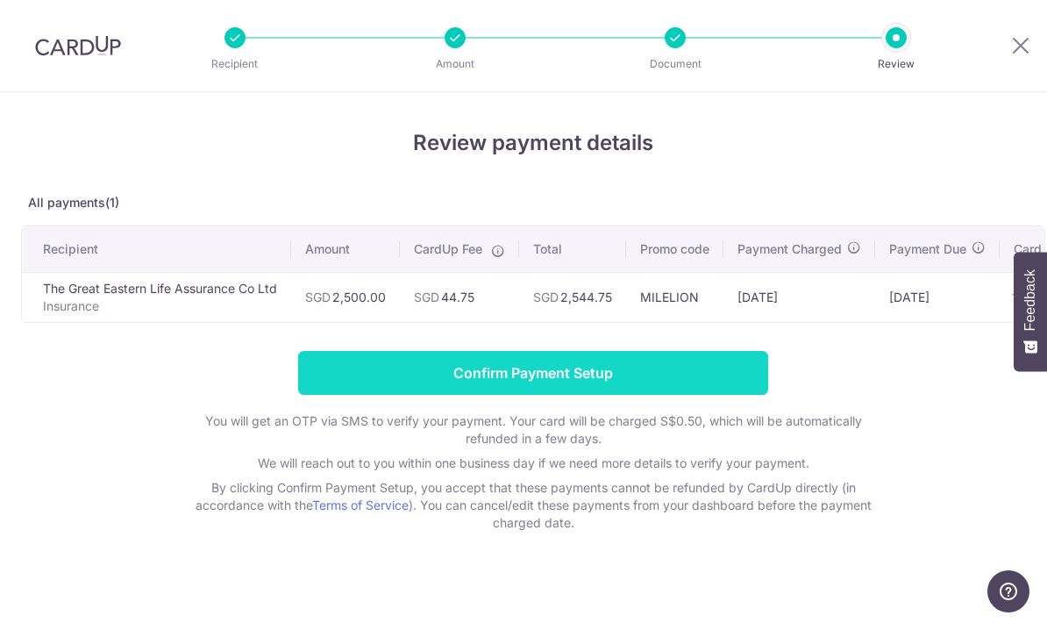
click at [653, 385] on input "Confirm Payment Setup" at bounding box center [533, 373] width 470 height 44
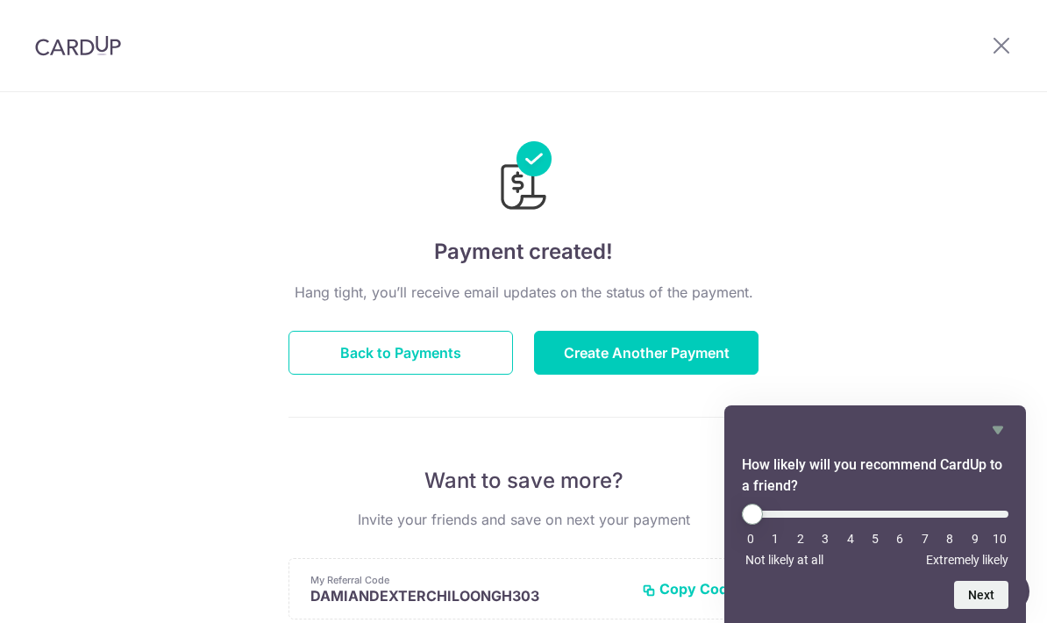
click at [997, 267] on div "Payment created! Hang tight, you’ll receive email updates on the status of the …" at bounding box center [523, 560] width 1047 height 936
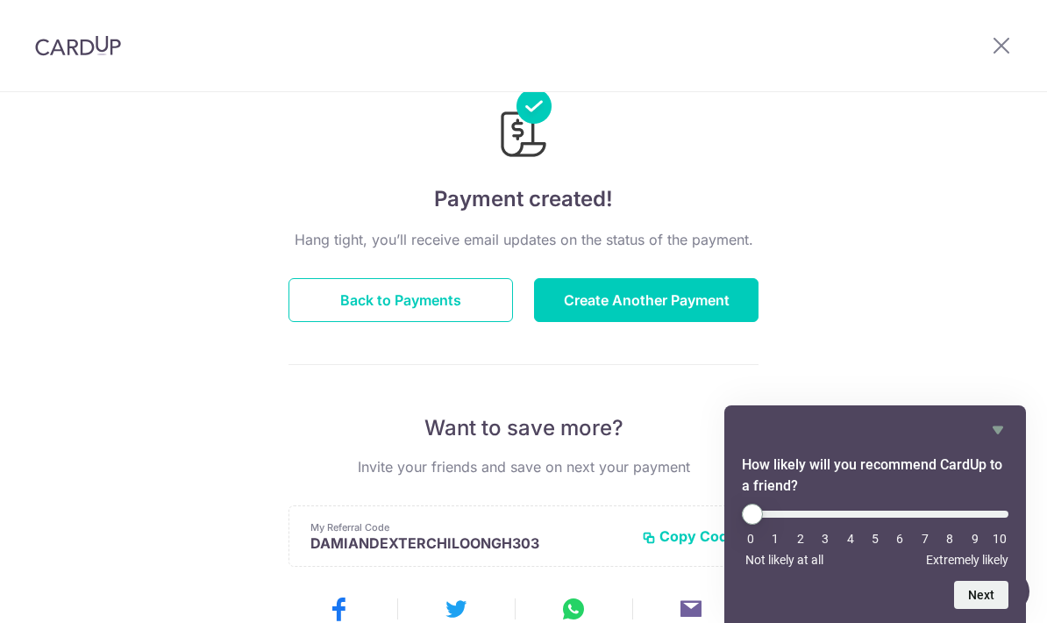
scroll to position [49, 0]
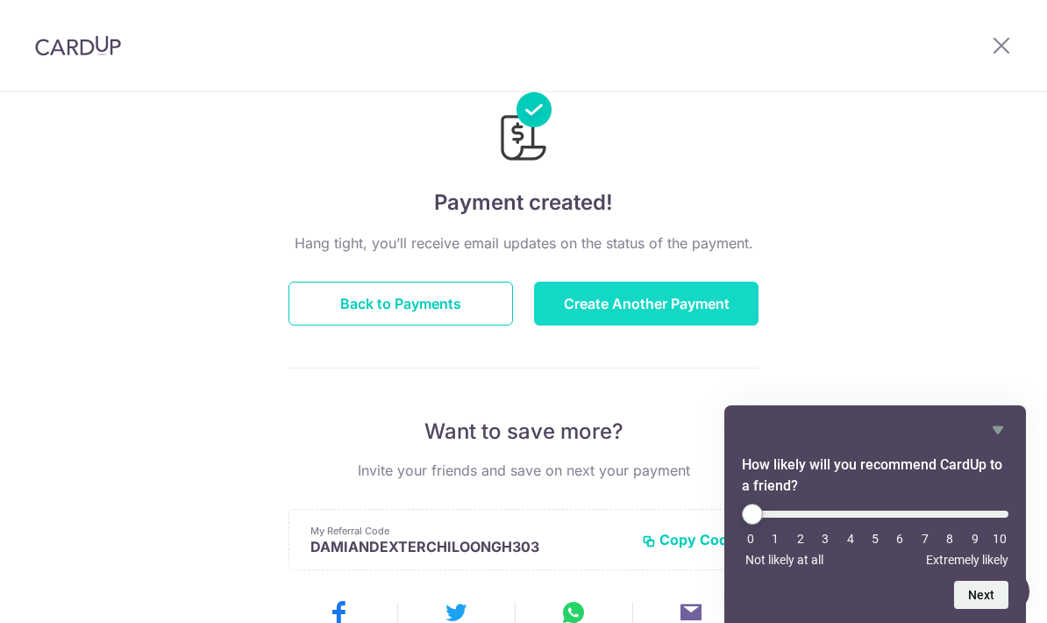
click at [666, 312] on button "Create Another Payment" at bounding box center [646, 303] width 224 height 44
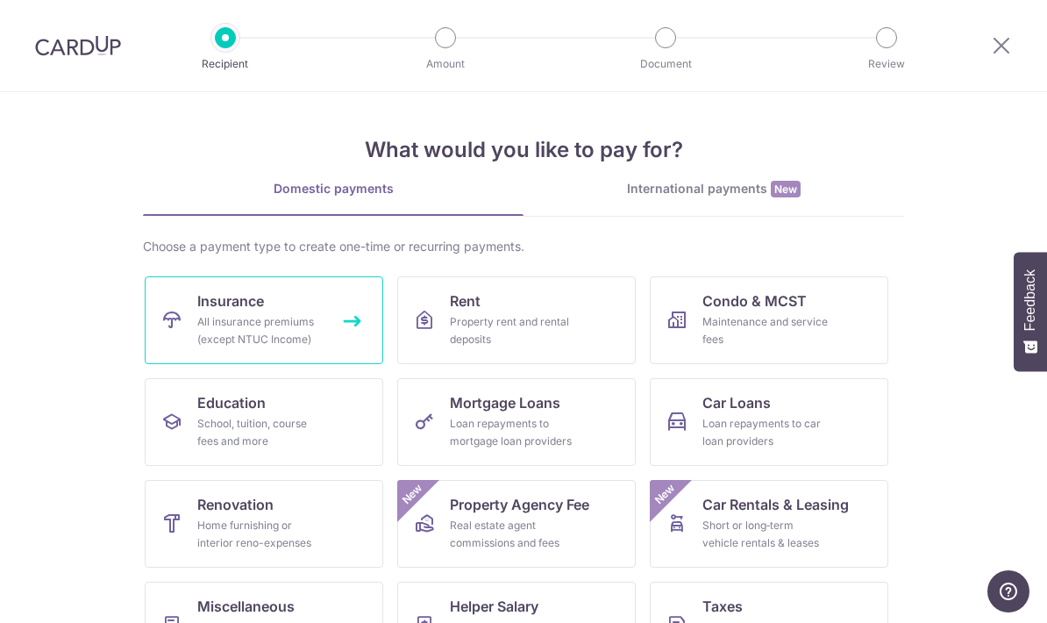
click at [284, 317] on div "All insurance premiums (except NTUC Income)" at bounding box center [260, 330] width 126 height 35
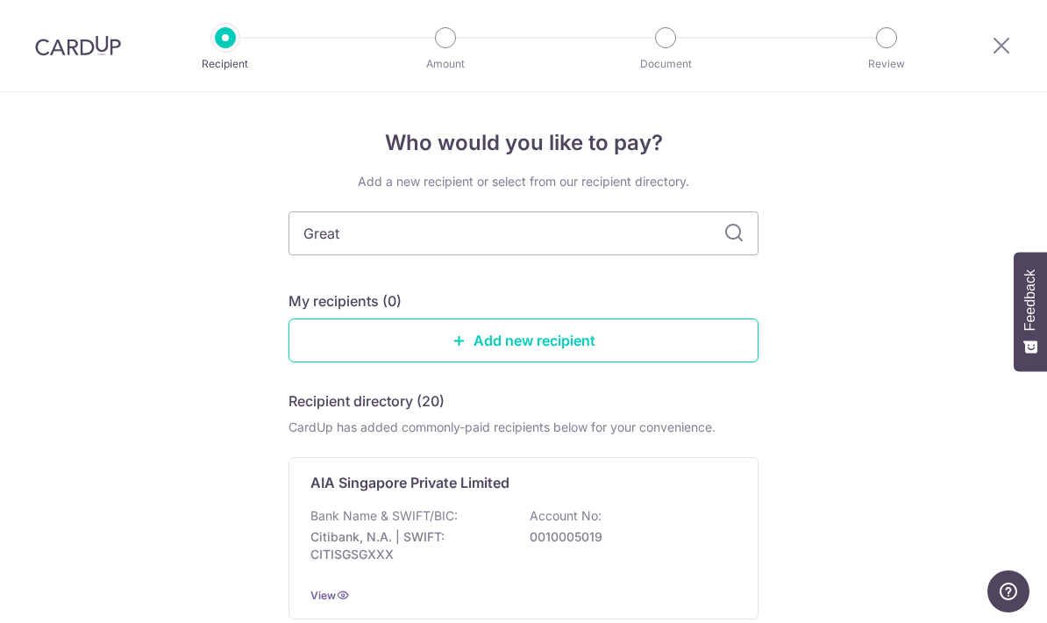
type input "Great 6"
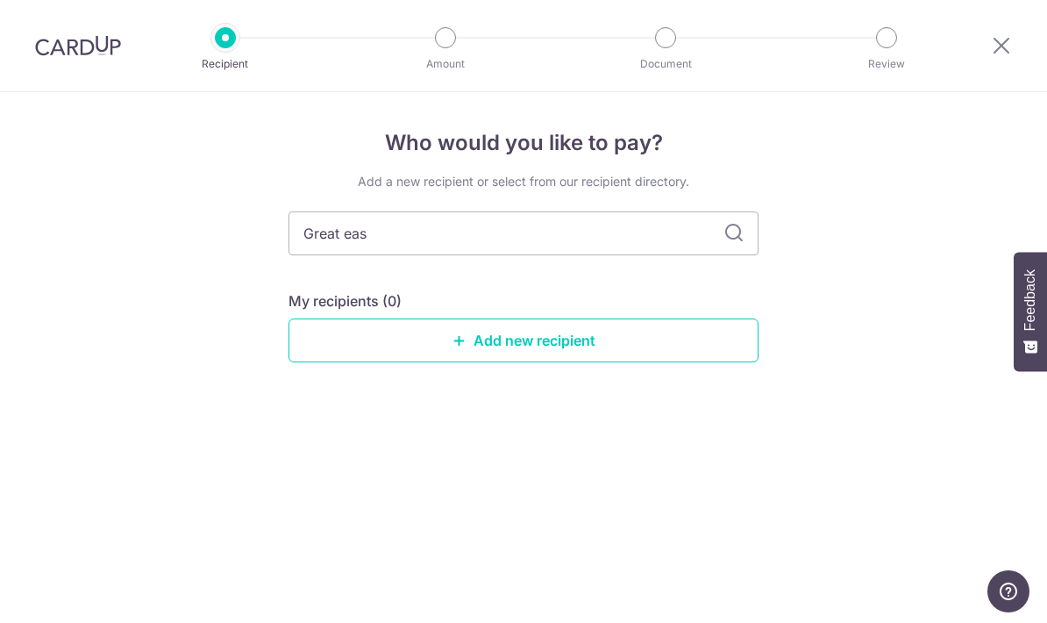
type input "Great eastern"
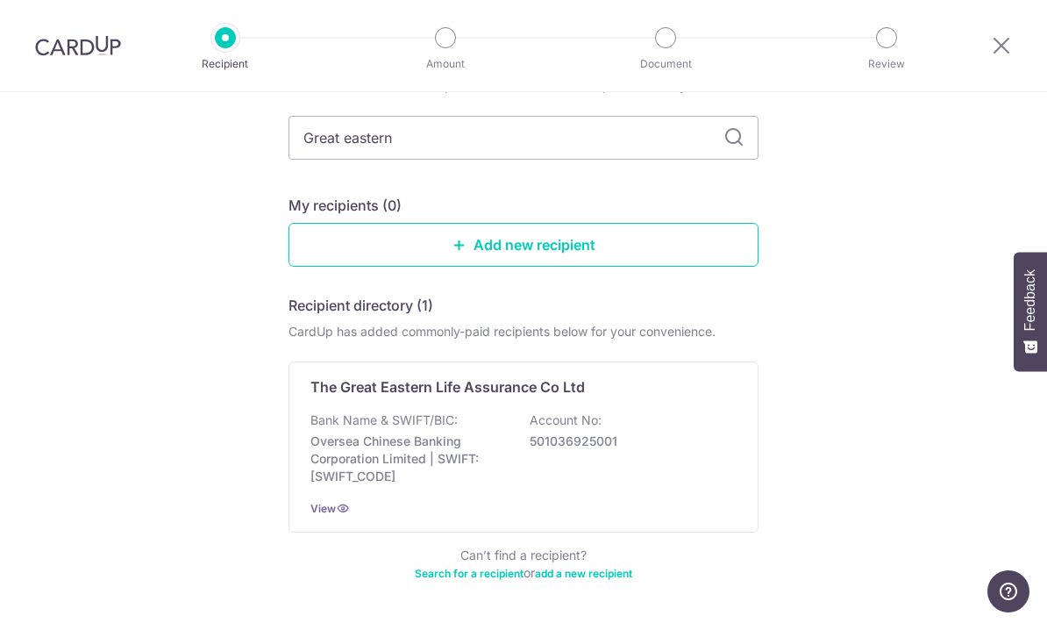
scroll to position [95, 0]
click at [671, 410] on div "The Great Eastern Life Assurance Co Ltd Bank Name & SWIFT/BIC: Oversea Chinese …" at bounding box center [523, 447] width 470 height 171
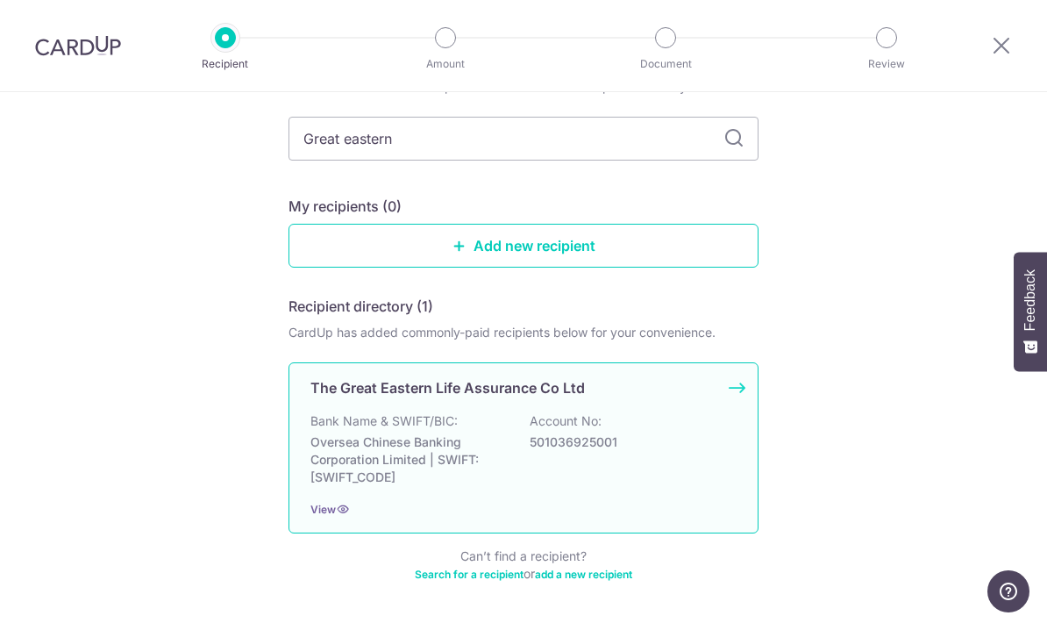
click at [739, 391] on div "The Great Eastern Life Assurance Co Ltd Bank Name & SWIFT/BIC: Oversea Chinese …" at bounding box center [523, 447] width 470 height 171
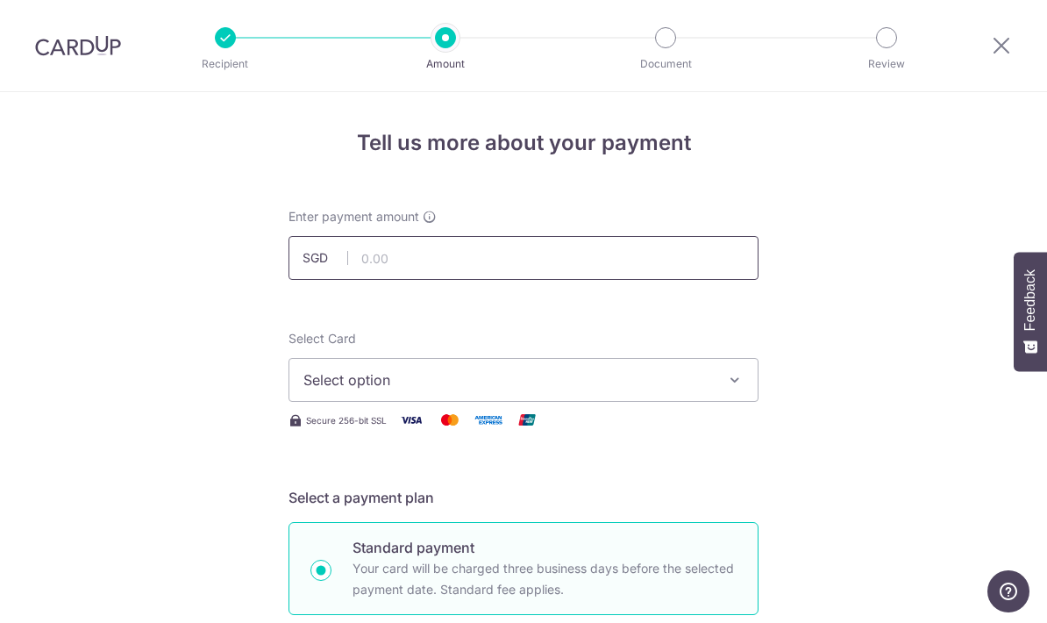
click at [423, 246] on input "text" at bounding box center [523, 258] width 470 height 44
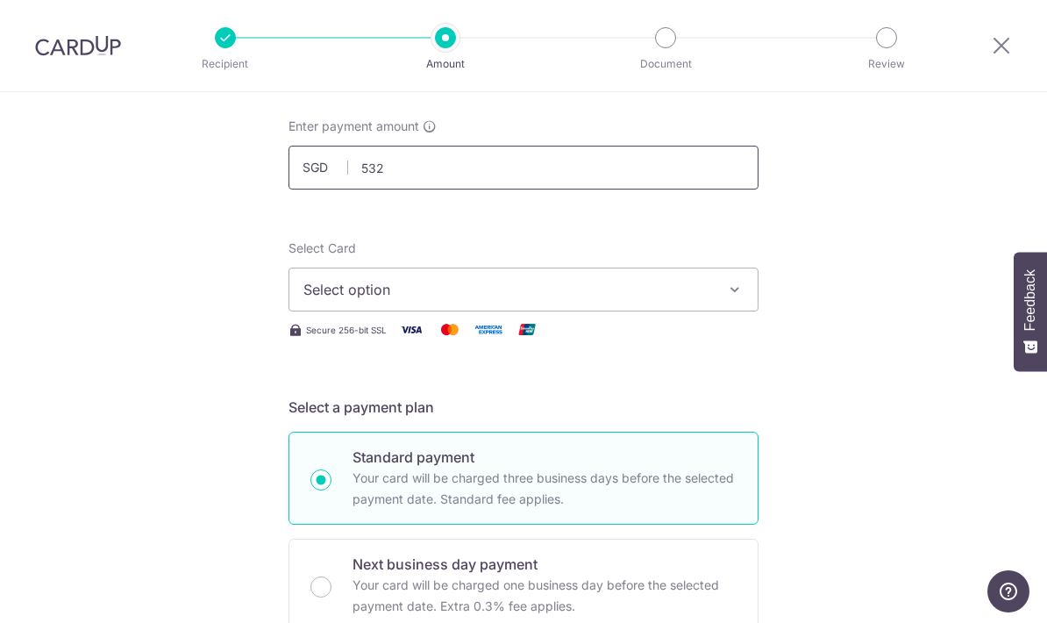
scroll to position [104, 0]
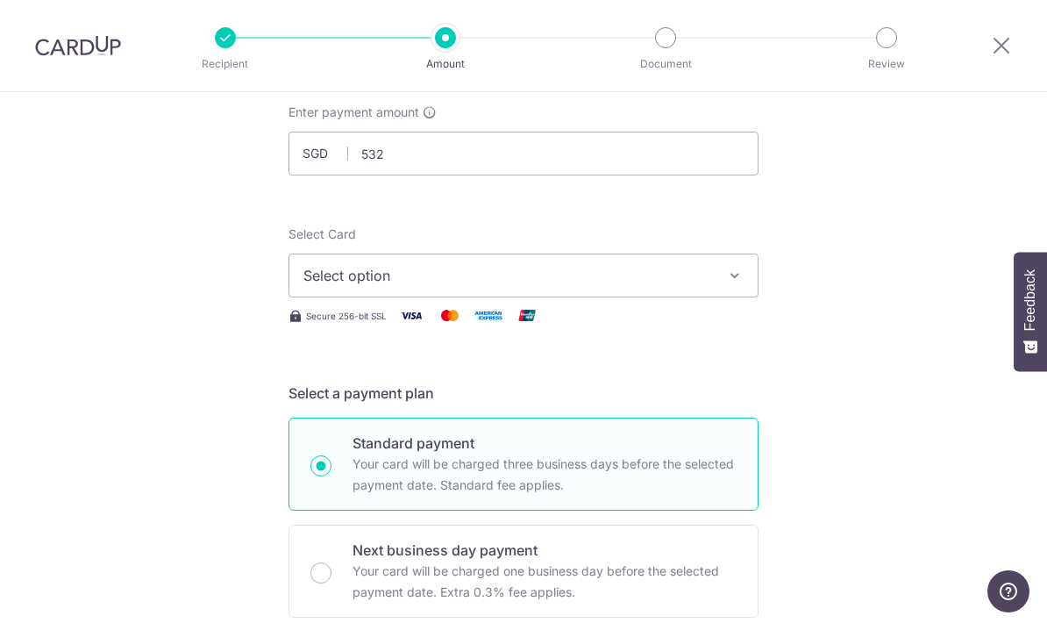
click at [737, 267] on button "Select option" at bounding box center [523, 275] width 470 height 44
type input "532.00"
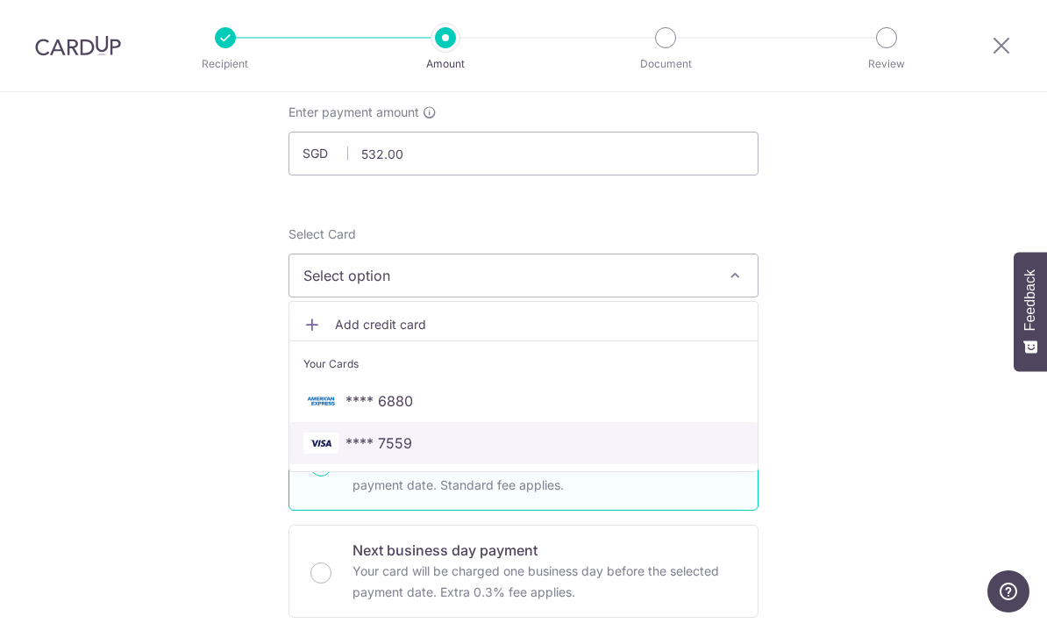
click at [402, 453] on span "**** 7559" at bounding box center [378, 442] width 67 height 21
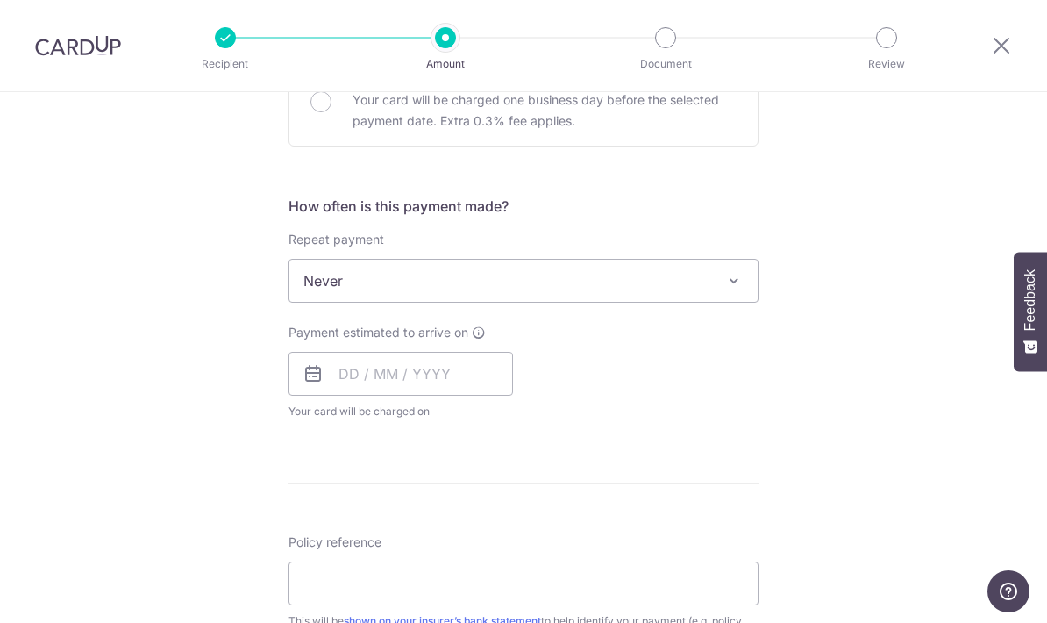
scroll to position [598, 0]
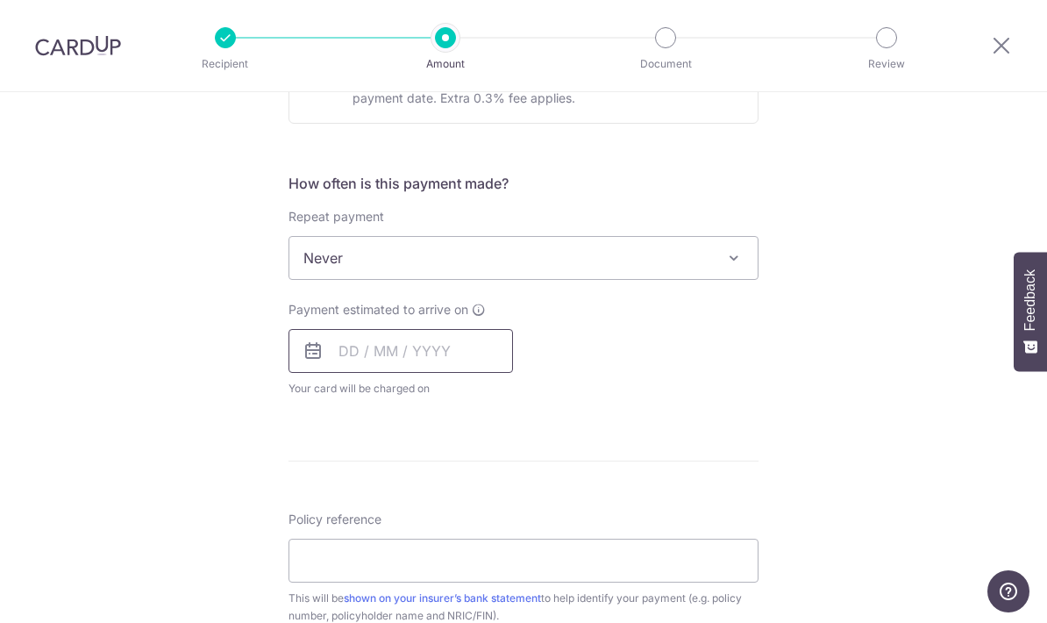
click at [366, 359] on input "text" at bounding box center [400, 351] width 224 height 44
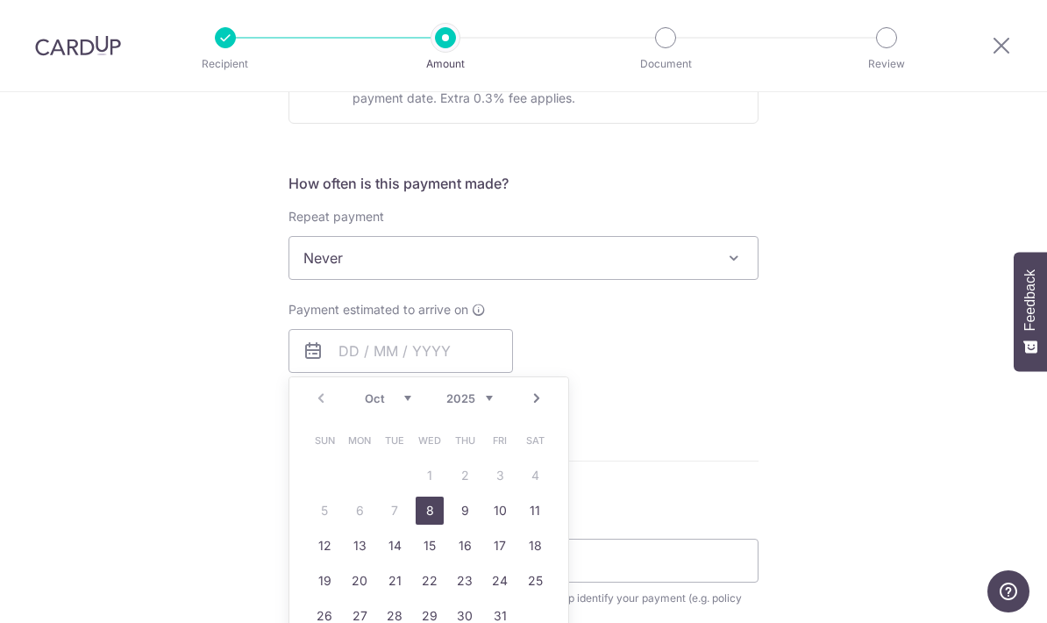
click at [425, 505] on link "8" at bounding box center [430, 510] width 28 height 28
type input "[DATE]"
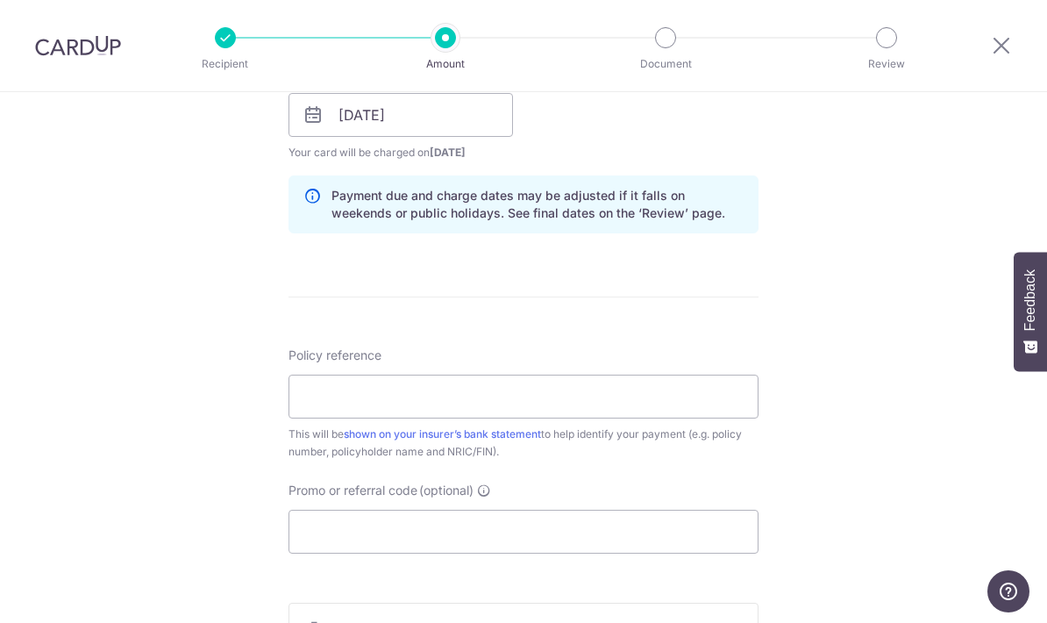
scroll to position [835, 0]
click at [419, 403] on input "Policy reference" at bounding box center [523, 396] width 470 height 44
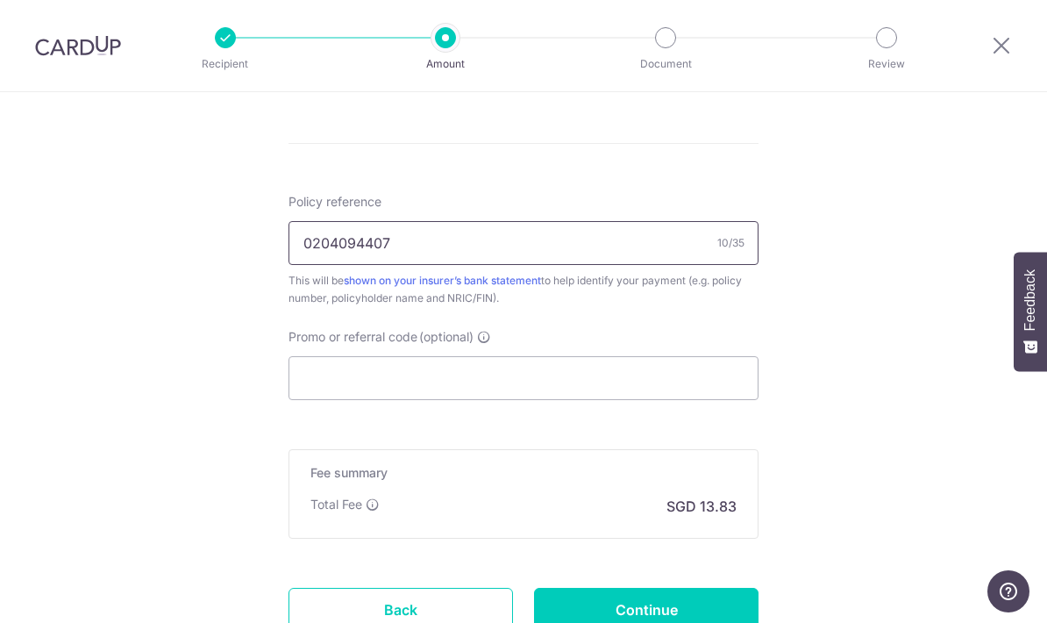
scroll to position [1023, 0]
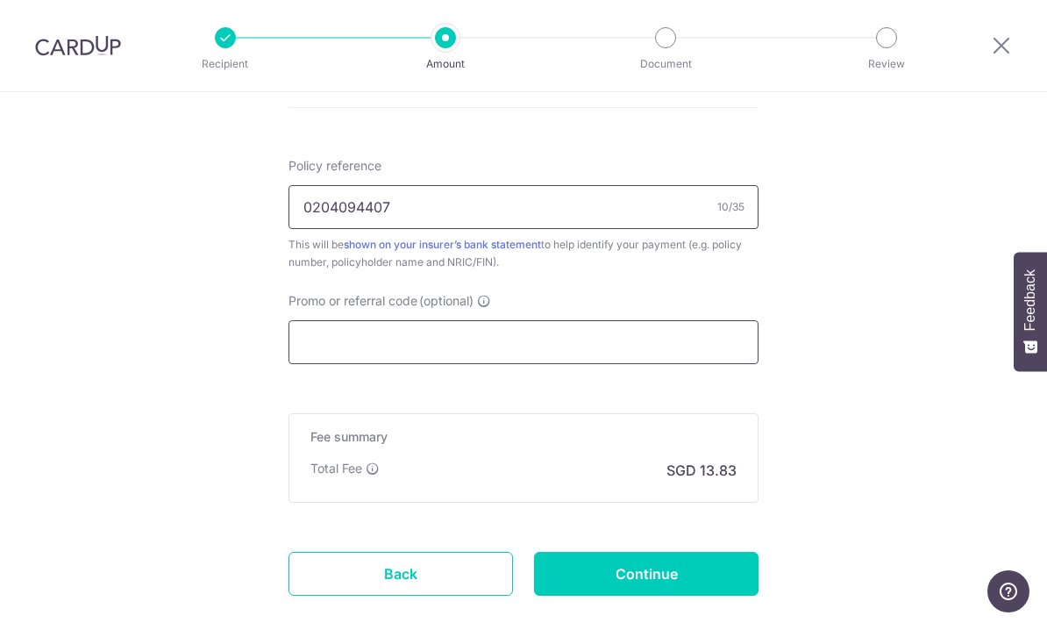
type input "0204094407"
click at [469, 353] on input "Promo or referral code (optional)" at bounding box center [523, 342] width 470 height 44
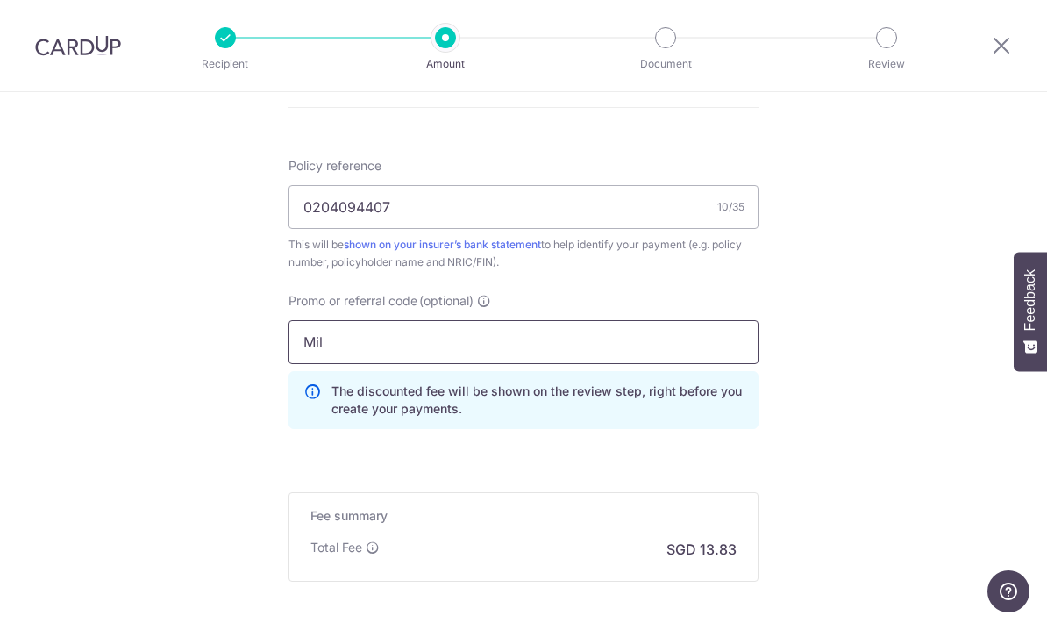
type input "MILELION"
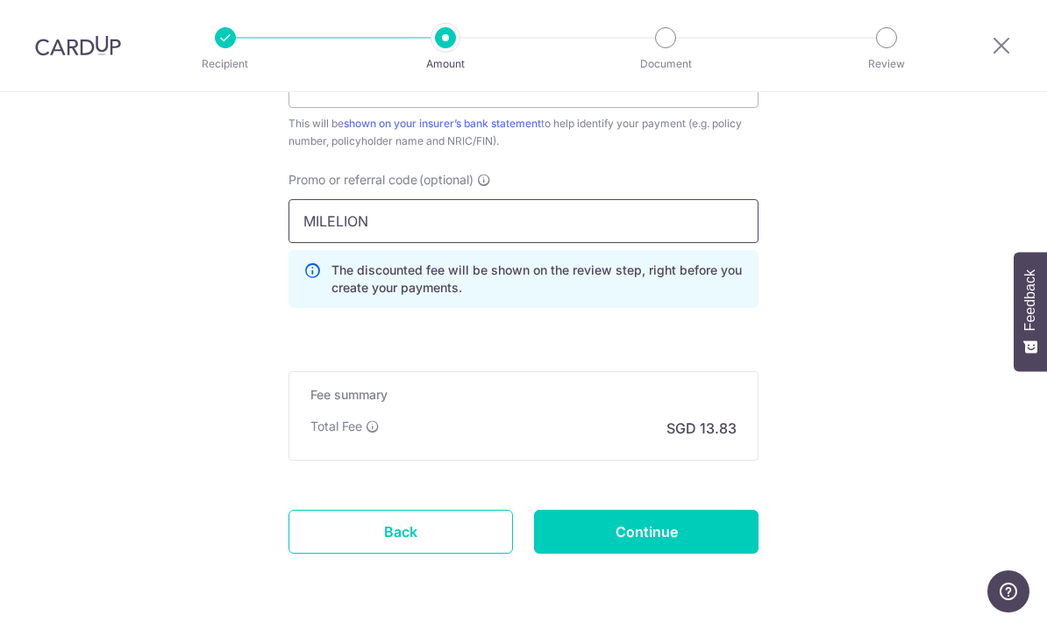
scroll to position [1143, 0]
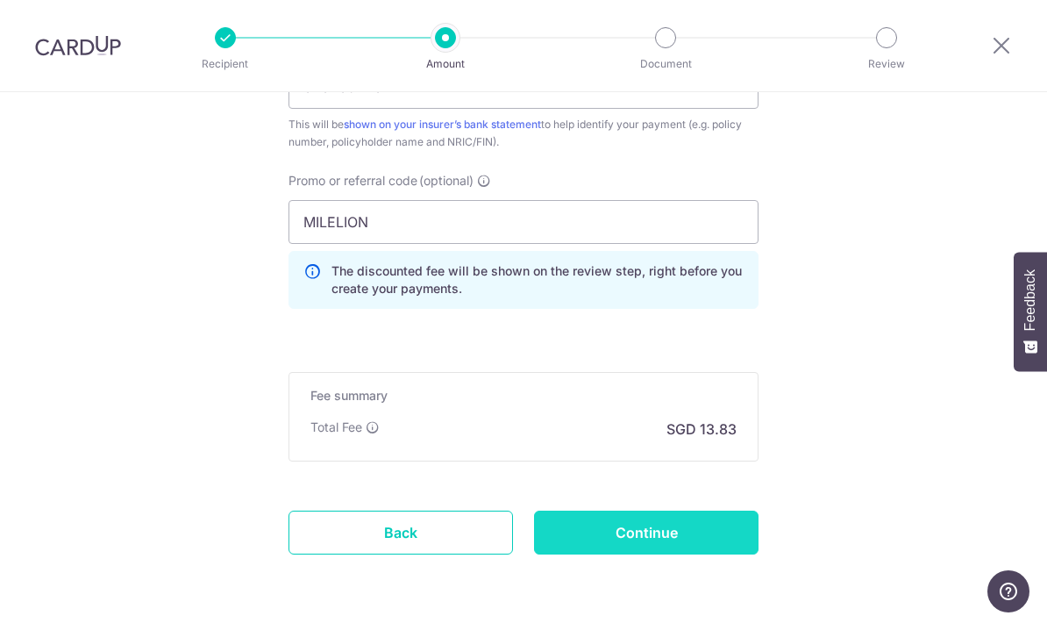
click at [680, 547] on input "Continue" at bounding box center [646, 532] width 224 height 44
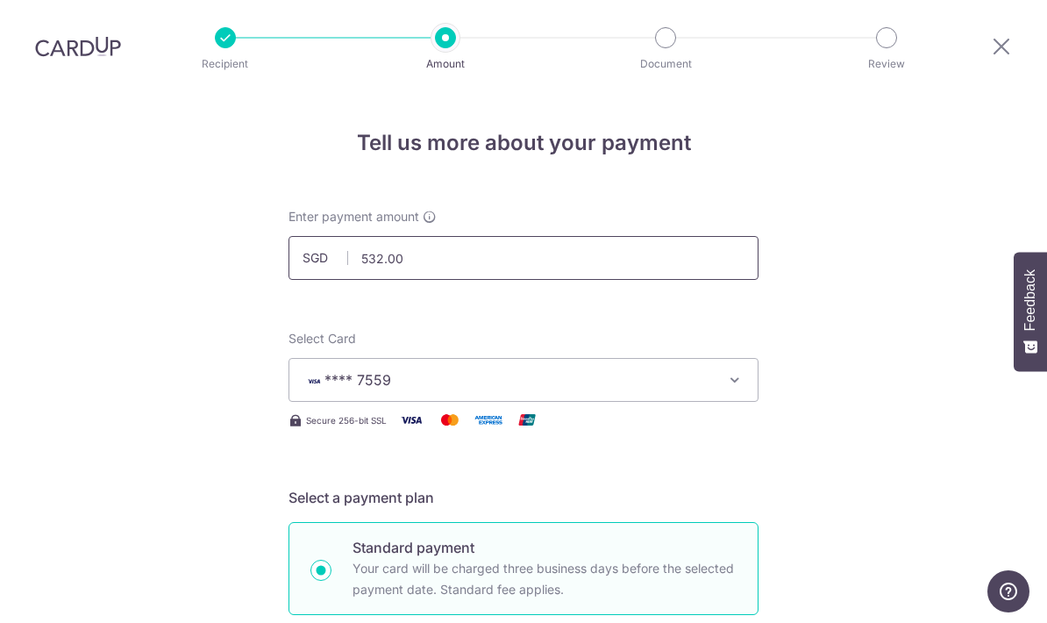
click at [449, 236] on input "532.00" at bounding box center [523, 258] width 470 height 44
type input "5"
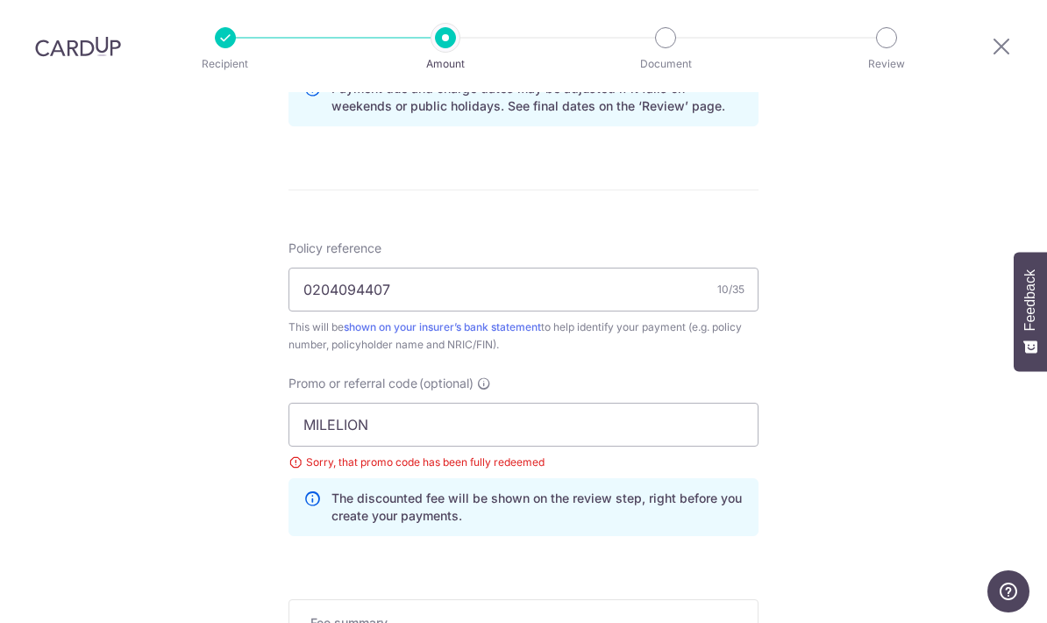
scroll to position [931, 0]
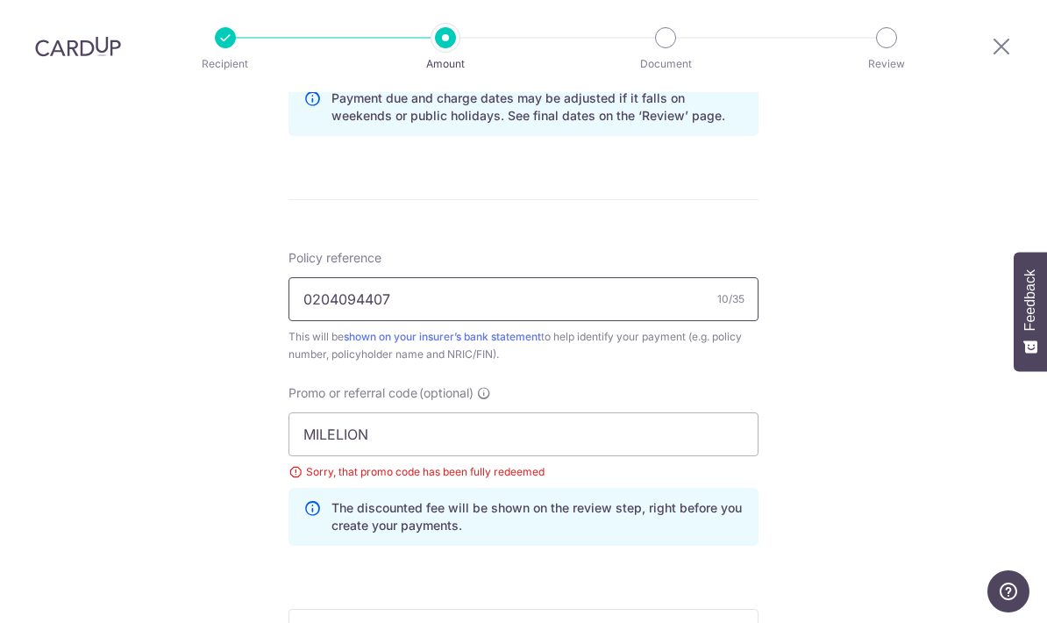
click at [449, 277] on input "0204094407" at bounding box center [523, 299] width 470 height 44
type input "1,000.00"
click at [438, 277] on input "0204094407" at bounding box center [523, 299] width 470 height 44
type input "0"
click at [403, 412] on input "MILELION" at bounding box center [523, 434] width 470 height 44
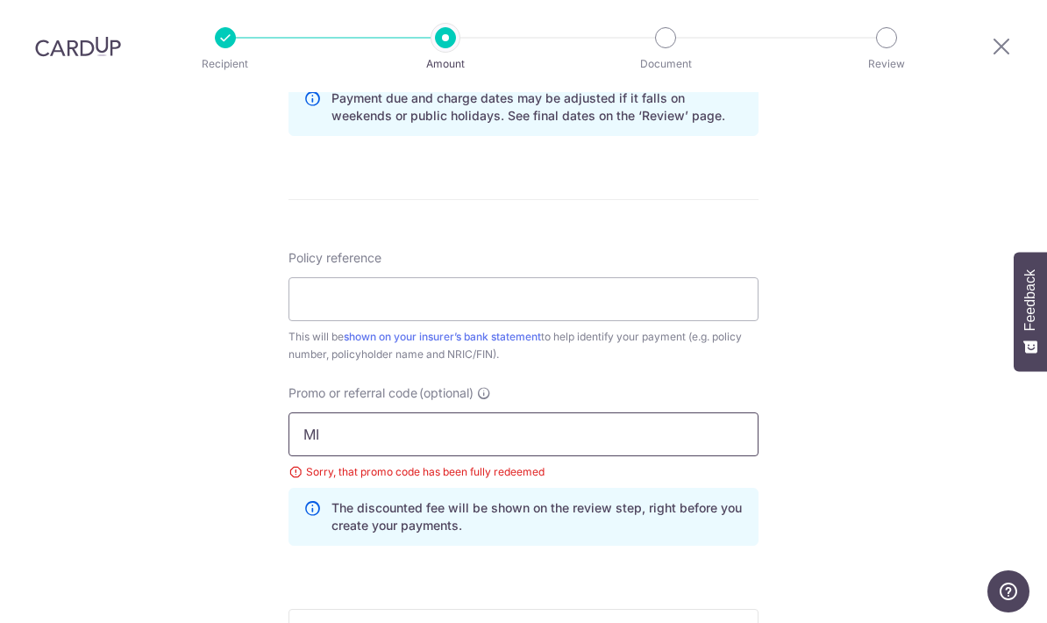
type input "M"
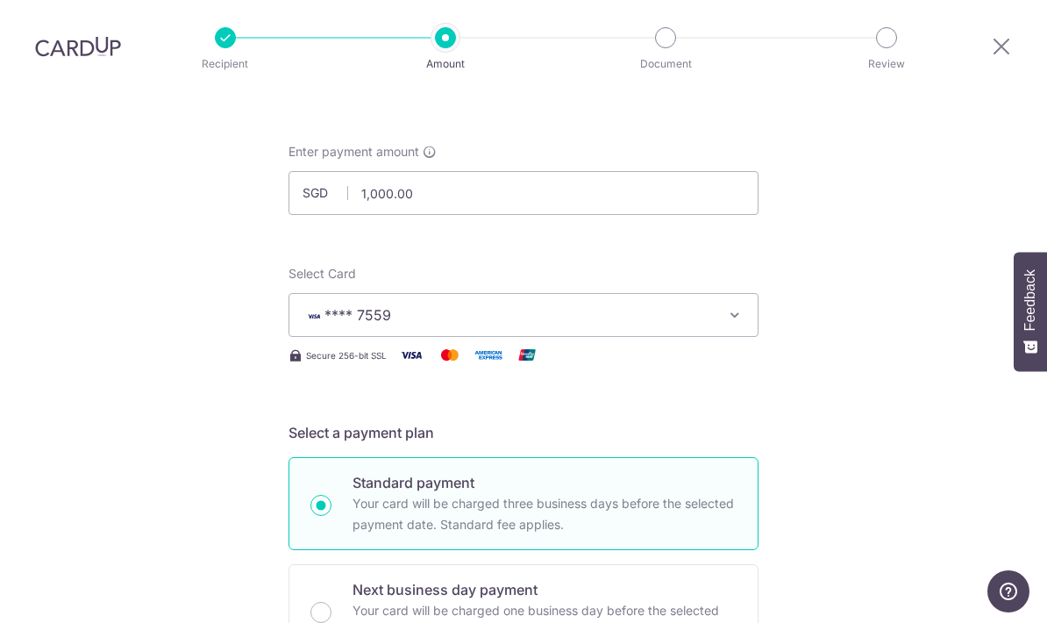
scroll to position [62, 0]
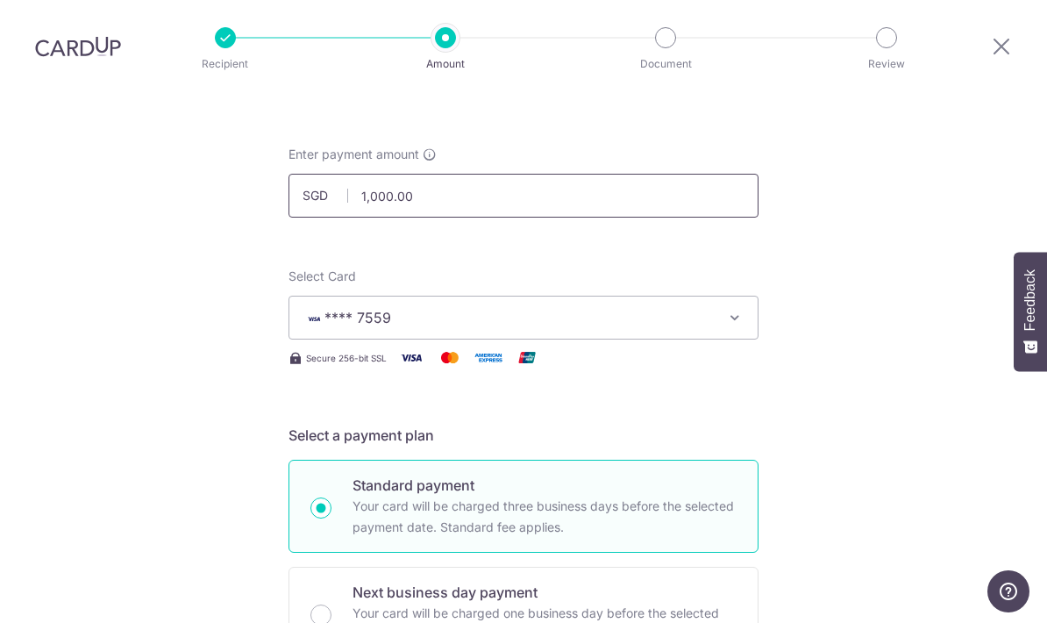
click at [488, 174] on input "1,000.00" at bounding box center [523, 196] width 470 height 44
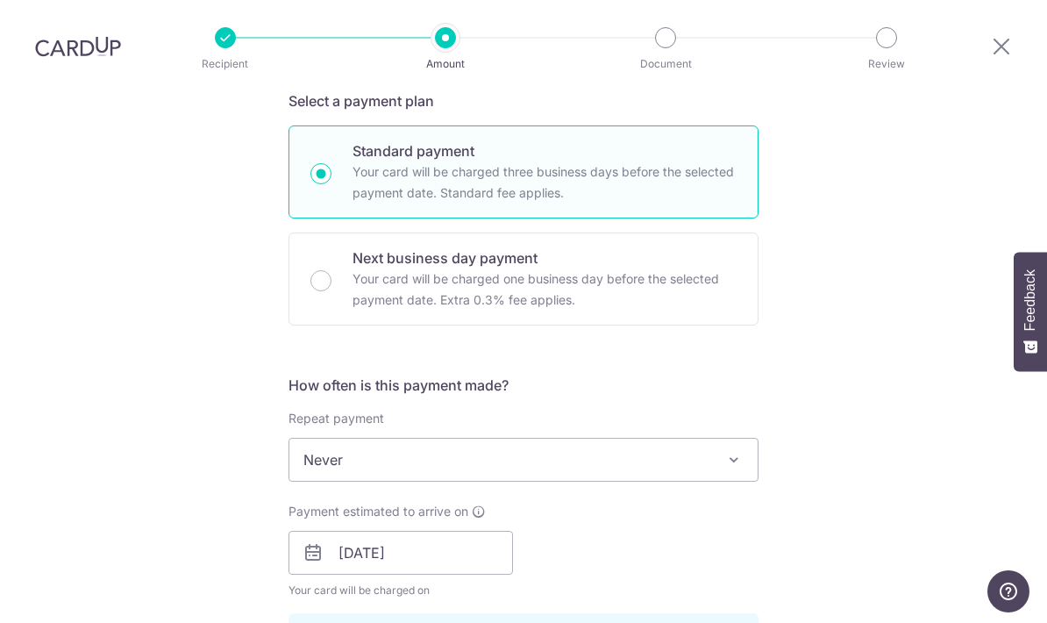
scroll to position [513, 0]
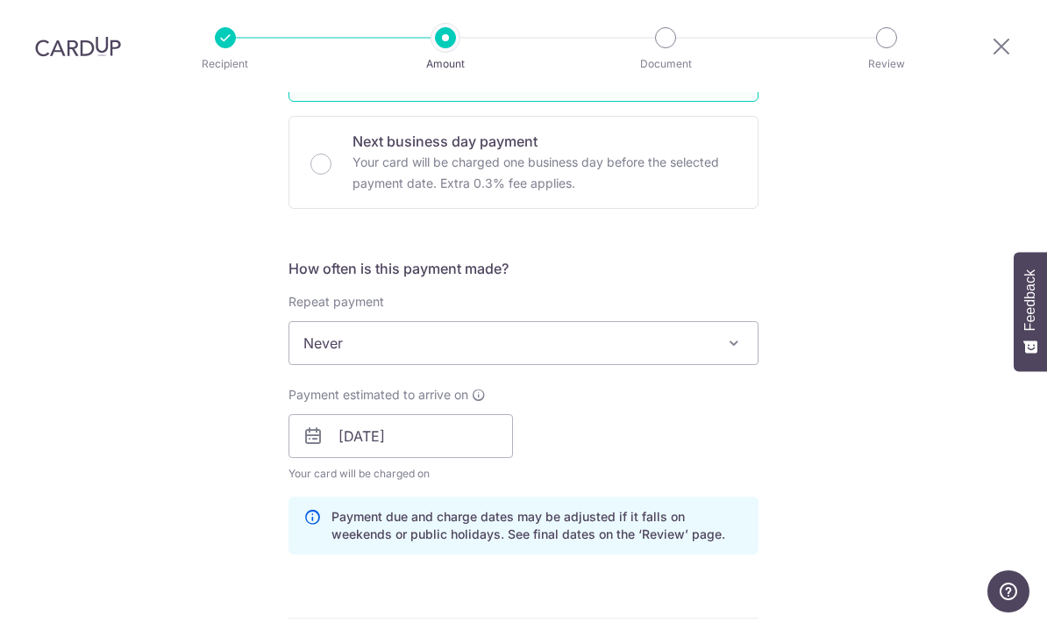
click at [728, 332] on span at bounding box center [733, 342] width 21 height 21
type input "1,840.60"
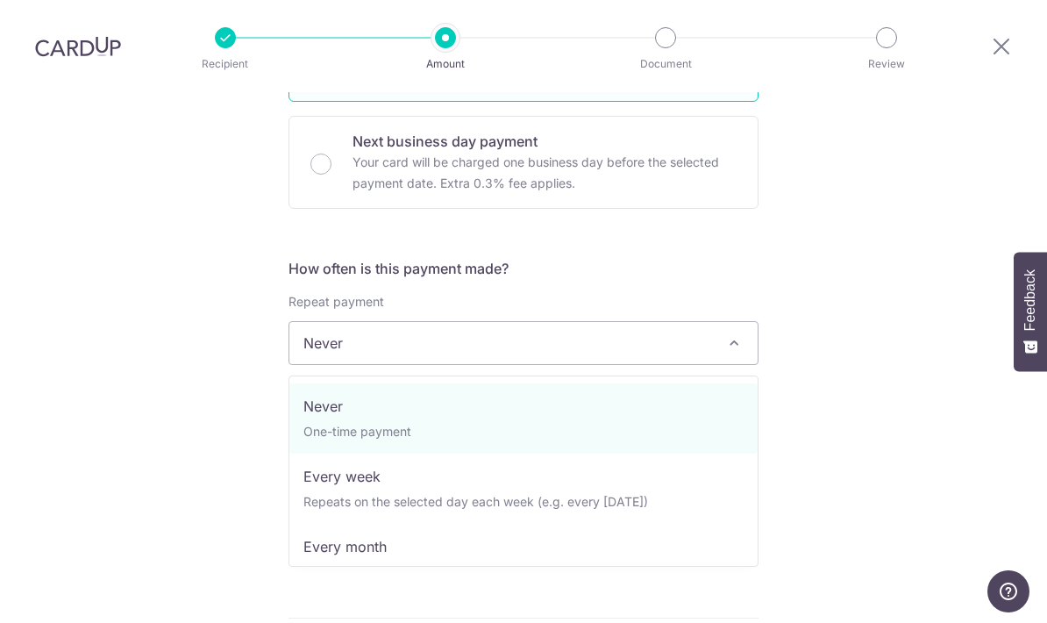
select select "2"
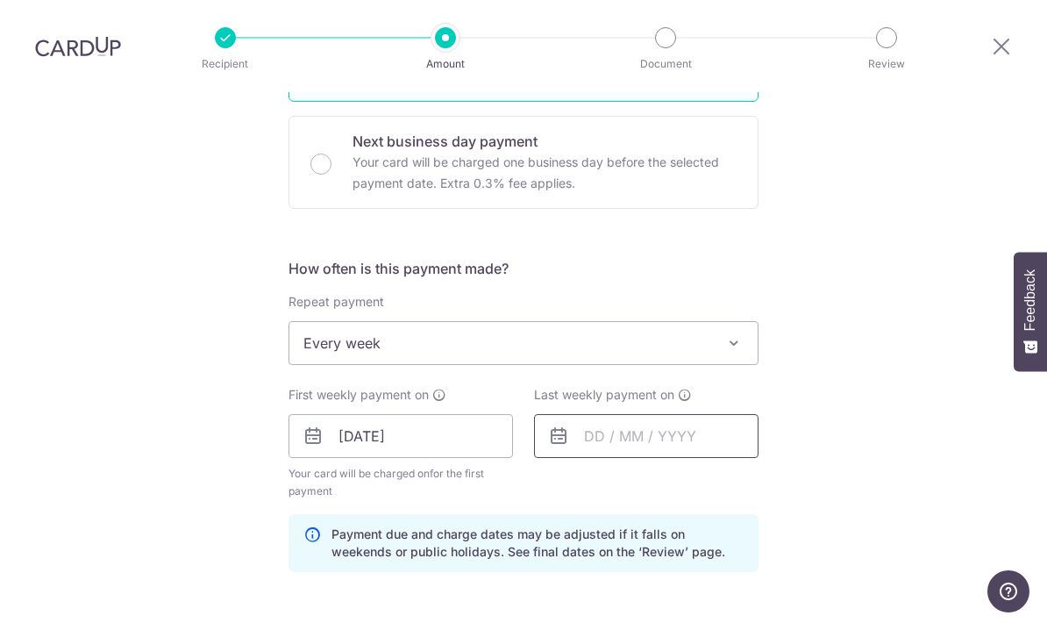
click at [601, 414] on input "text" at bounding box center [646, 436] width 224 height 44
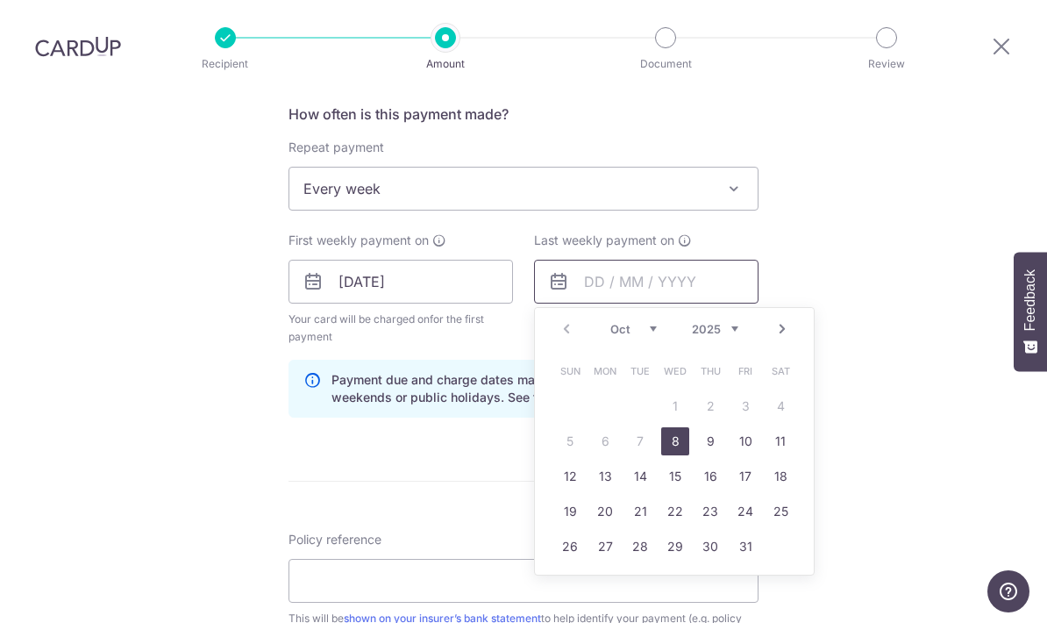
scroll to position [673, 0]
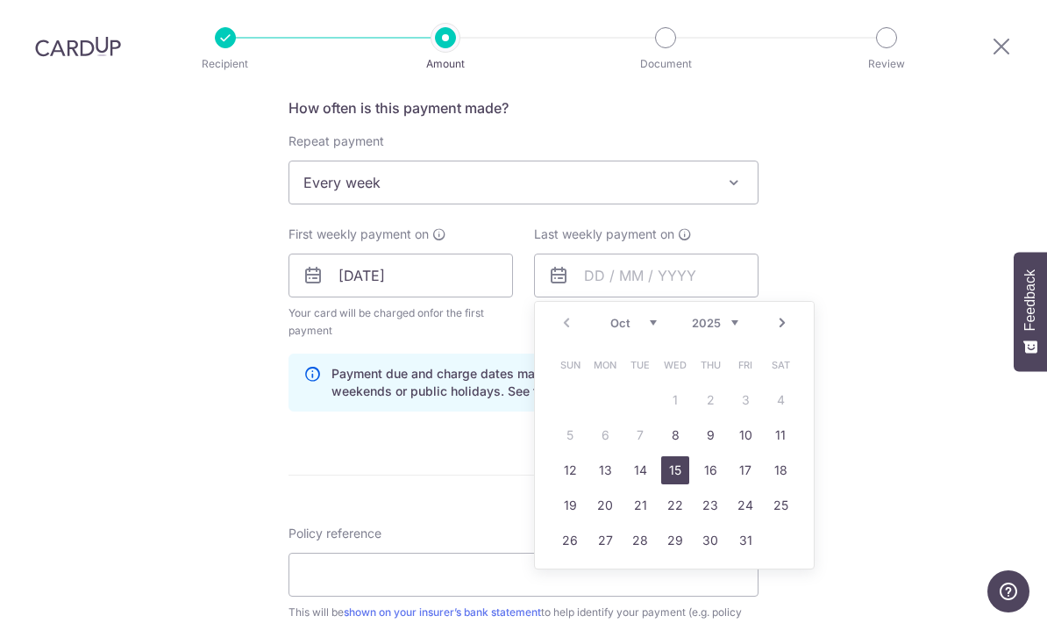
click at [679, 456] on link "15" at bounding box center [675, 470] width 28 height 28
type input "15/10/2025"
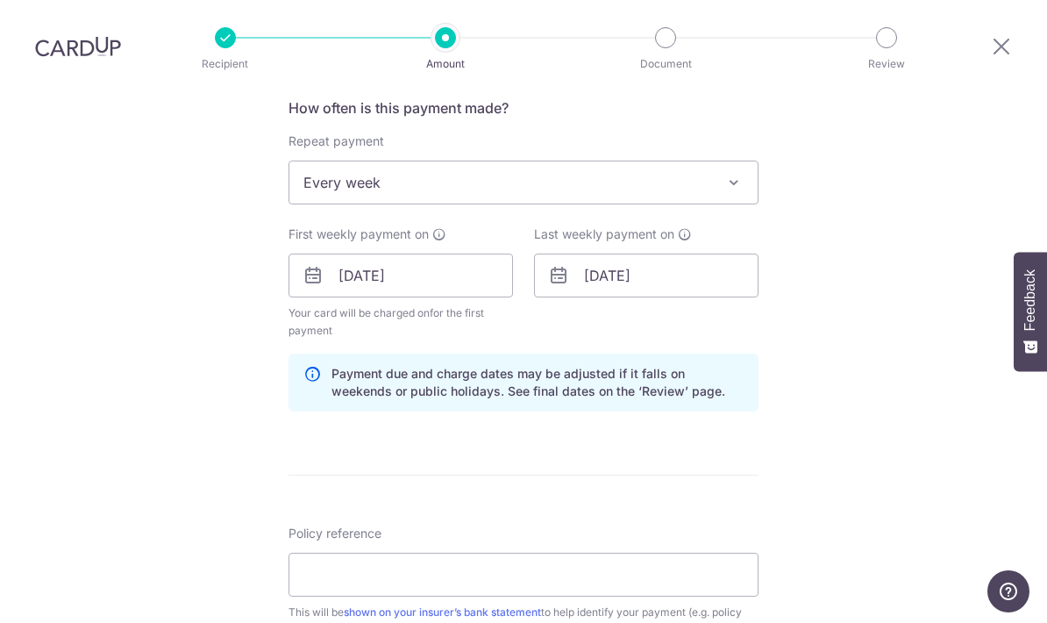
click at [869, 344] on div "Tell us more about your payment Enter payment amount SGD 1,840.60 1840.60 Selec…" at bounding box center [523, 269] width 1047 height 1700
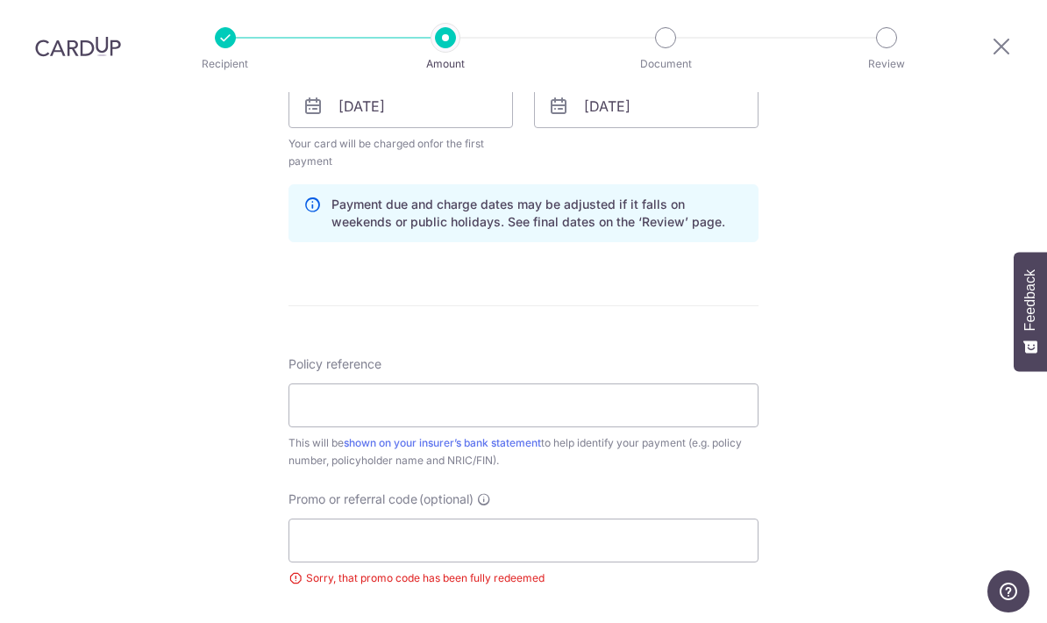
scroll to position [854, 0]
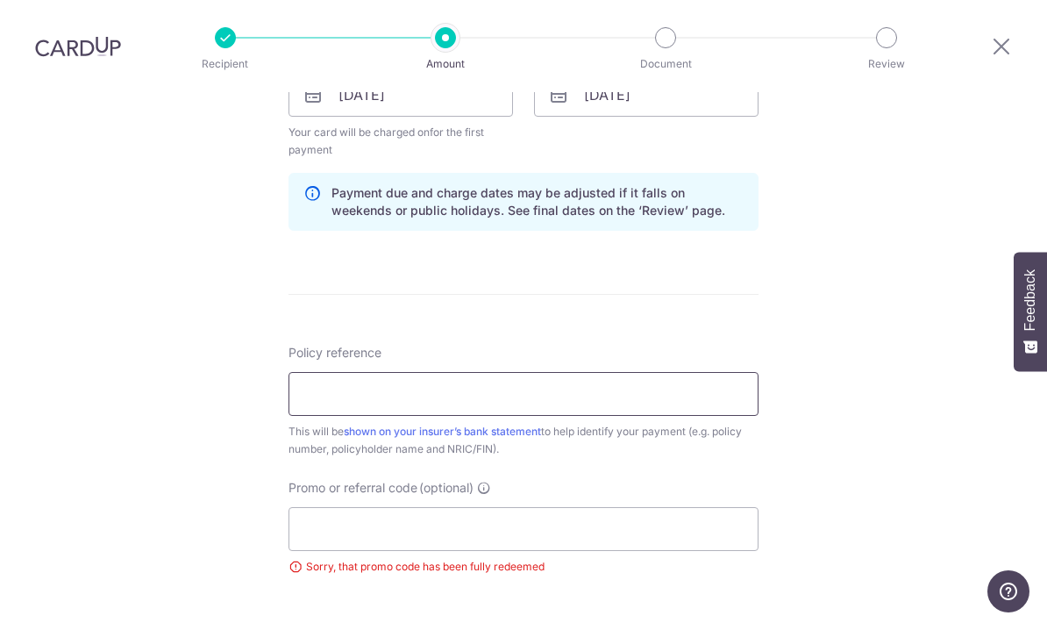
click at [370, 372] on input "Policy reference" at bounding box center [523, 394] width 470 height 44
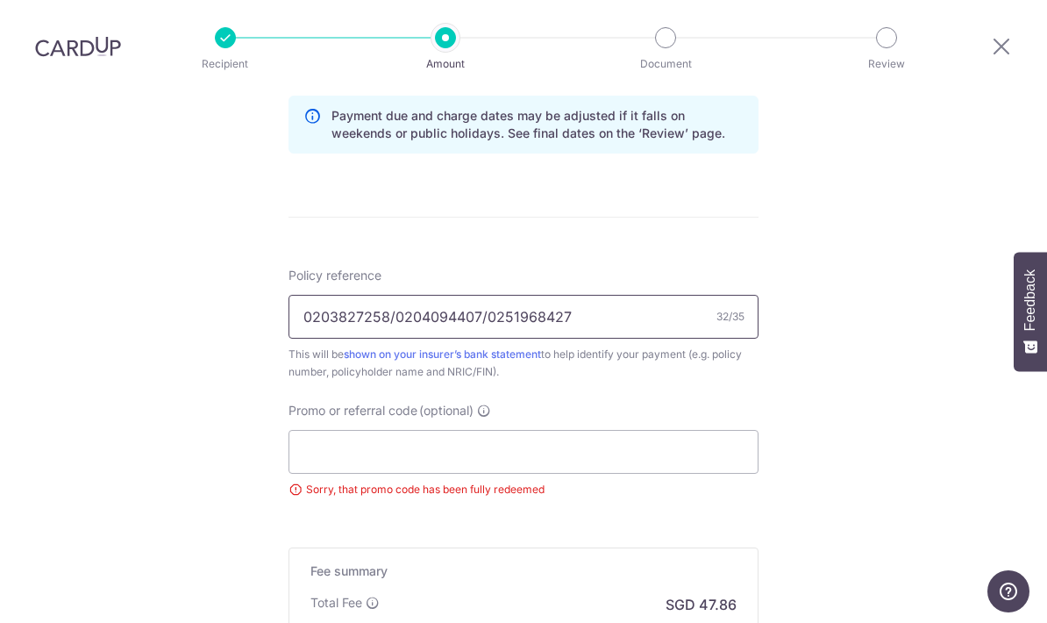
scroll to position [976, 0]
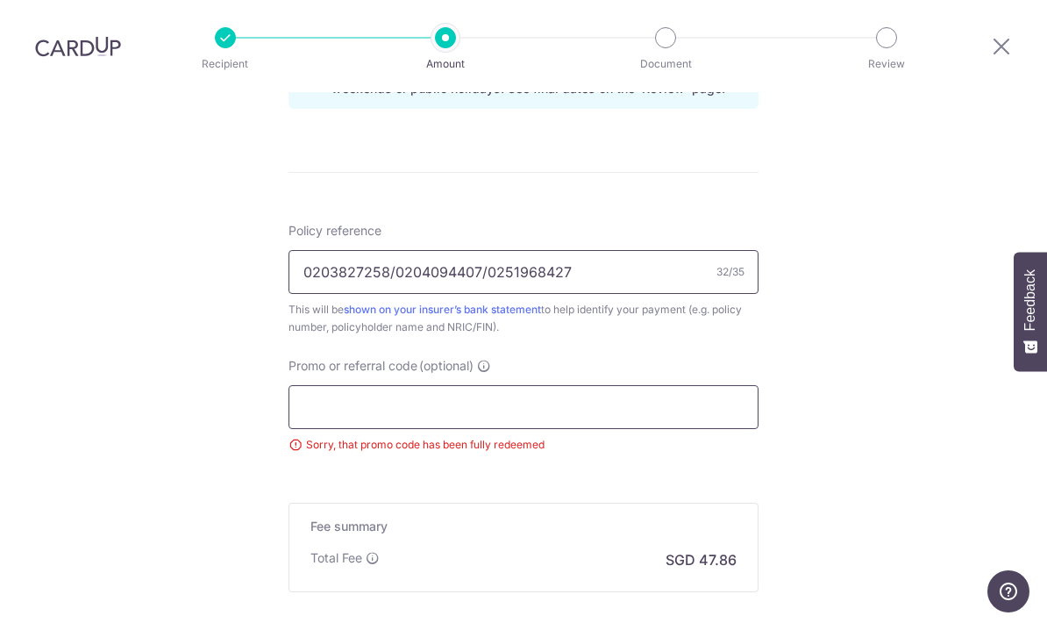
type input "0203827258/0204094407/0251968427"
click at [324, 385] on input "Promo or referral code (optional)" at bounding box center [523, 407] width 470 height 44
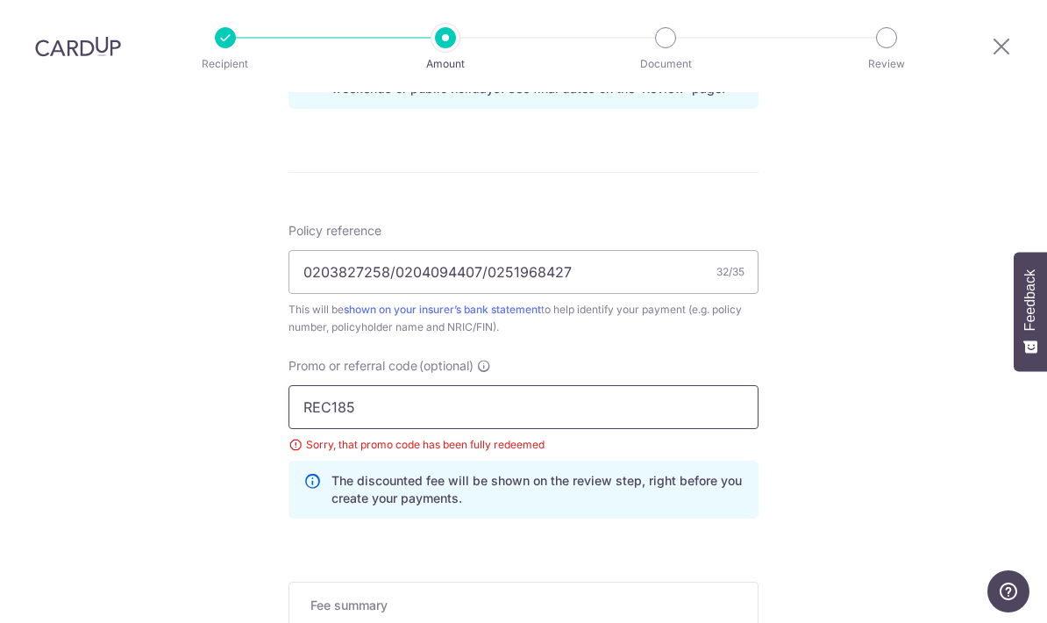
type input "REC185"
click at [889, 328] on div "Tell us more about your payment Enter payment amount SGD 1,840.60 1840.60 Selec…" at bounding box center [523, 5] width 1047 height 1779
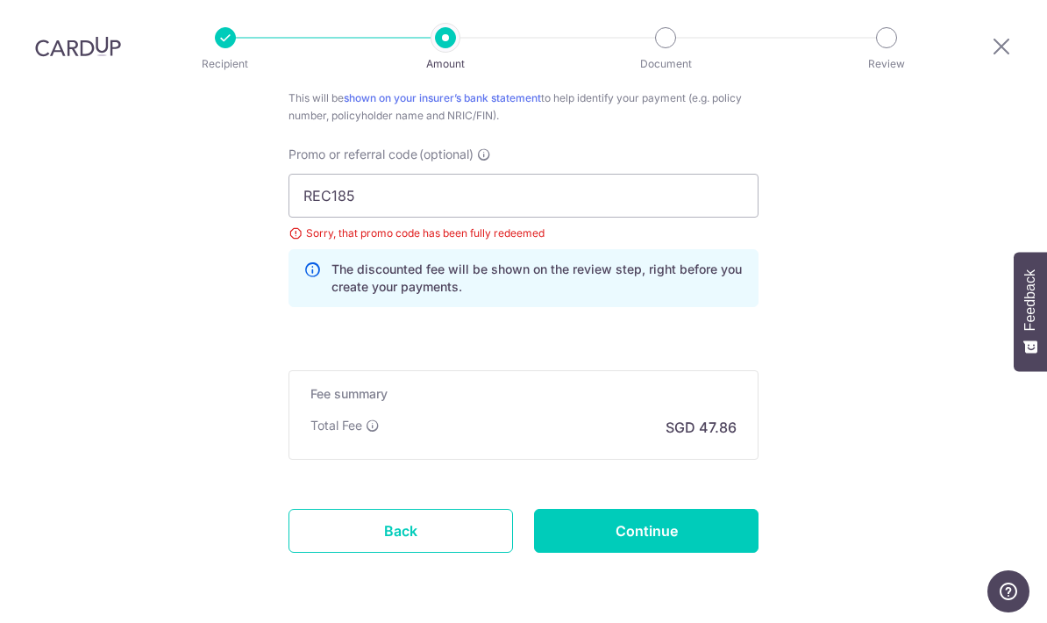
scroll to position [1185, 0]
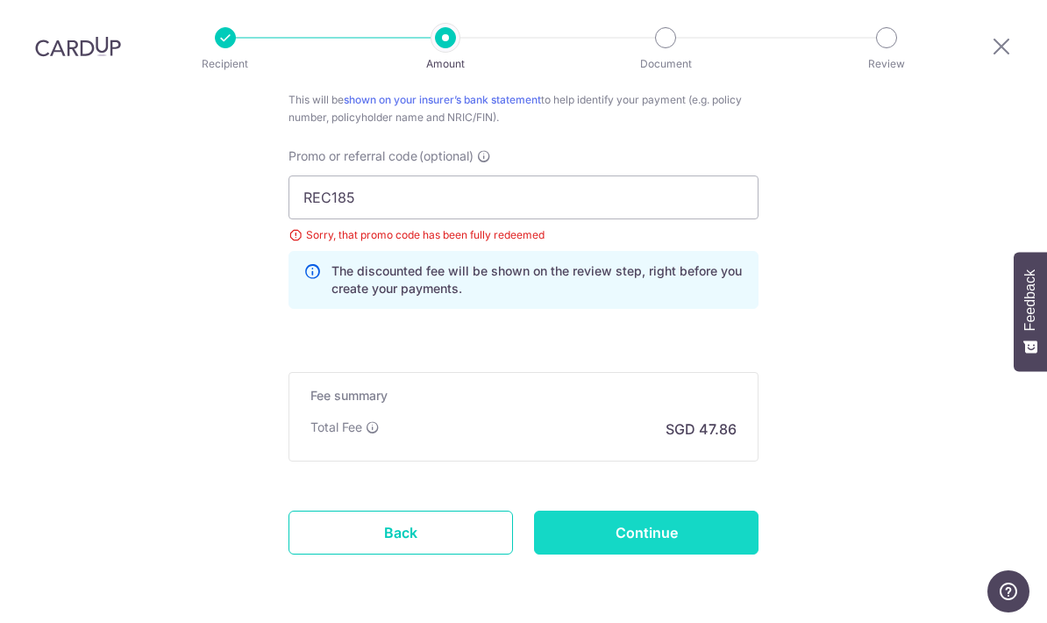
click at [668, 510] on input "Continue" at bounding box center [646, 532] width 224 height 44
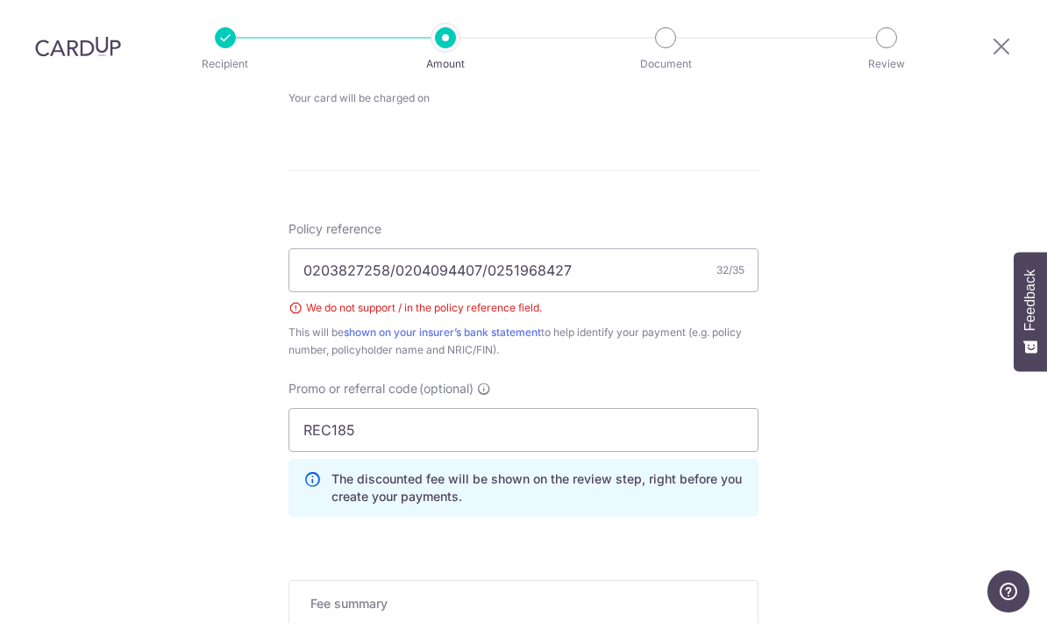
scroll to position [887, 0]
click at [398, 249] on input "0203827258/0204094407/0251968427" at bounding box center [523, 271] width 470 height 44
click at [490, 249] on input "0203827258 0204094407/0251968427" at bounding box center [523, 271] width 470 height 44
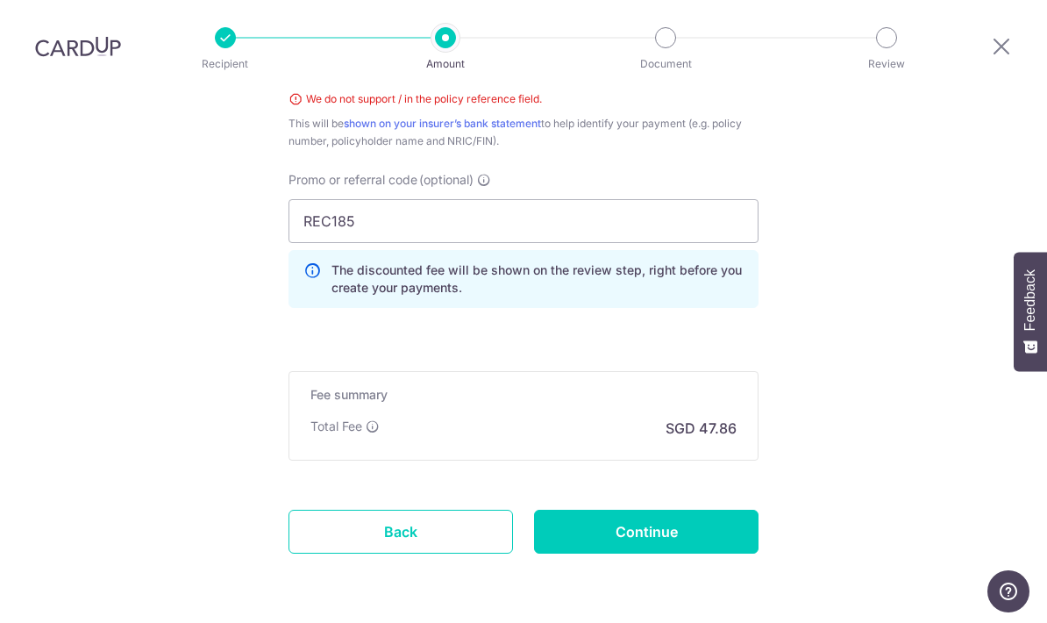
scroll to position [1096, 0]
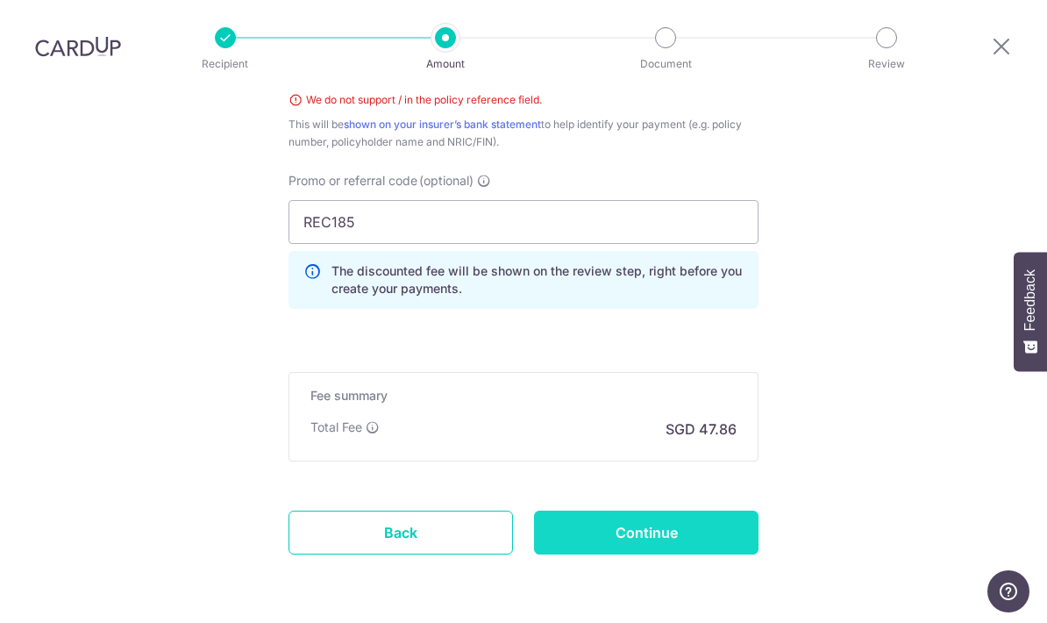
type input "0203827258 0204094407 0251968427"
click at [657, 510] on input "Continue" at bounding box center [646, 532] width 224 height 44
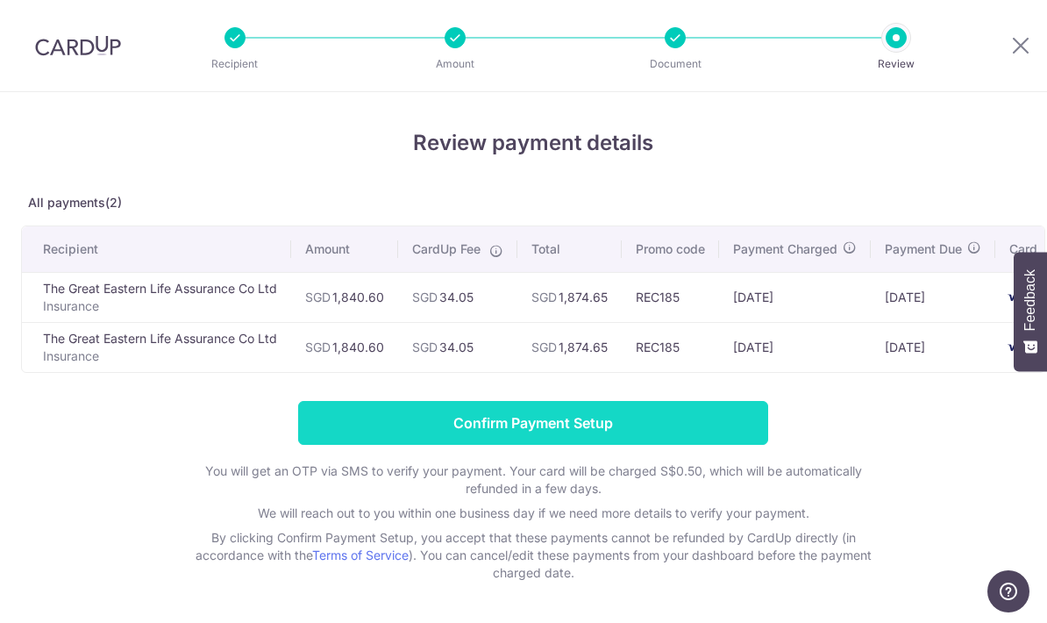
click at [569, 431] on input "Confirm Payment Setup" at bounding box center [533, 423] width 470 height 44
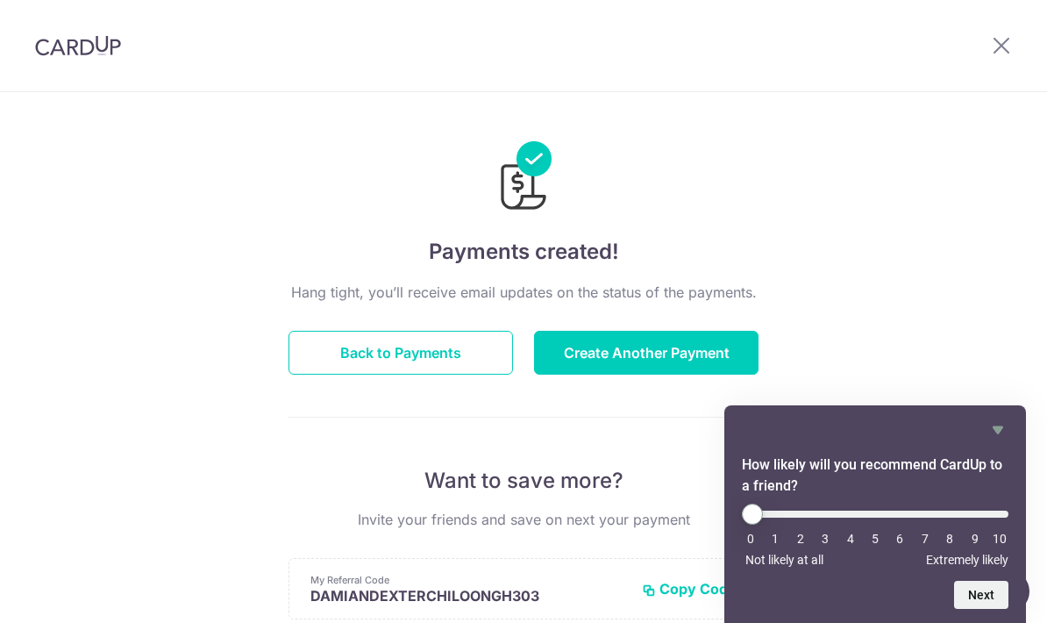
click at [928, 235] on div "Payments created! Hang tight, you’ll receive email updates on the status of the…" at bounding box center [523, 560] width 1047 height 936
click at [437, 367] on button "Back to Payments" at bounding box center [400, 353] width 224 height 44
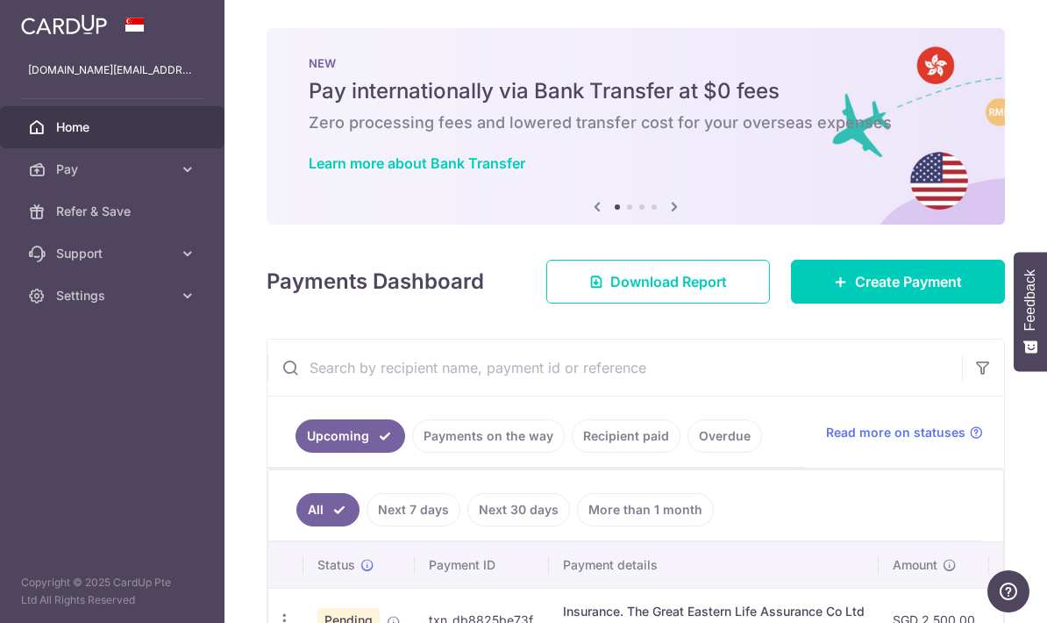
click at [0, 0] on icon "button" at bounding box center [0, 0] width 0 height 0
click at [160, 174] on span "Pay" at bounding box center [114, 169] width 116 height 18
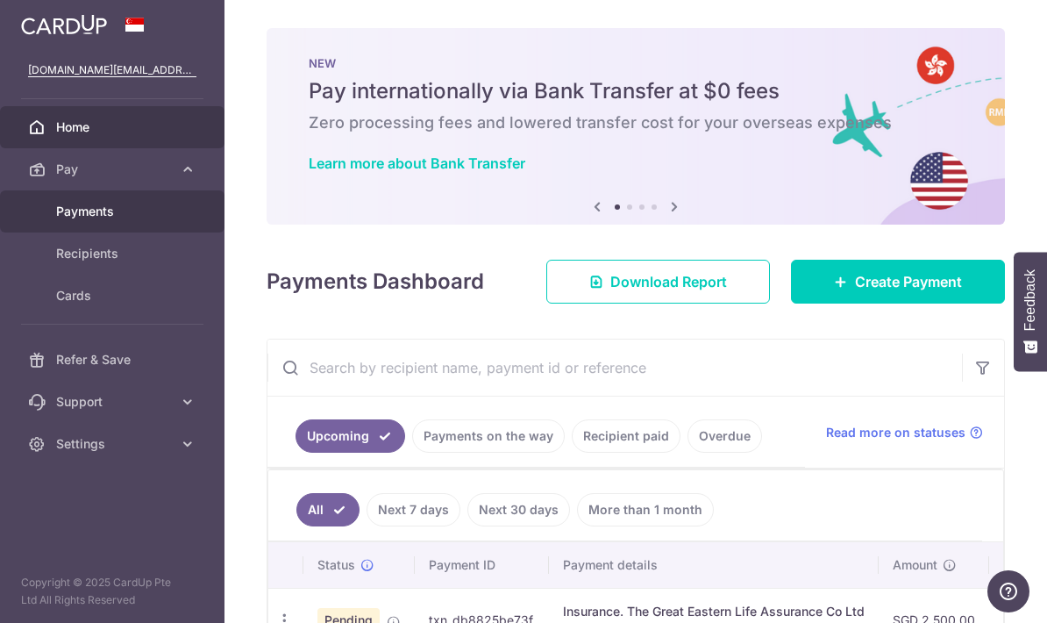
click at [109, 213] on span "Payments" at bounding box center [114, 212] width 116 height 18
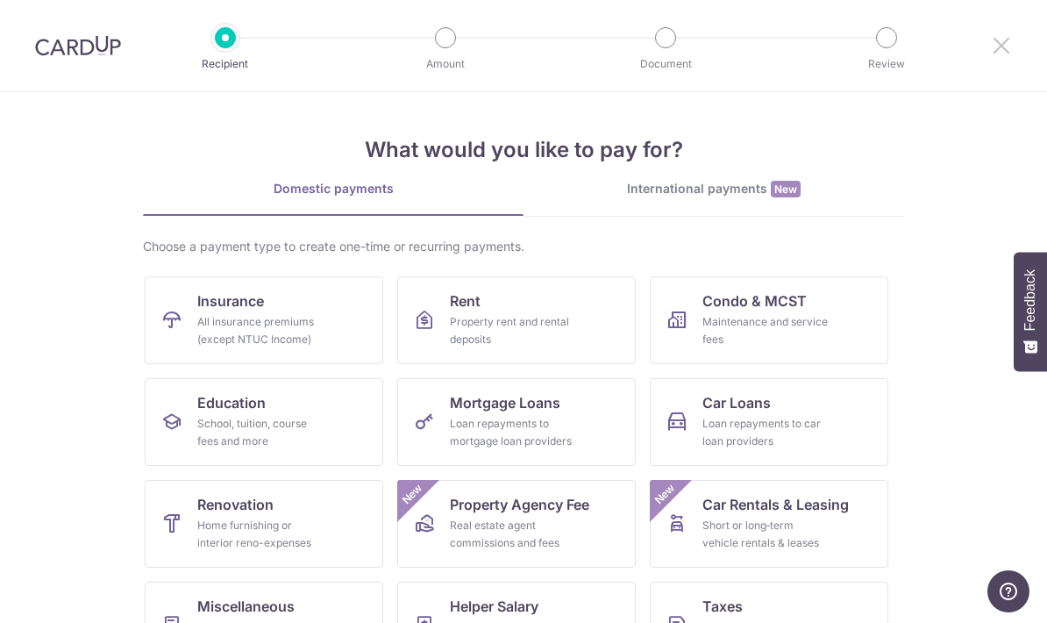
click at [991, 44] on icon at bounding box center [1001, 45] width 21 height 22
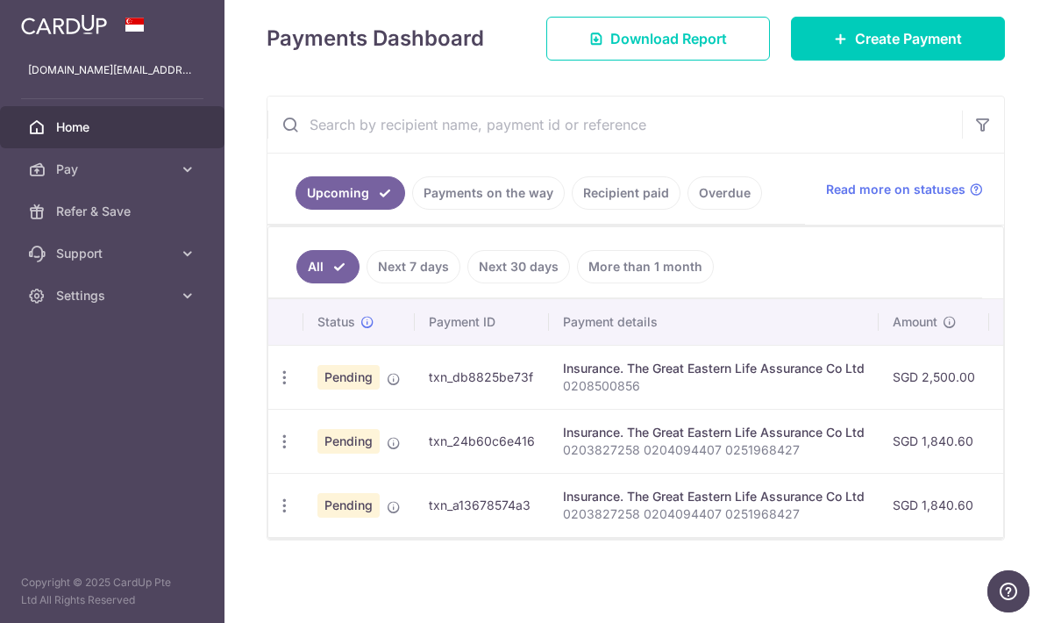
scroll to position [223, 0]
click at [275, 515] on icon "button" at bounding box center [284, 505] width 18 height 18
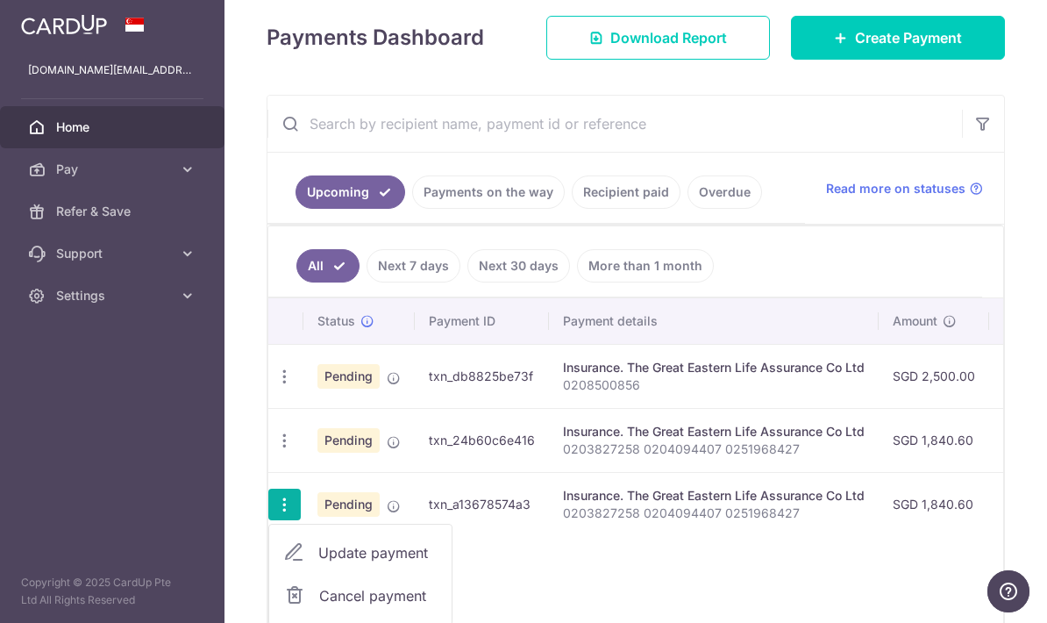
click at [482, 110] on div at bounding box center [523, 311] width 1047 height 623
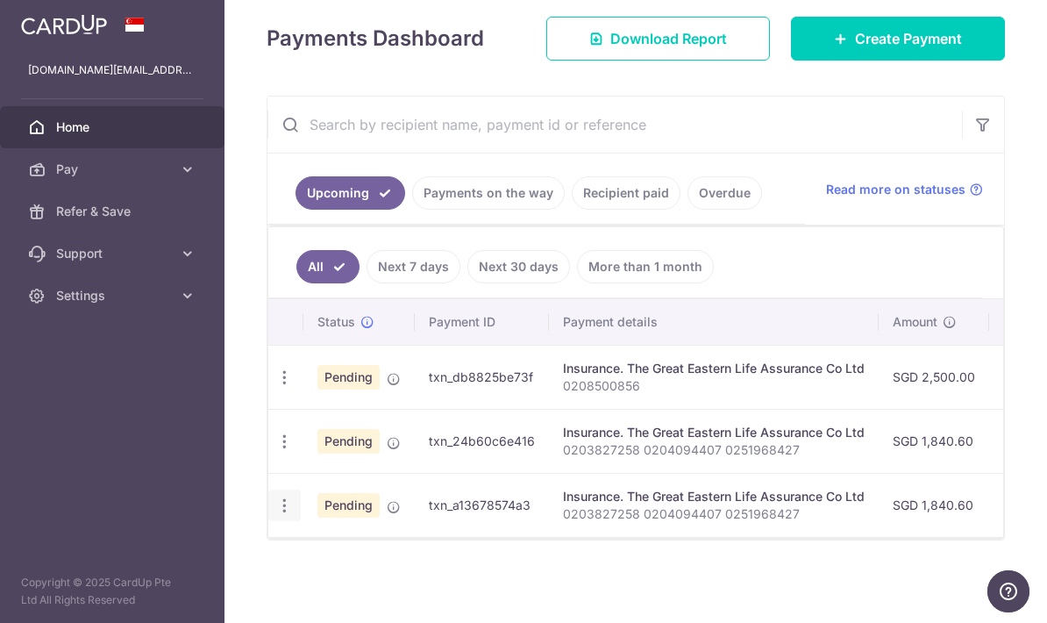
click at [275, 515] on icon "button" at bounding box center [284, 505] width 18 height 18
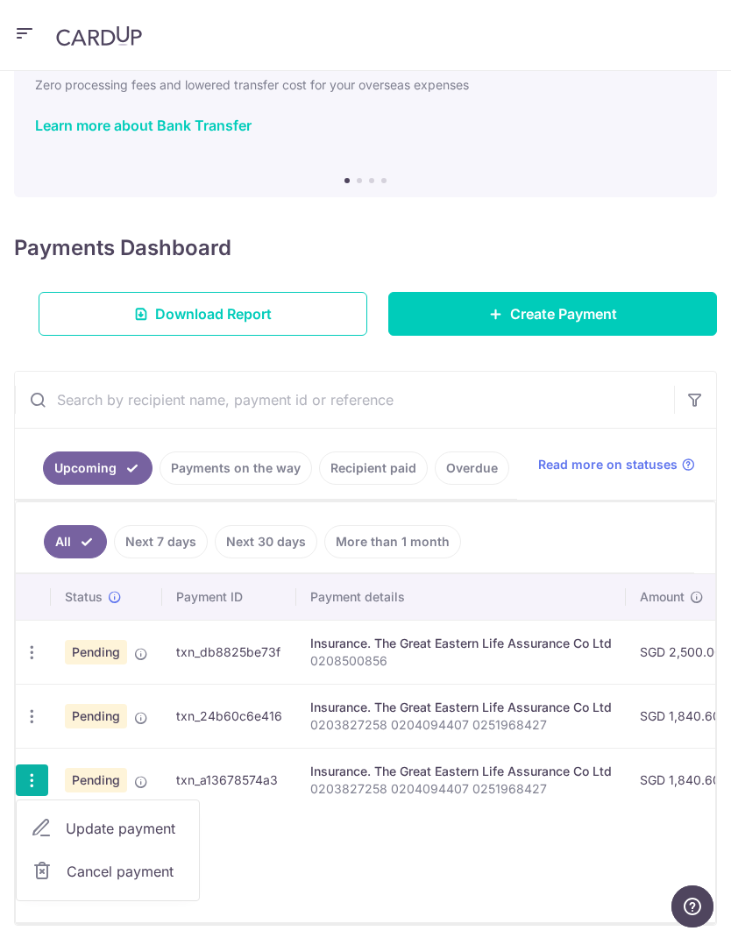
scroll to position [67, 0]
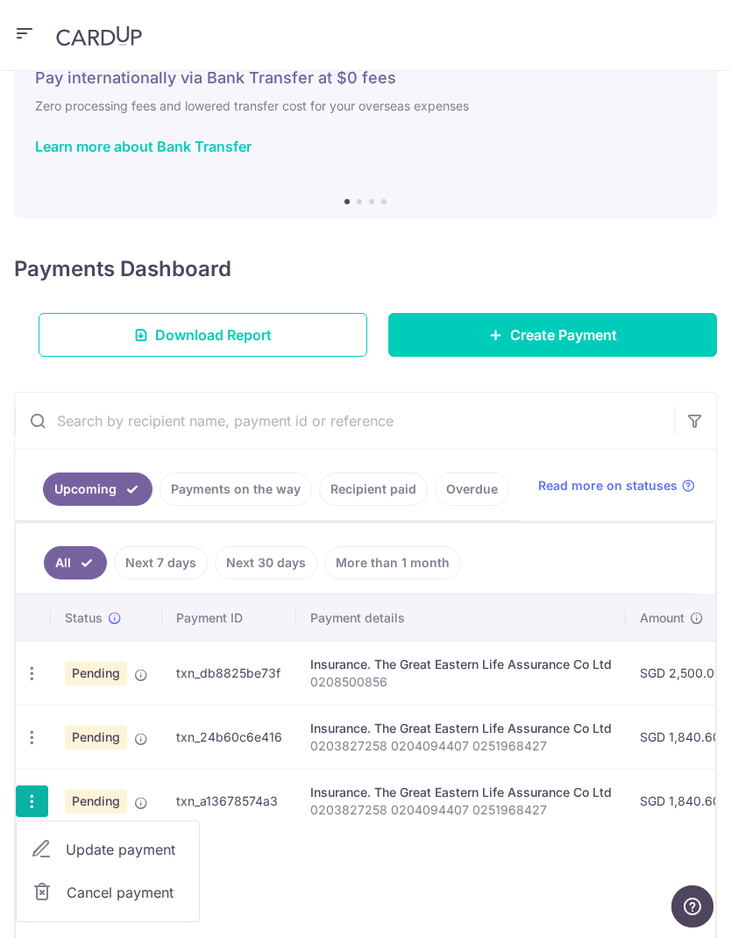
click at [335, 622] on div at bounding box center [365, 469] width 731 height 938
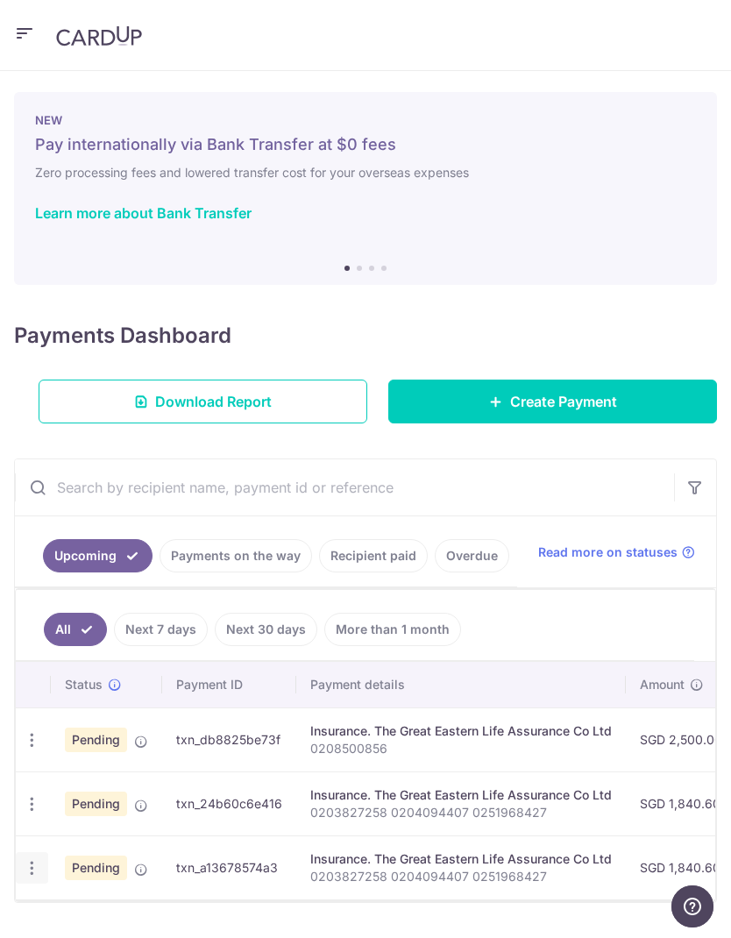
click at [325, 622] on p "0203827258 0204094407 0251968427" at bounding box center [461, 877] width 302 height 18
click at [24, 622] on icon "button" at bounding box center [32, 868] width 18 height 18
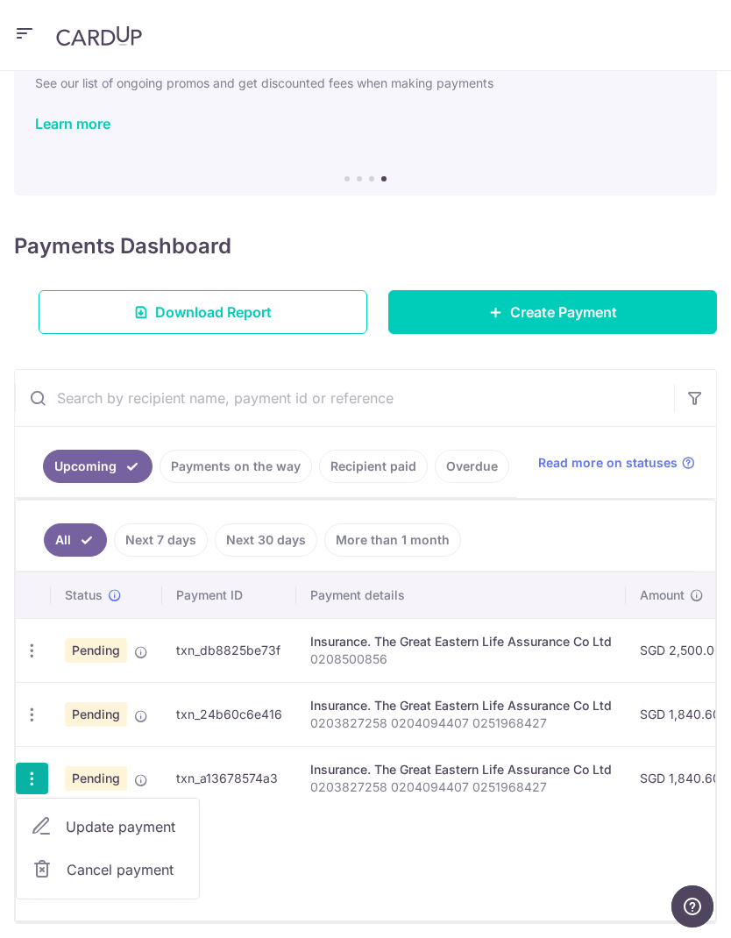
scroll to position [88, 0]
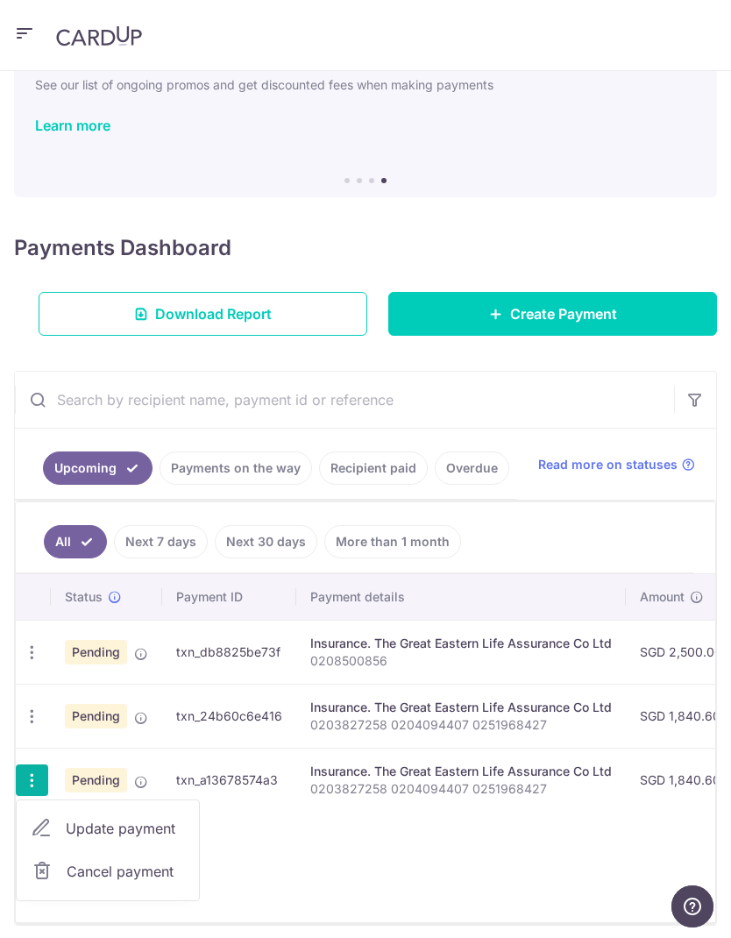
click at [152, 622] on span "Cancel payment" at bounding box center [125, 871] width 117 height 21
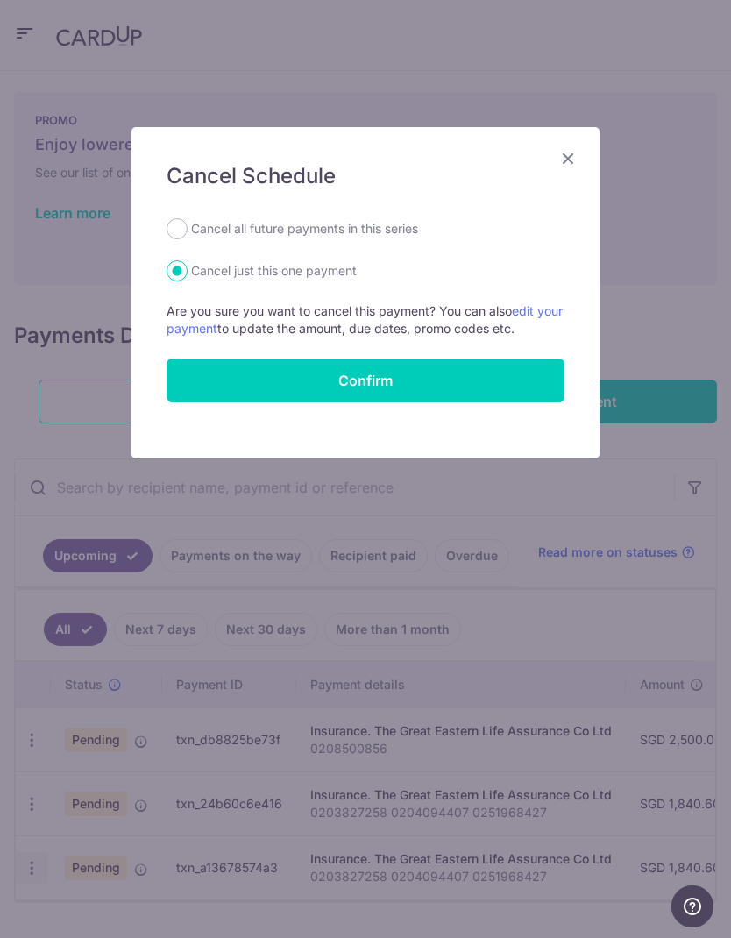
click at [478, 378] on button "Confirm" at bounding box center [366, 381] width 398 height 44
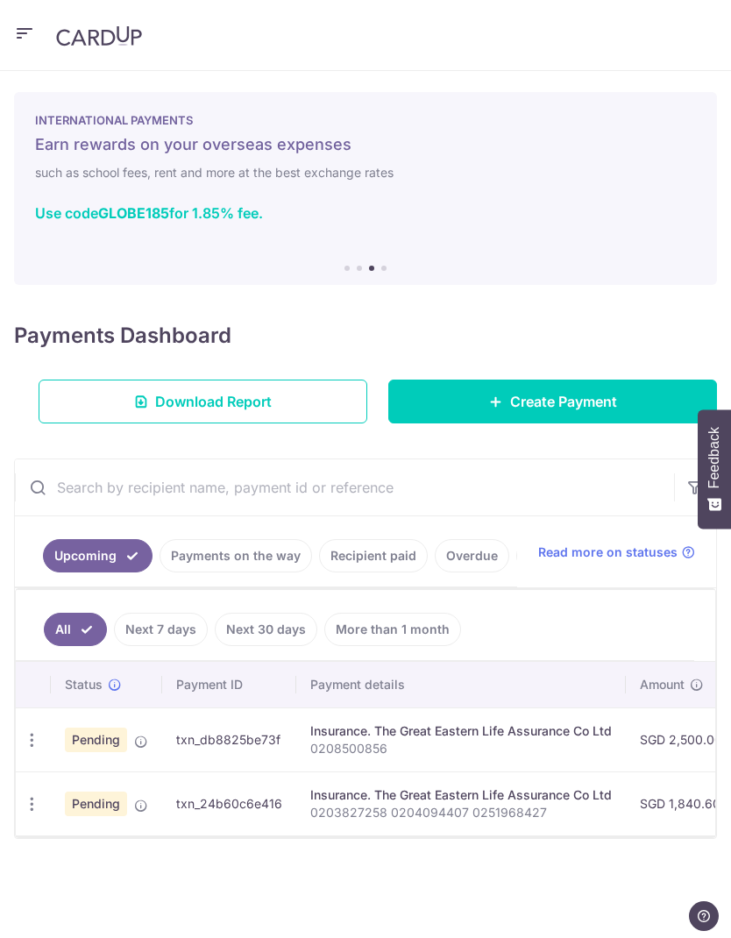
click at [544, 397] on span "Create Payment" at bounding box center [563, 401] width 107 height 21
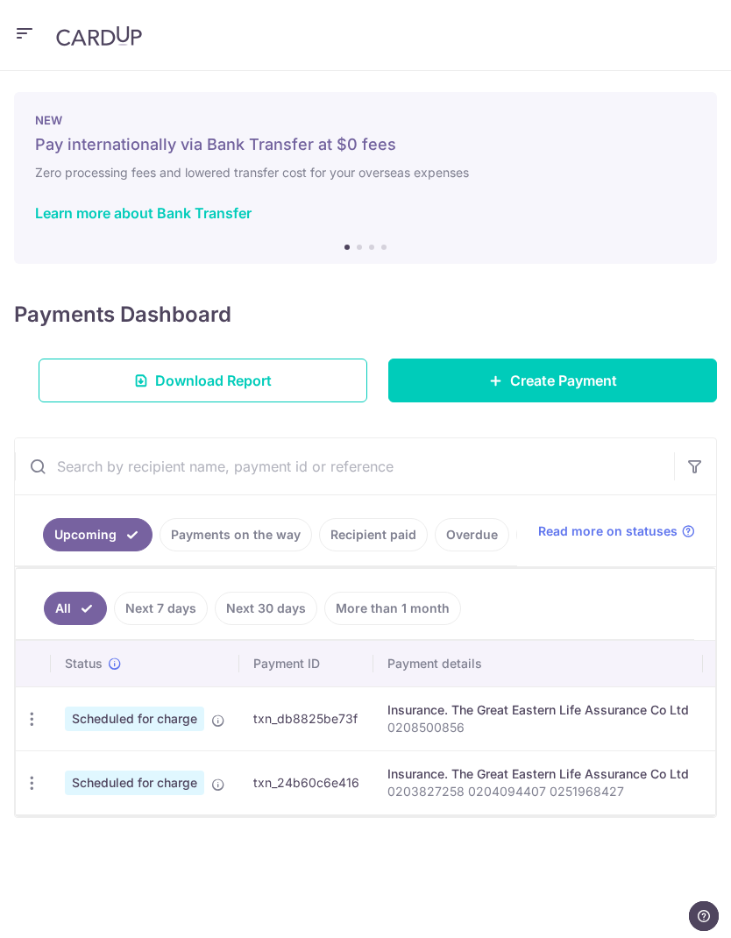
click at [580, 369] on link "Create Payment" at bounding box center [552, 381] width 329 height 44
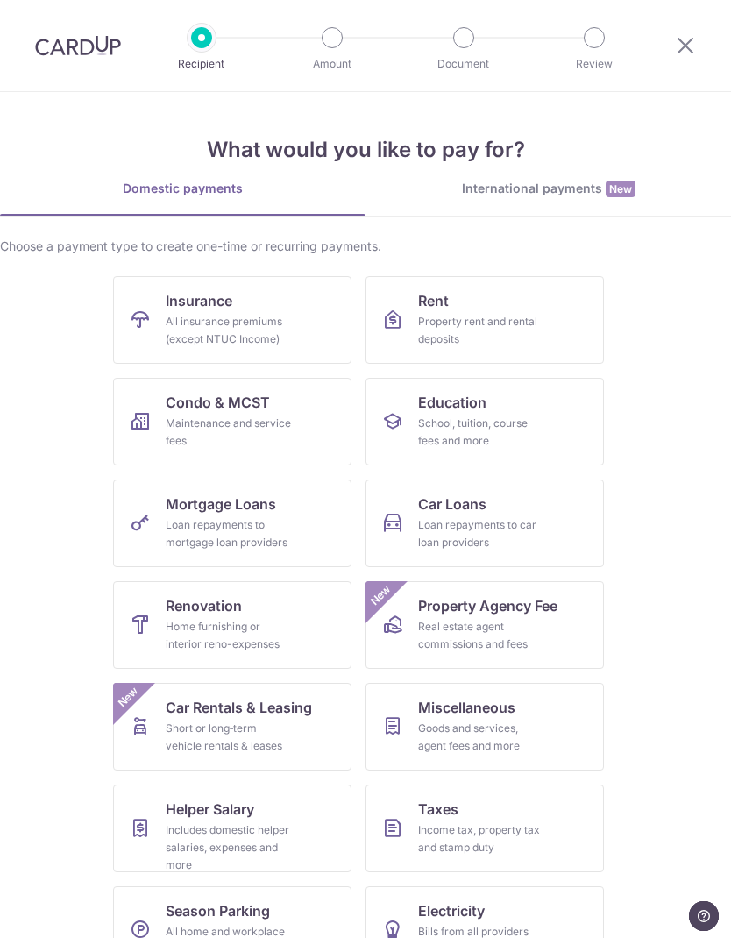
click at [534, 464] on link "Education School, tuition, course fees and more" at bounding box center [485, 422] width 238 height 88
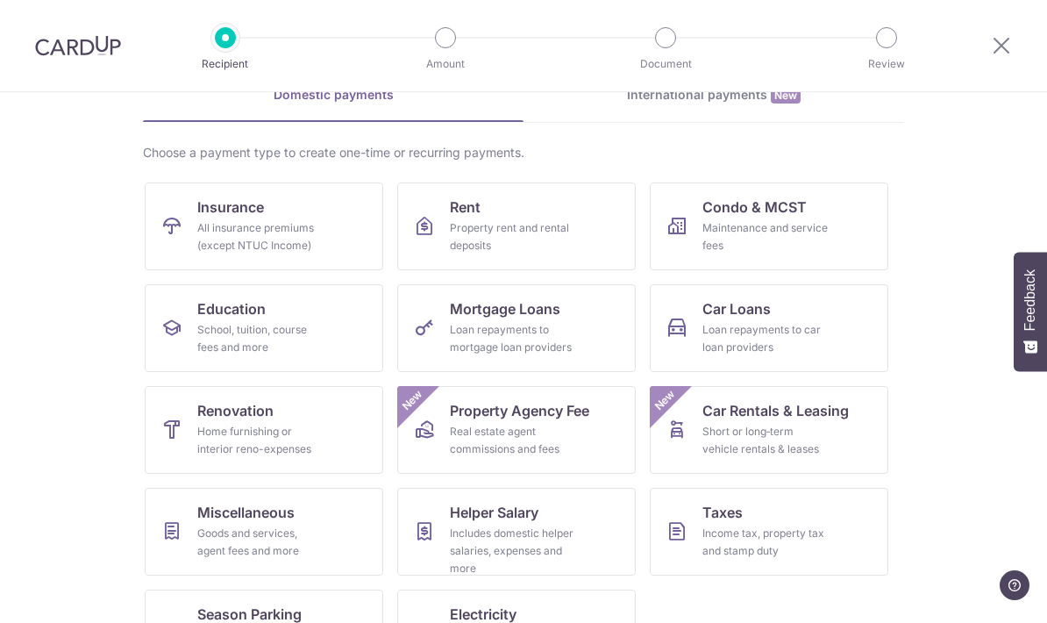
scroll to position [92, 0]
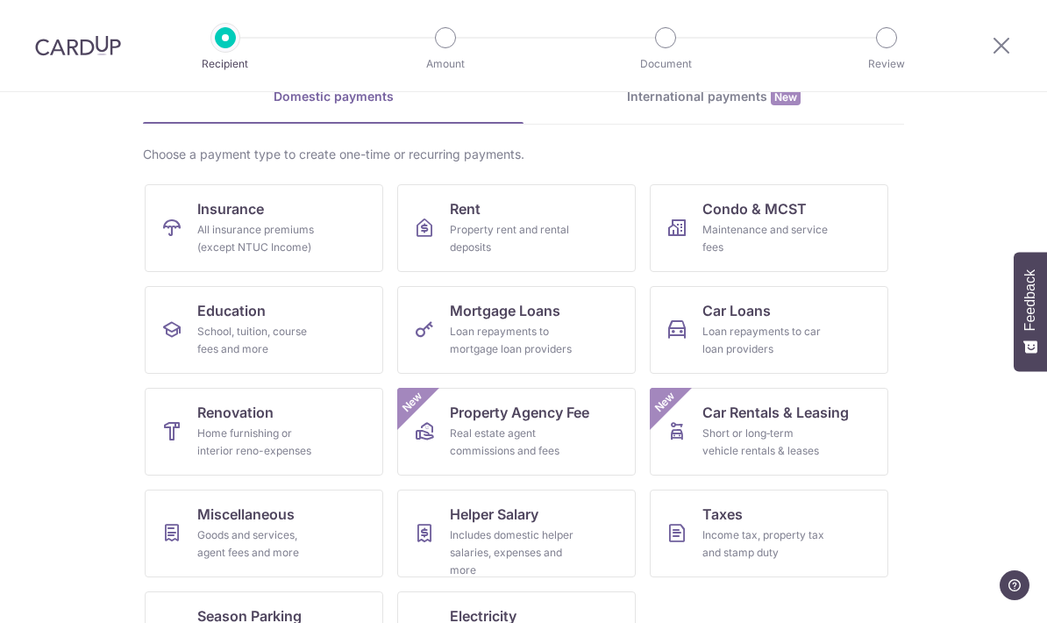
click at [229, 602] on link "Season Parking All home and workplace parking (except for HDB)" at bounding box center [264, 635] width 238 height 88
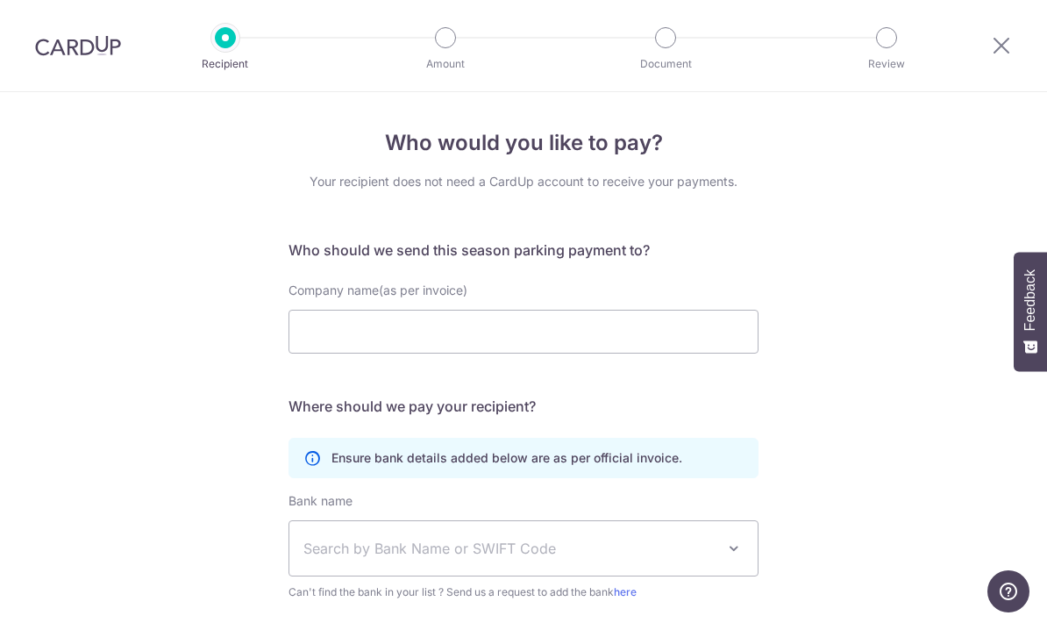
click at [1004, 38] on icon at bounding box center [1001, 45] width 21 height 22
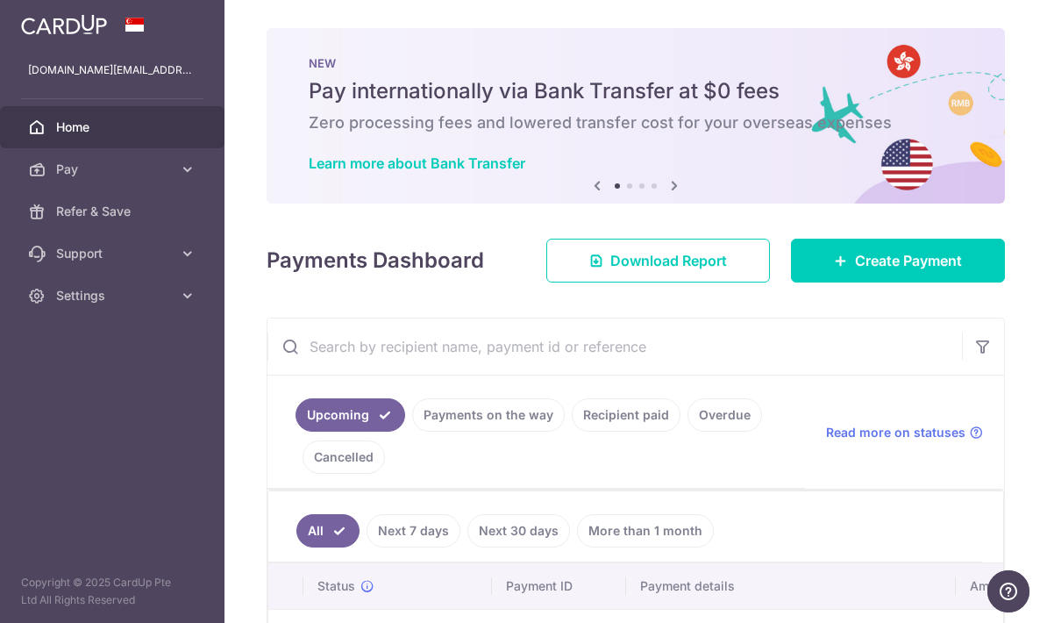
click at [875, 271] on span "Create Payment" at bounding box center [908, 260] width 107 height 21
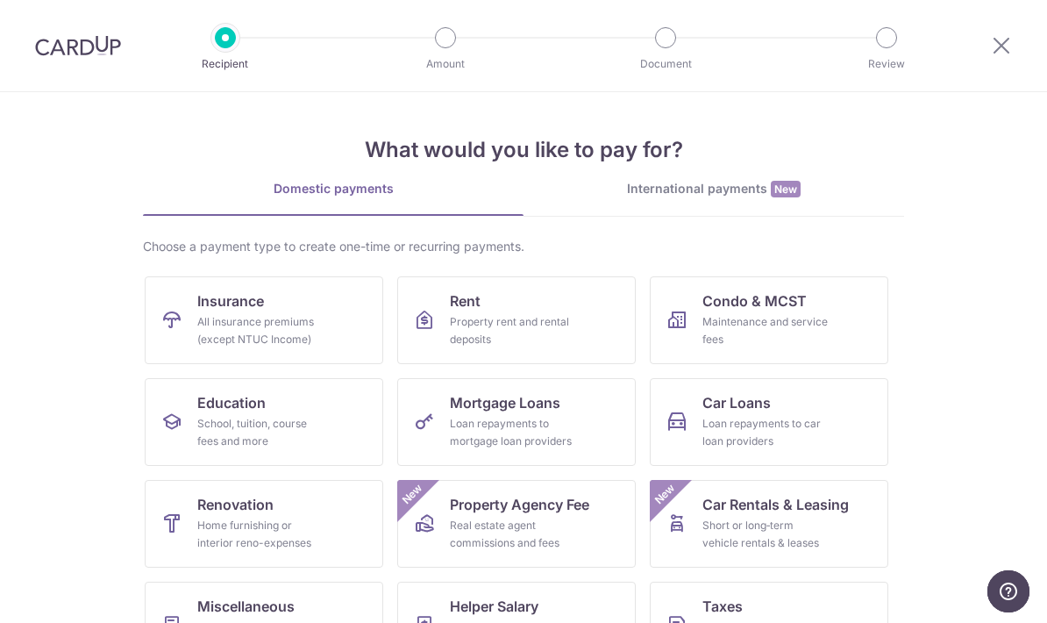
click at [263, 324] on div "All insurance premiums (except NTUC Income)" at bounding box center [260, 330] width 126 height 35
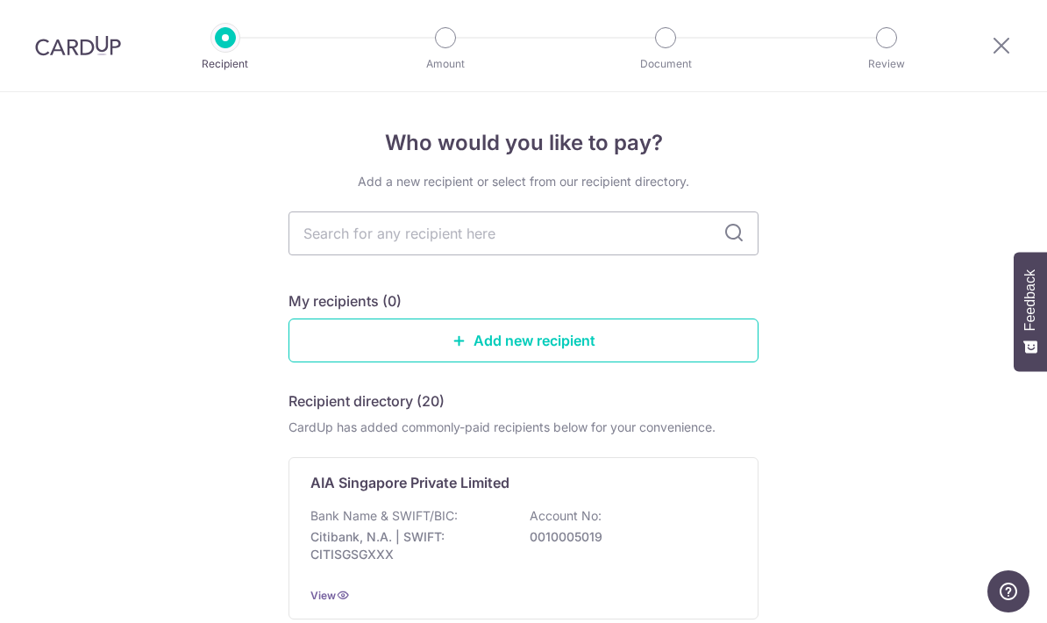
click at [603, 236] on input "text" at bounding box center [523, 233] width 470 height 44
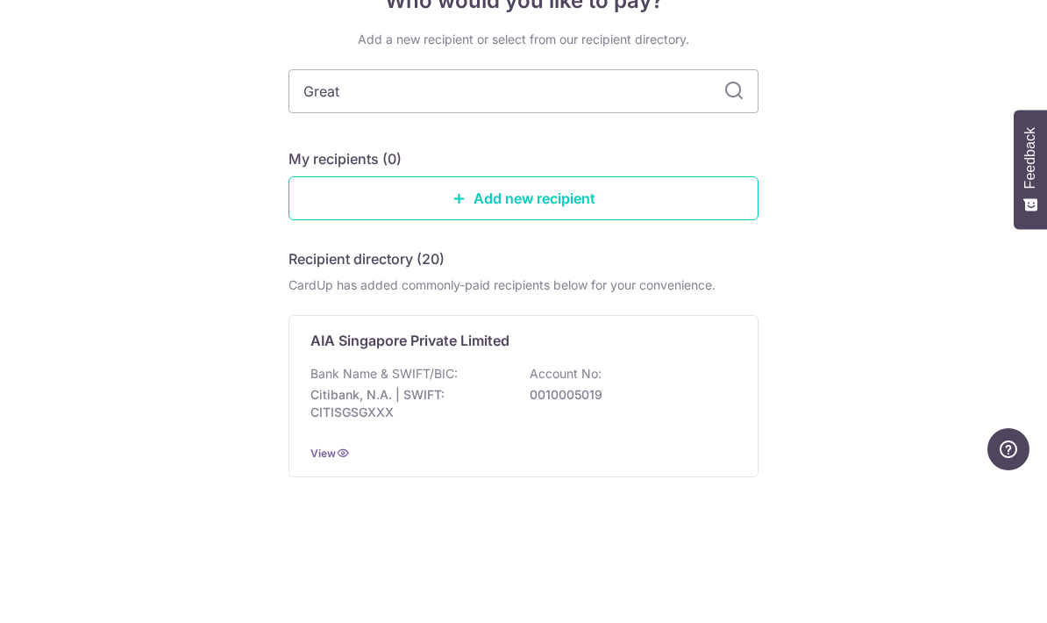
type input "Great eastern"
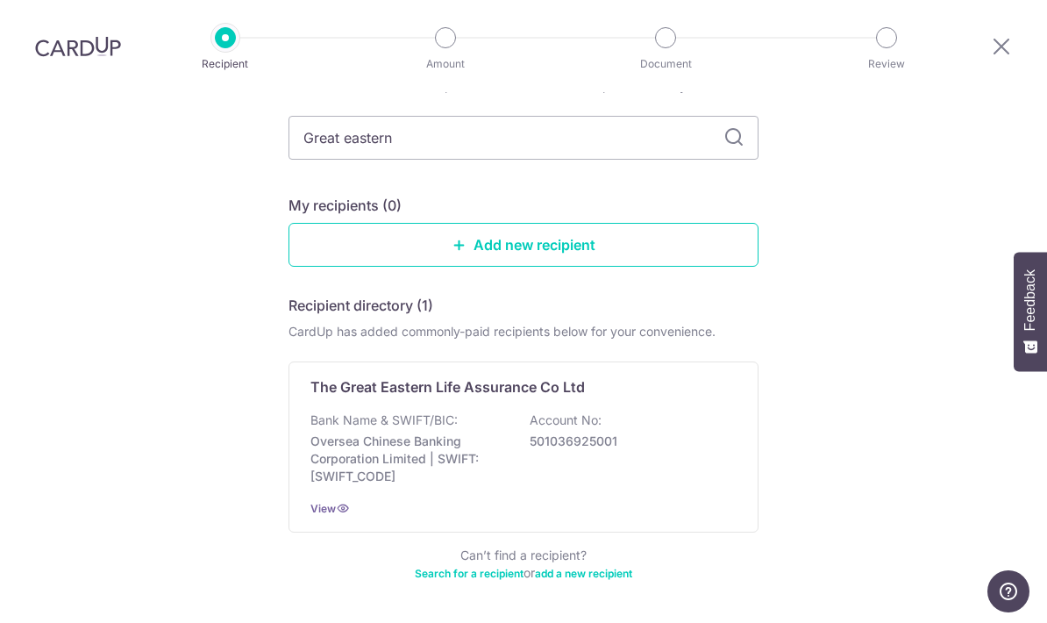
scroll to position [95, 0]
click at [595, 412] on p "Account No:" at bounding box center [566, 421] width 72 height 18
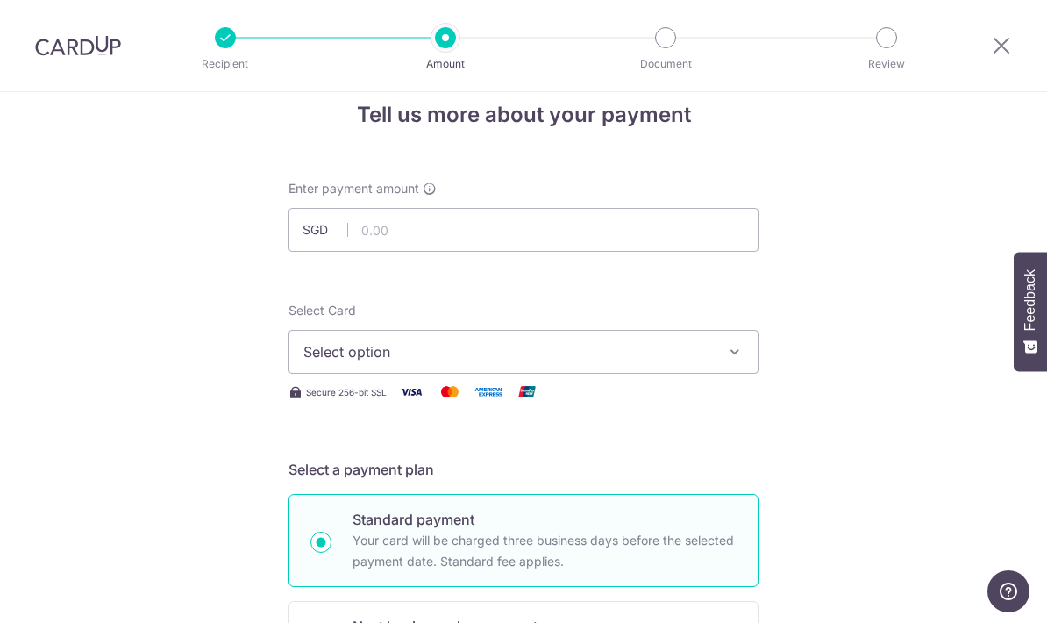
scroll to position [23, 0]
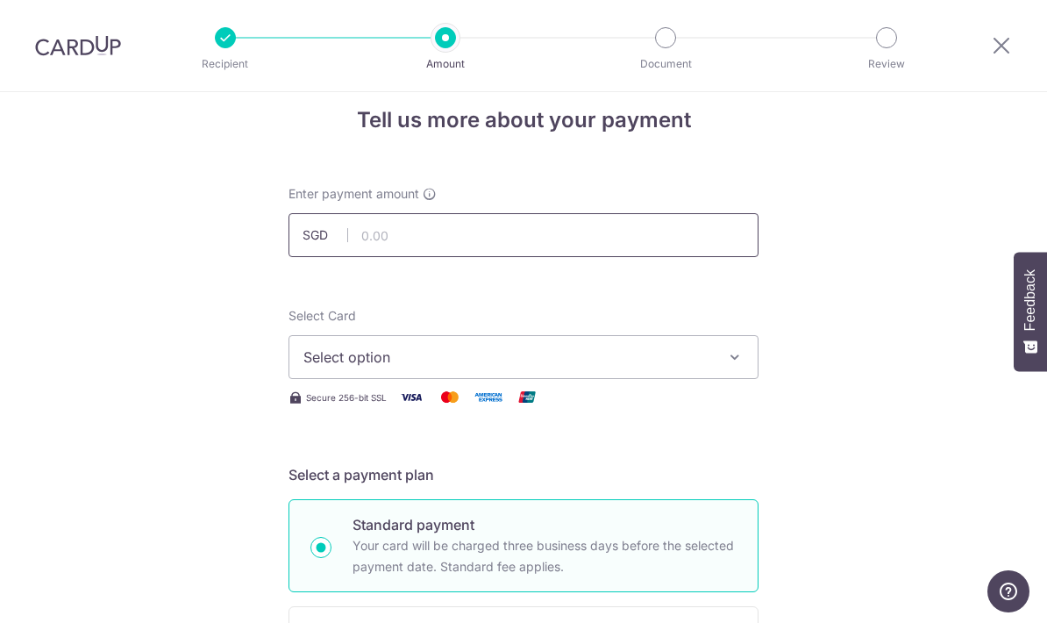
click at [470, 235] on input "text" at bounding box center [523, 235] width 470 height 44
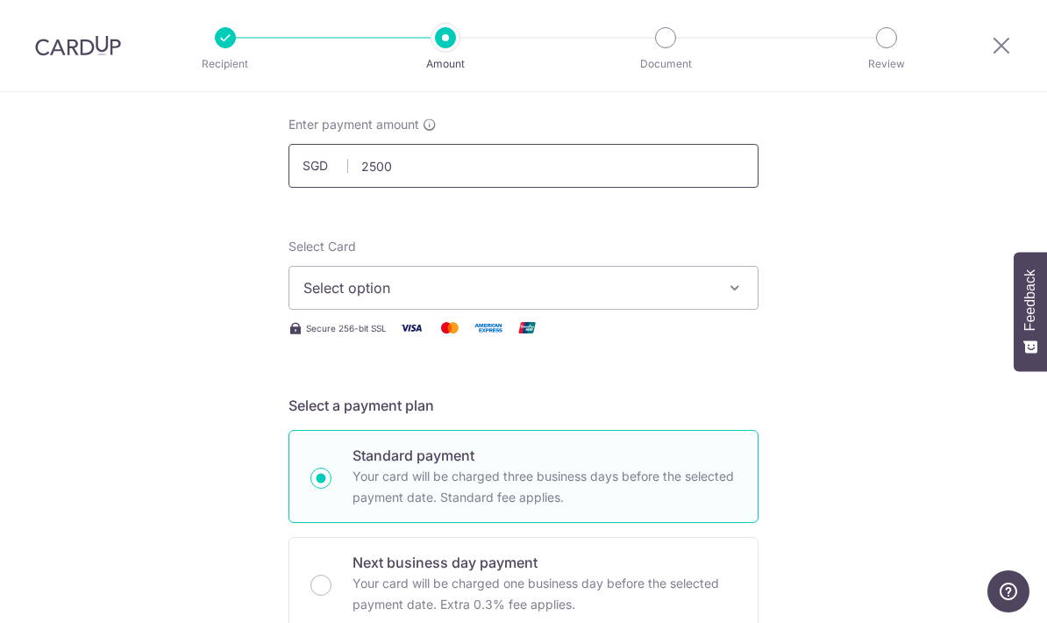
scroll to position [94, 0]
click at [725, 295] on button "Select option" at bounding box center [523, 286] width 470 height 44
type input "2,500.00"
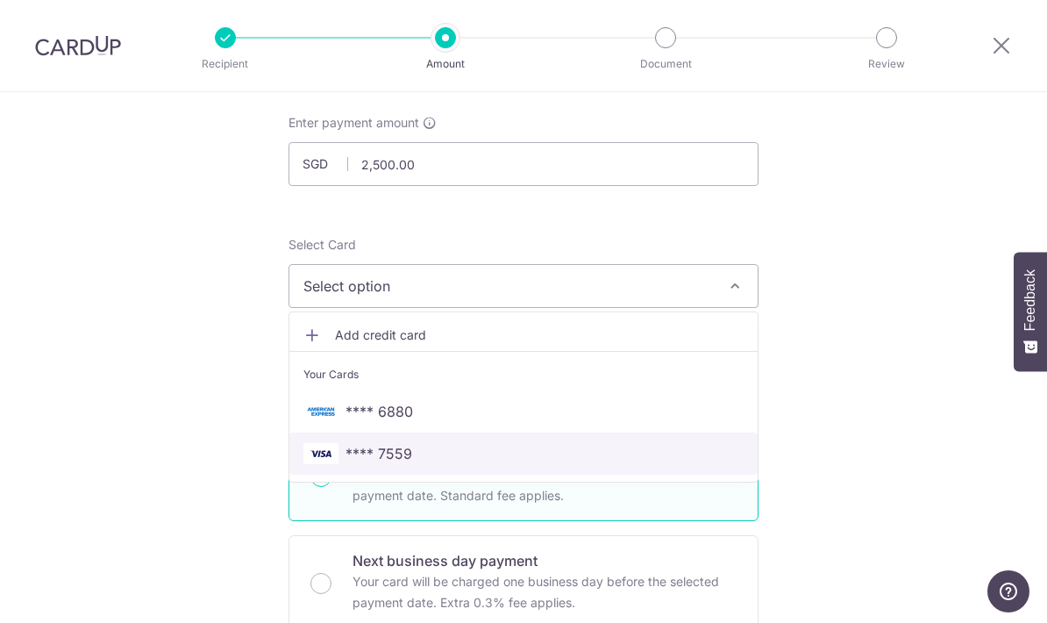
click at [419, 461] on span "**** 7559" at bounding box center [523, 453] width 440 height 21
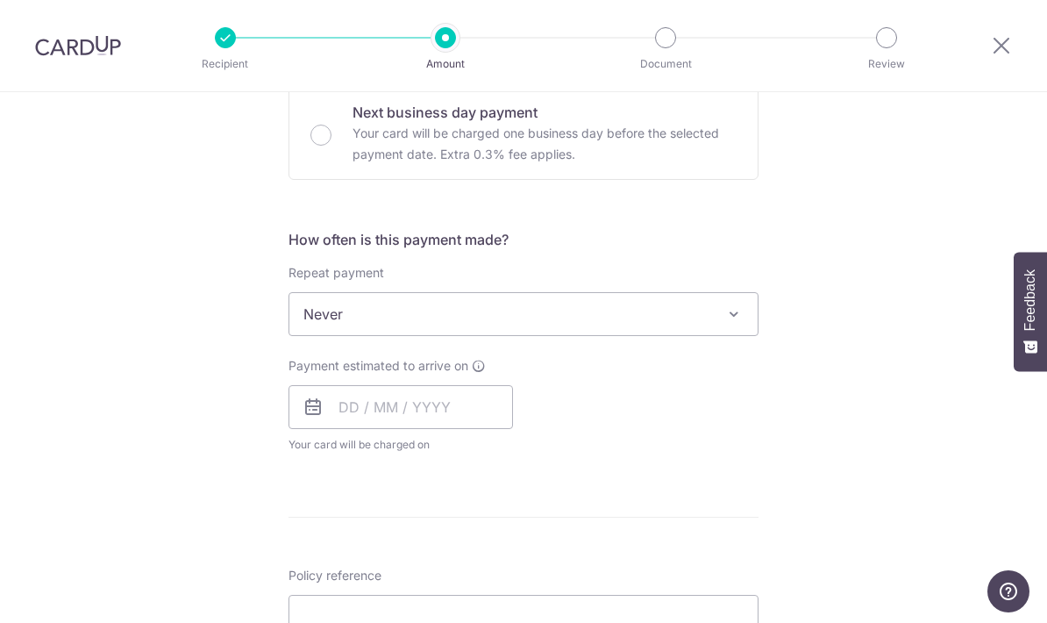
scroll to position [566, 0]
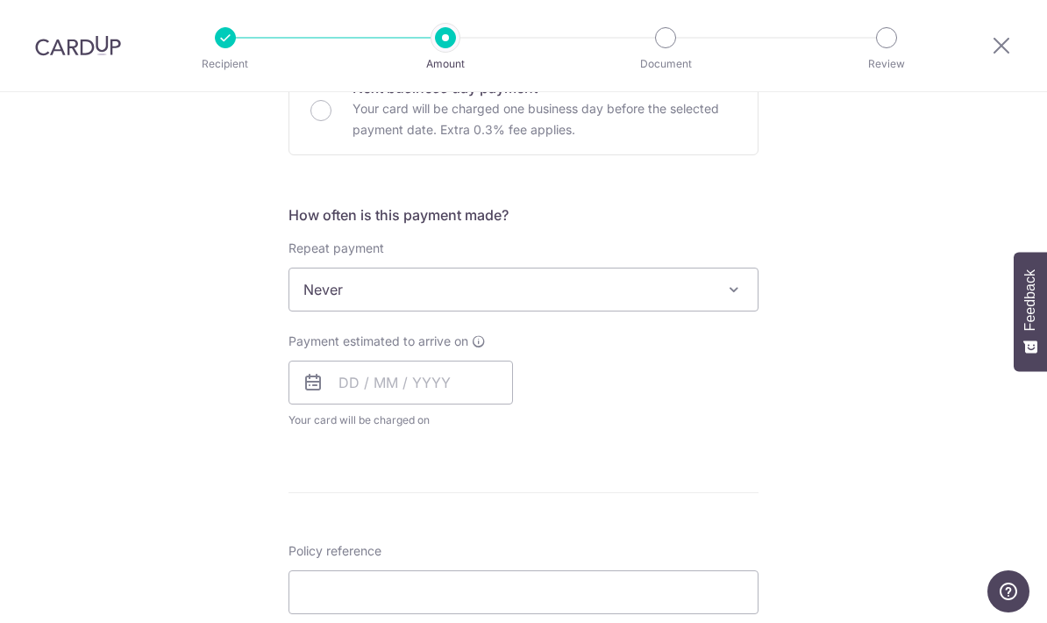
click at [744, 294] on span at bounding box center [733, 289] width 21 height 21
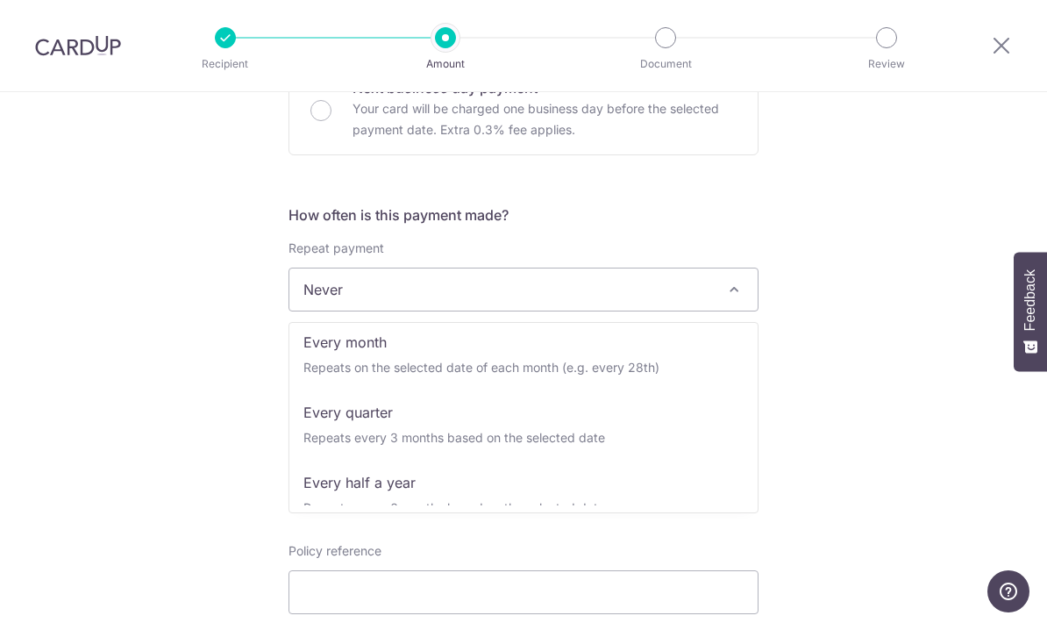
scroll to position [147, 0]
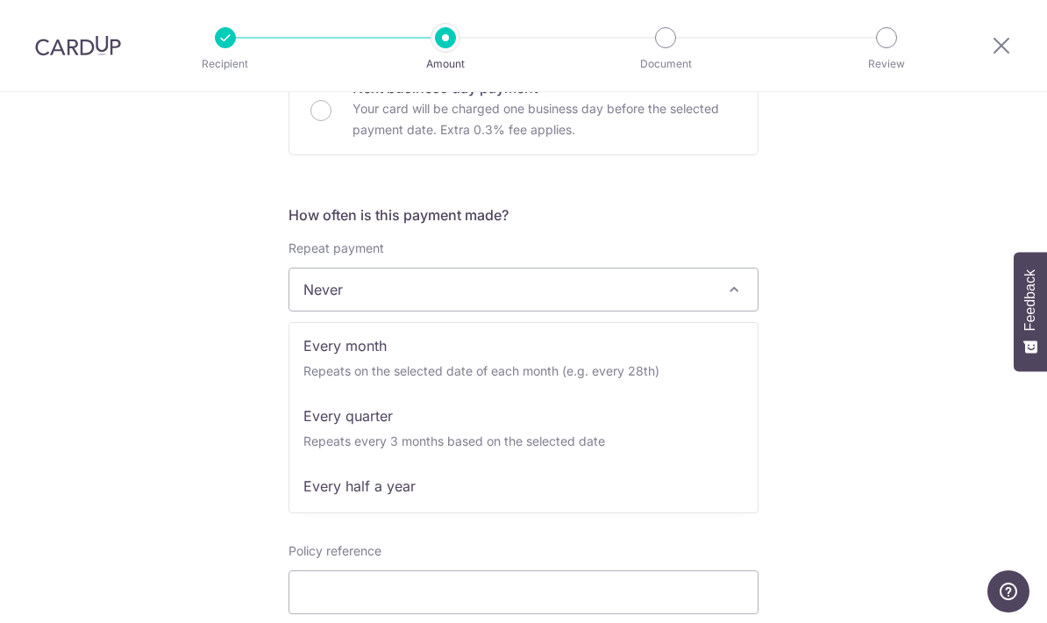
select select "3"
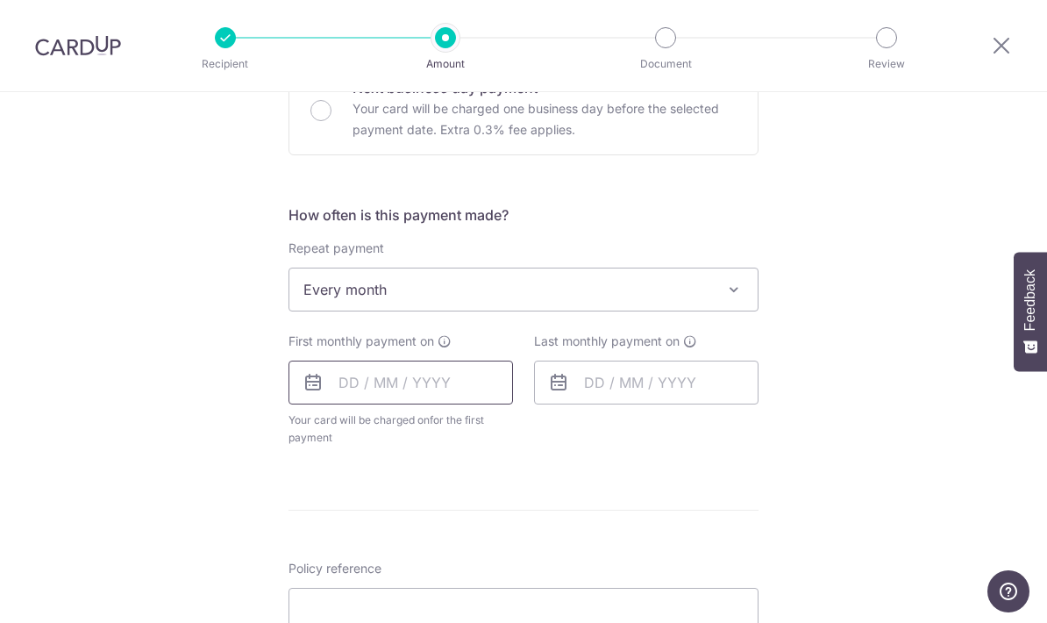
click at [350, 381] on input "text" at bounding box center [400, 382] width 224 height 44
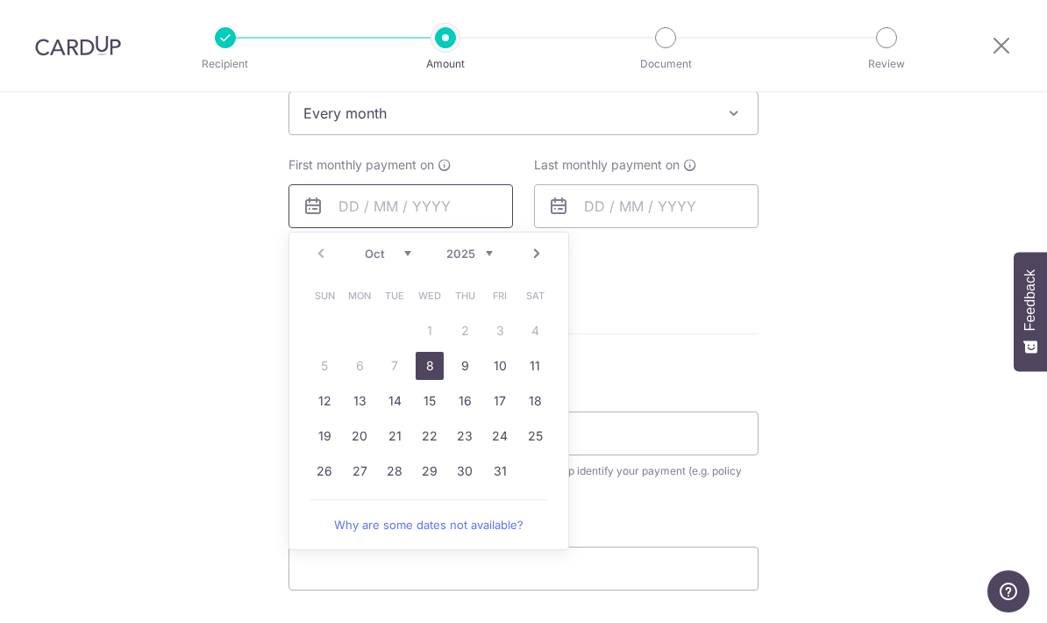
scroll to position [751, 0]
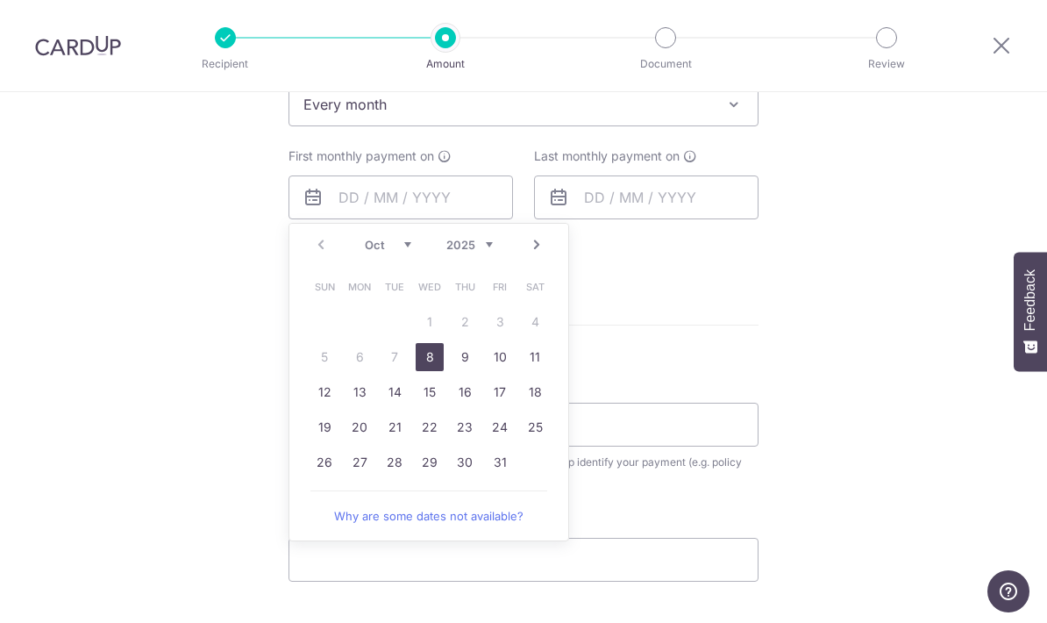
click at [469, 438] on link "23" at bounding box center [465, 427] width 28 height 28
type input "23/10/2025"
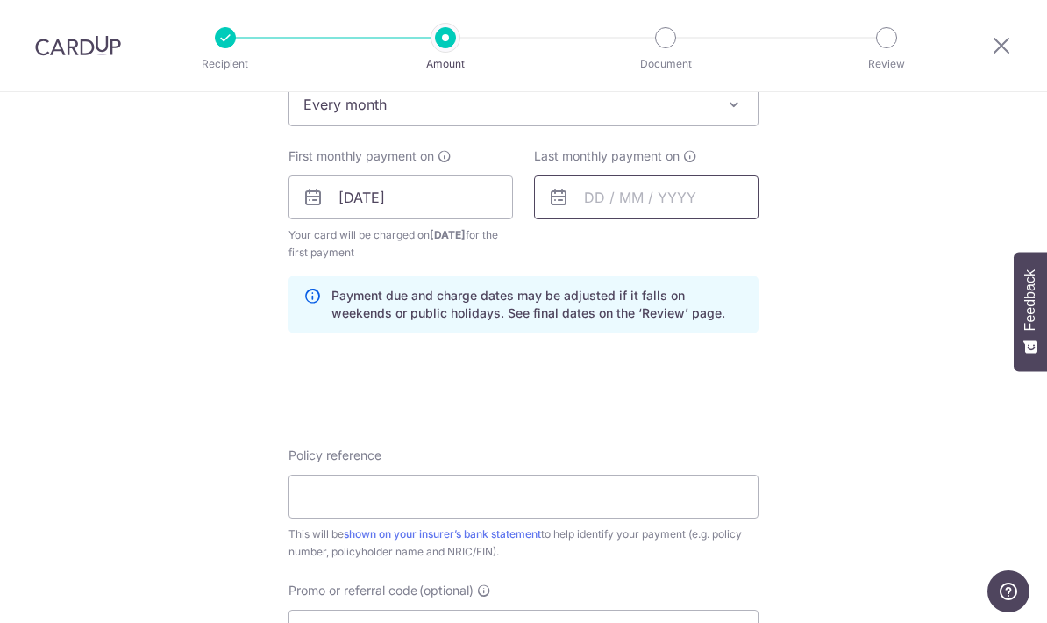
click at [591, 211] on input "text" at bounding box center [646, 197] width 224 height 44
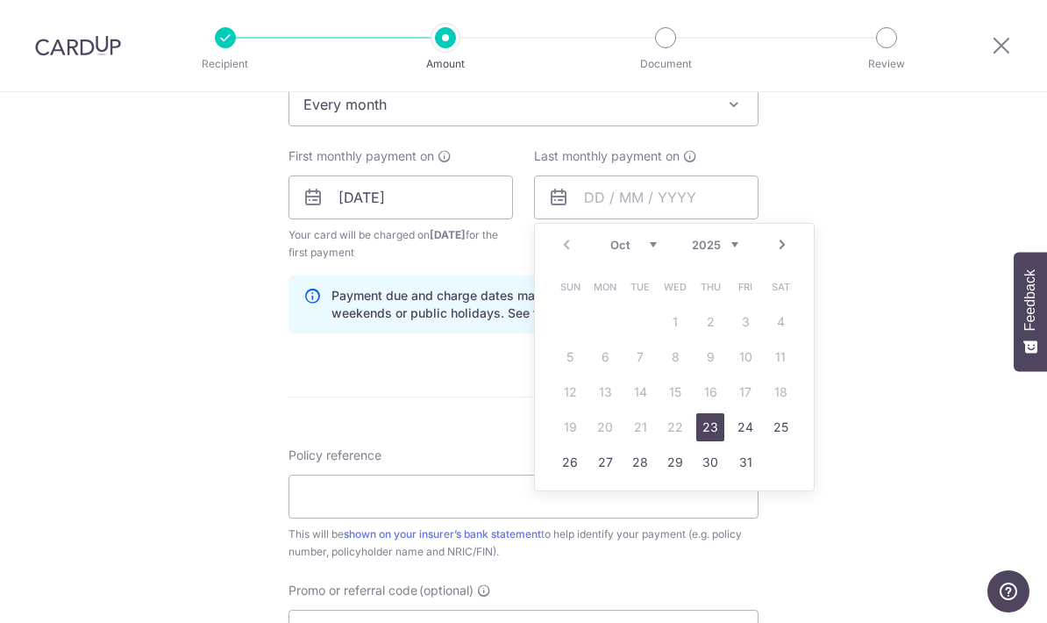
click at [784, 250] on link "Next" at bounding box center [782, 244] width 21 height 21
click at [776, 246] on link "Next" at bounding box center [782, 244] width 21 height 21
click at [779, 251] on link "Next" at bounding box center [782, 244] width 21 height 21
click at [753, 429] on link "23" at bounding box center [745, 427] width 28 height 28
type input "23/01/2026"
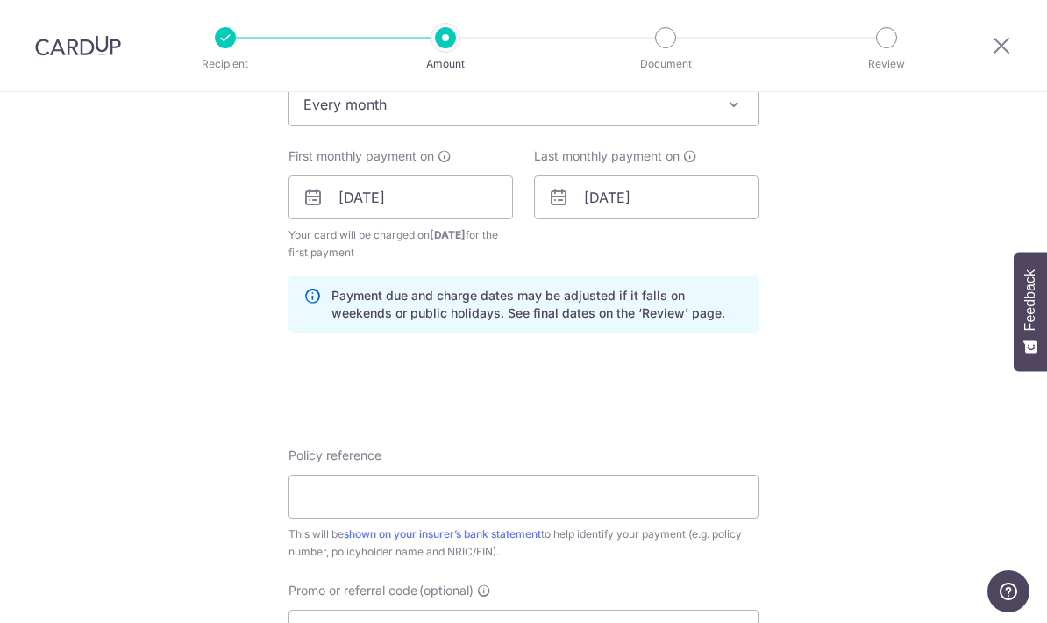
click at [873, 267] on div "Tell us more about your payment Enter payment amount SGD 2,500.00 2500.00 Selec…" at bounding box center [523, 179] width 1047 height 1676
click at [658, 213] on input "[DATE]" at bounding box center [646, 197] width 224 height 44
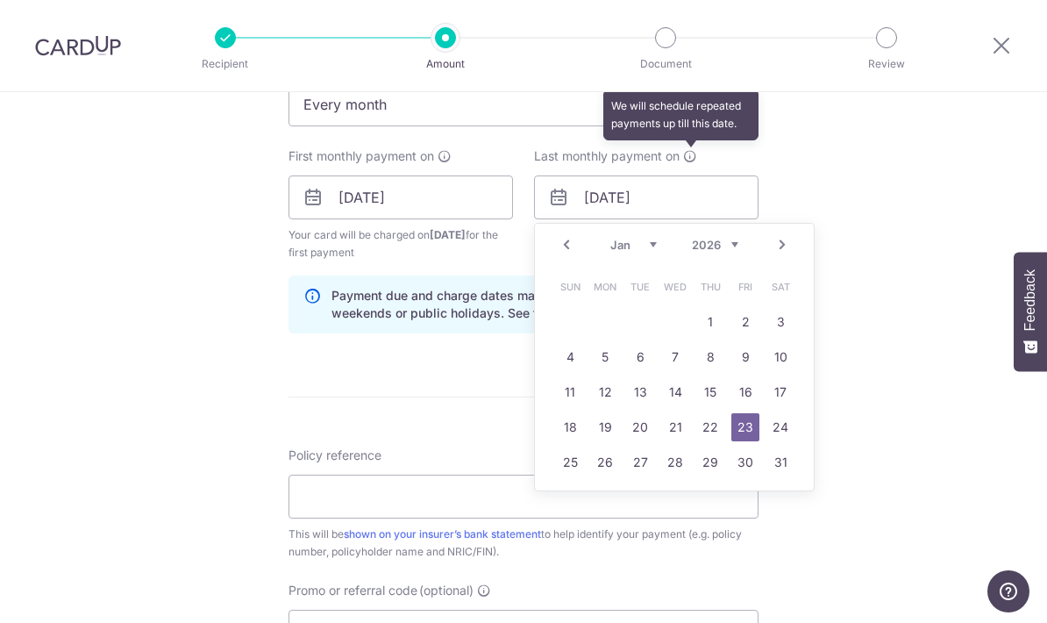
click at [694, 157] on icon at bounding box center [690, 156] width 14 height 14
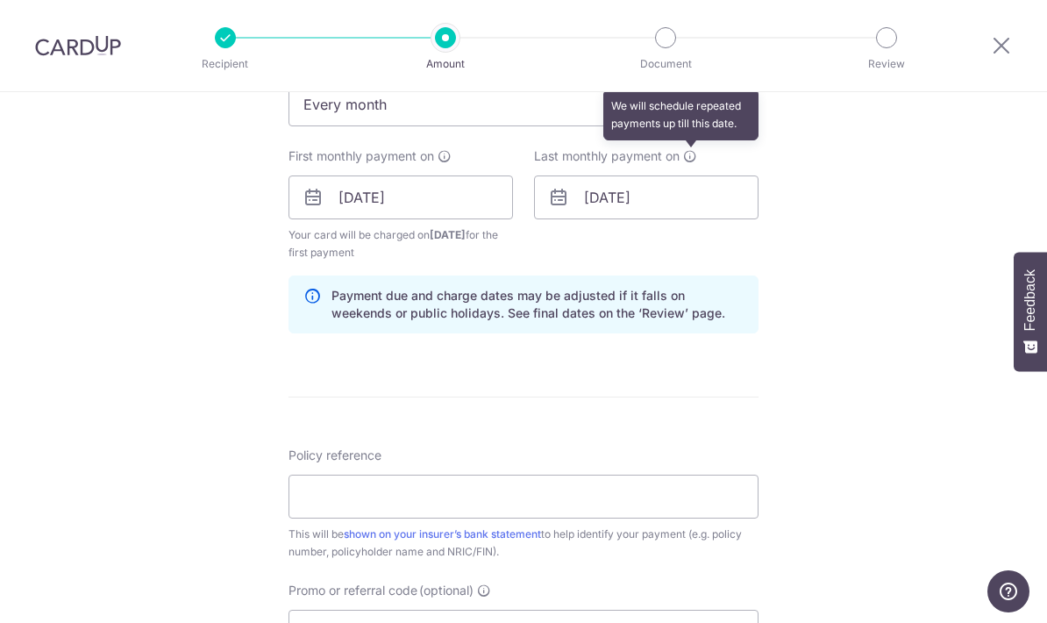
click at [835, 177] on div "Tell us more about your payment Enter payment amount SGD 2,500.00 2500.00 Selec…" at bounding box center [523, 179] width 1047 height 1676
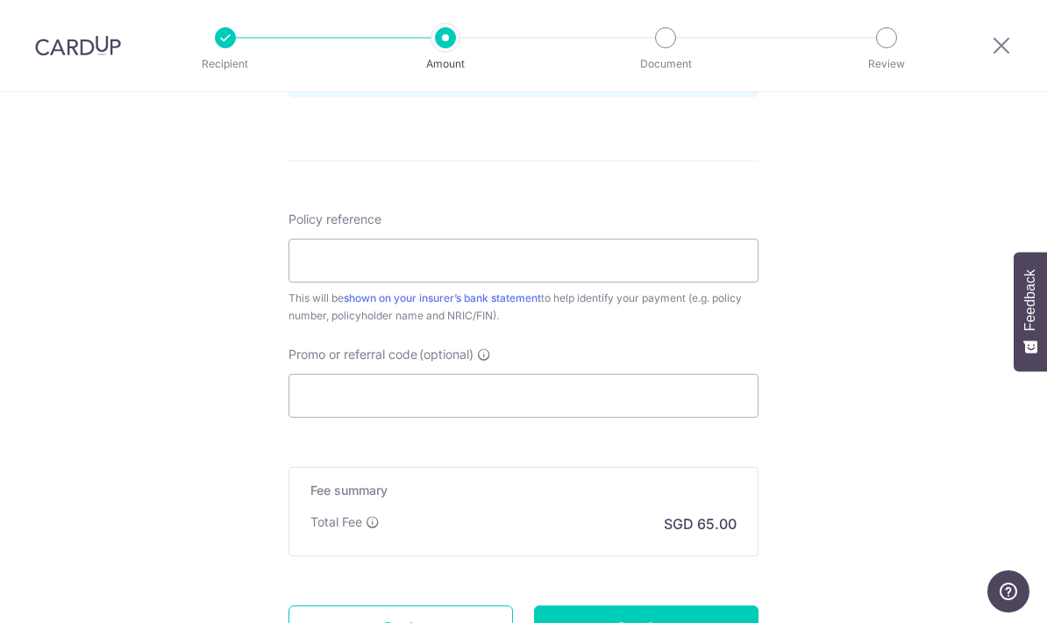
scroll to position [988, 0]
click at [445, 254] on input "Policy reference" at bounding box center [523, 260] width 470 height 44
type input "0208500856"
click at [415, 395] on input "Promo or referral code (optional)" at bounding box center [523, 395] width 470 height 44
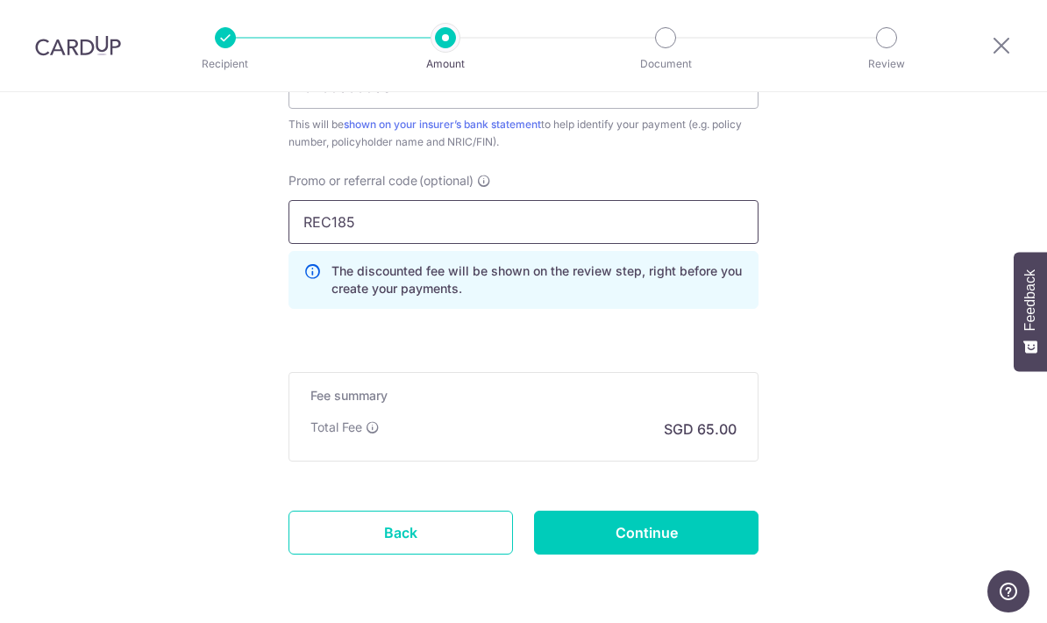
scroll to position [70, 0]
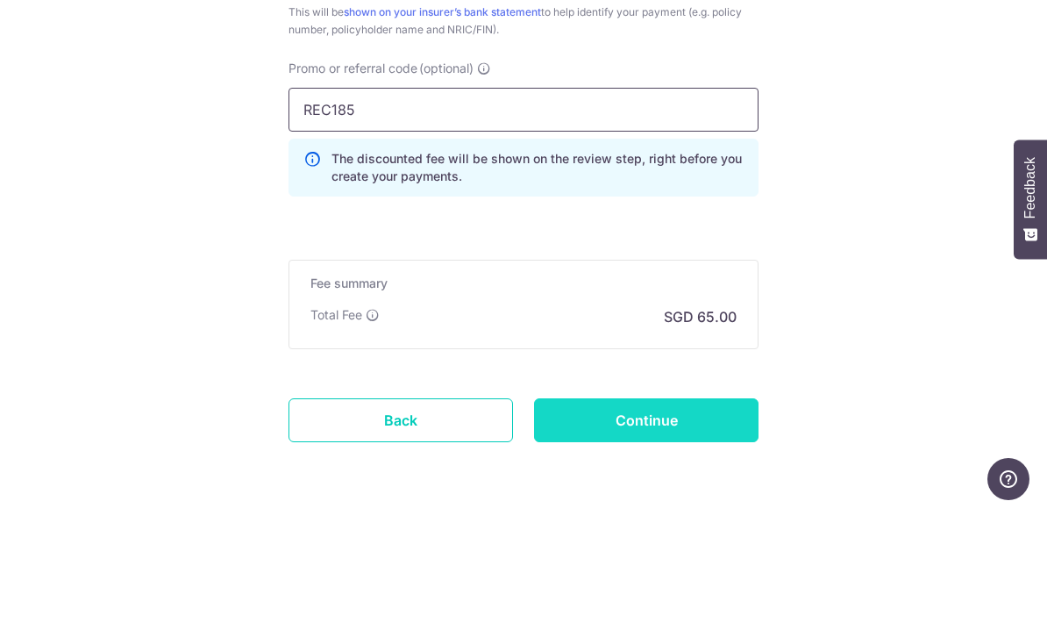
type input "REC185"
click at [673, 510] on input "Continue" at bounding box center [646, 532] width 224 height 44
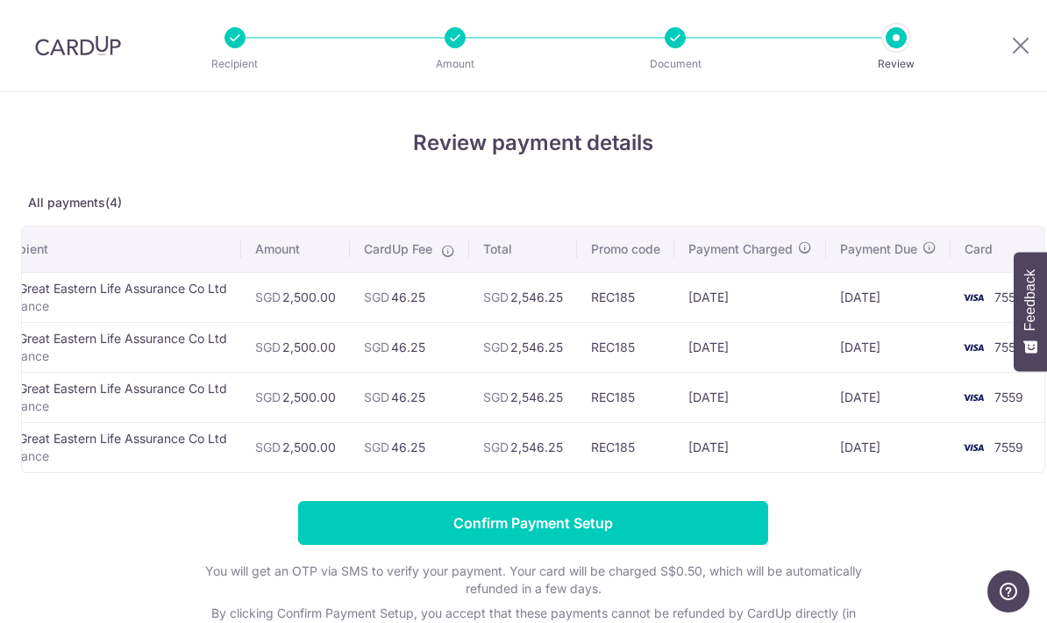
scroll to position [0, 61]
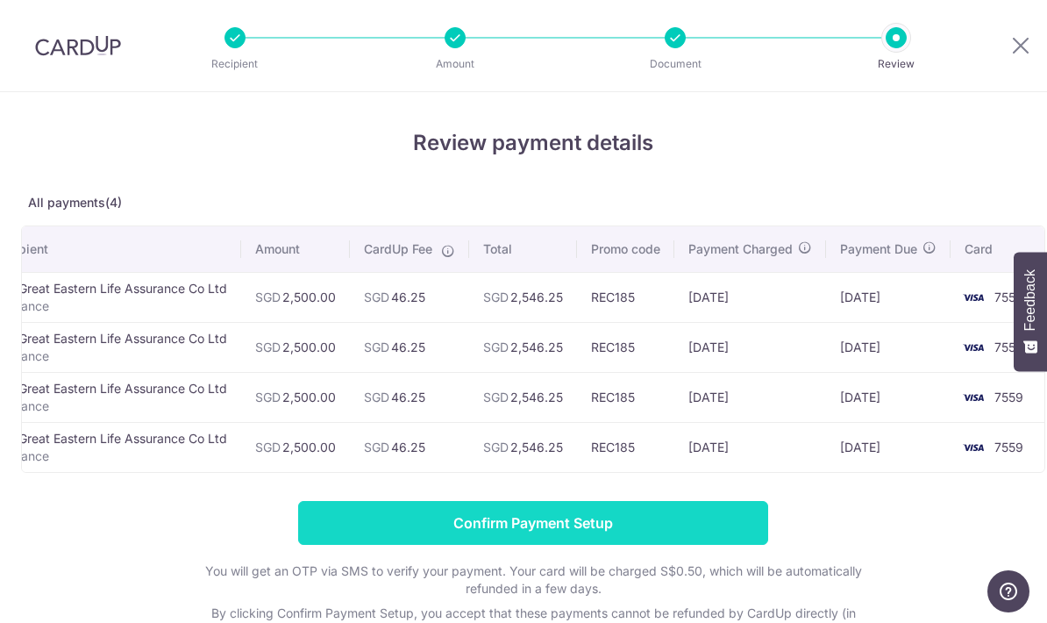
click at [546, 534] on input "Confirm Payment Setup" at bounding box center [533, 523] width 470 height 44
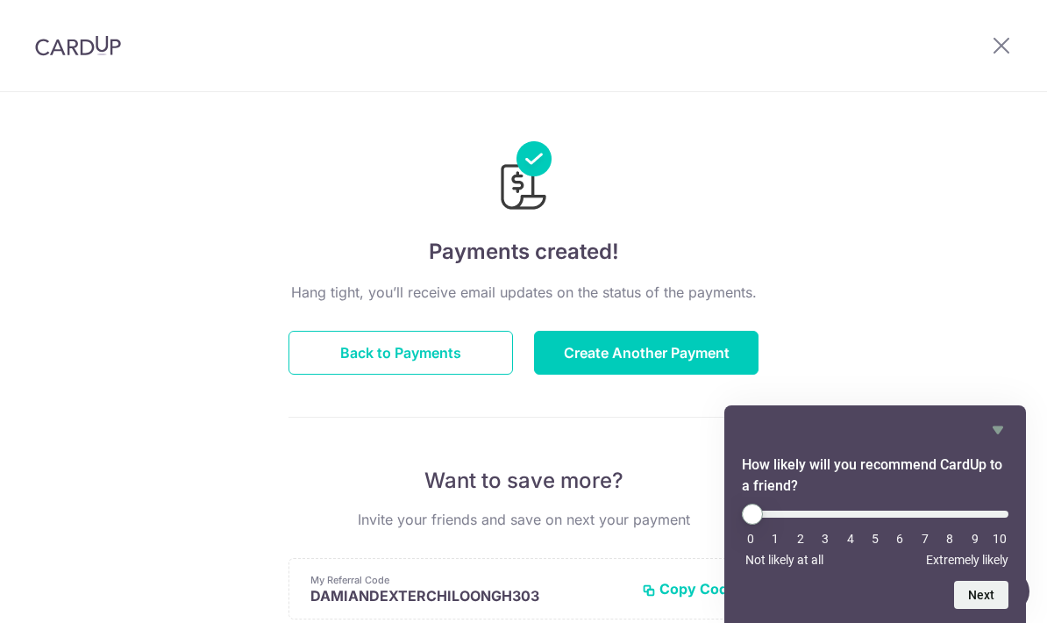
click at [866, 205] on div "Payments created! Hang tight, you’ll receive email updates on the status of the…" at bounding box center [523, 560] width 1047 height 936
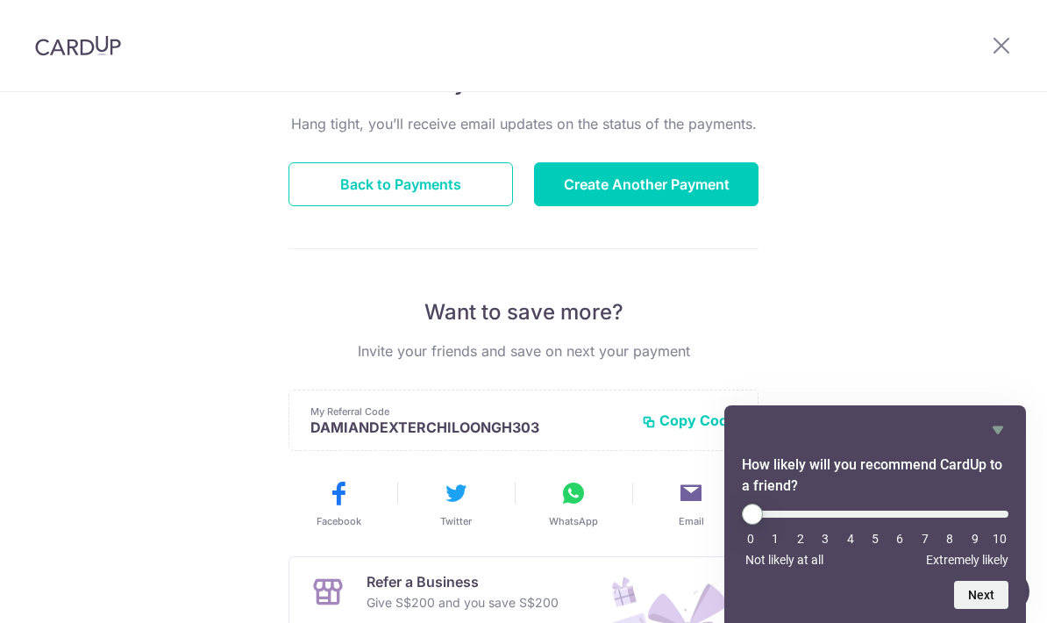
scroll to position [161, 0]
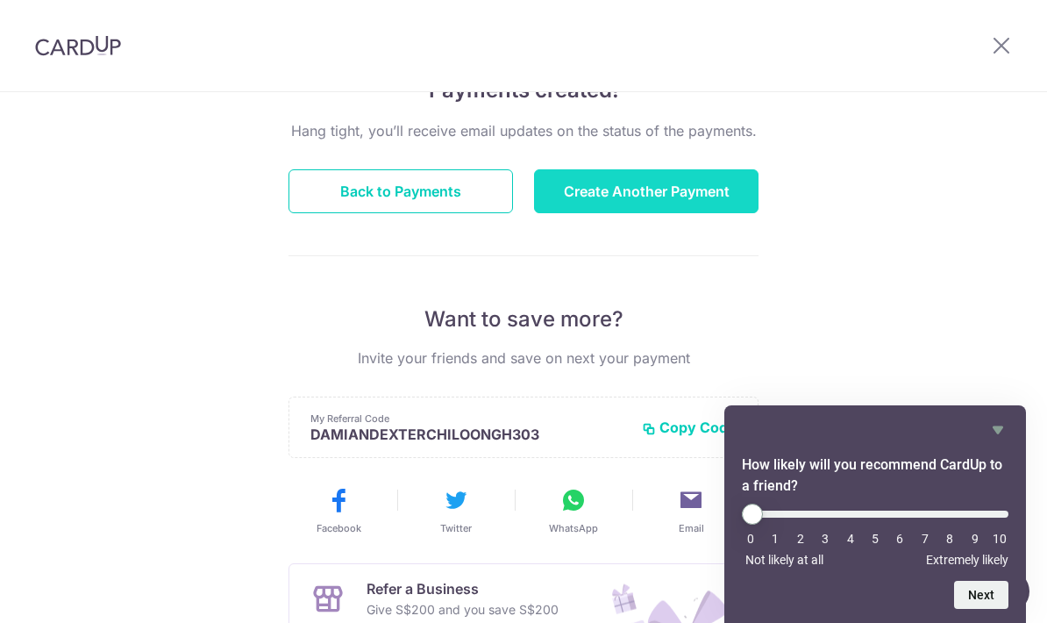
click at [659, 199] on button "Create Another Payment" at bounding box center [646, 191] width 224 height 44
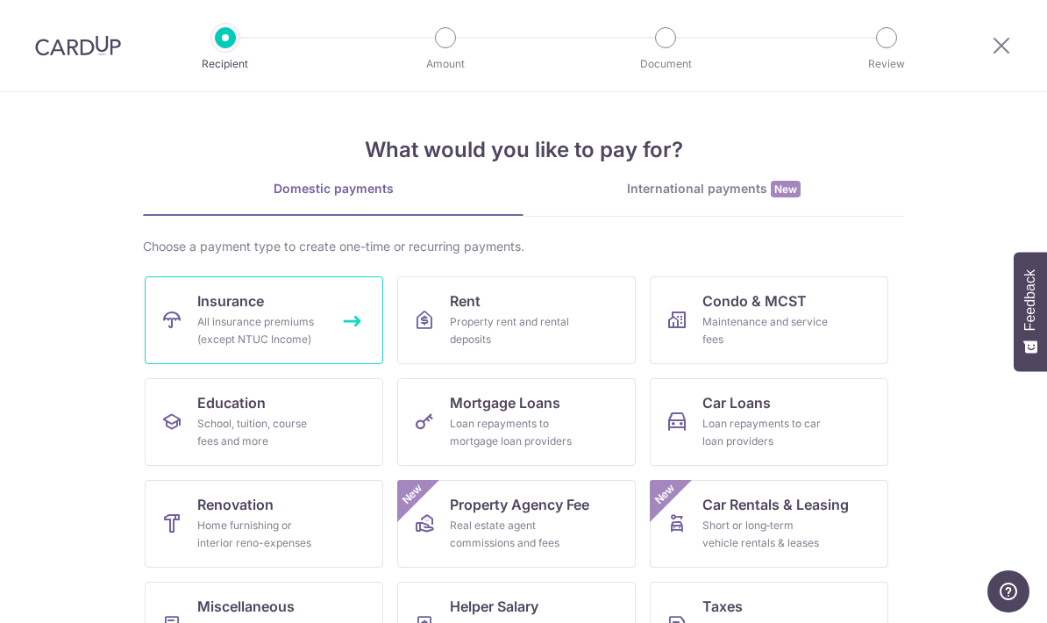
click at [281, 335] on div "All insurance premiums (except NTUC Income)" at bounding box center [260, 330] width 126 height 35
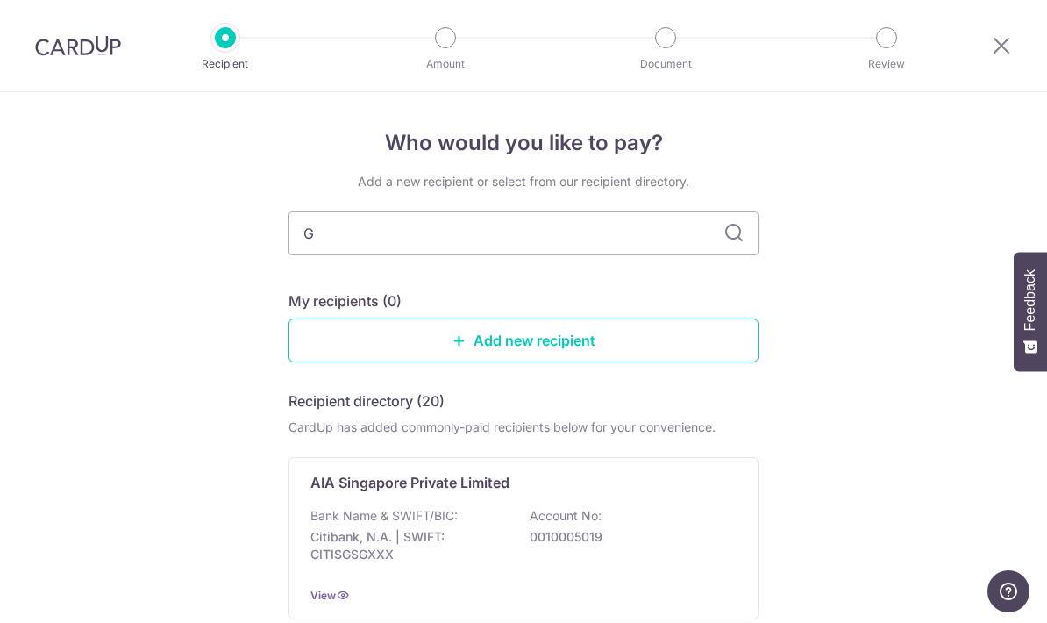
type input "Great eastern"
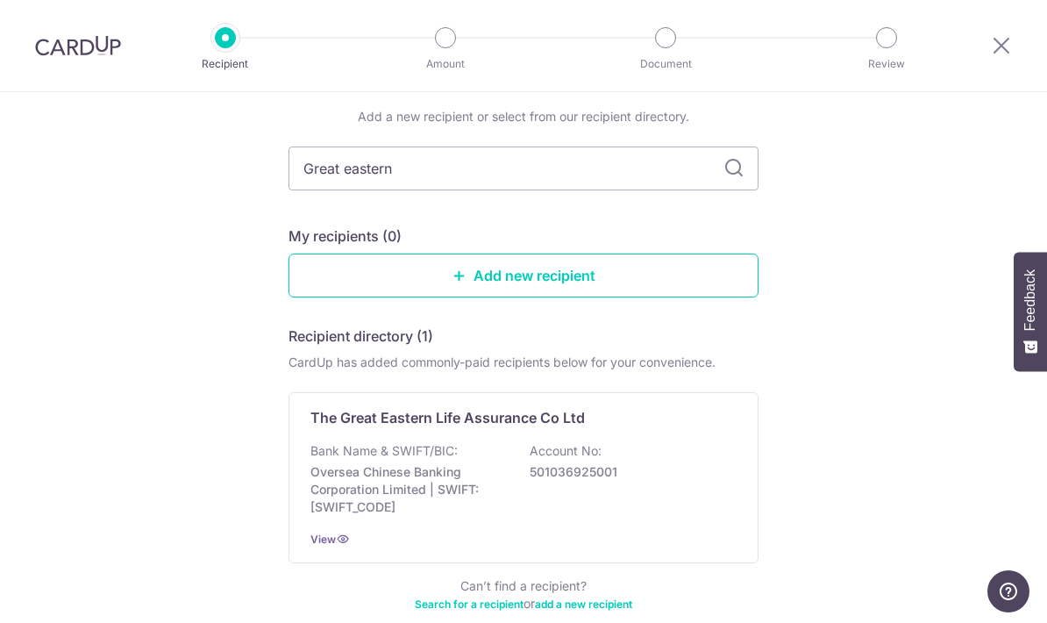
scroll to position [75, 0]
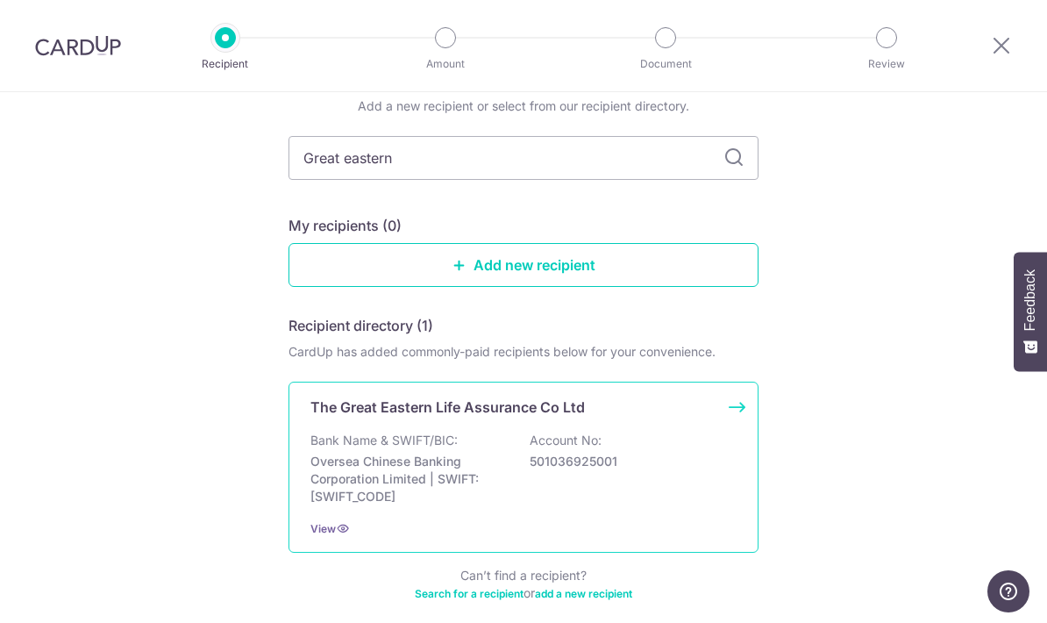
click at [738, 415] on div "The Great Eastern Life Assurance Co Ltd Bank Name & SWIFT/BIC: Oversea Chinese …" at bounding box center [523, 466] width 470 height 171
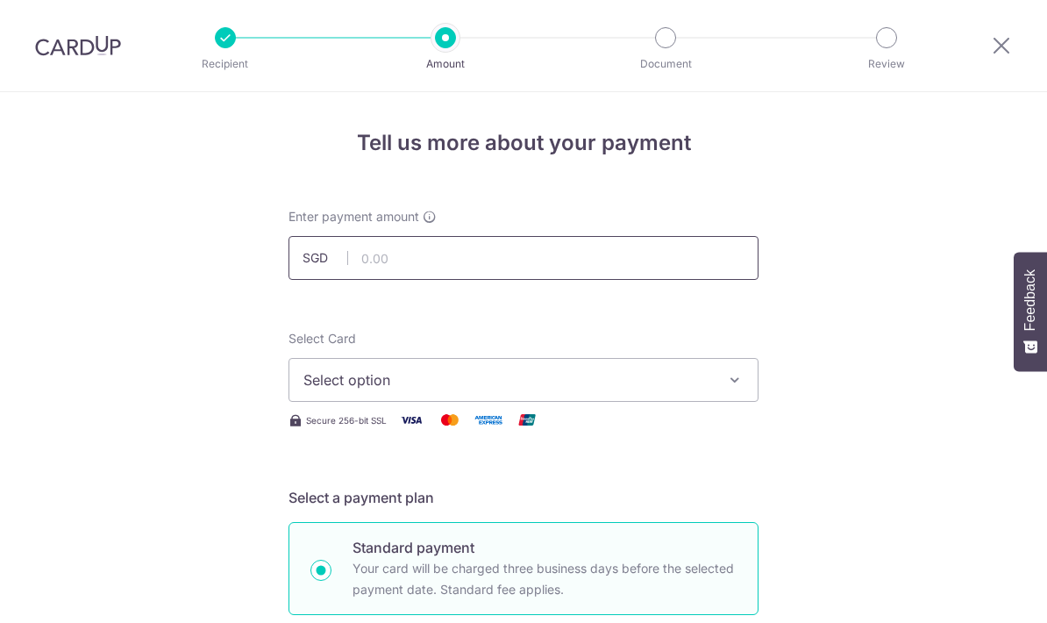
click at [585, 254] on input "text" at bounding box center [523, 258] width 470 height 44
type input "308.60"
click at [752, 383] on button "Select option" at bounding box center [523, 380] width 470 height 44
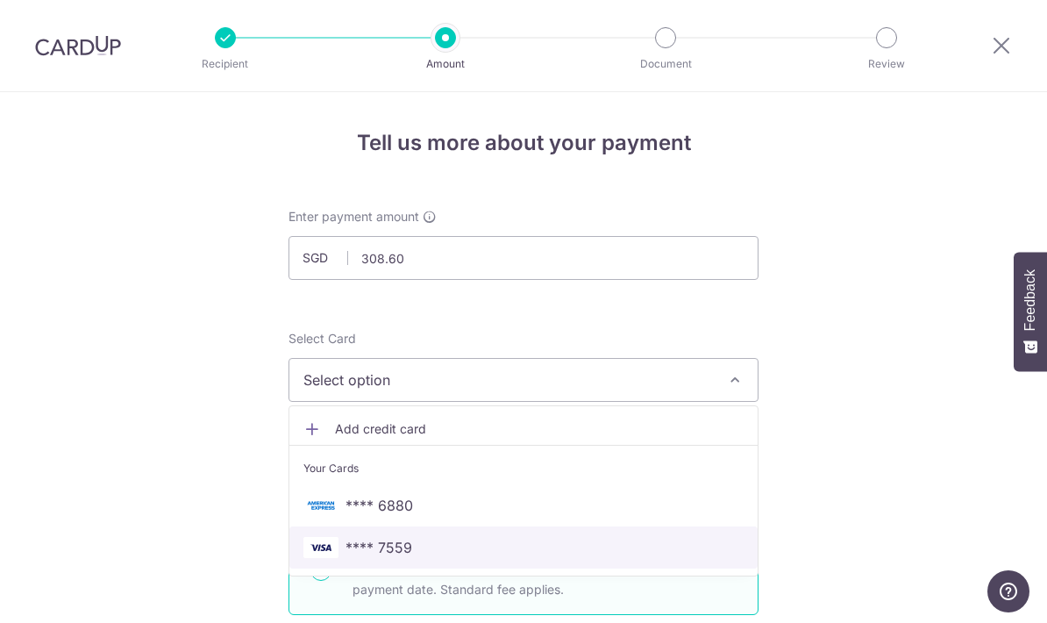
click at [438, 547] on span "**** 7559" at bounding box center [523, 547] width 440 height 21
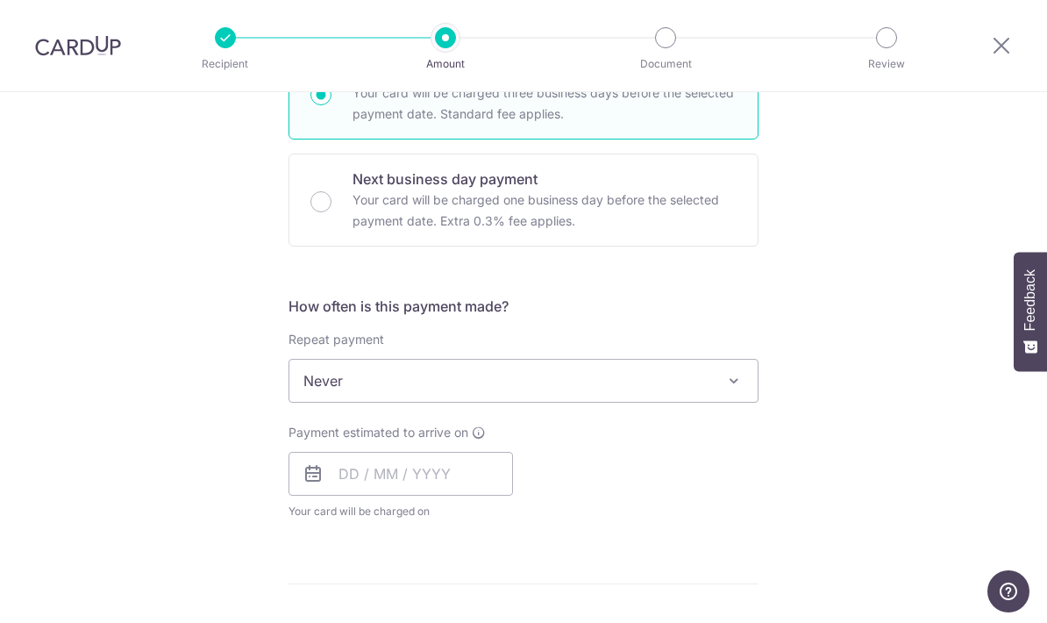
scroll to position [716, 0]
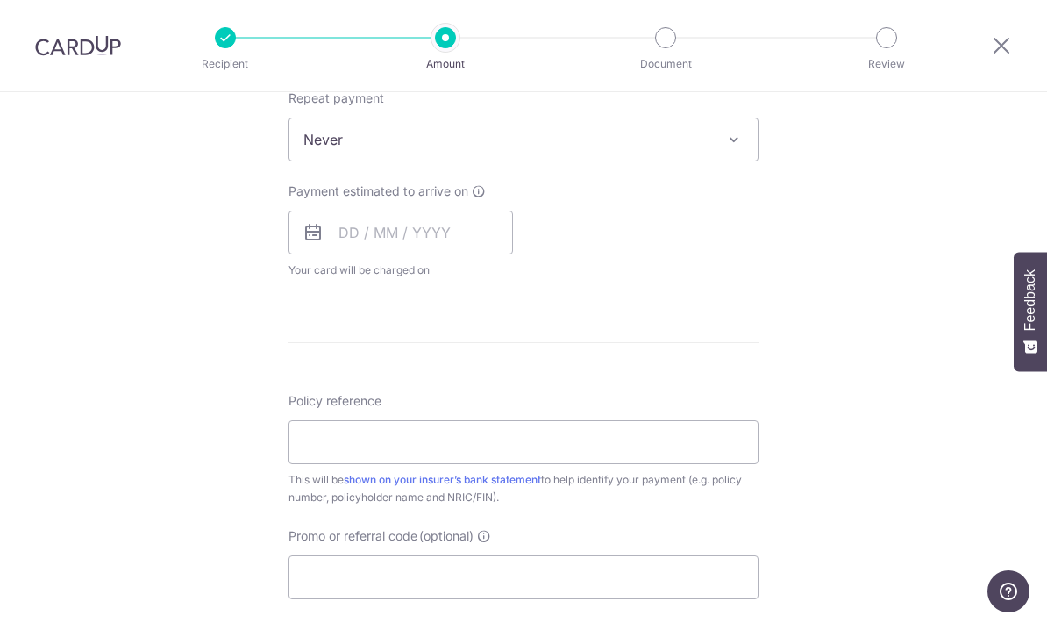
click at [744, 153] on span "Never" at bounding box center [523, 139] width 468 height 42
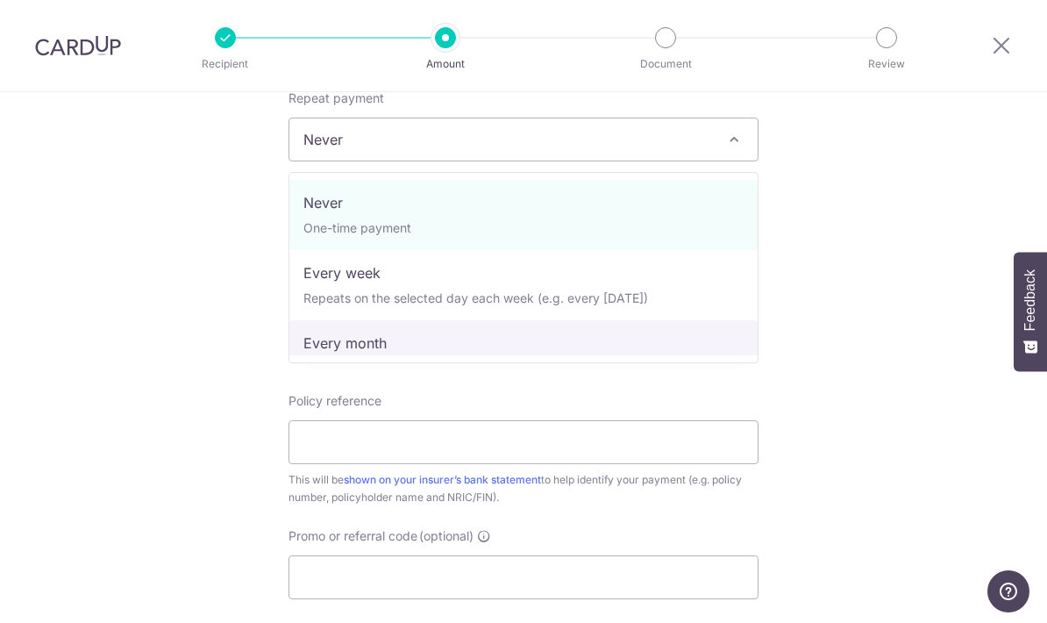
select select "3"
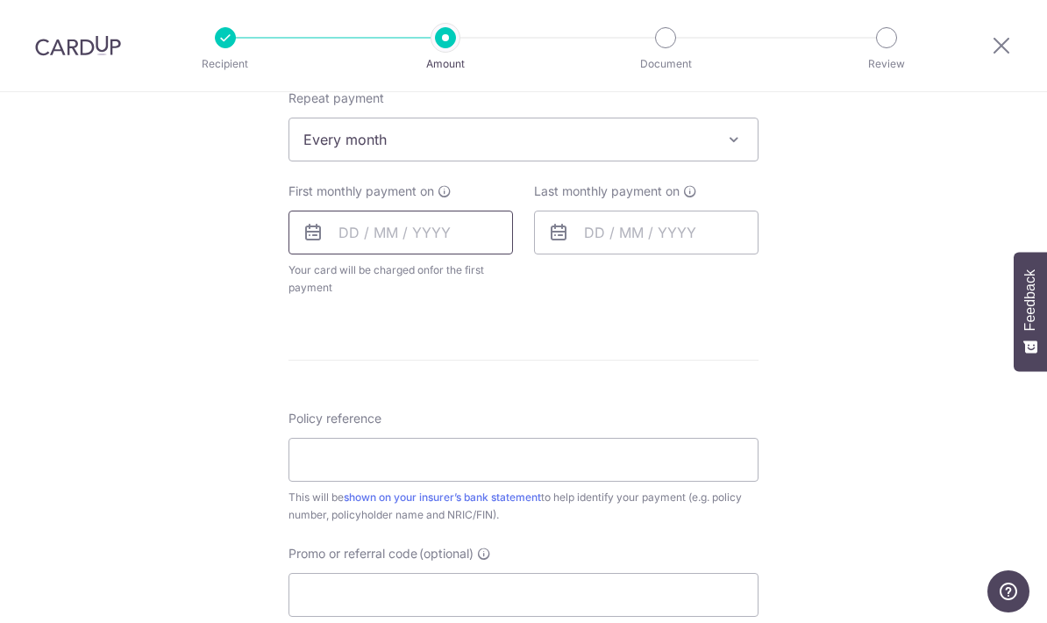
click at [338, 231] on input "text" at bounding box center [400, 232] width 224 height 44
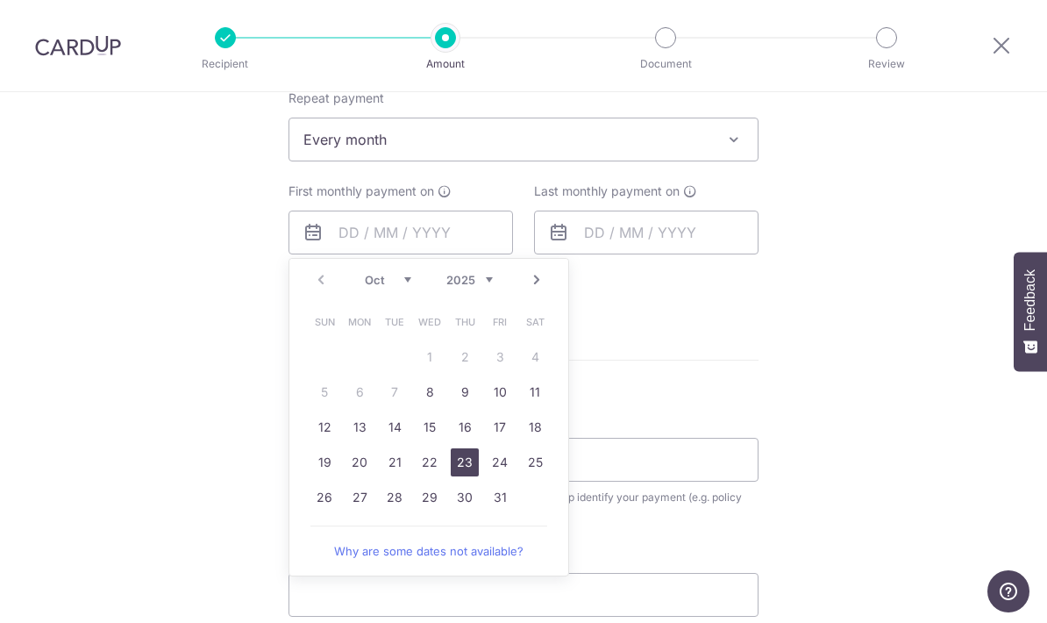
click at [463, 473] on link "23" at bounding box center [465, 462] width 28 height 28
type input "[DATE]"
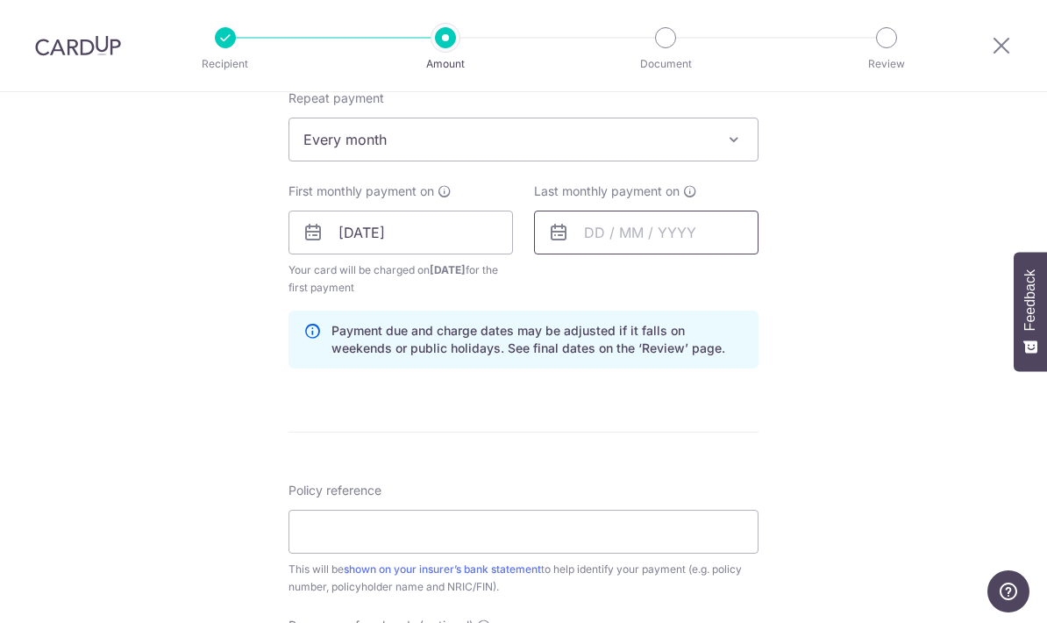
click at [673, 240] on input "text" at bounding box center [646, 232] width 224 height 44
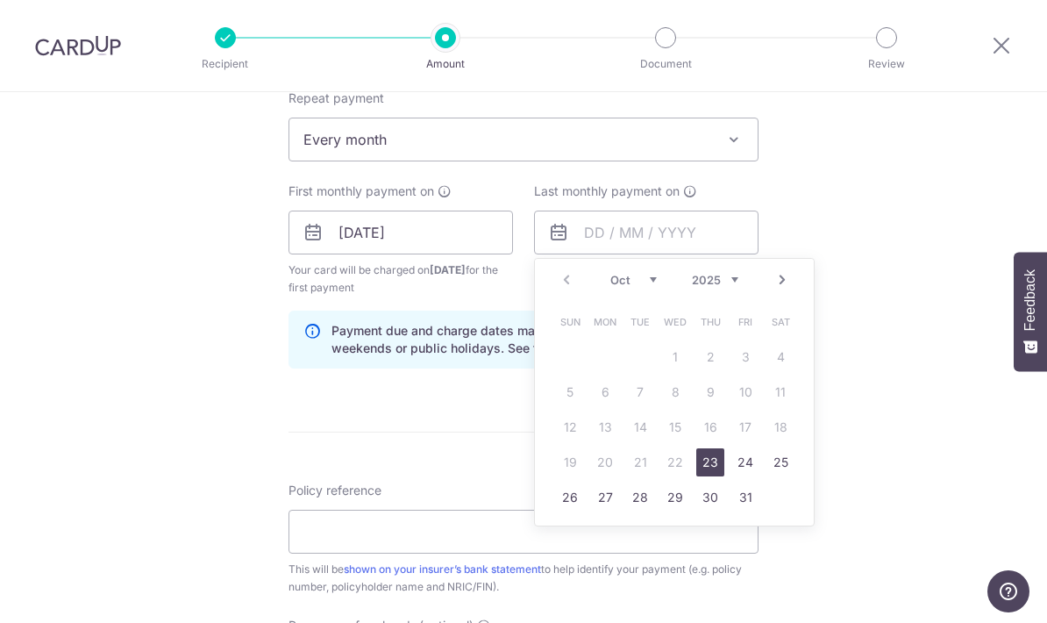
click at [792, 288] on link "Next" at bounding box center [782, 279] width 21 height 21
click at [788, 282] on link "Next" at bounding box center [782, 279] width 21 height 21
click at [779, 286] on link "Next" at bounding box center [782, 279] width 21 height 21
click at [745, 461] on link "23" at bounding box center [745, 462] width 28 height 28
type input "[DATE]"
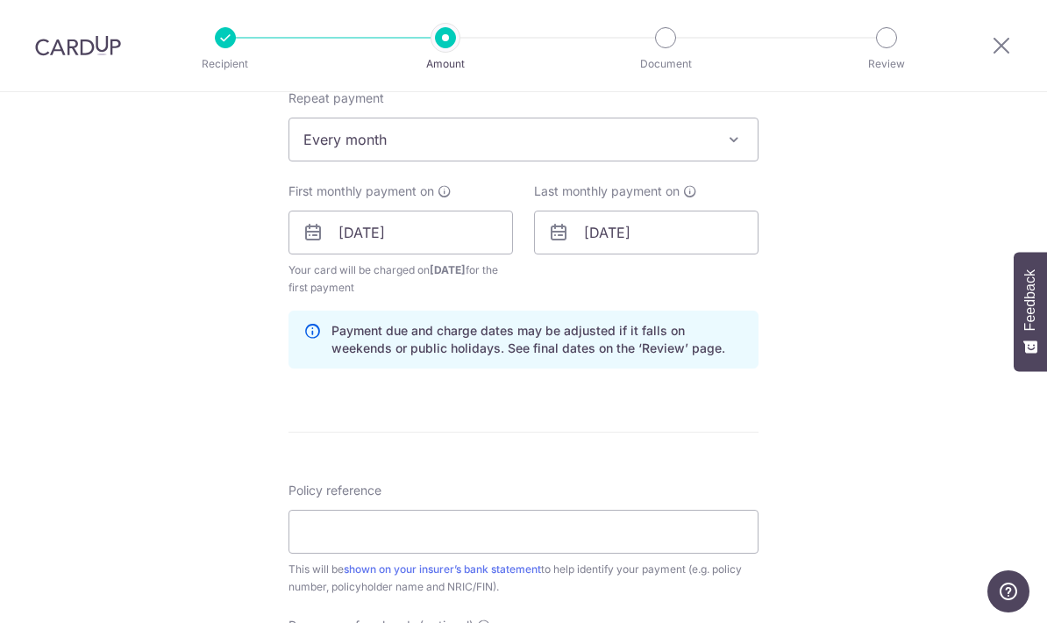
click at [878, 241] on div "Tell us more about your payment Enter payment amount SGD 308.60 308.60 Select C…" at bounding box center [523, 214] width 1047 height 1676
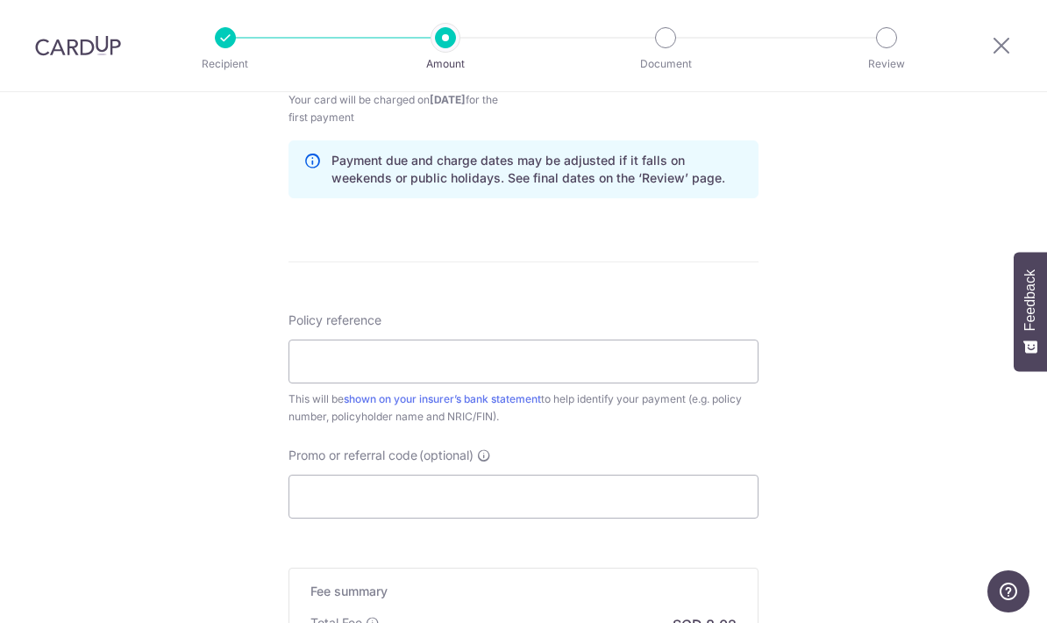
scroll to position [900, 0]
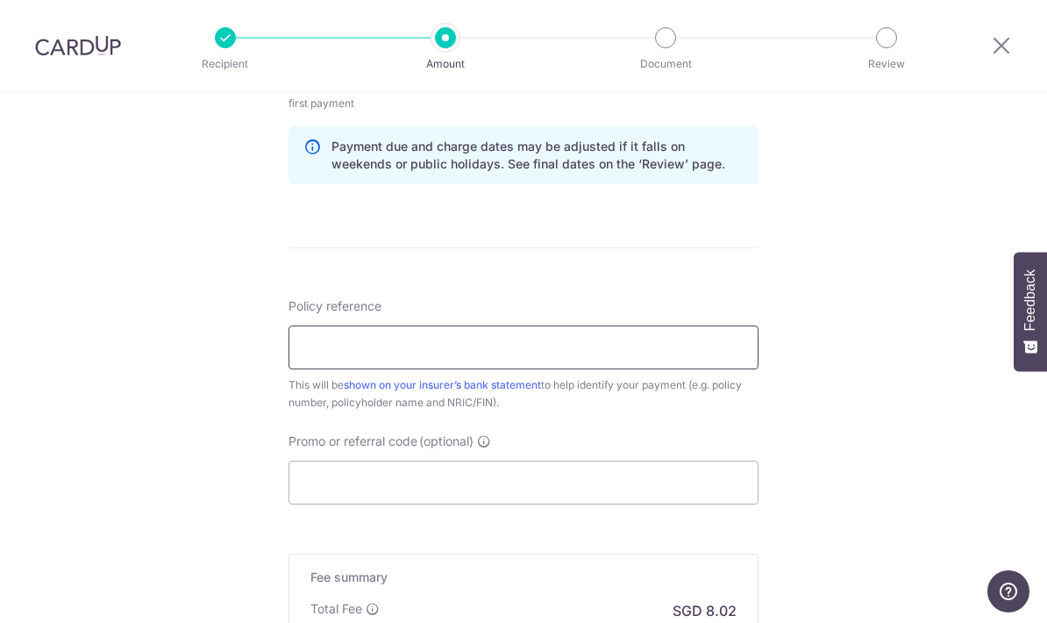
click at [536, 366] on input "Policy reference" at bounding box center [523, 347] width 470 height 44
type input "0203827258"
click at [892, 318] on div "Tell us more about your payment Enter payment amount SGD 308.60 308.60 Select C…" at bounding box center [523, 30] width 1047 height 1676
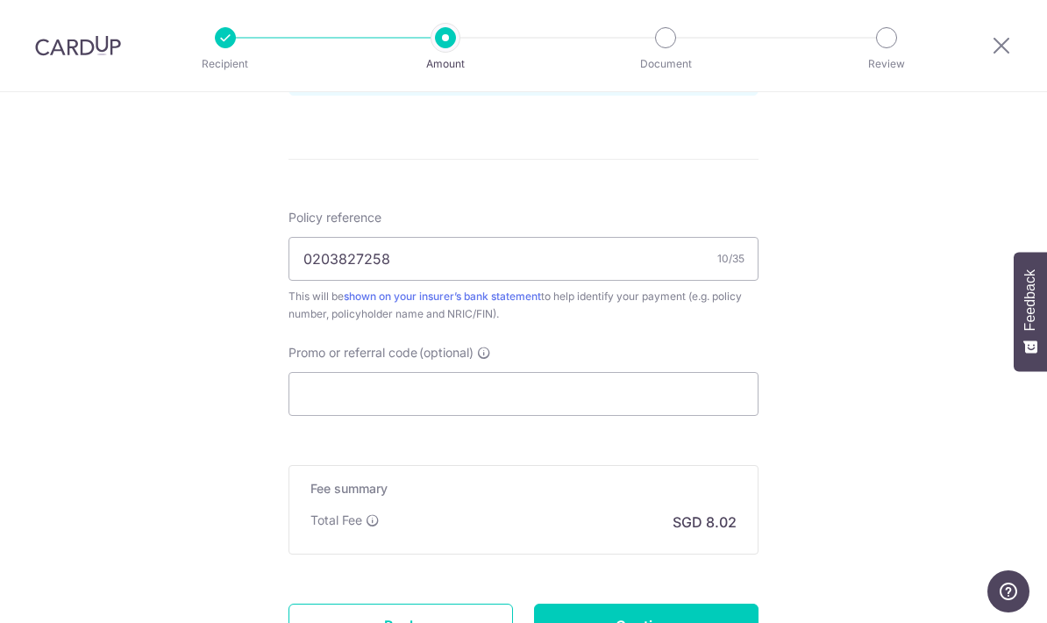
scroll to position [991, 0]
click at [559, 405] on input "Promo or referral code (optional)" at bounding box center [523, 392] width 470 height 44
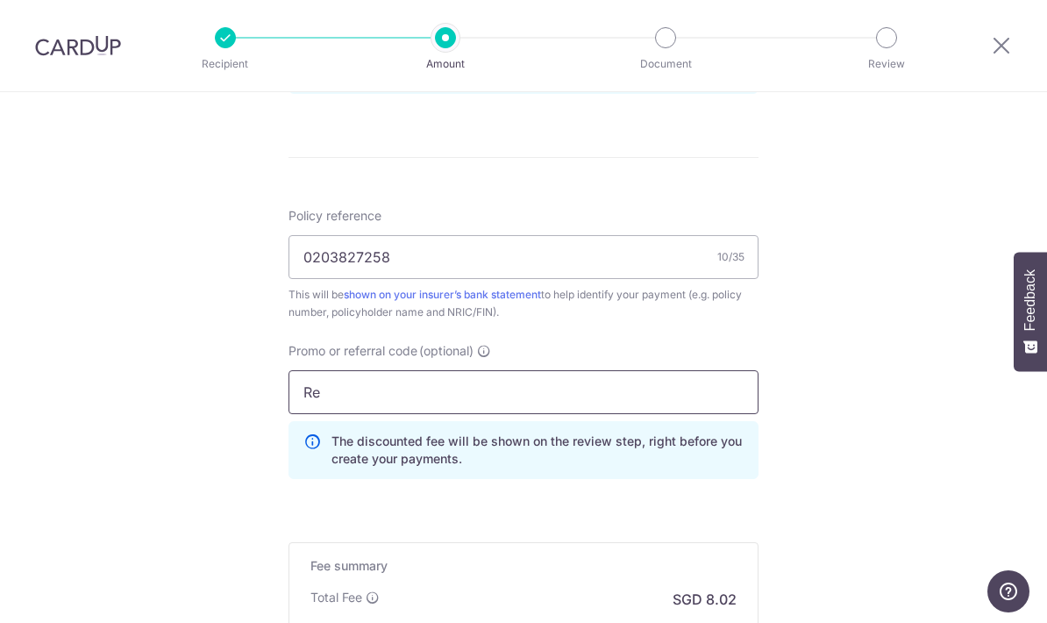
type input "REC185"
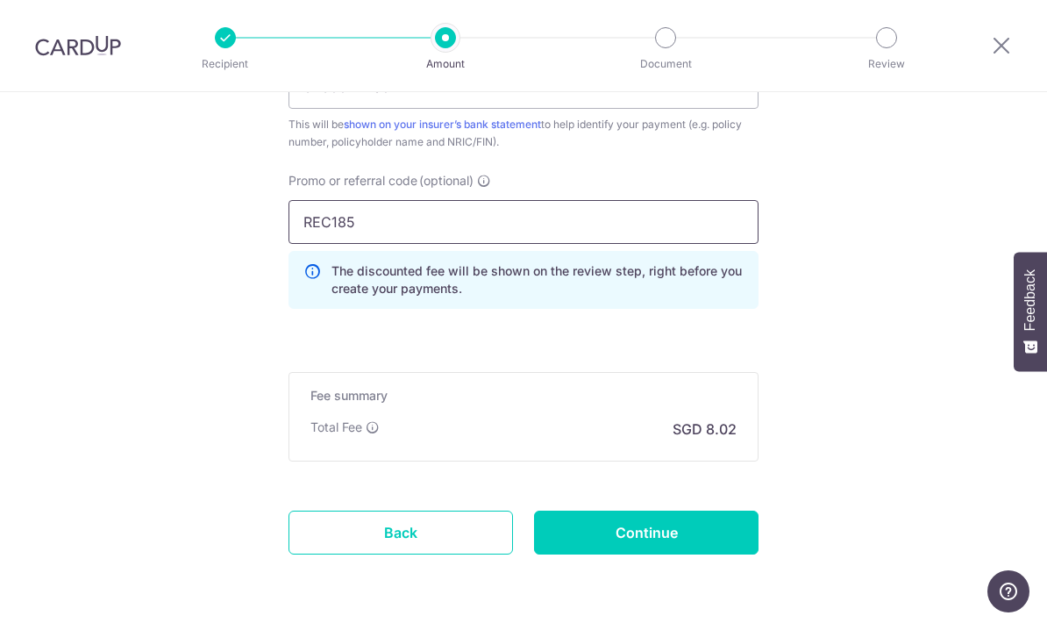
scroll to position [1161, 0]
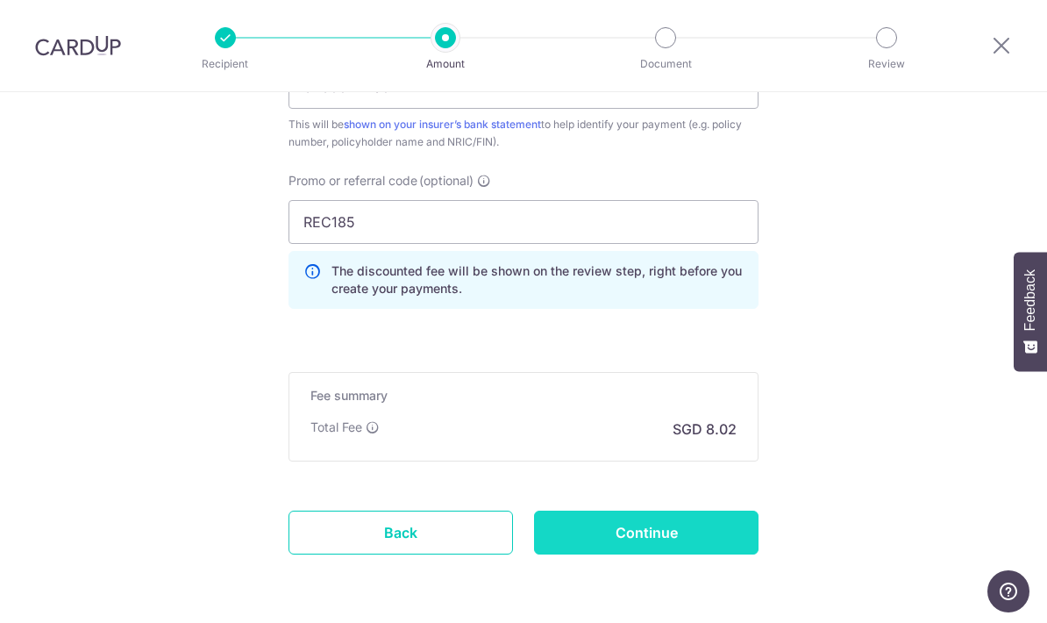
click at [671, 536] on input "Continue" at bounding box center [646, 532] width 224 height 44
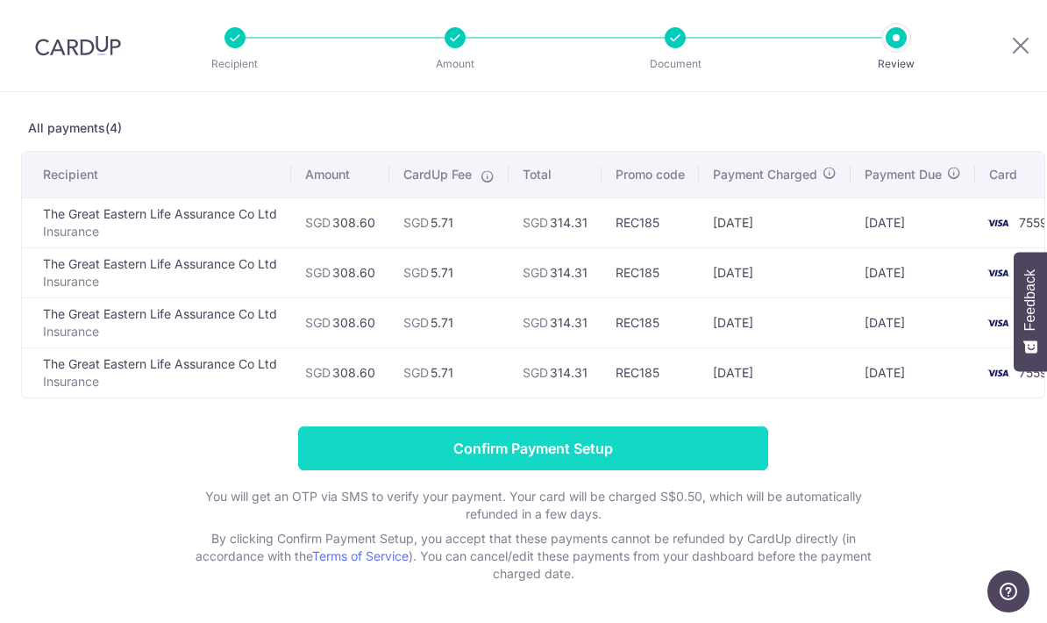
click at [576, 453] on input "Confirm Payment Setup" at bounding box center [533, 448] width 470 height 44
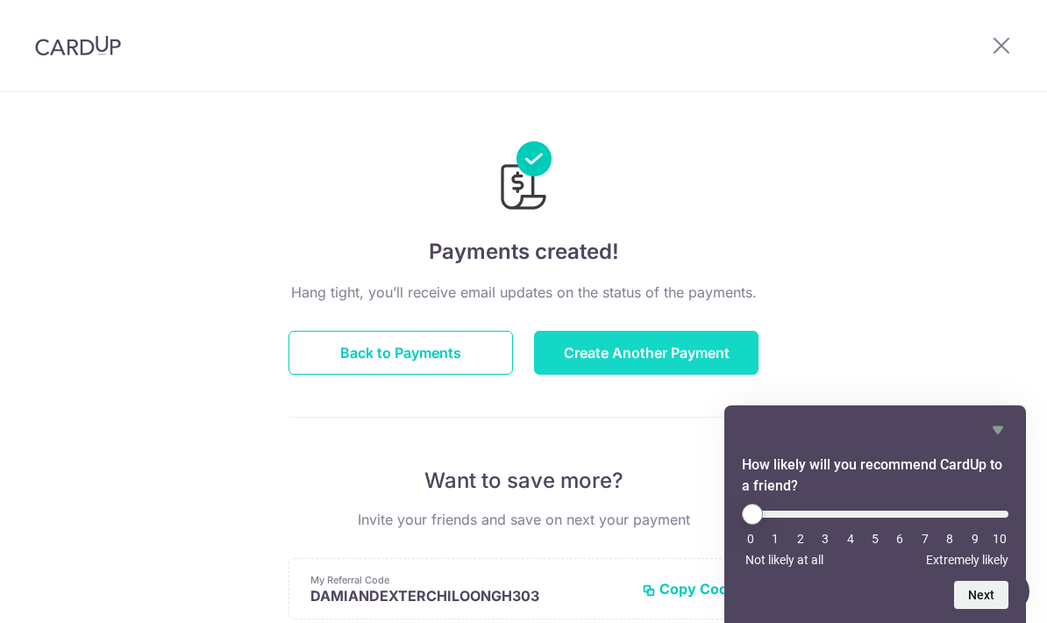
click at [687, 361] on button "Create Another Payment" at bounding box center [646, 353] width 224 height 44
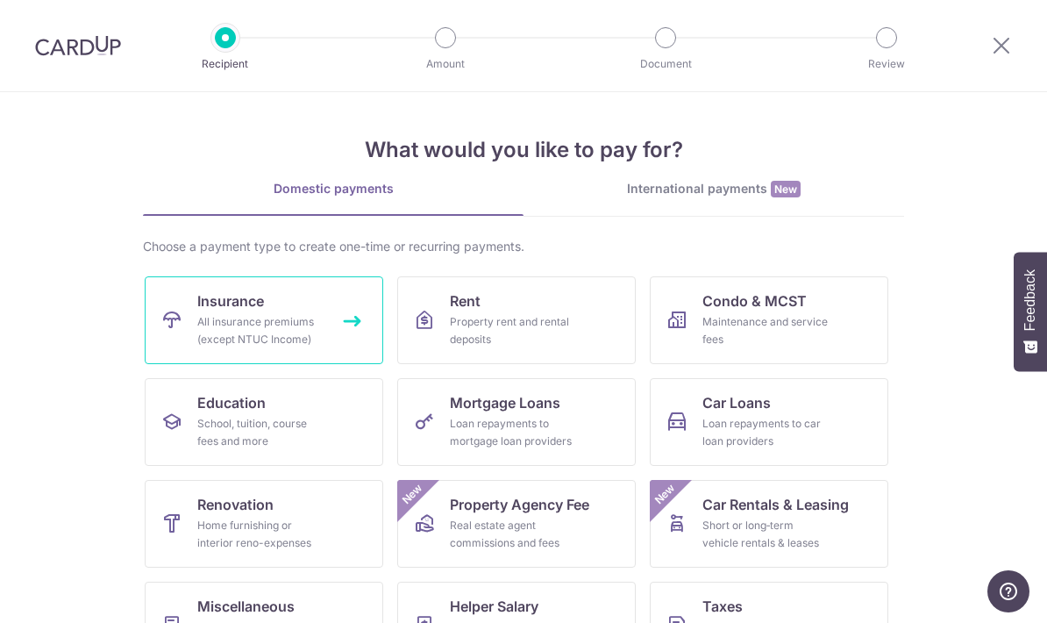
click at [265, 333] on div "All insurance premiums (except NTUC Income)" at bounding box center [260, 330] width 126 height 35
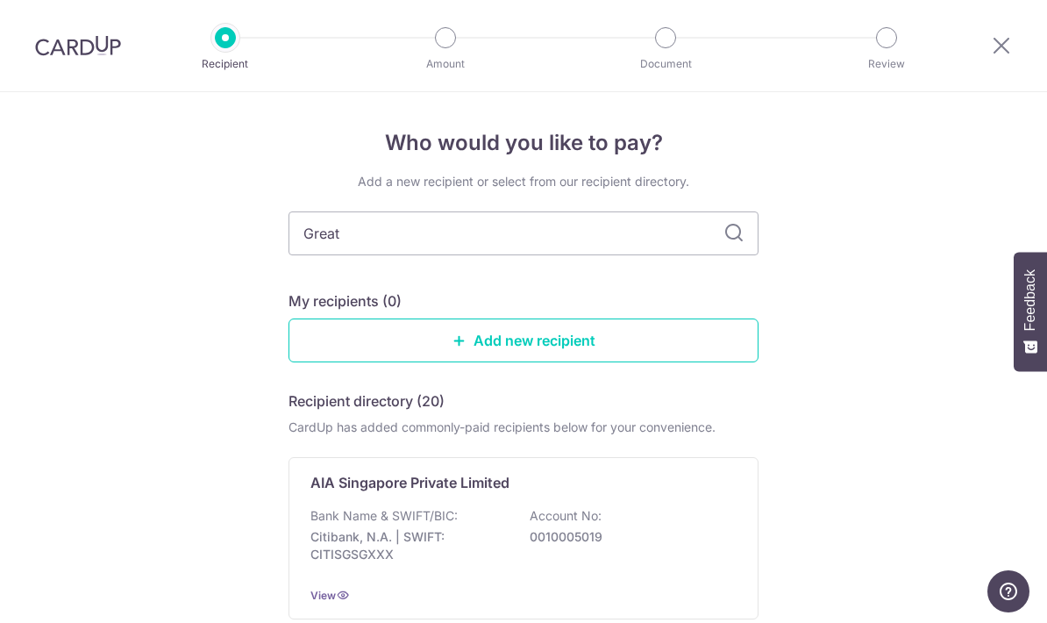
type input "Great eastern"
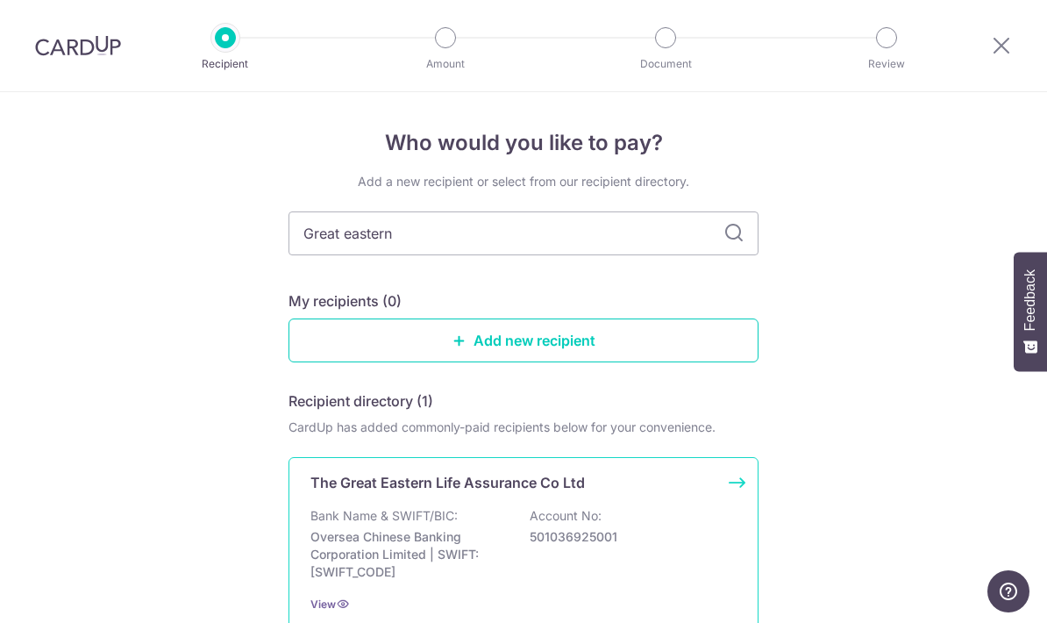
click at [740, 482] on div "The Great Eastern Life Assurance Co Ltd Bank Name & SWIFT/BIC: Oversea Chinese …" at bounding box center [523, 542] width 470 height 171
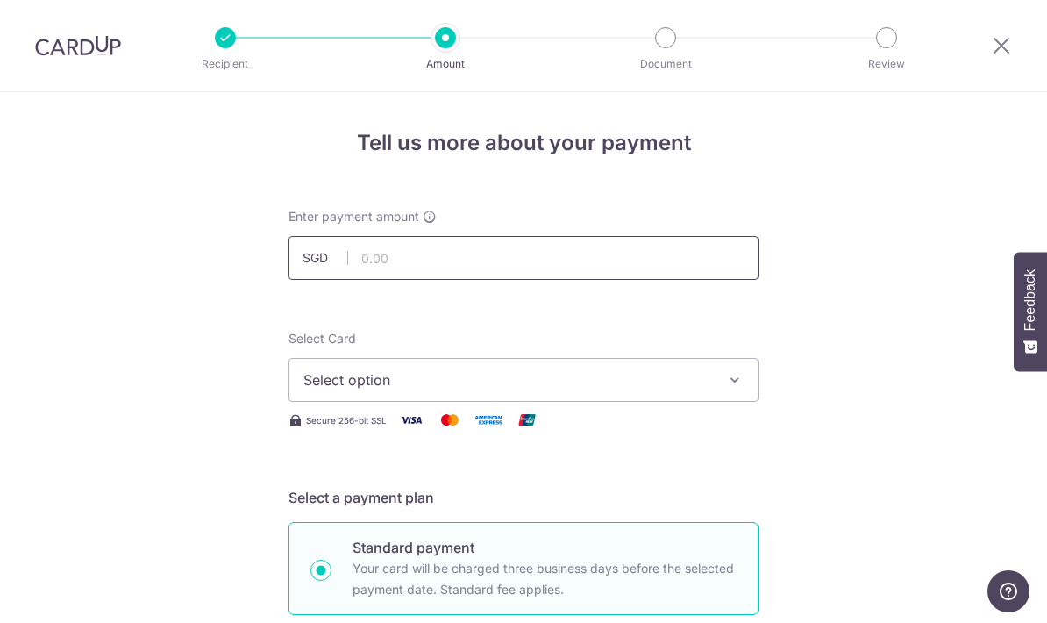
click at [449, 256] on input "text" at bounding box center [523, 258] width 470 height 44
click at [461, 274] on input "text" at bounding box center [523, 258] width 470 height 44
click at [542, 387] on span "Select option" at bounding box center [507, 379] width 409 height 21
type input "532.00"
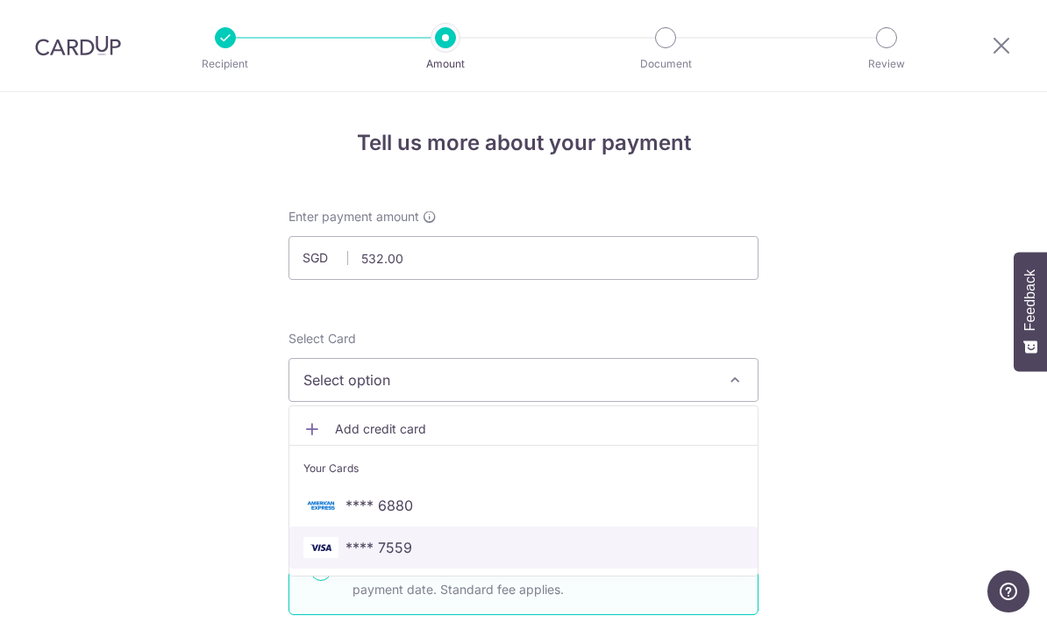
click at [435, 549] on span "**** 7559" at bounding box center [523, 547] width 440 height 21
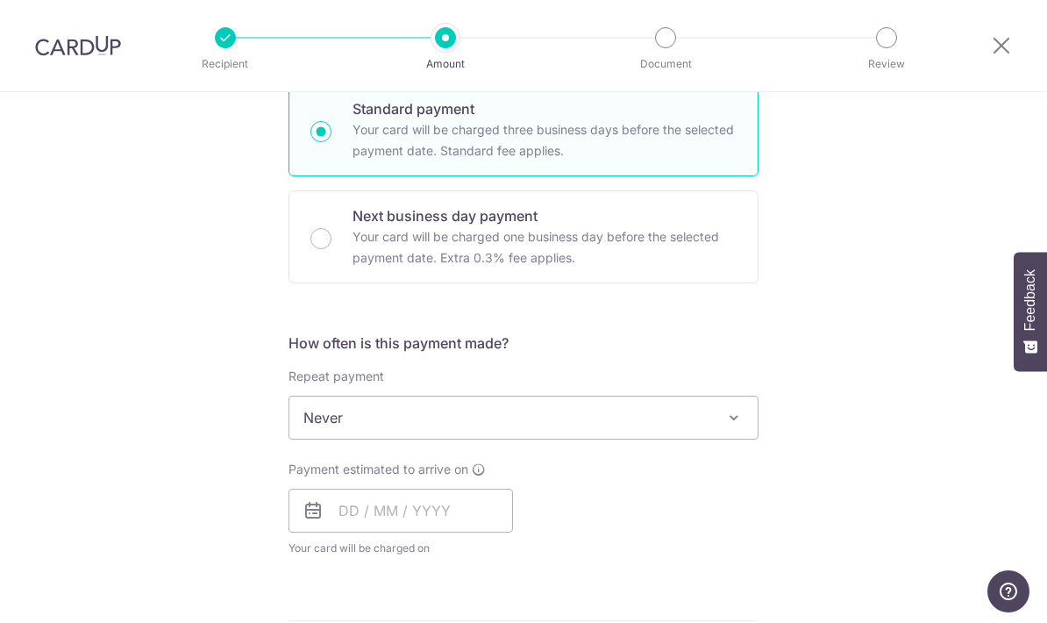
scroll to position [489, 0]
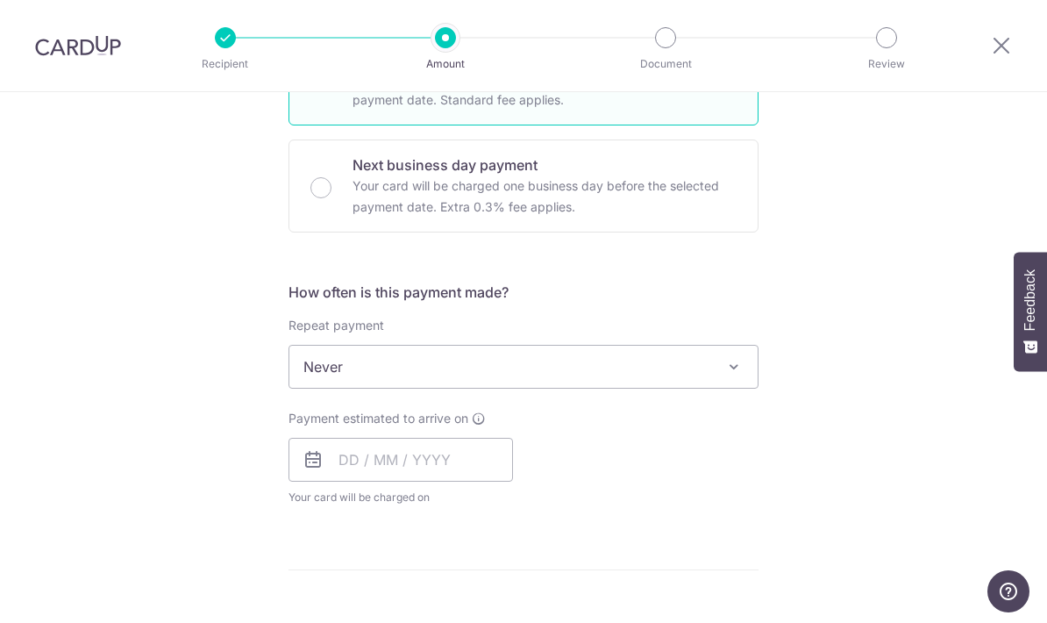
click at [672, 368] on span "Never" at bounding box center [523, 366] width 468 height 42
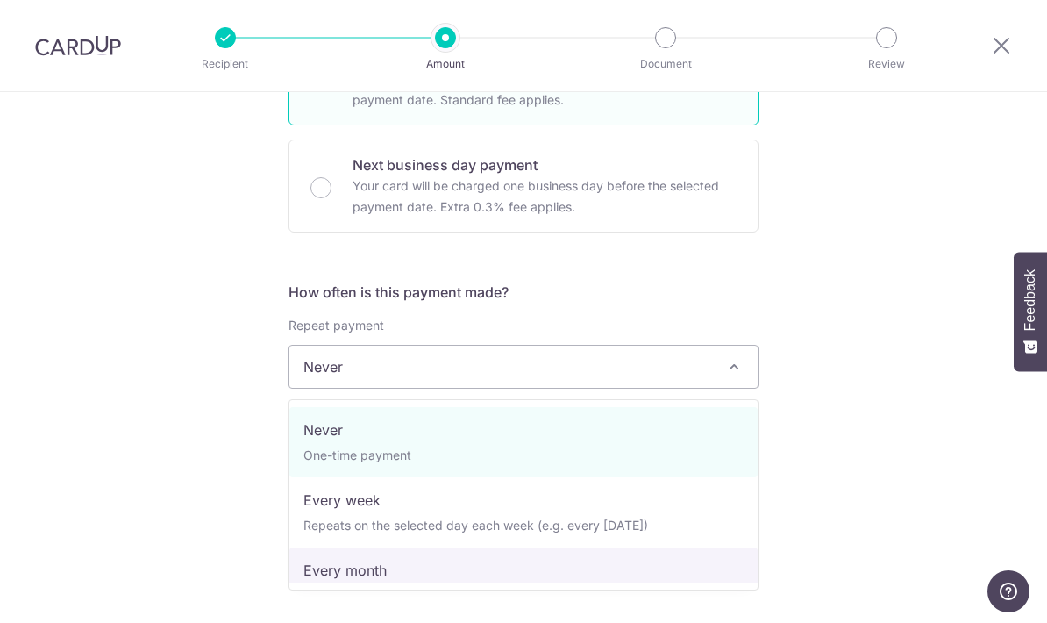
select select "3"
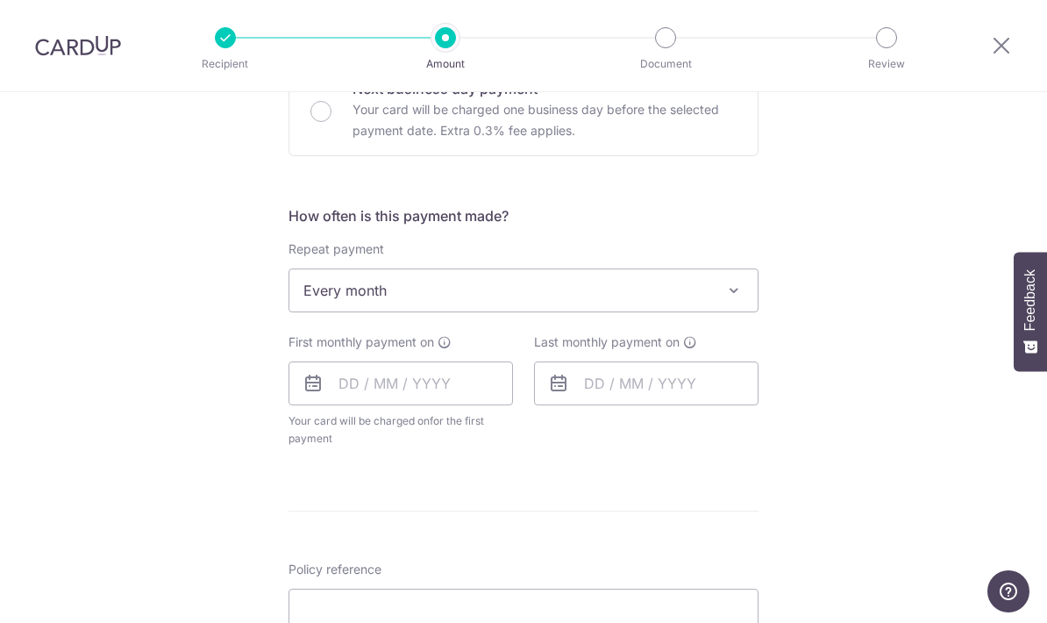
scroll to position [568, 0]
click at [339, 401] on input "text" at bounding box center [400, 381] width 224 height 44
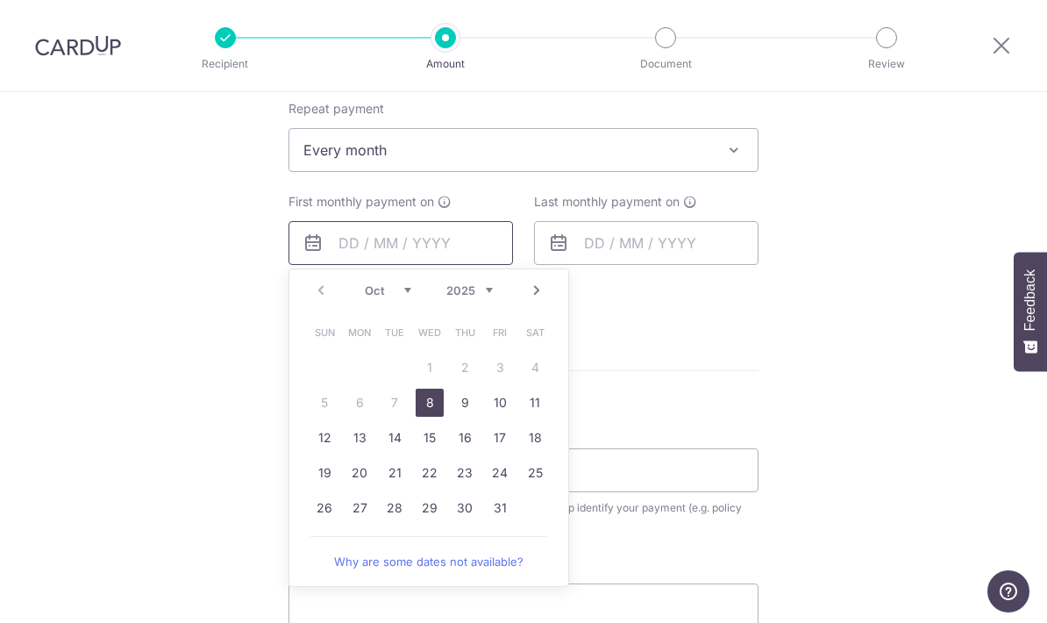
scroll to position [709, 0]
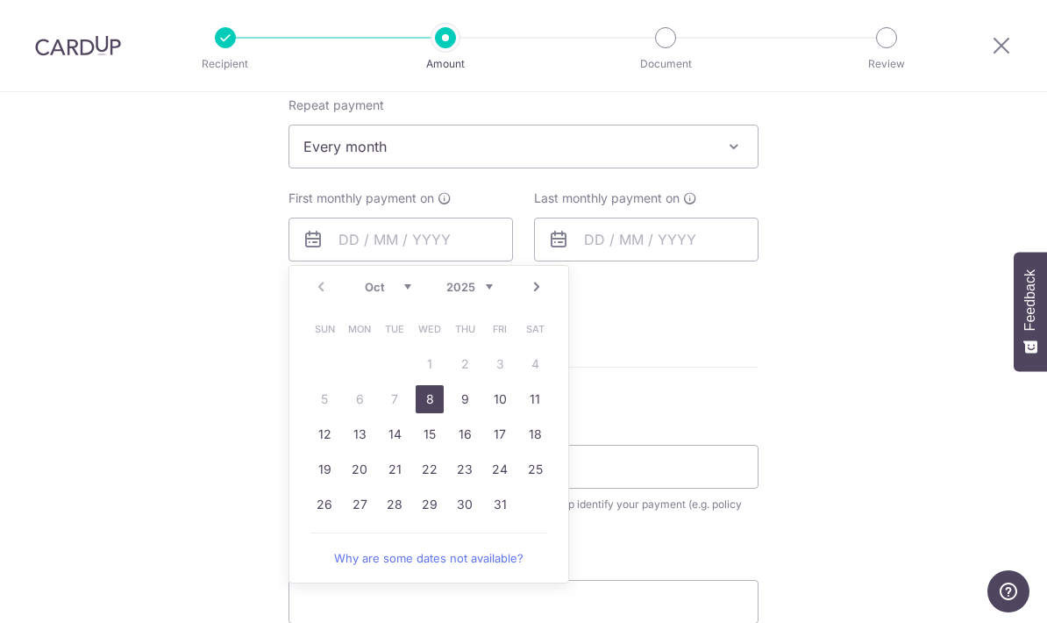
click at [466, 480] on link "23" at bounding box center [465, 469] width 28 height 28
type input "[DATE]"
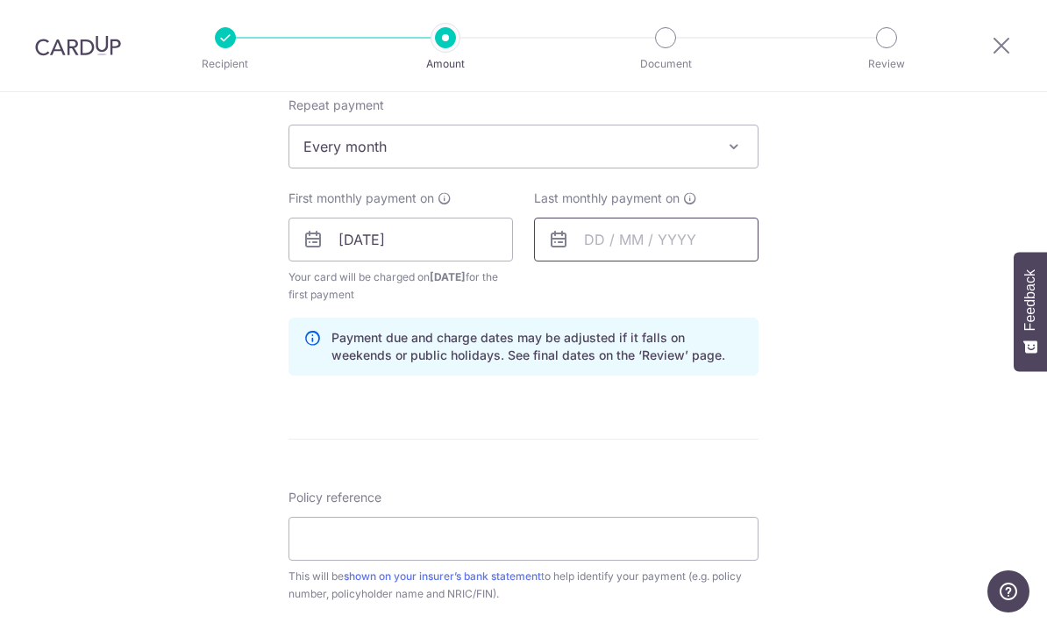
click at [664, 245] on input "text" at bounding box center [646, 239] width 224 height 44
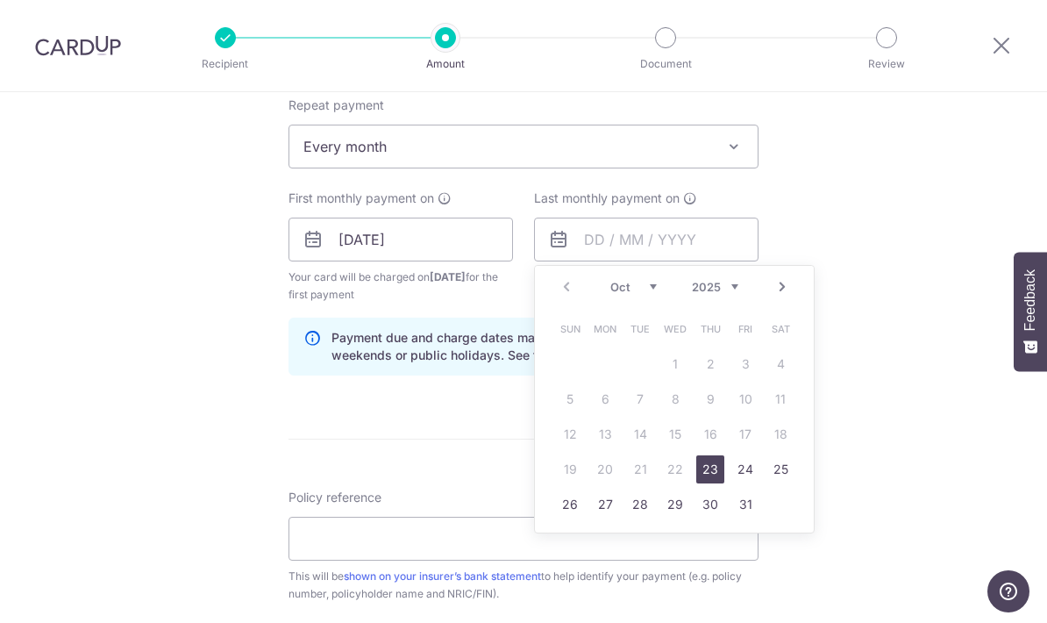
click at [779, 290] on link "Next" at bounding box center [782, 286] width 21 height 21
click at [783, 282] on link "Next" at bounding box center [782, 286] width 21 height 21
click at [781, 288] on link "Next" at bounding box center [782, 286] width 21 height 21
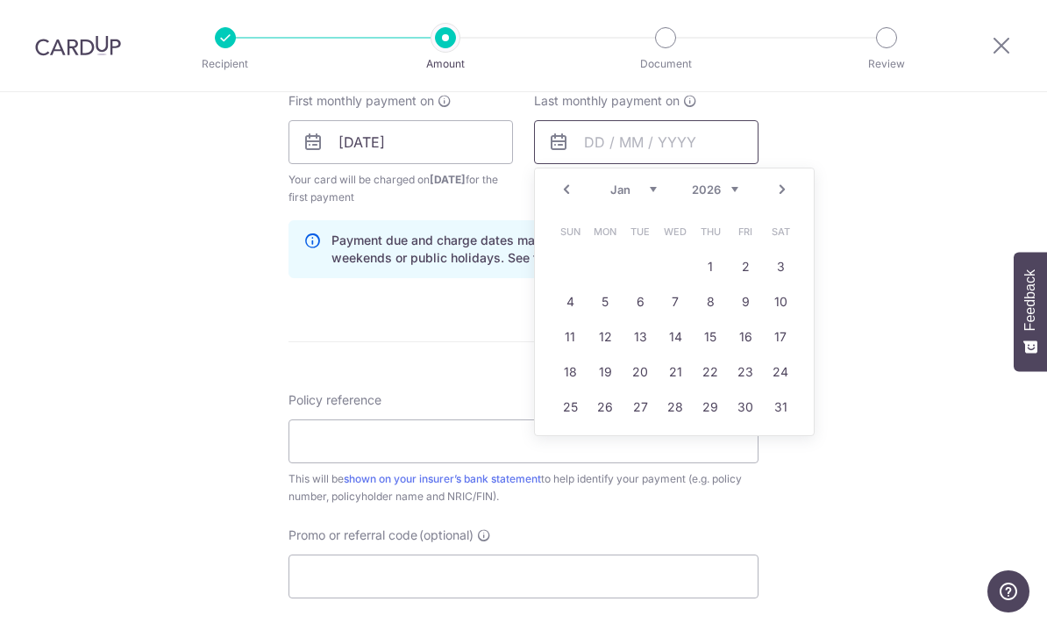
scroll to position [808, 0]
click at [748, 381] on link "23" at bounding box center [745, 371] width 28 height 28
type input "[DATE]"
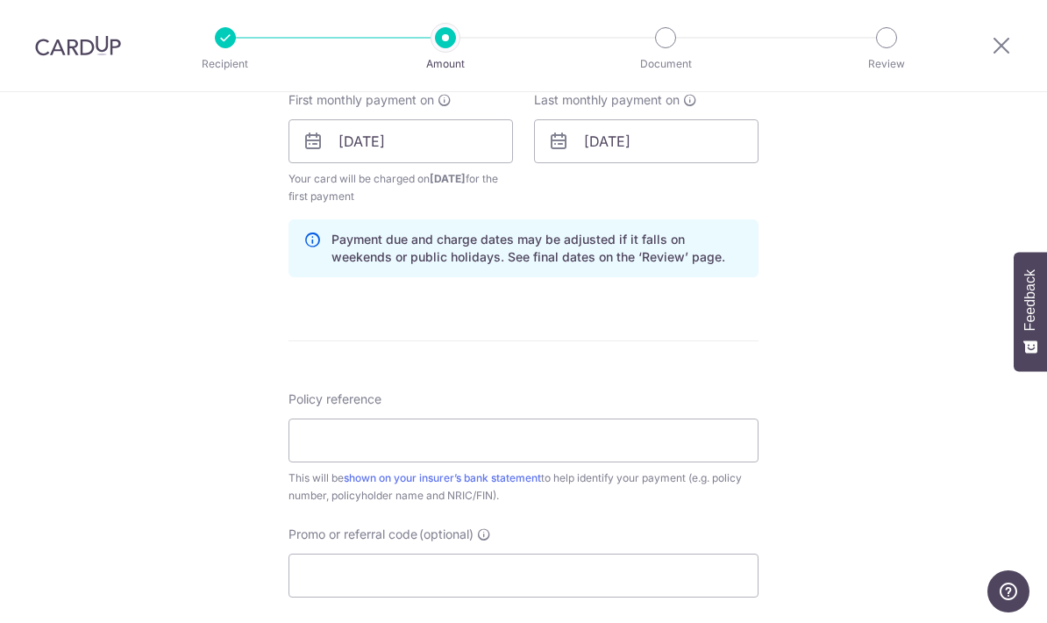
click at [888, 206] on div "Tell us more about your payment Enter payment amount SGD 532.00 532.00 Select C…" at bounding box center [523, 123] width 1047 height 1676
click at [438, 445] on input "Policy reference" at bounding box center [523, 440] width 470 height 44
type input "0204094407"
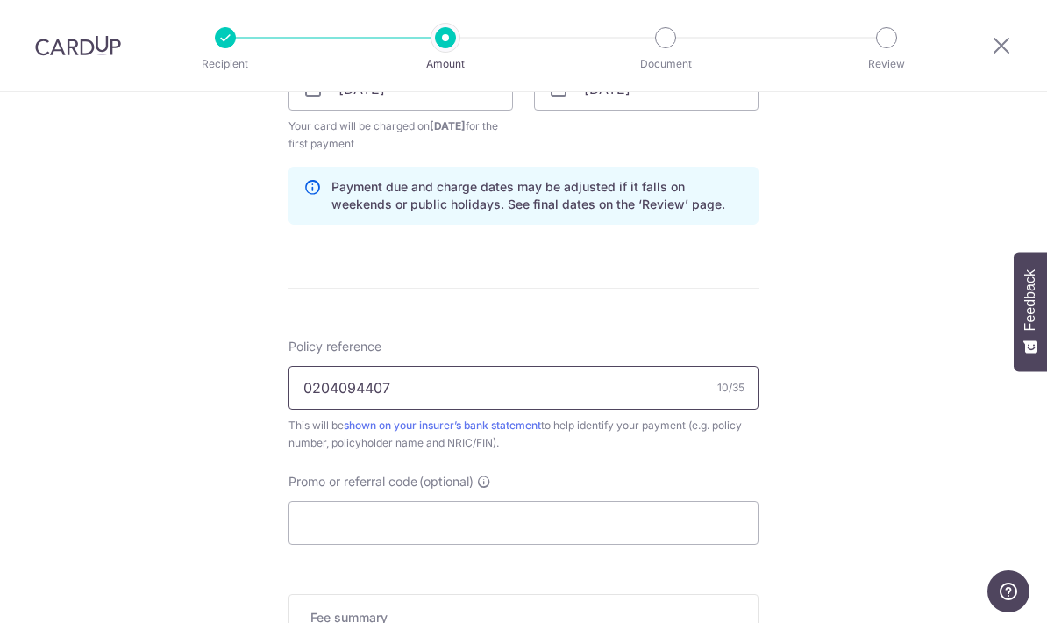
scroll to position [1000, 0]
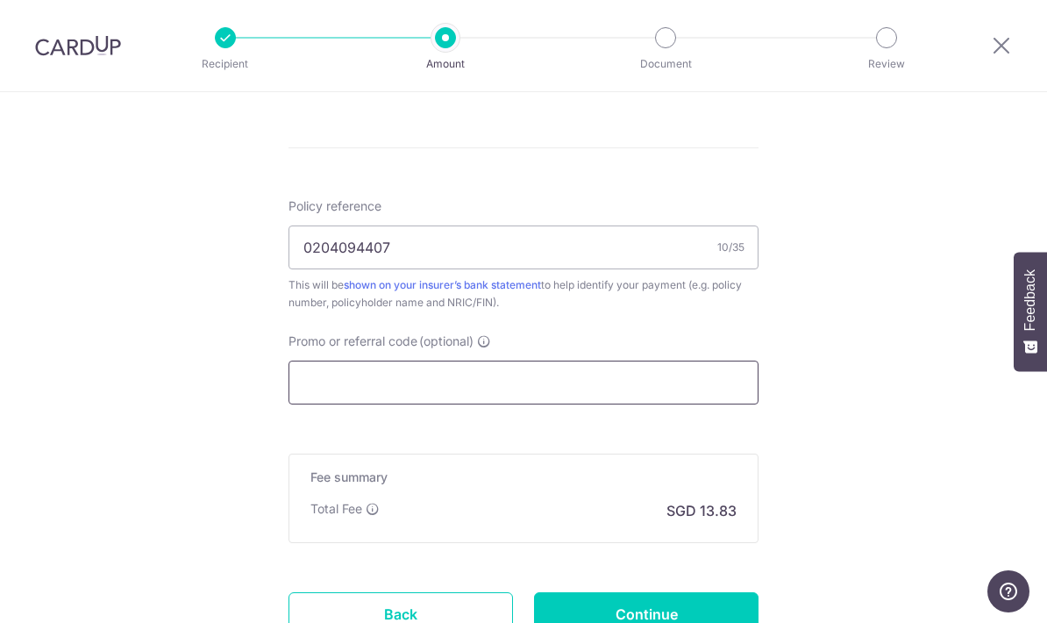
click at [561, 381] on input "Promo or referral code (optional)" at bounding box center [523, 382] width 470 height 44
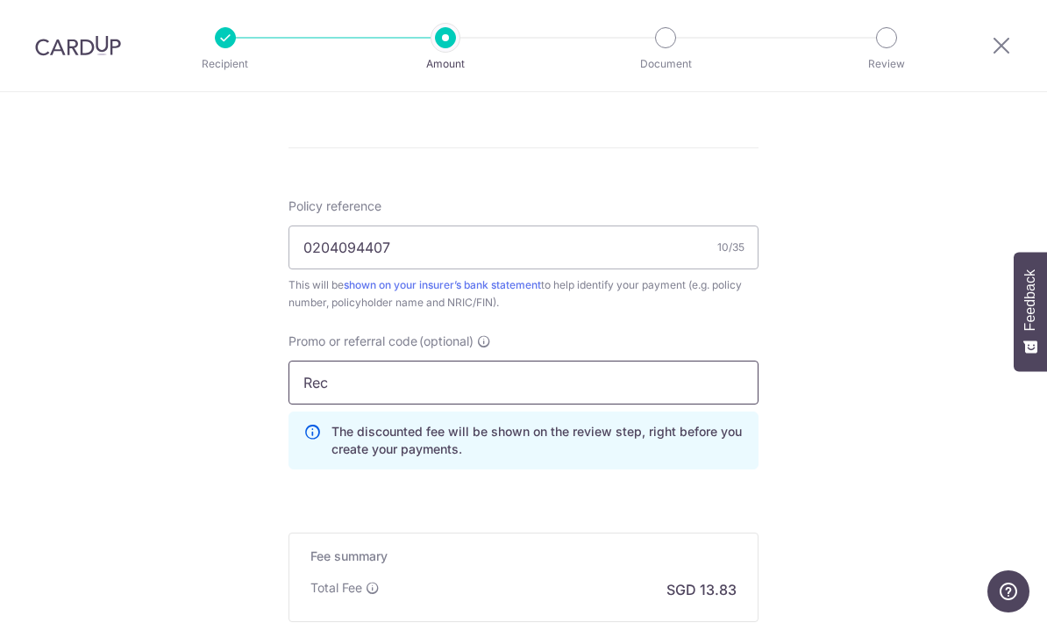
type input "REC185"
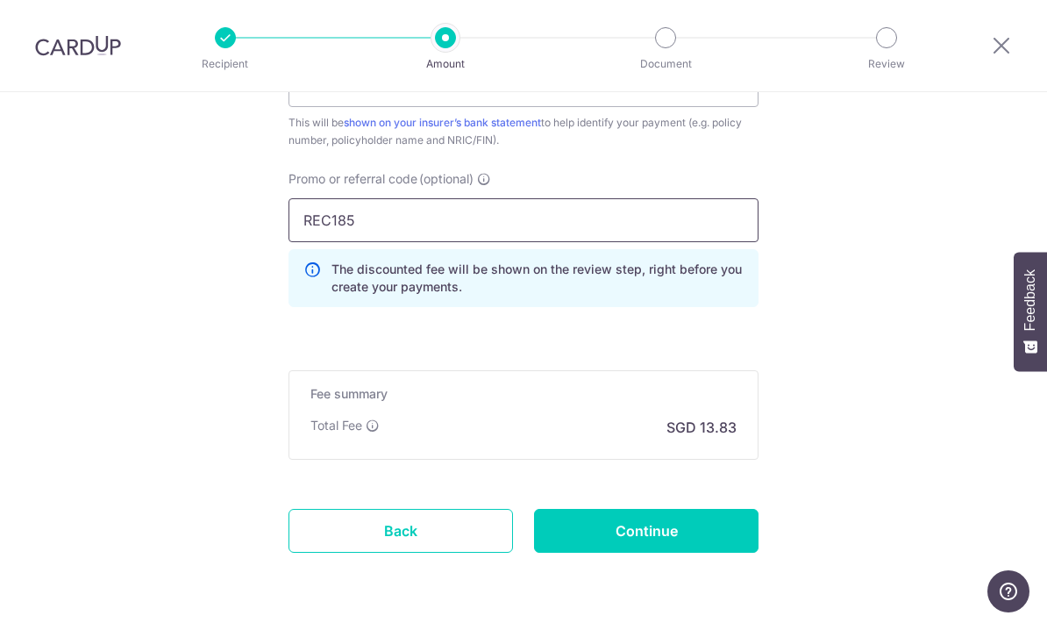
scroll to position [1161, 0]
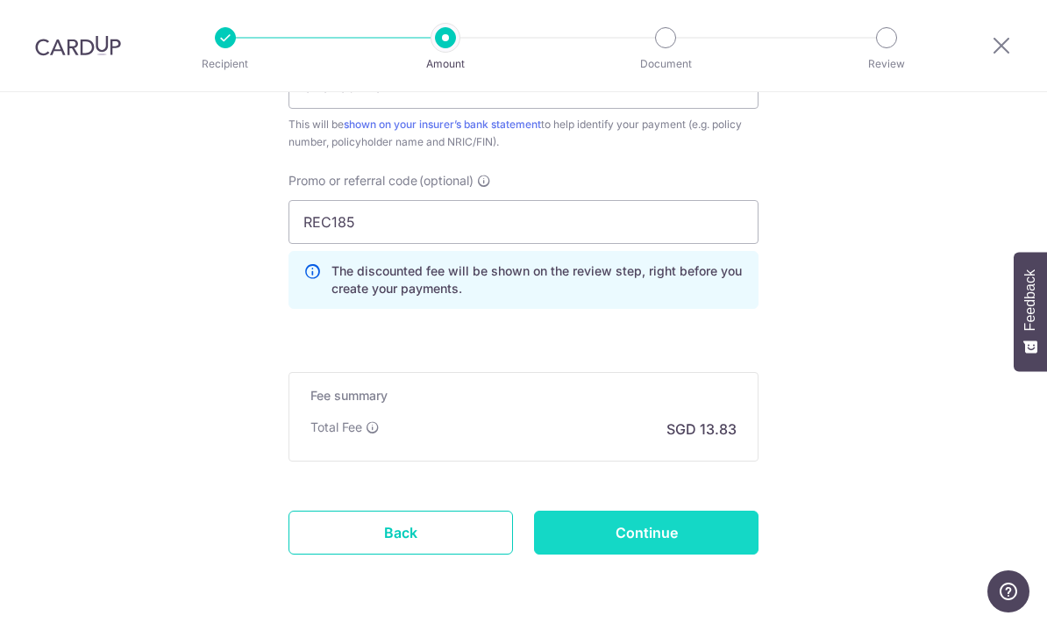
click at [649, 546] on input "Continue" at bounding box center [646, 532] width 224 height 44
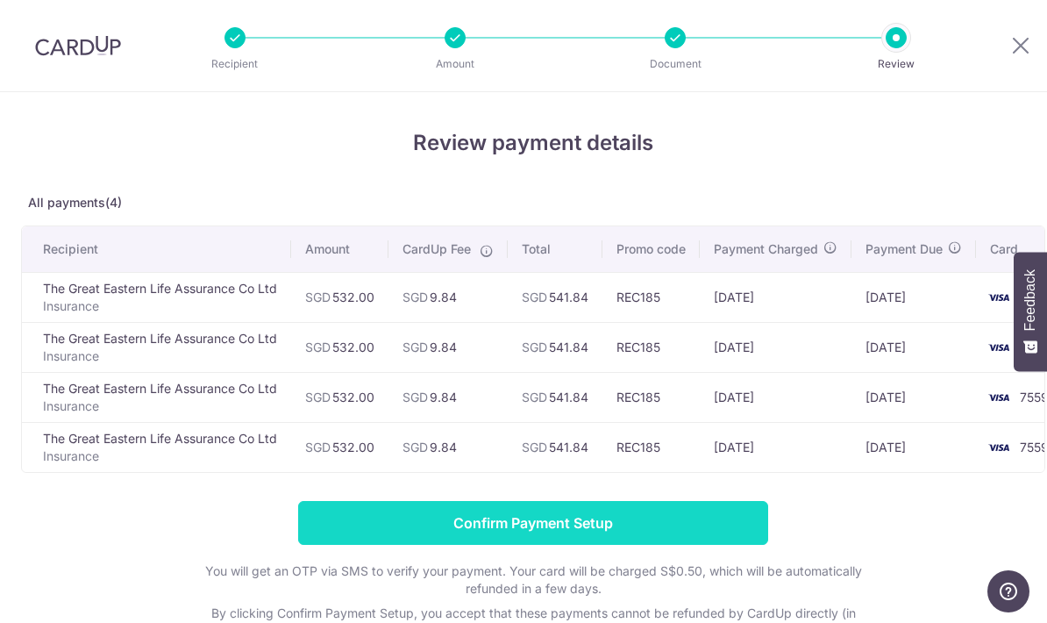
click at [614, 526] on input "Confirm Payment Setup" at bounding box center [533, 523] width 470 height 44
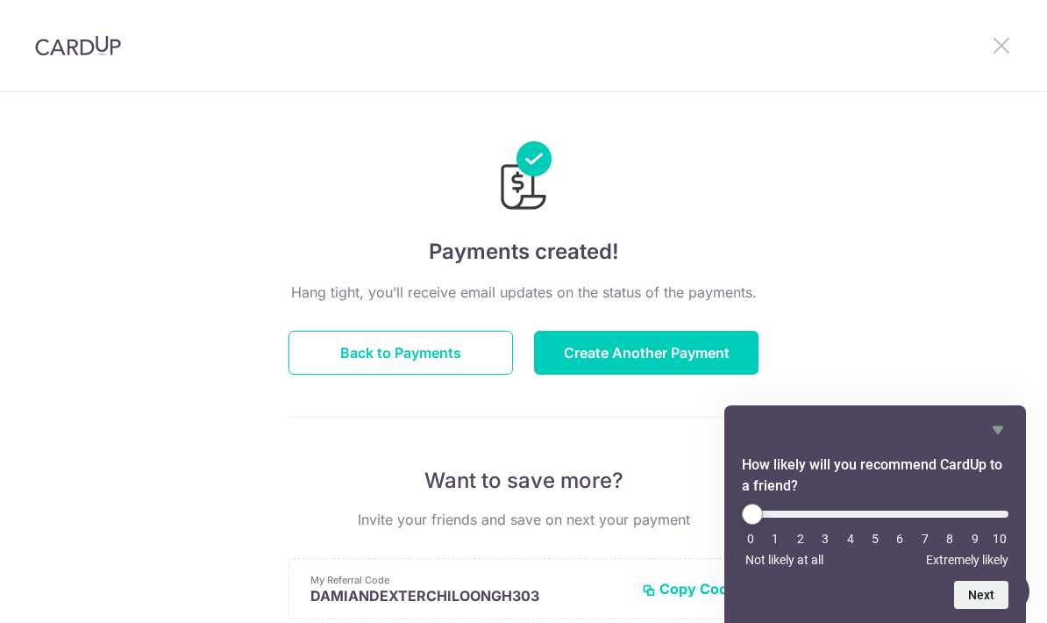
click at [1006, 38] on icon at bounding box center [1001, 45] width 21 height 22
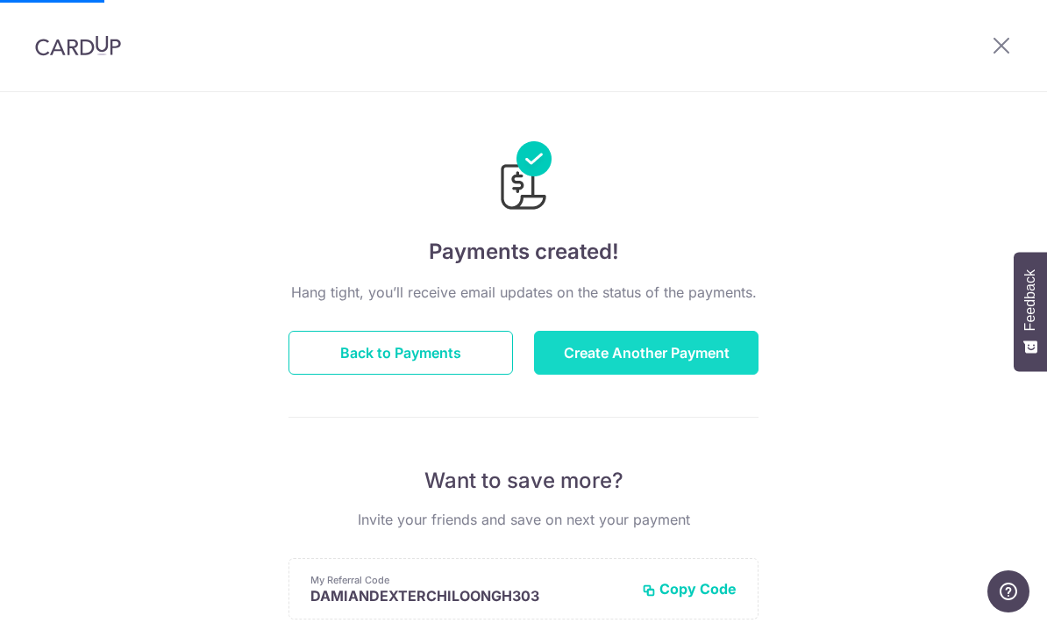
click at [641, 359] on button "Create Another Payment" at bounding box center [646, 353] width 224 height 44
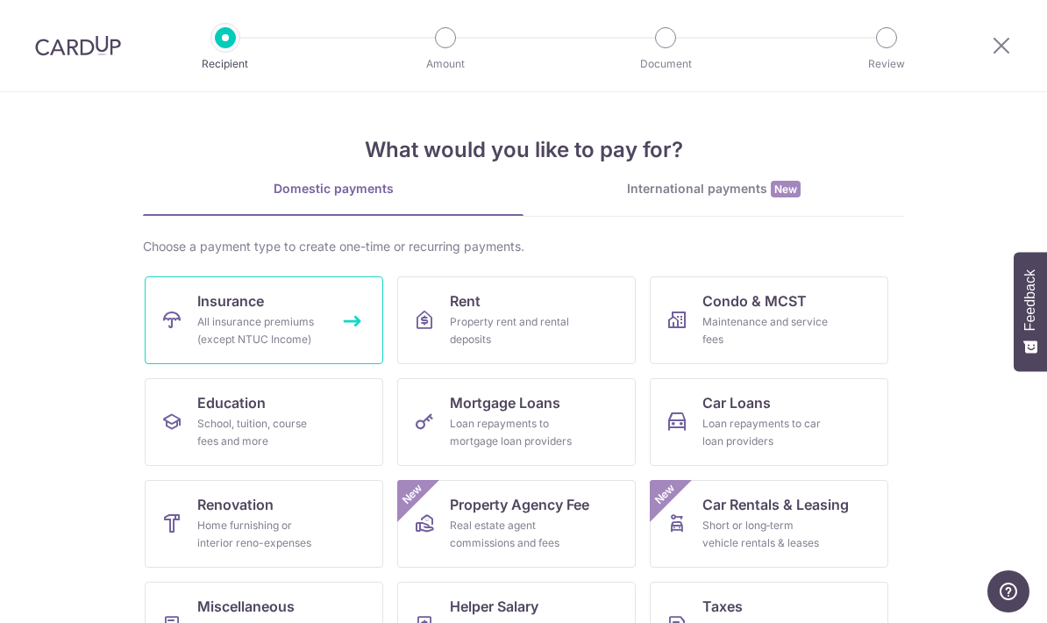
click at [295, 317] on div "All insurance premiums (except NTUC Income)" at bounding box center [260, 330] width 126 height 35
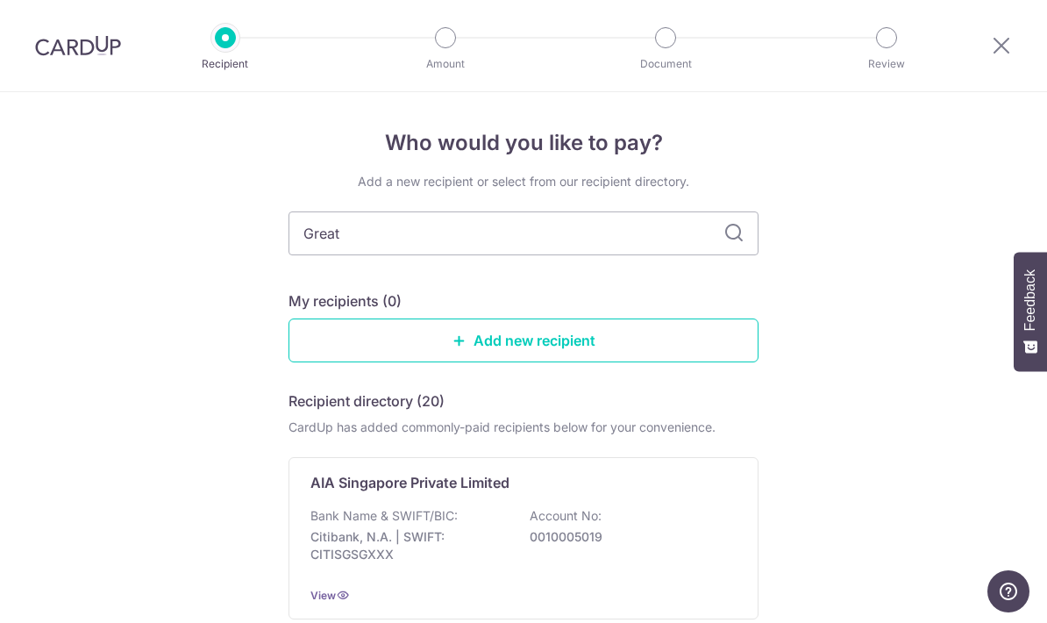
type input "Great eastern"
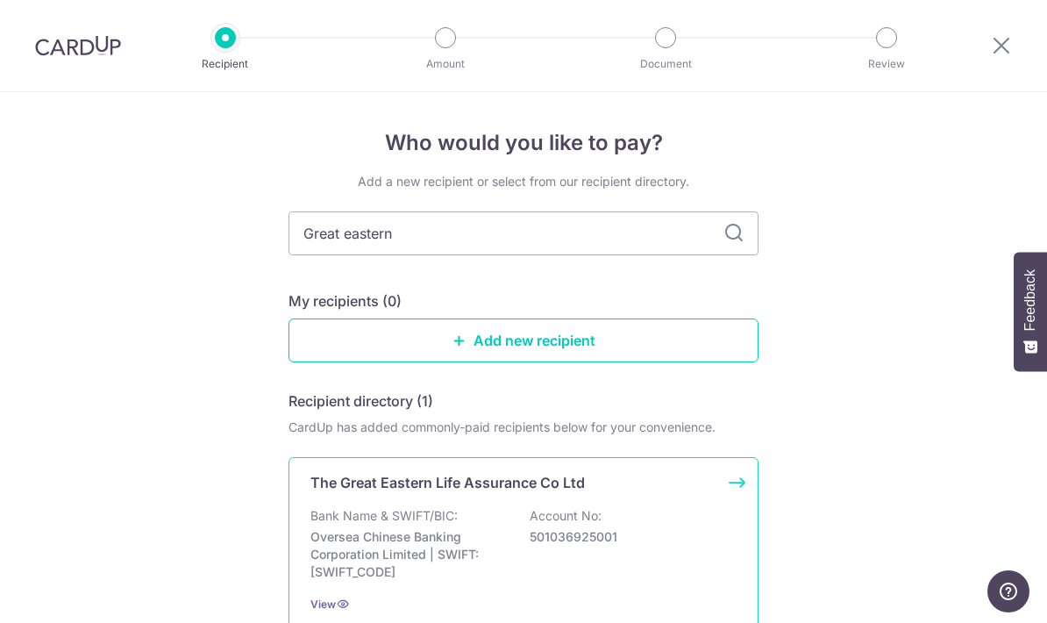
click at [688, 488] on div "The Great Eastern Life Assurance Co Ltd" at bounding box center [512, 482] width 405 height 21
click at [744, 487] on div "The Great Eastern Life Assurance Co Ltd Bank Name & SWIFT/BIC: Oversea Chinese …" at bounding box center [523, 542] width 470 height 171
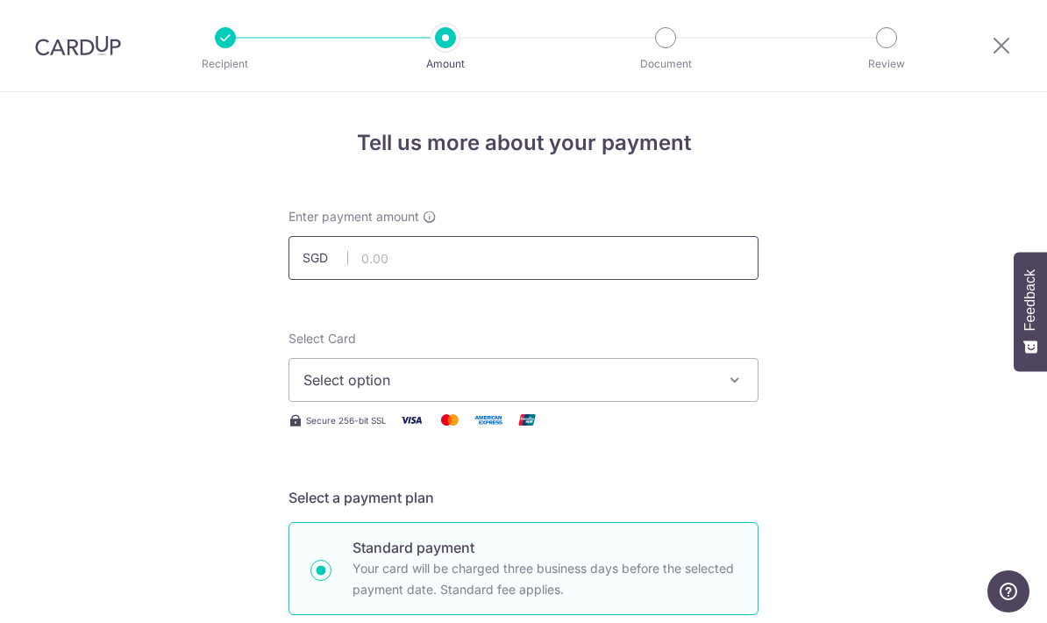
click at [437, 255] on input "text" at bounding box center [523, 258] width 470 height 44
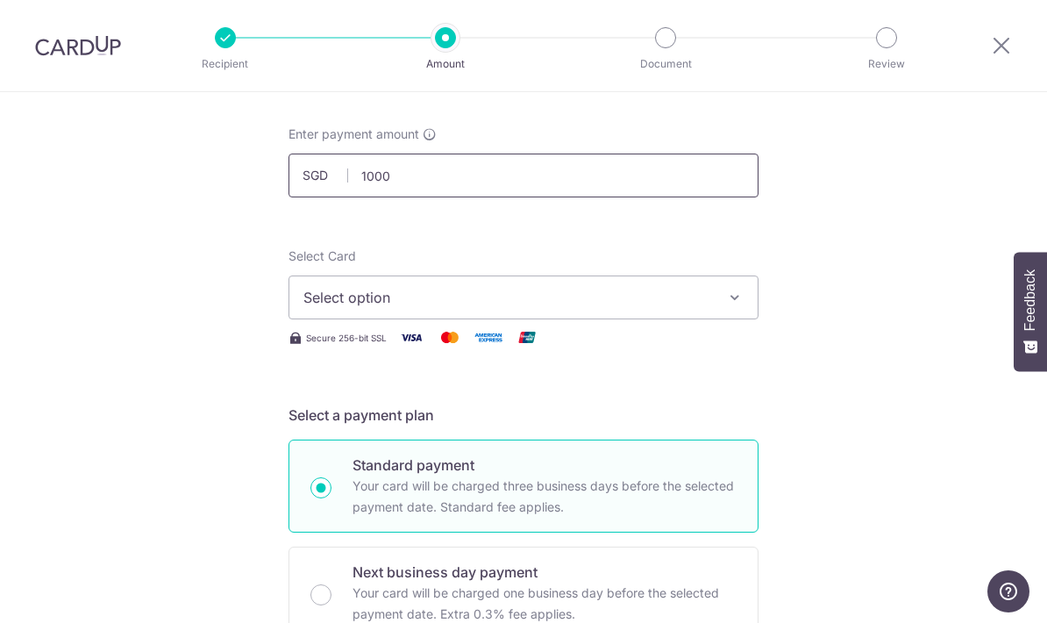
scroll to position [83, 0]
click at [644, 301] on span "Select option" at bounding box center [507, 296] width 409 height 21
type input "1,000.00"
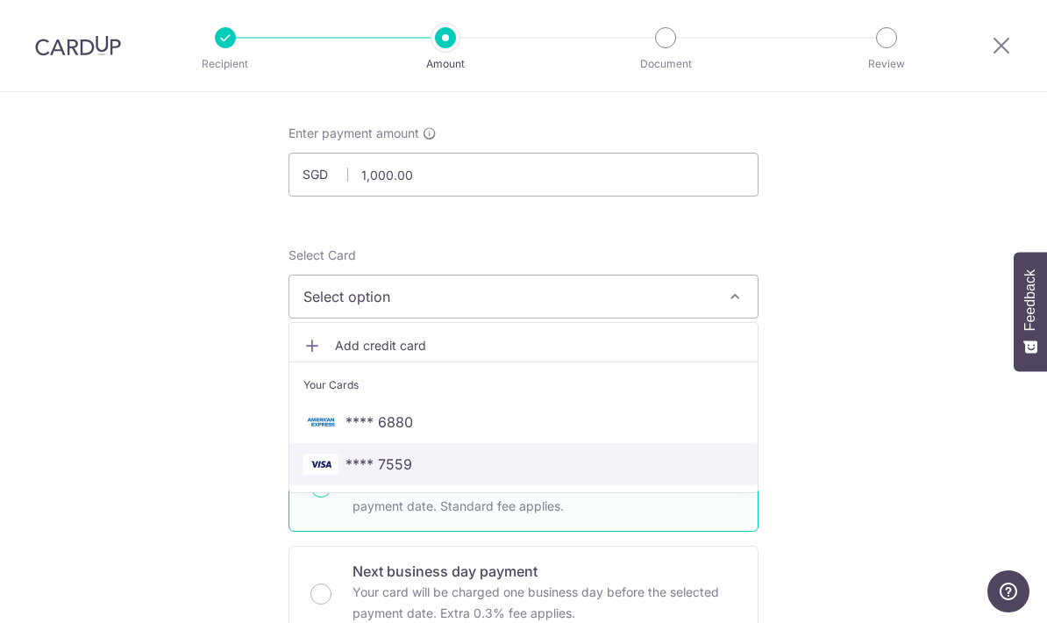
click at [422, 473] on span "**** 7559" at bounding box center [523, 463] width 440 height 21
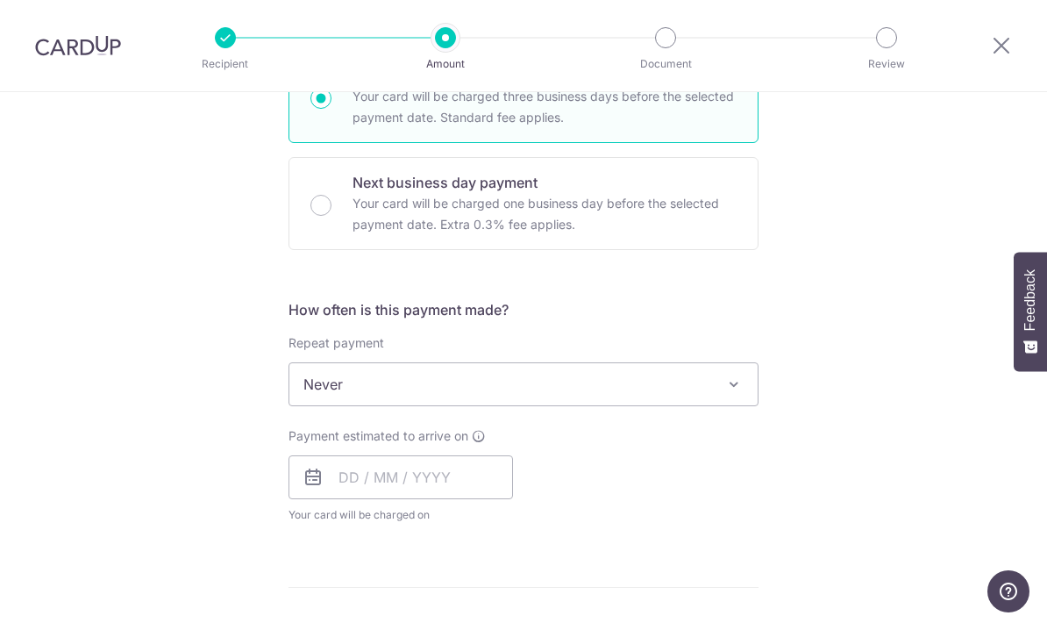
scroll to position [486, 0]
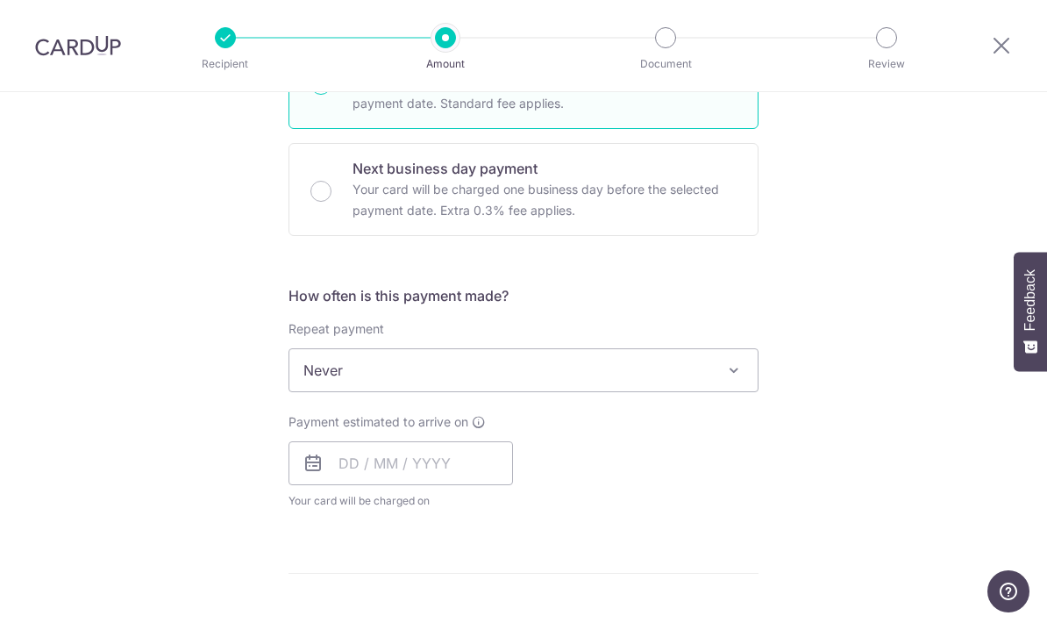
click at [719, 381] on span "Never" at bounding box center [523, 370] width 468 height 42
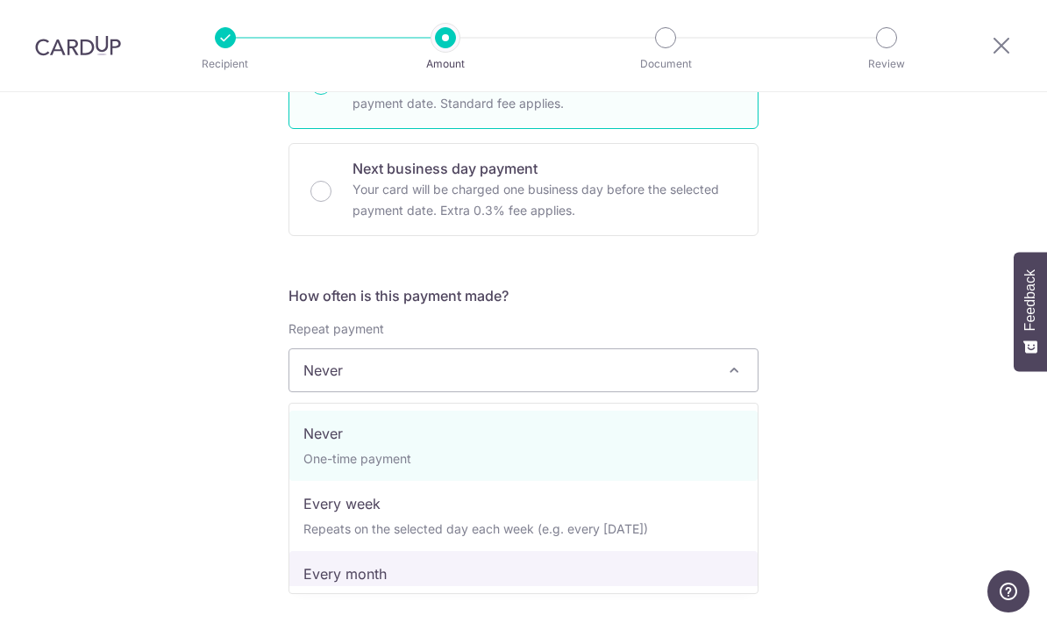
select select "3"
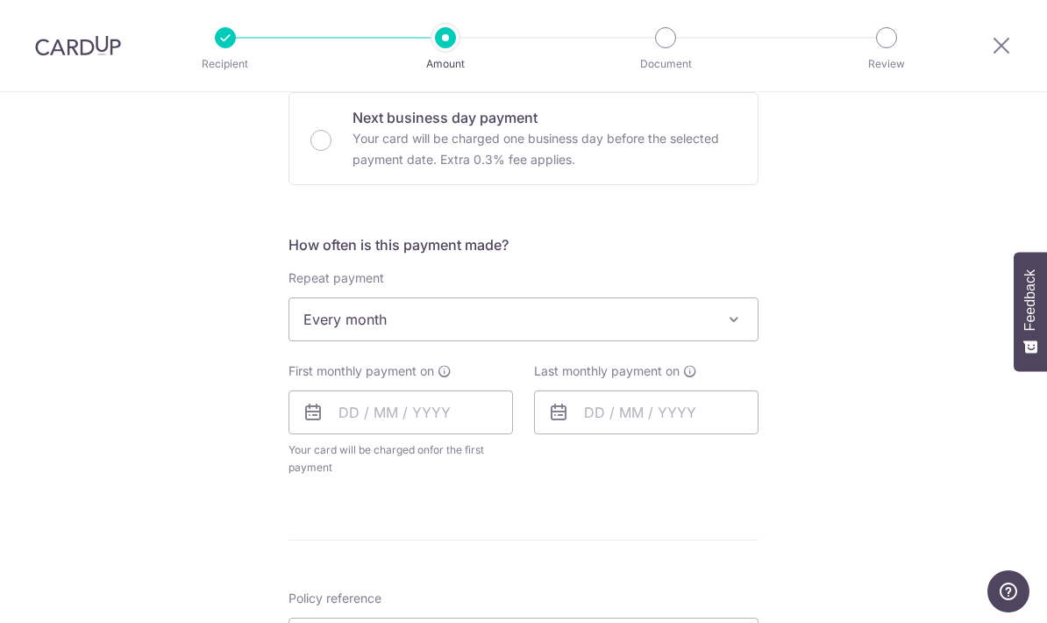
scroll to position [599, 0]
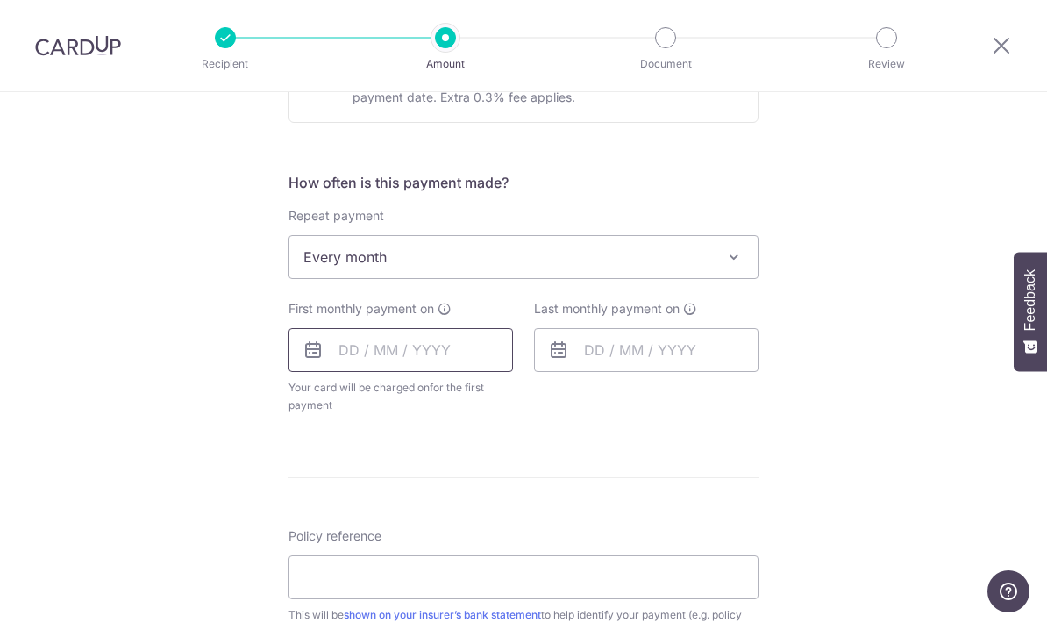
click at [365, 357] on input "text" at bounding box center [400, 350] width 224 height 44
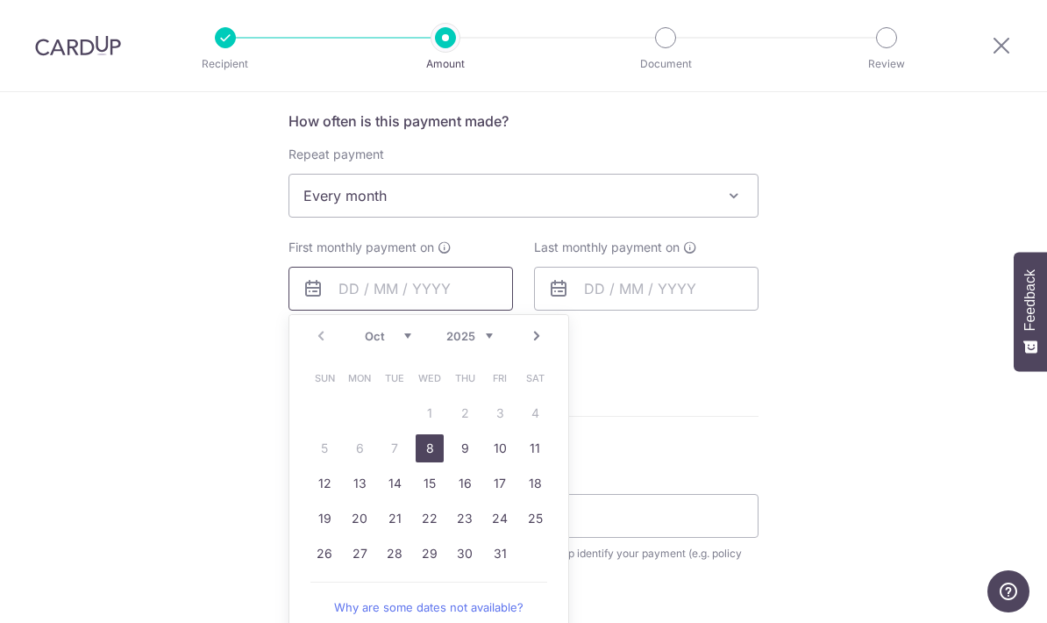
scroll to position [775, 0]
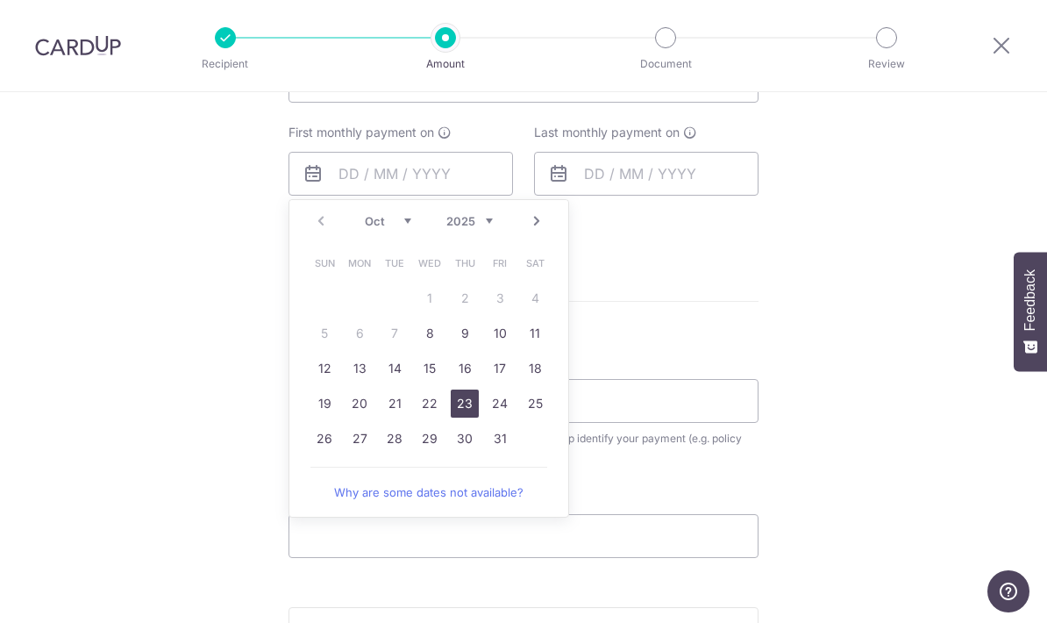
click at [471, 411] on link "23" at bounding box center [465, 403] width 28 height 28
type input "[DATE]"
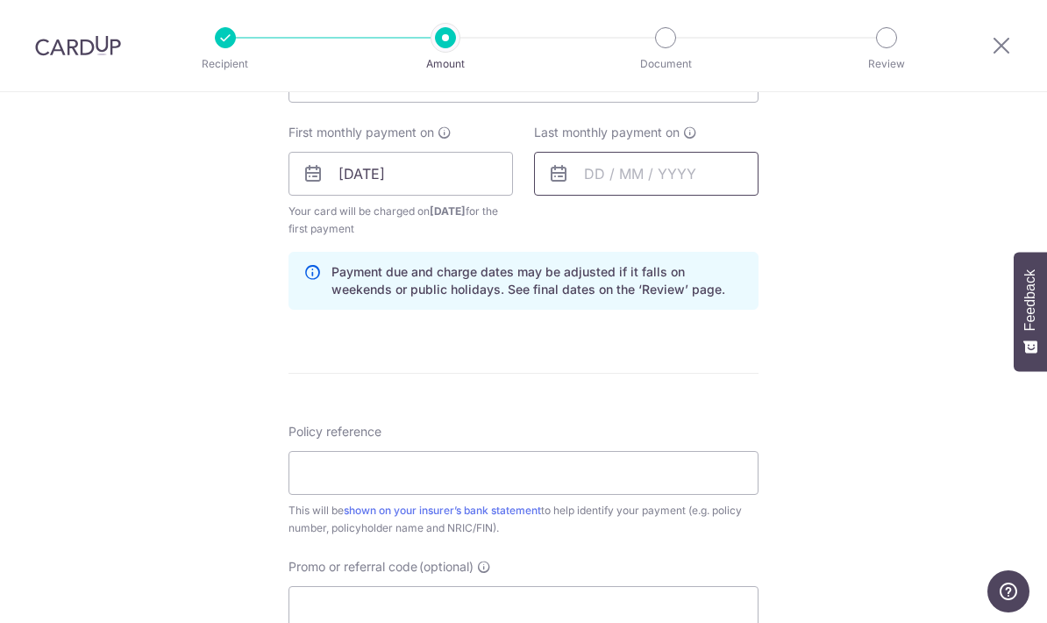
click at [630, 174] on input "text" at bounding box center [646, 174] width 224 height 44
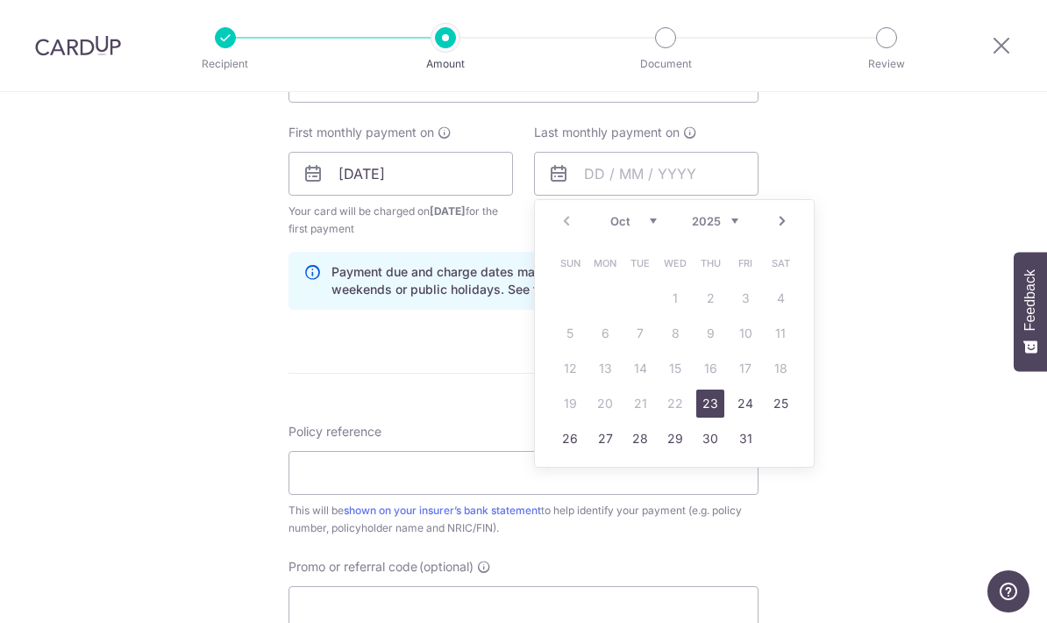
click at [790, 230] on link "Next" at bounding box center [782, 220] width 21 height 21
click at [786, 231] on link "Next" at bounding box center [782, 220] width 21 height 21
click at [779, 231] on link "Next" at bounding box center [782, 220] width 21 height 21
click at [751, 410] on link "23" at bounding box center [745, 403] width 28 height 28
type input "[DATE]"
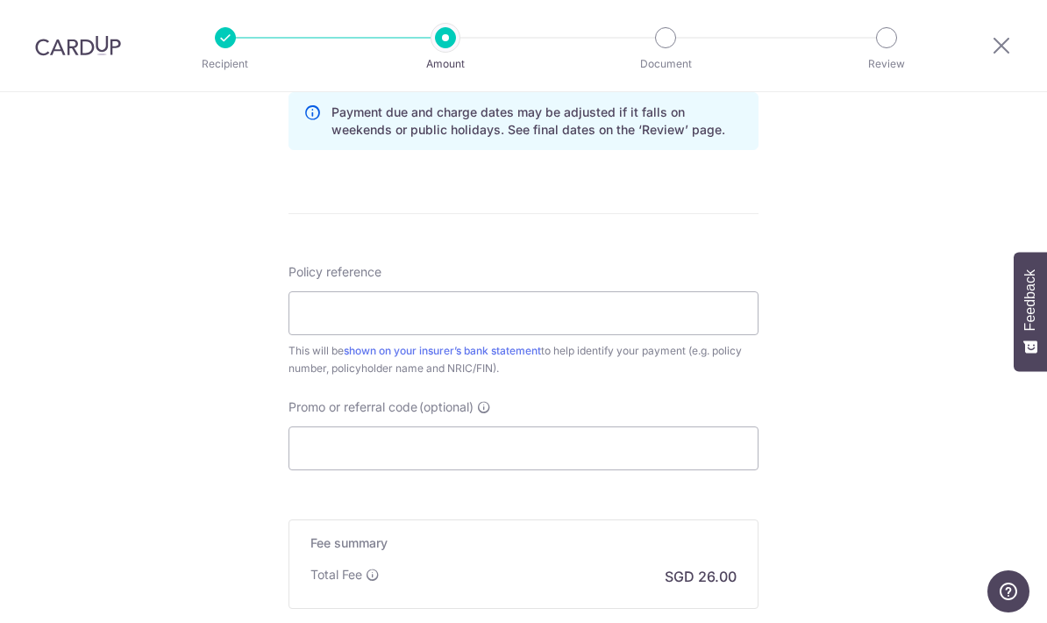
scroll to position [938, 0]
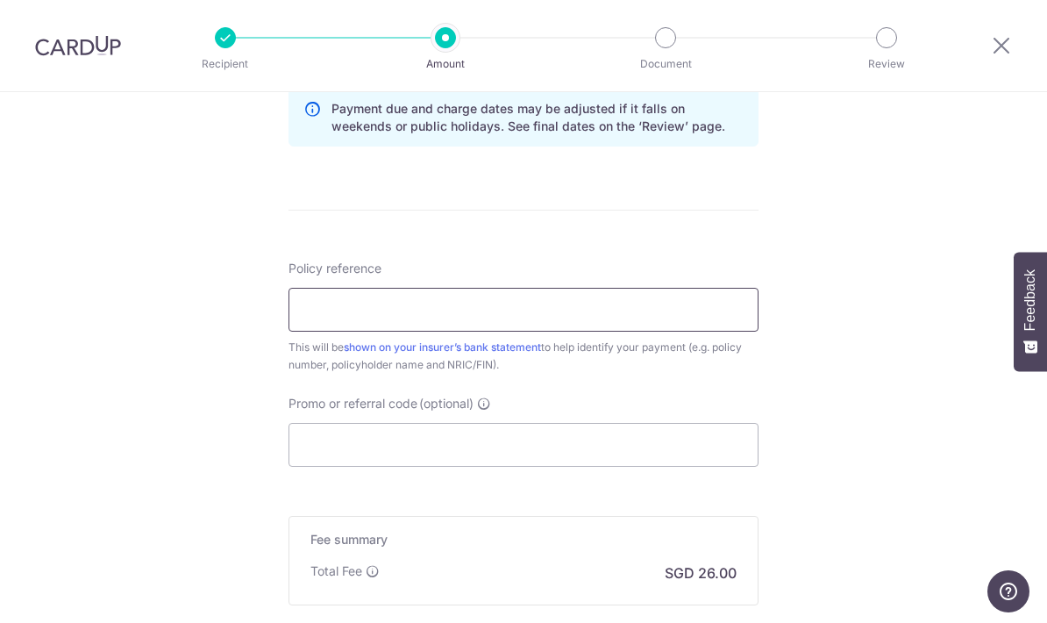
click at [544, 317] on input "Policy reference" at bounding box center [523, 310] width 470 height 44
type input "0251968427"
click at [347, 458] on input "Promo or referral code (optional)" at bounding box center [523, 445] width 470 height 44
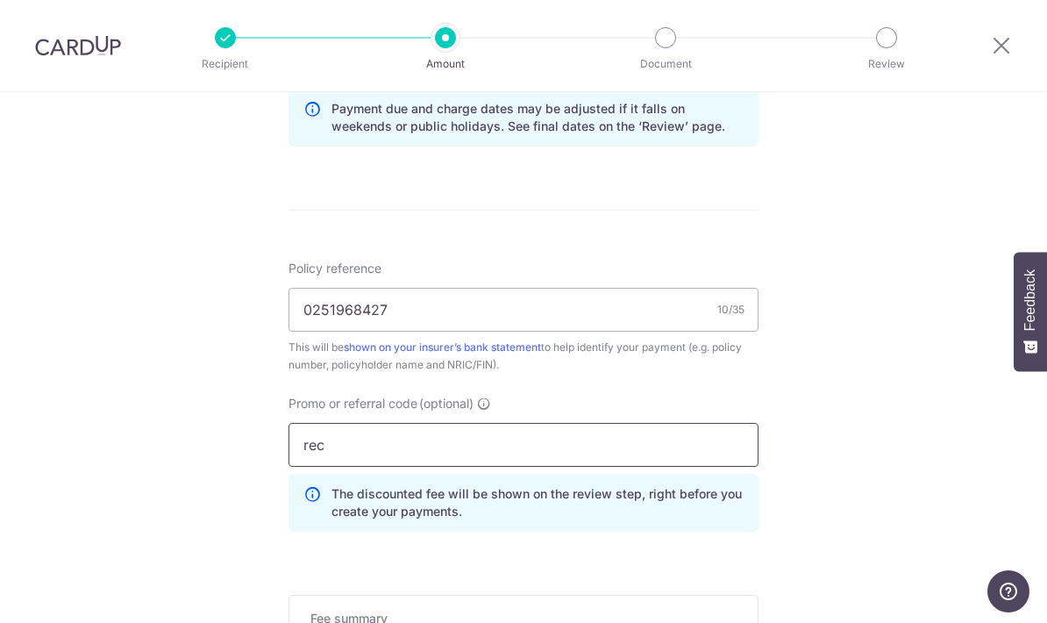
type input "REC185"
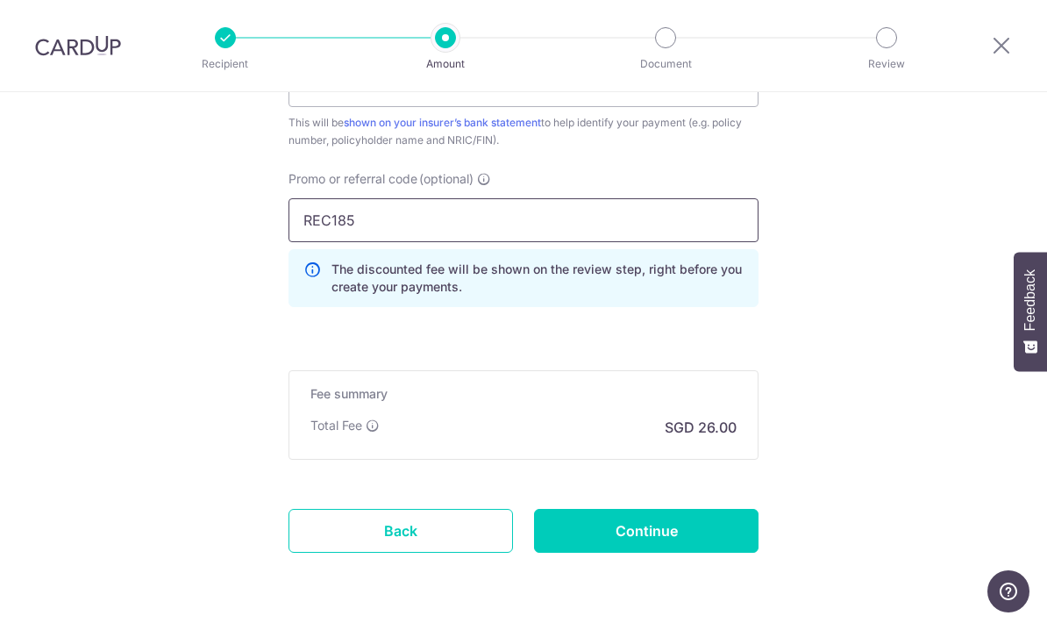
scroll to position [1161, 0]
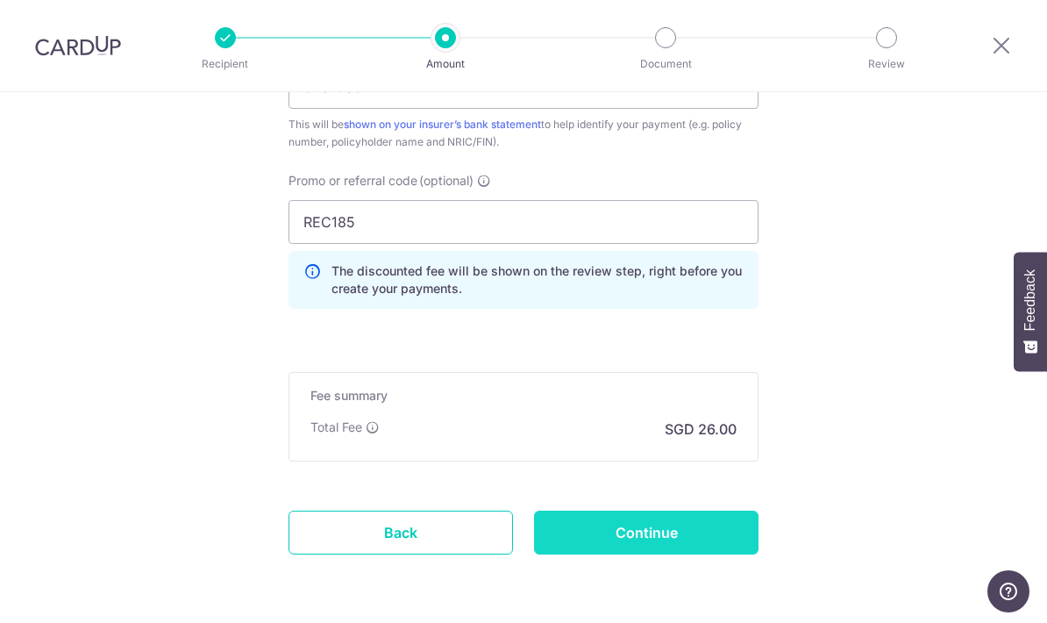
click at [656, 545] on input "Continue" at bounding box center [646, 532] width 224 height 44
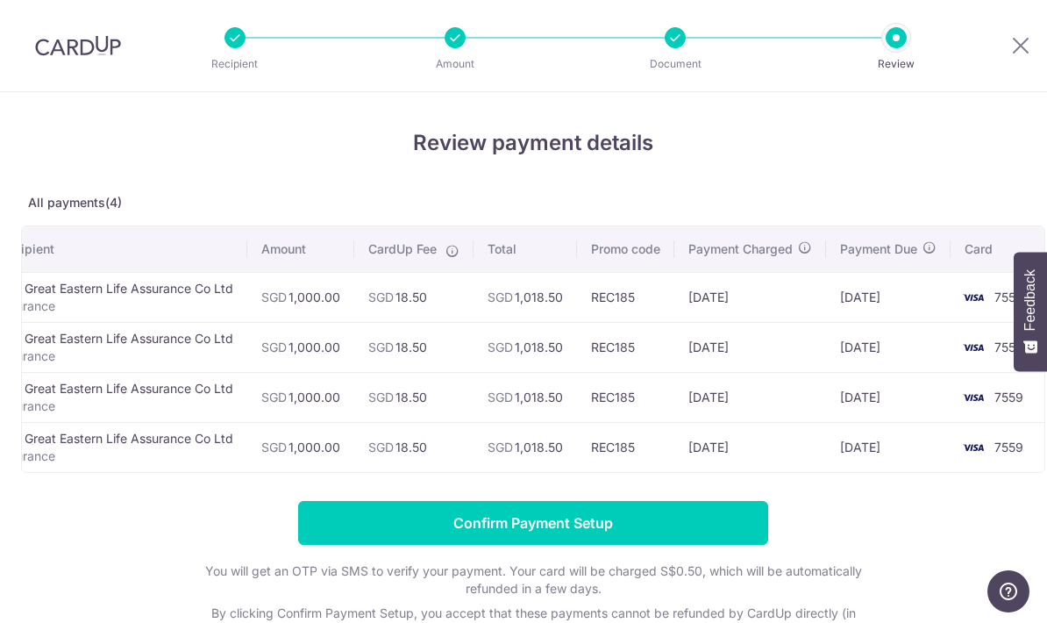
scroll to position [0, 53]
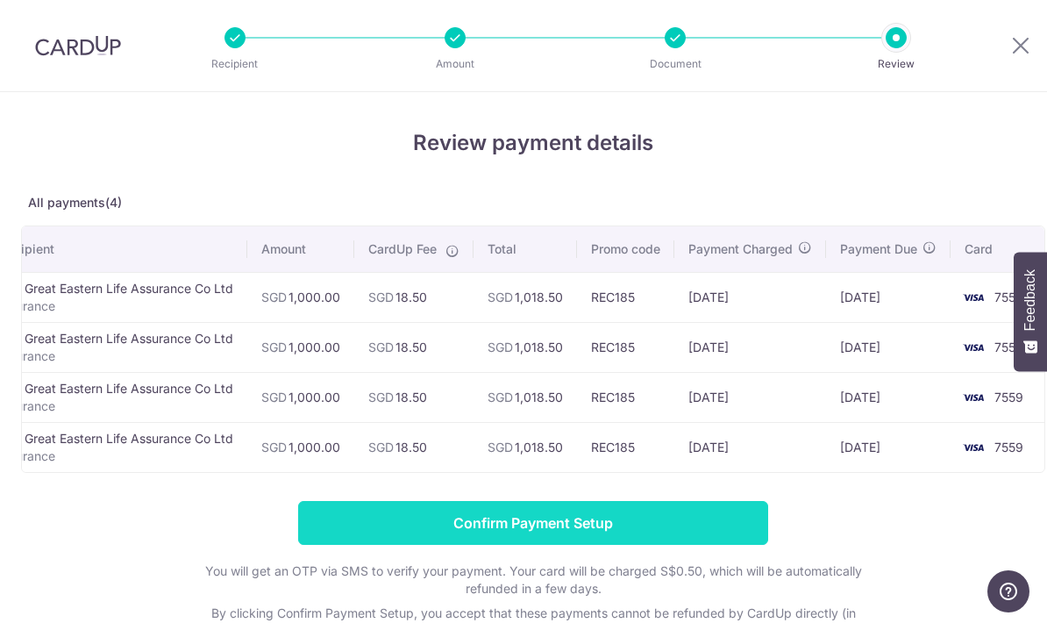
click at [681, 532] on input "Confirm Payment Setup" at bounding box center [533, 523] width 470 height 44
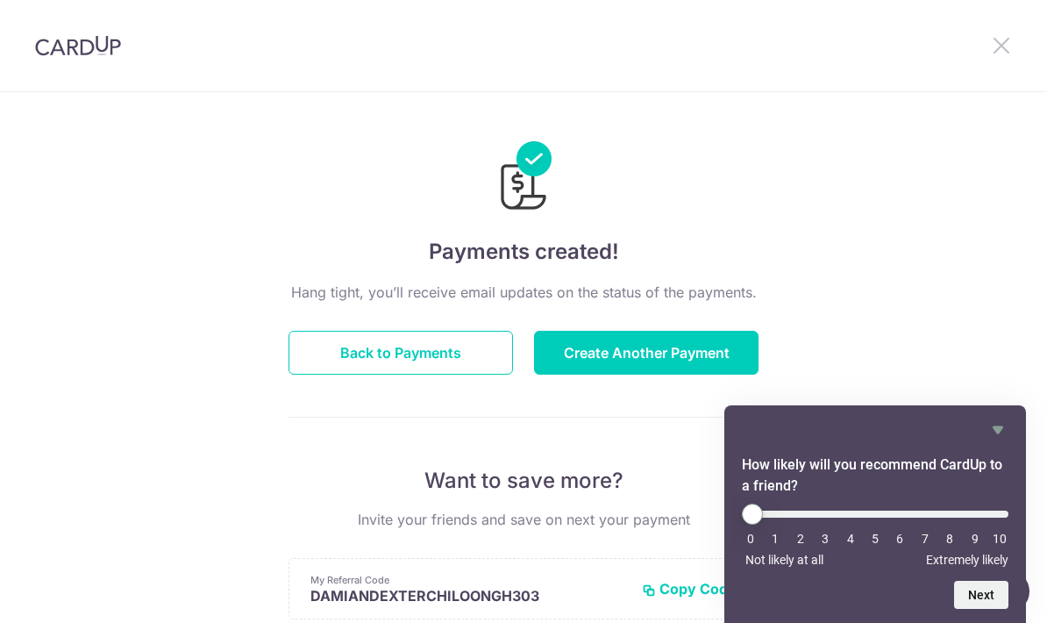
click at [1010, 51] on icon at bounding box center [1001, 45] width 21 height 22
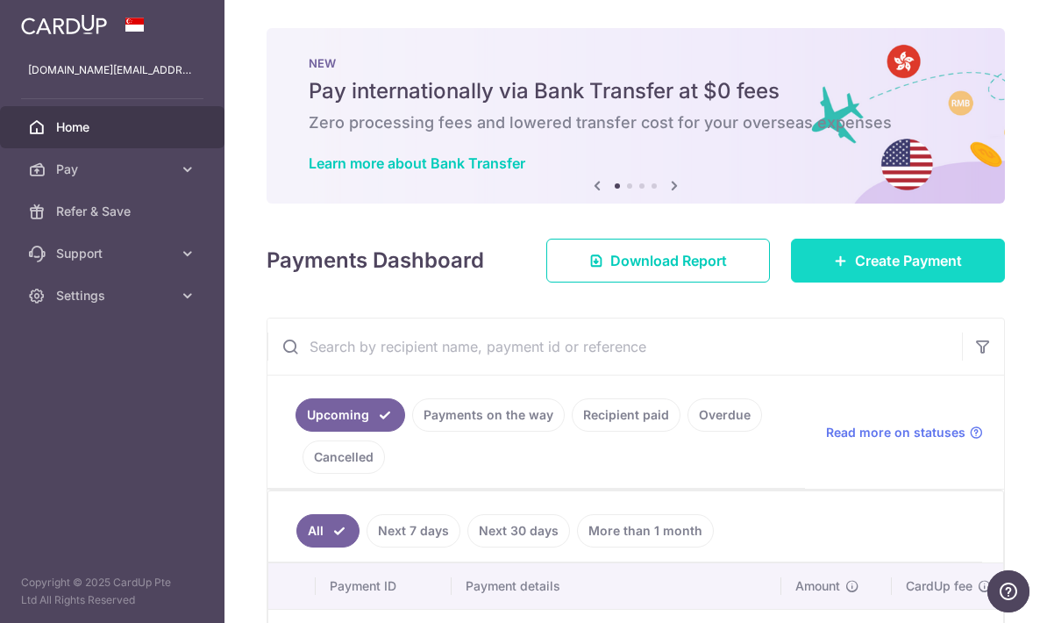
click at [899, 271] on span "Create Payment" at bounding box center [908, 260] width 107 height 21
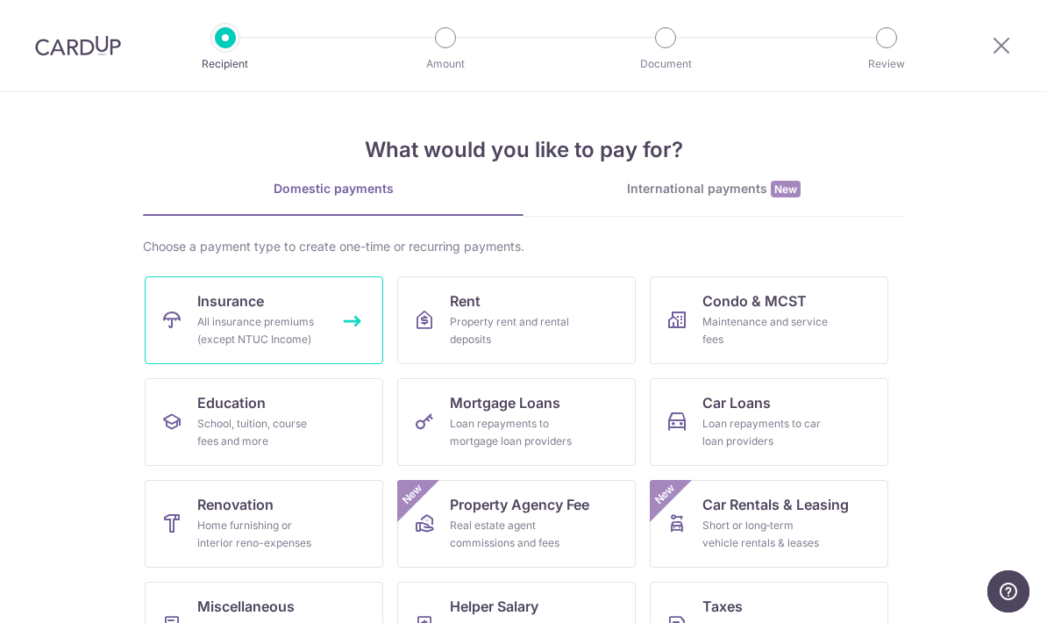
click at [239, 323] on div "All insurance premiums (except NTUC Income)" at bounding box center [260, 330] width 126 height 35
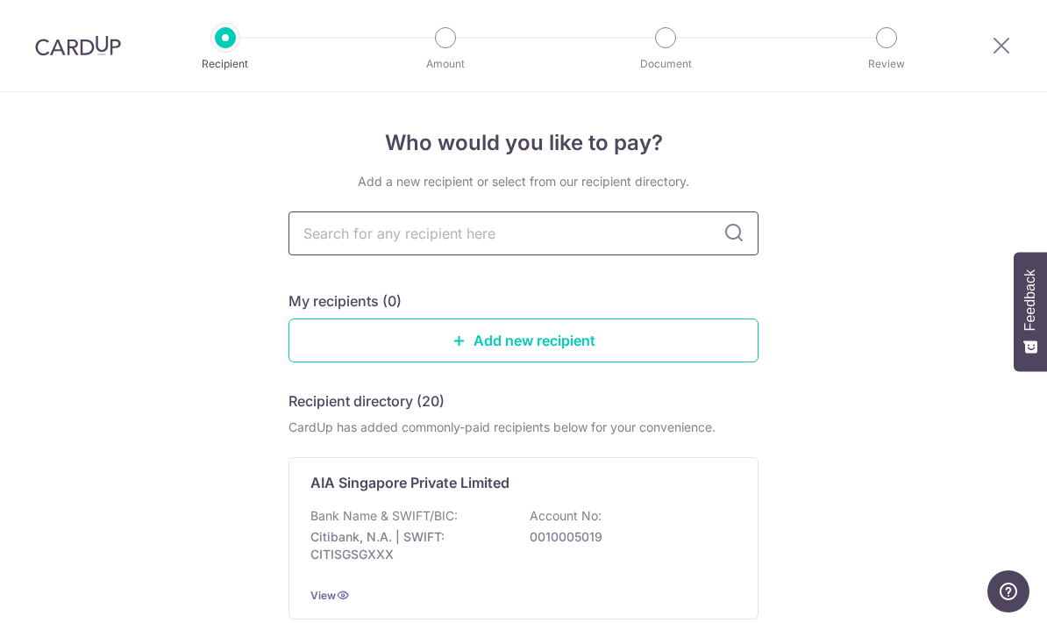
click at [531, 241] on input "text" at bounding box center [523, 233] width 470 height 44
type input "Great eastern"
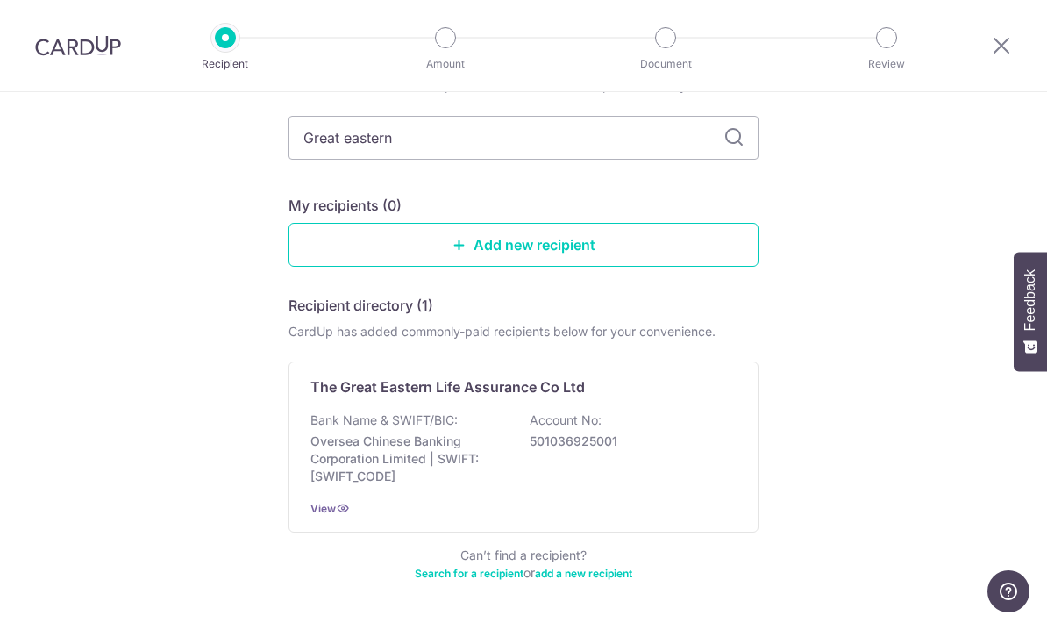
scroll to position [95, 0]
click at [741, 395] on div "The Great Eastern Life Assurance Co Ltd Bank Name & SWIFT/BIC: Oversea Chinese …" at bounding box center [523, 447] width 470 height 171
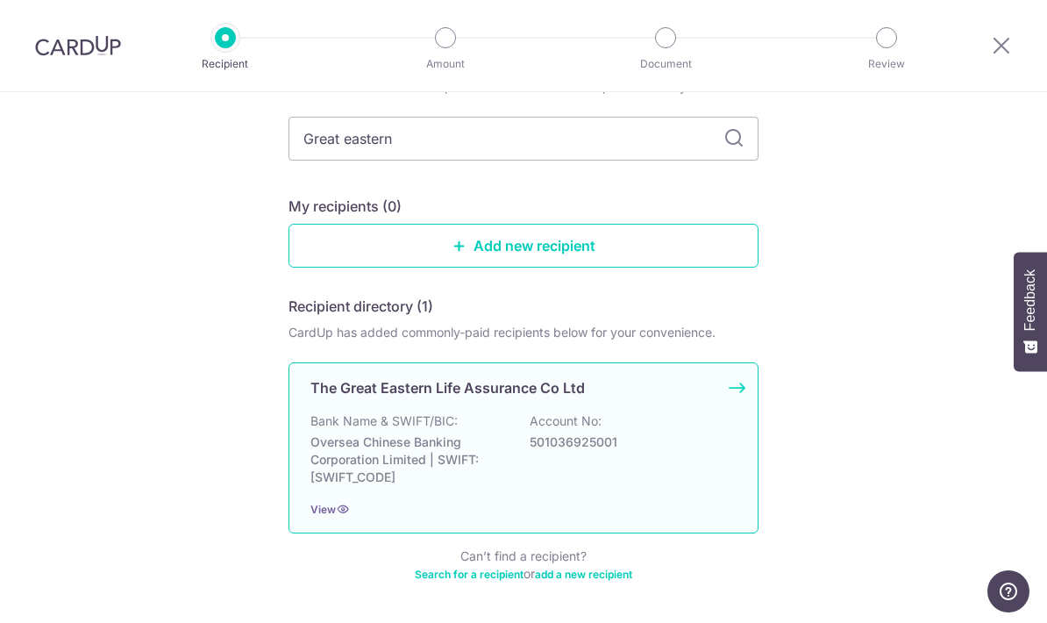
click at [735, 399] on div "The Great Eastern Life Assurance Co Ltd Bank Name & SWIFT/BIC: Oversea Chinese …" at bounding box center [523, 447] width 470 height 171
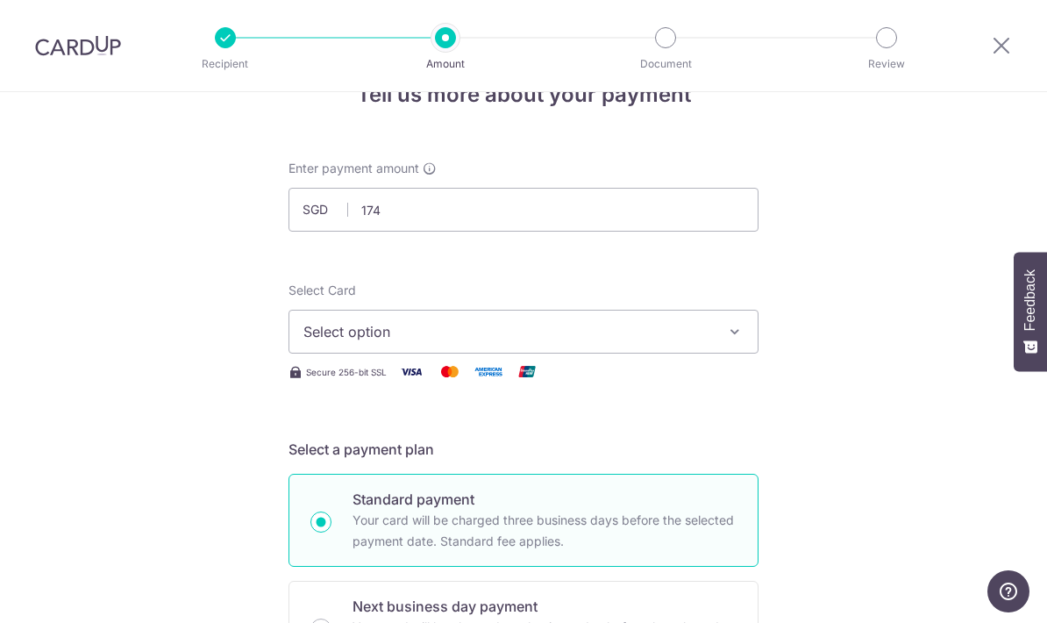
scroll to position [88, 0]
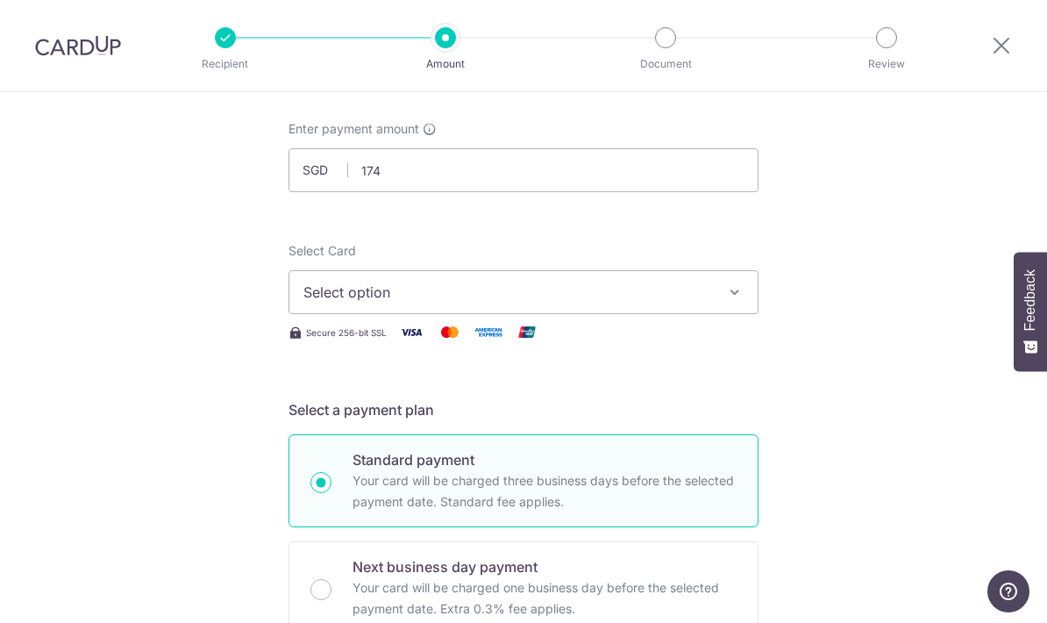
click at [743, 301] on icon "button" at bounding box center [735, 292] width 18 height 18
type input "174.00"
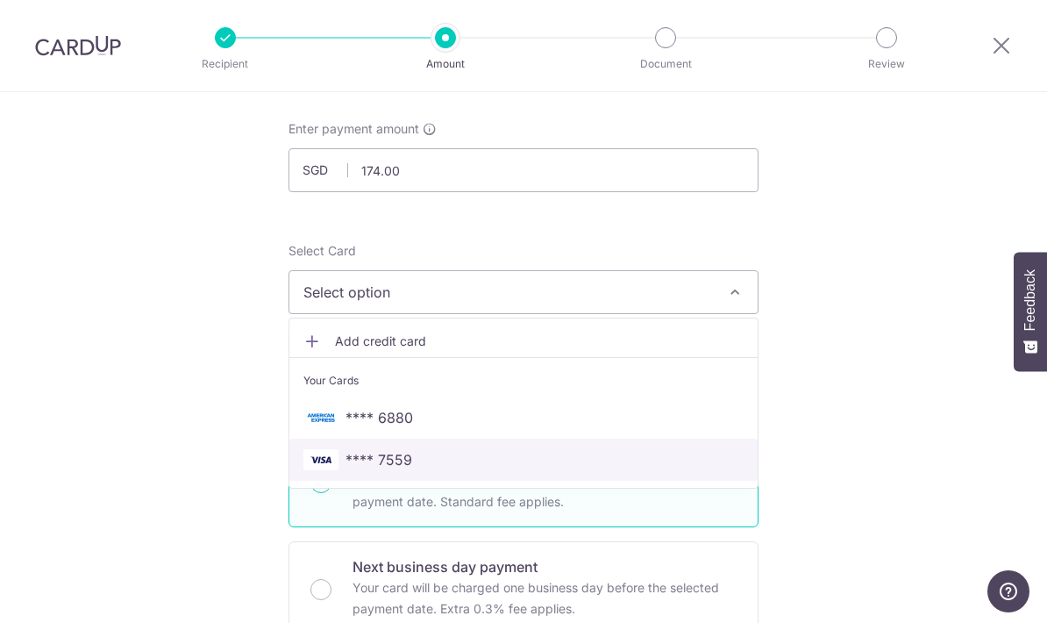
click at [419, 470] on span "**** 7559" at bounding box center [523, 459] width 440 height 21
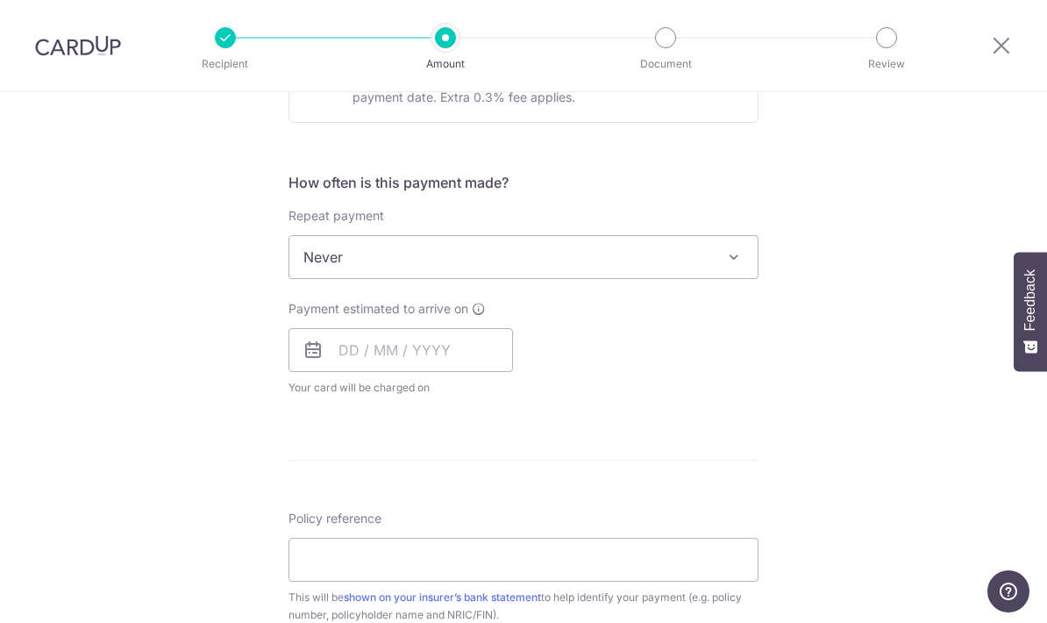
scroll to position [600, 0]
click at [734, 274] on span "Never" at bounding box center [523, 256] width 468 height 42
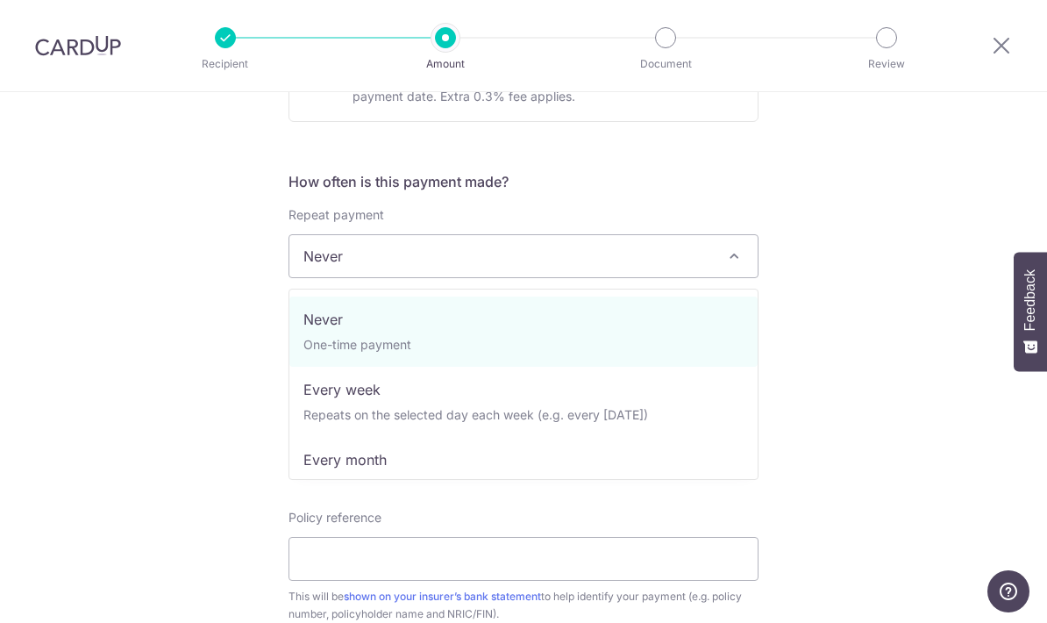
select select "3"
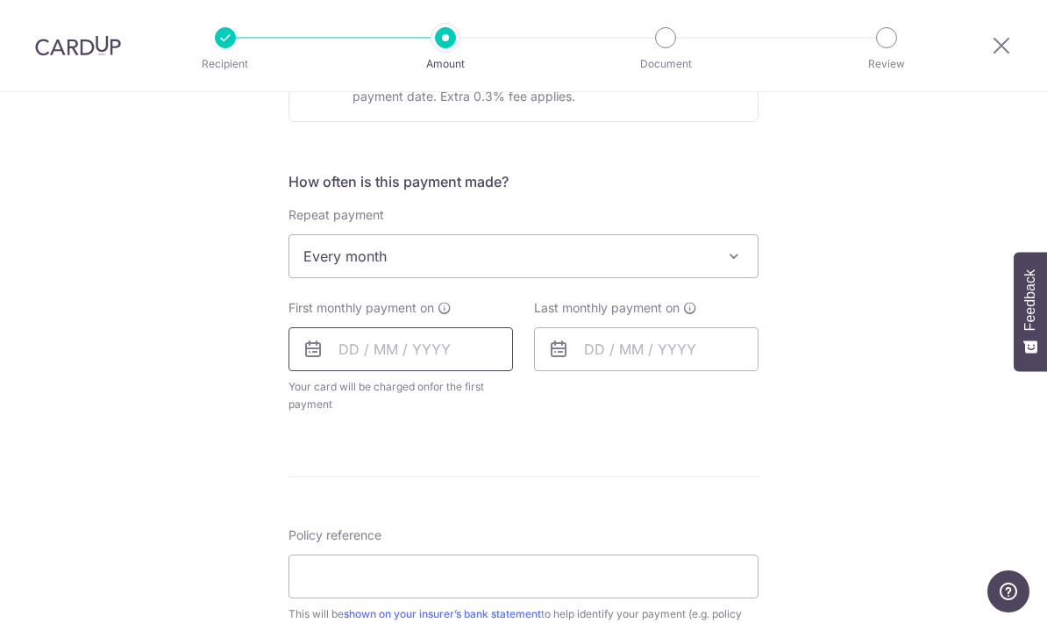
click at [353, 351] on input "text" at bounding box center [400, 349] width 224 height 44
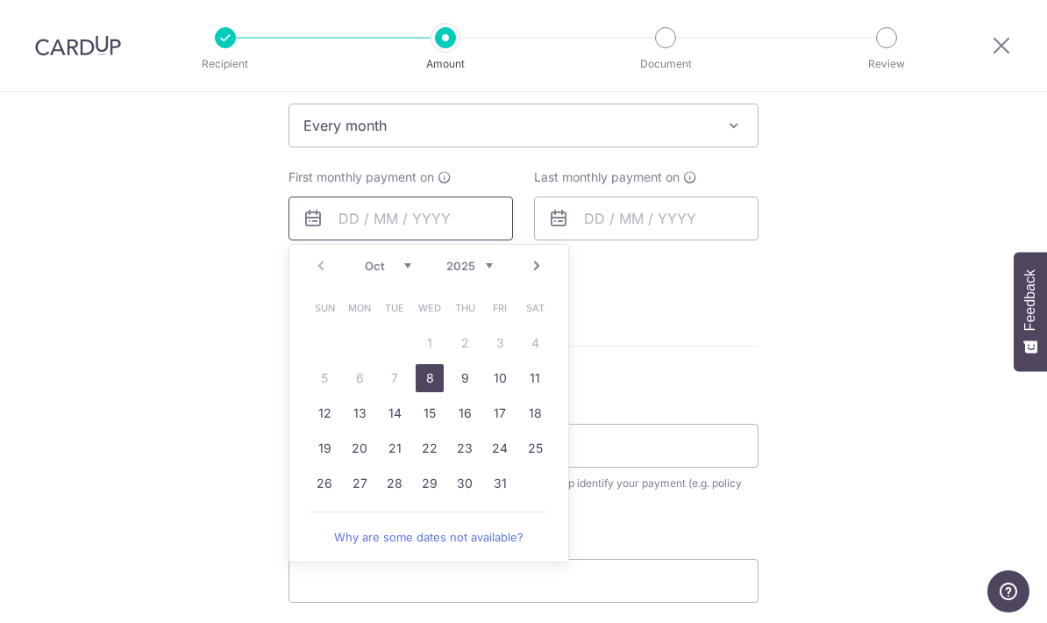
scroll to position [735, 0]
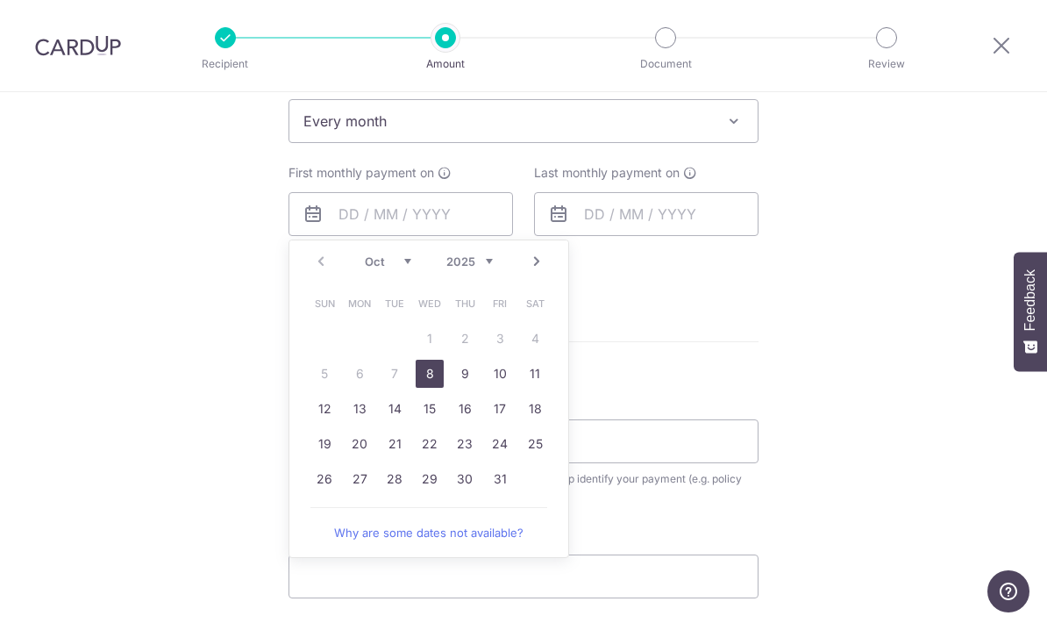
click at [464, 448] on link "23" at bounding box center [465, 444] width 28 height 28
type input "[DATE]"
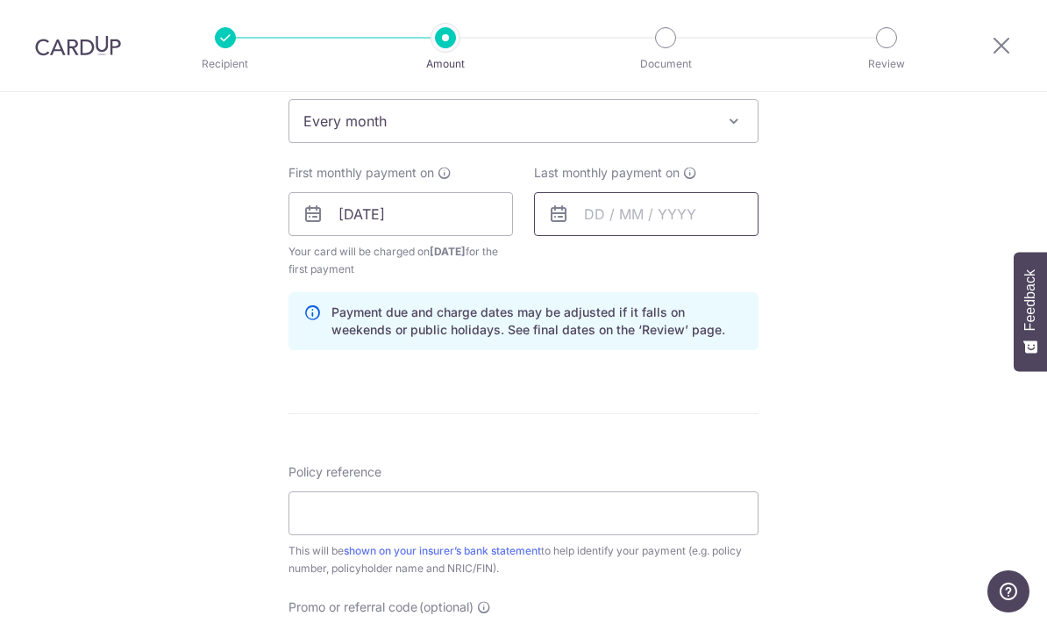
click at [604, 219] on input "text" at bounding box center [646, 214] width 224 height 44
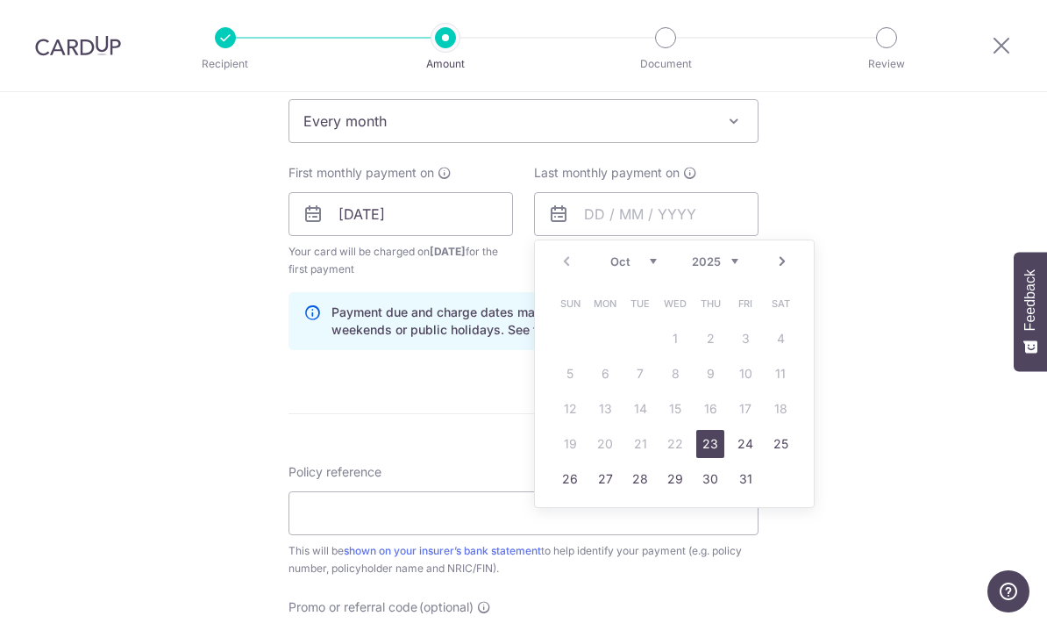
click at [801, 267] on div "Prev Next Oct Nov Dec 2025 2026 2027 2028 2029 2030 2031 2032 2033 2034 2035" at bounding box center [674, 261] width 279 height 42
click at [786, 268] on link "Next" at bounding box center [782, 261] width 21 height 21
click at [779, 269] on link "Next" at bounding box center [782, 261] width 21 height 21
click at [785, 267] on link "Next" at bounding box center [782, 261] width 21 height 21
click at [752, 438] on link "23" at bounding box center [745, 444] width 28 height 28
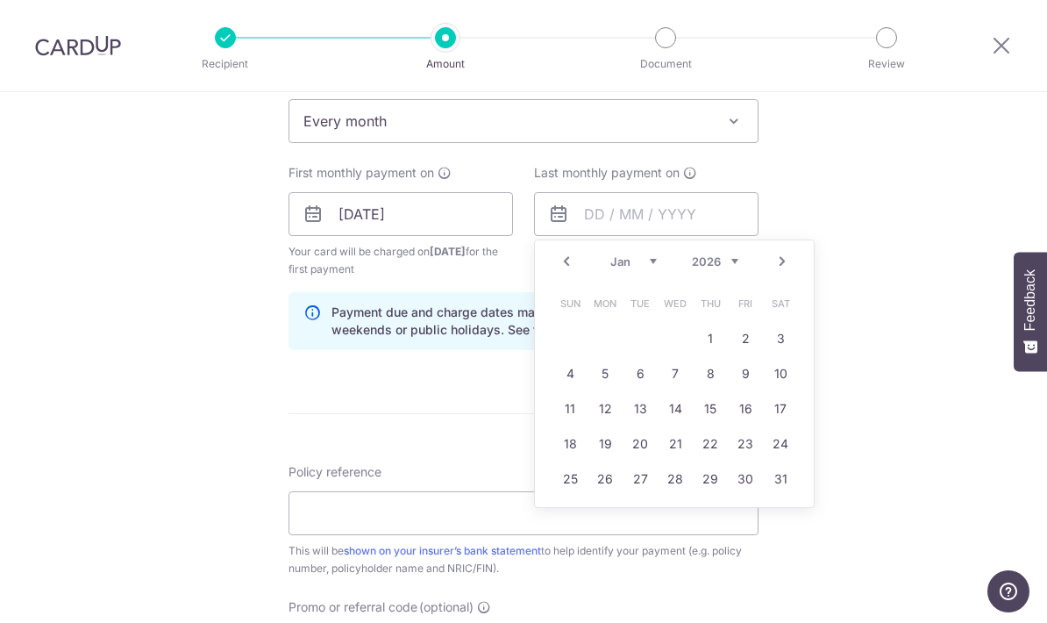
type input "[DATE]"
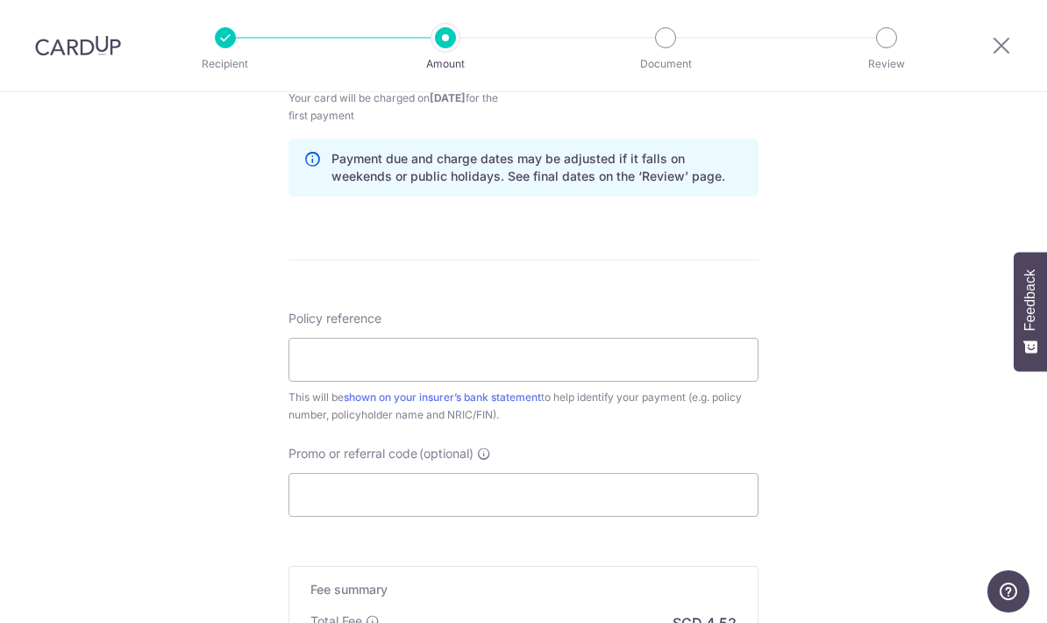
scroll to position [892, 0]
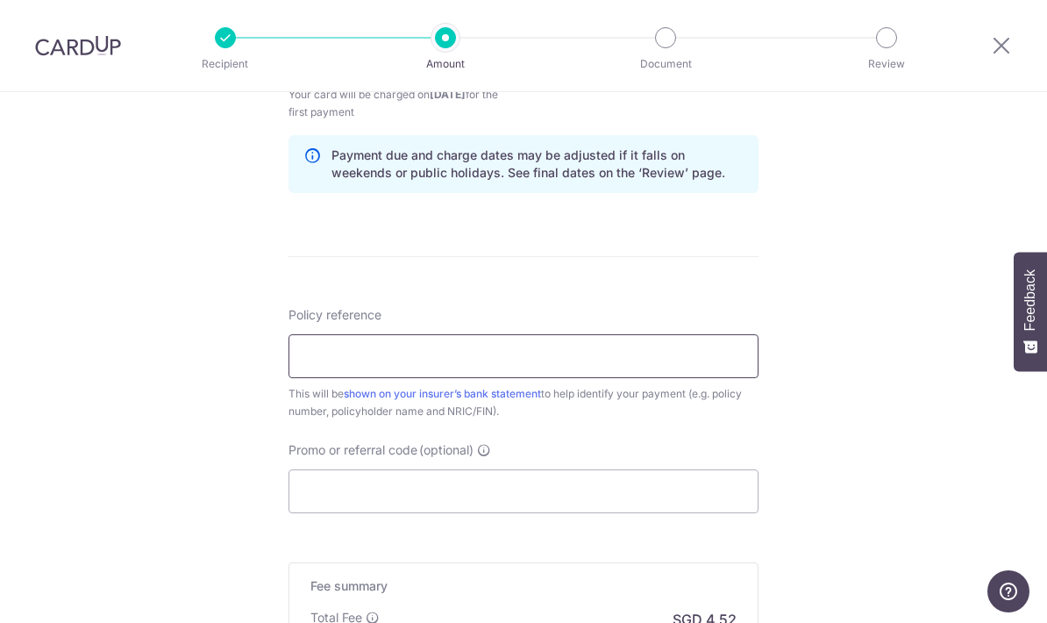
click at [556, 367] on input "Policy reference" at bounding box center [523, 356] width 470 height 44
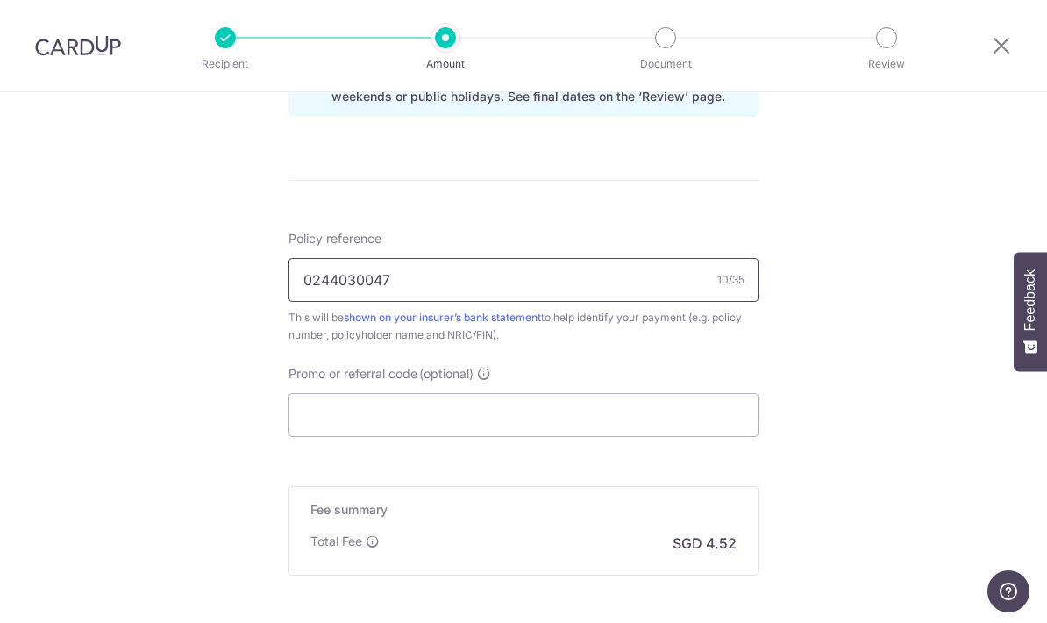
scroll to position [972, 0]
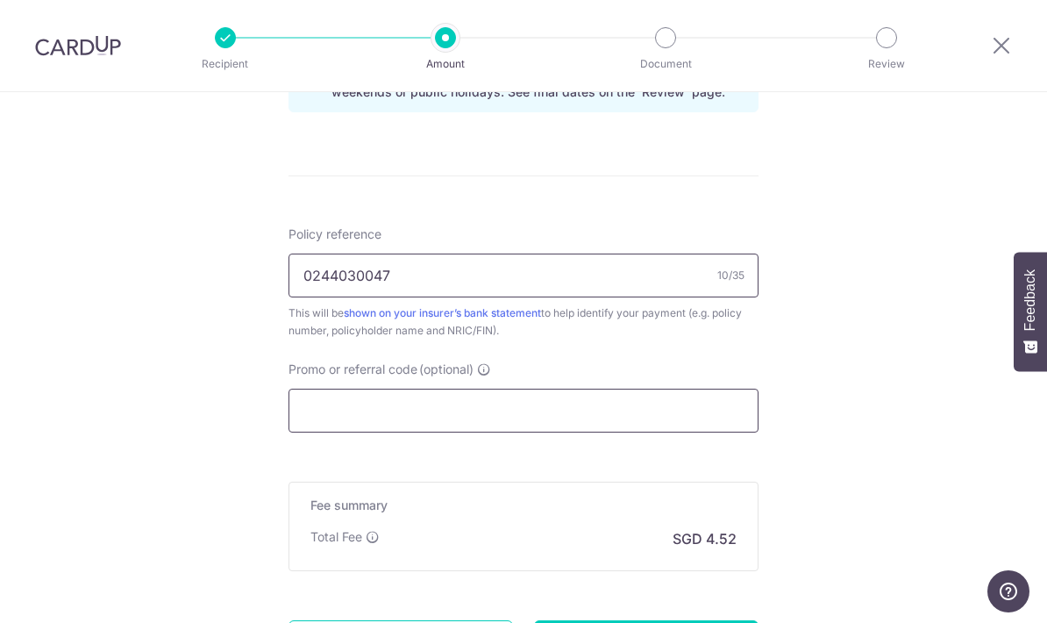
type input "0244030047"
click at [432, 419] on input "Promo or referral code (optional)" at bounding box center [523, 410] width 470 height 44
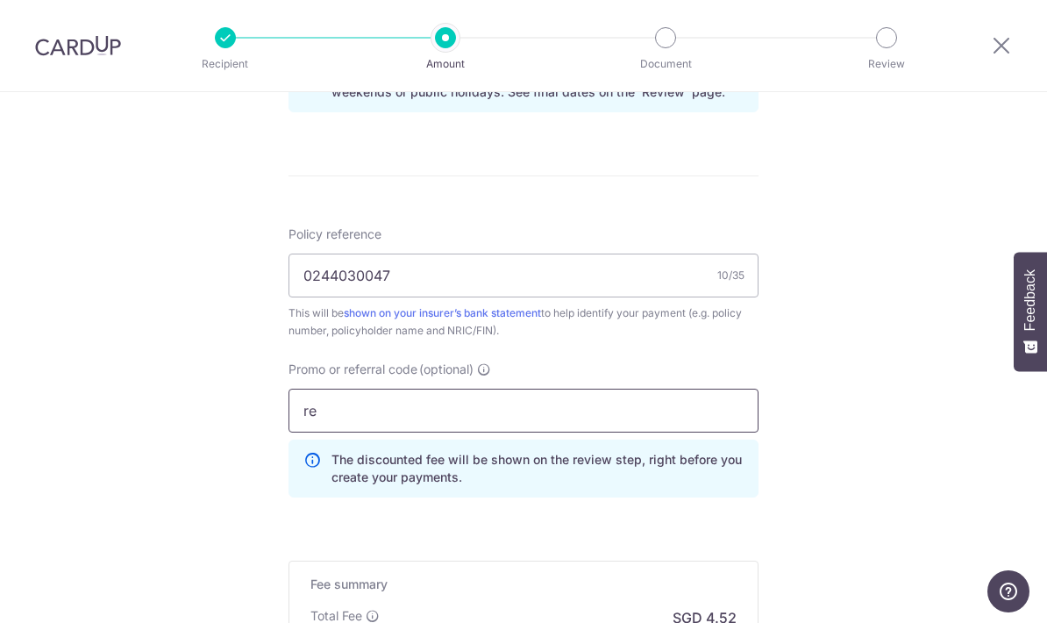
type input "REC185"
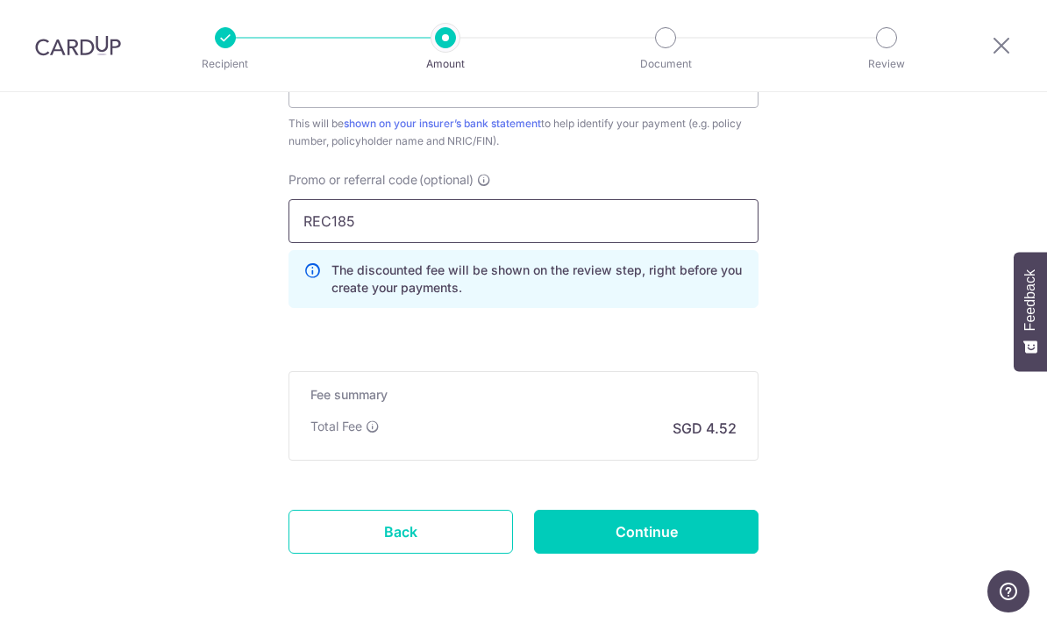
scroll to position [1161, 0]
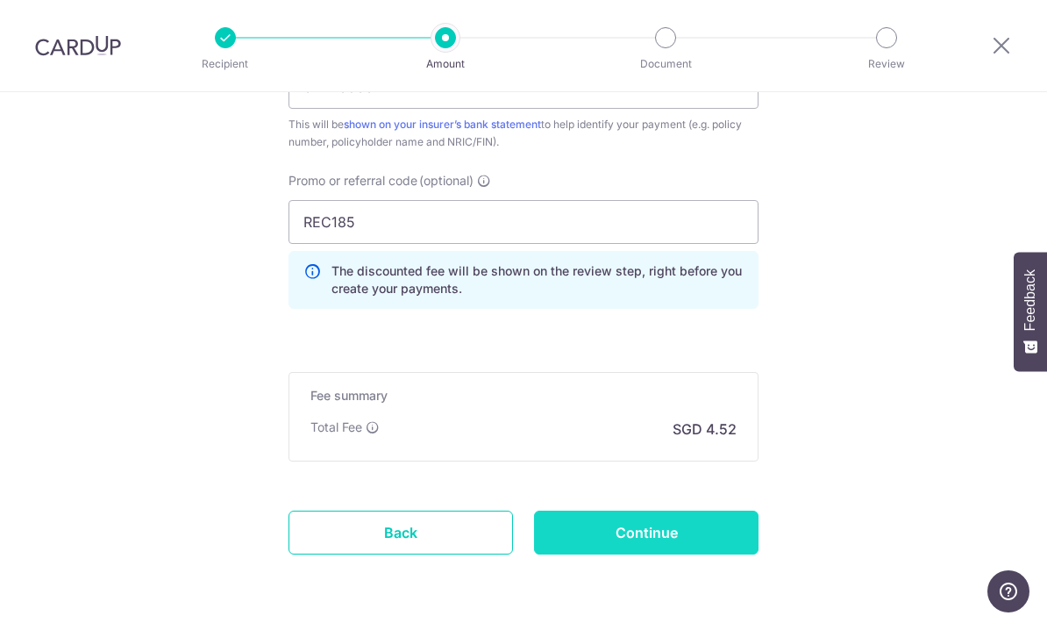
click at [648, 543] on input "Continue" at bounding box center [646, 532] width 224 height 44
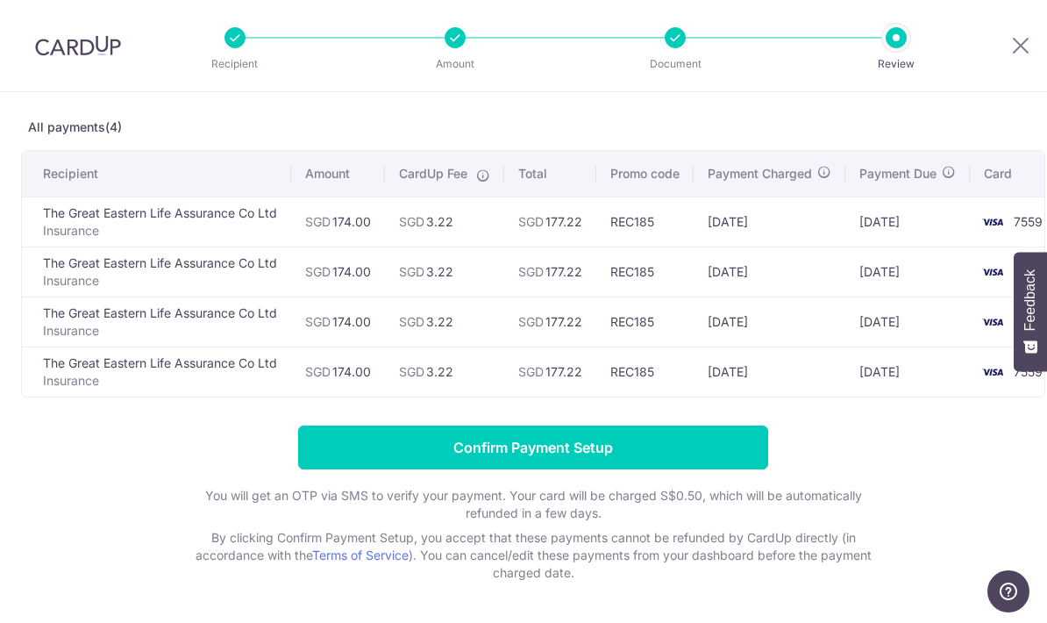
scroll to position [75, 0]
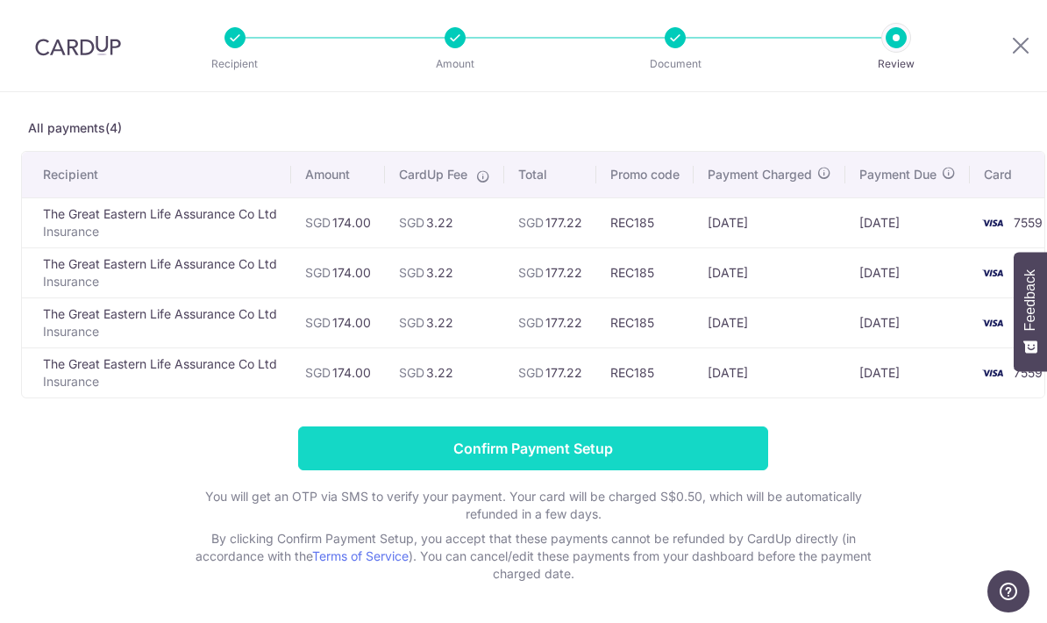
click at [574, 458] on input "Confirm Payment Setup" at bounding box center [533, 448] width 470 height 44
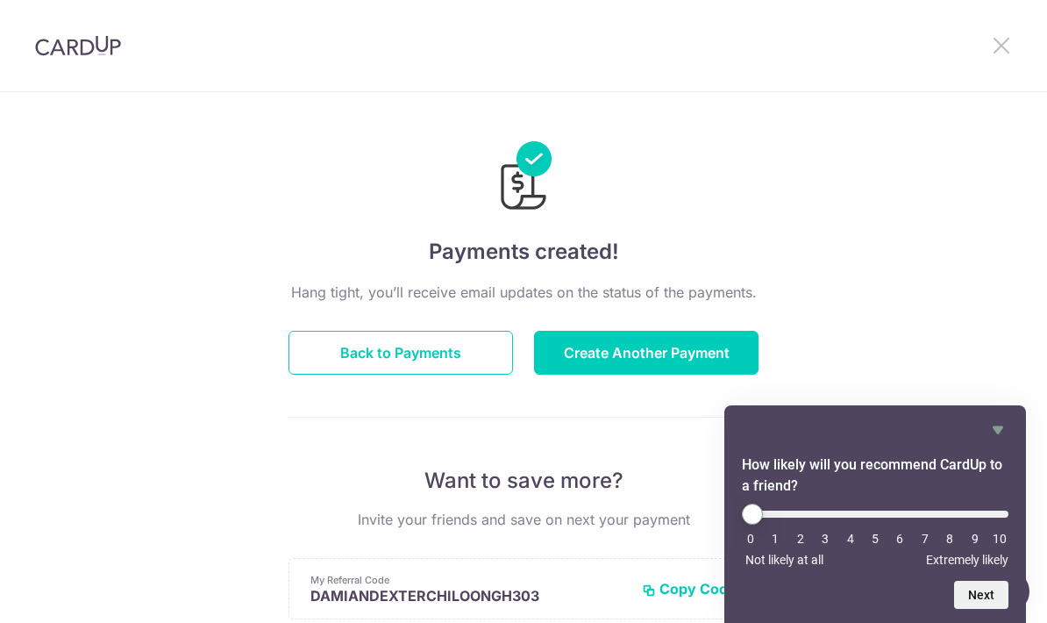
click at [1010, 46] on icon at bounding box center [1001, 45] width 21 height 22
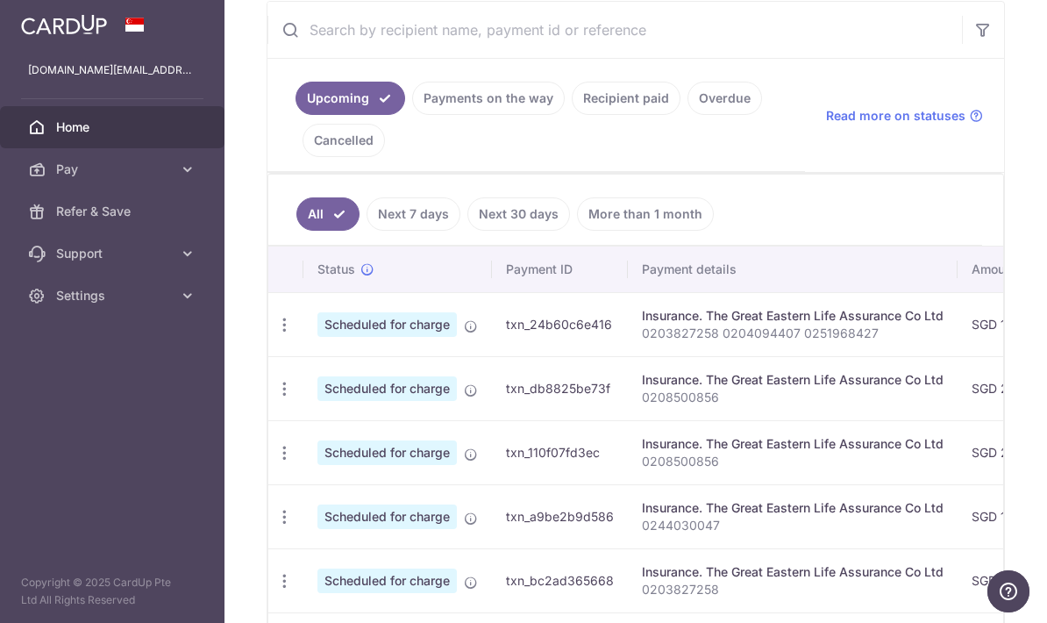
scroll to position [314, 0]
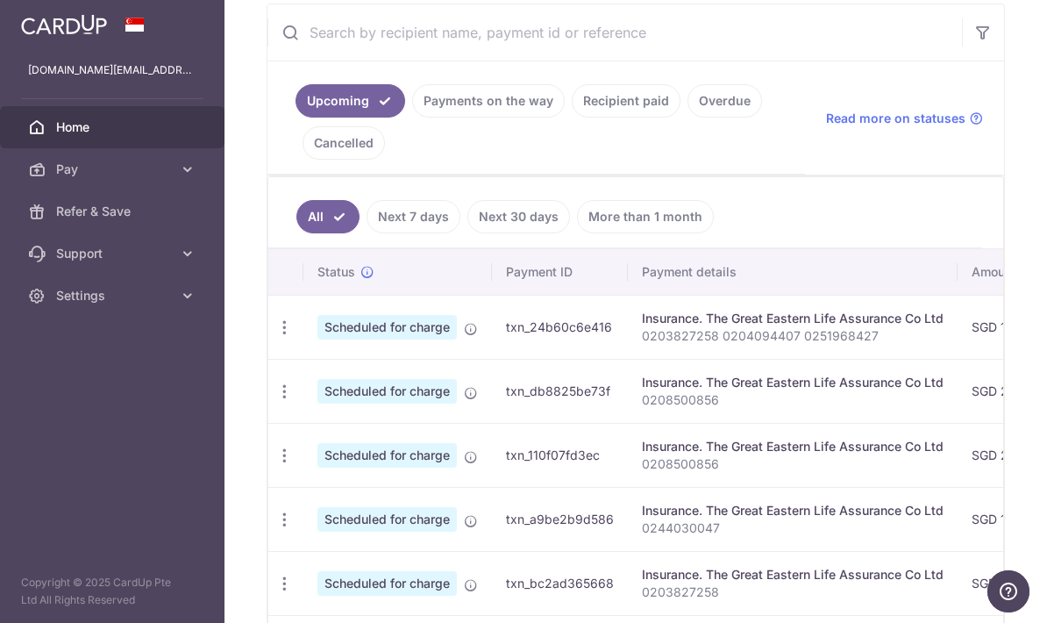
click at [412, 117] on link "Payments on the way" at bounding box center [488, 100] width 153 height 33
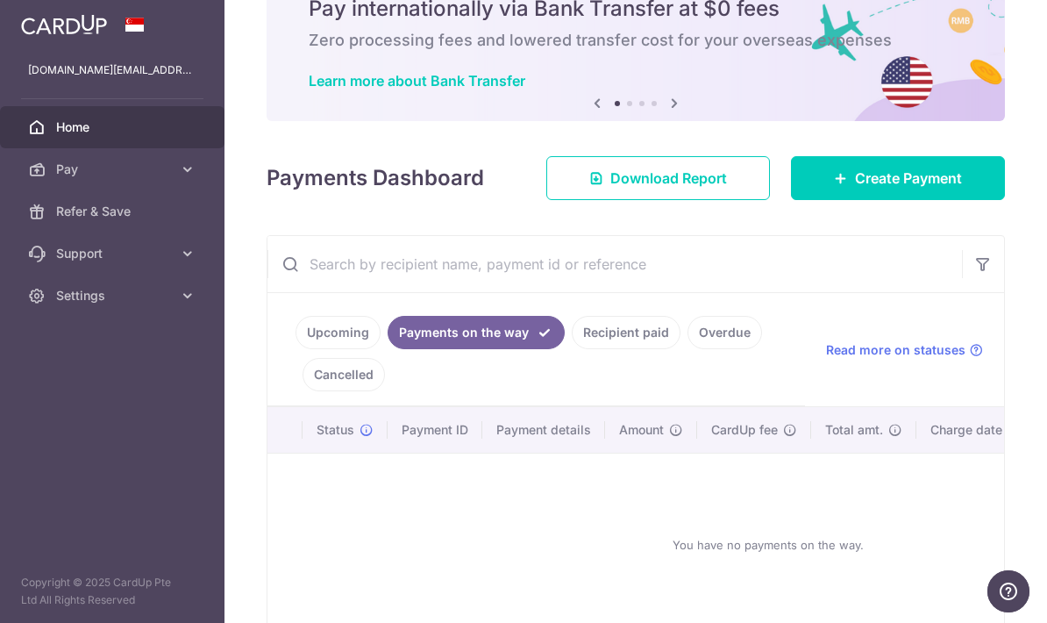
click at [267, 406] on ul "Upcoming Payments on the way Recipient paid Overdue Cancelled" at bounding box center [535, 349] width 537 height 113
click at [295, 349] on link "Upcoming" at bounding box center [337, 332] width 85 height 33
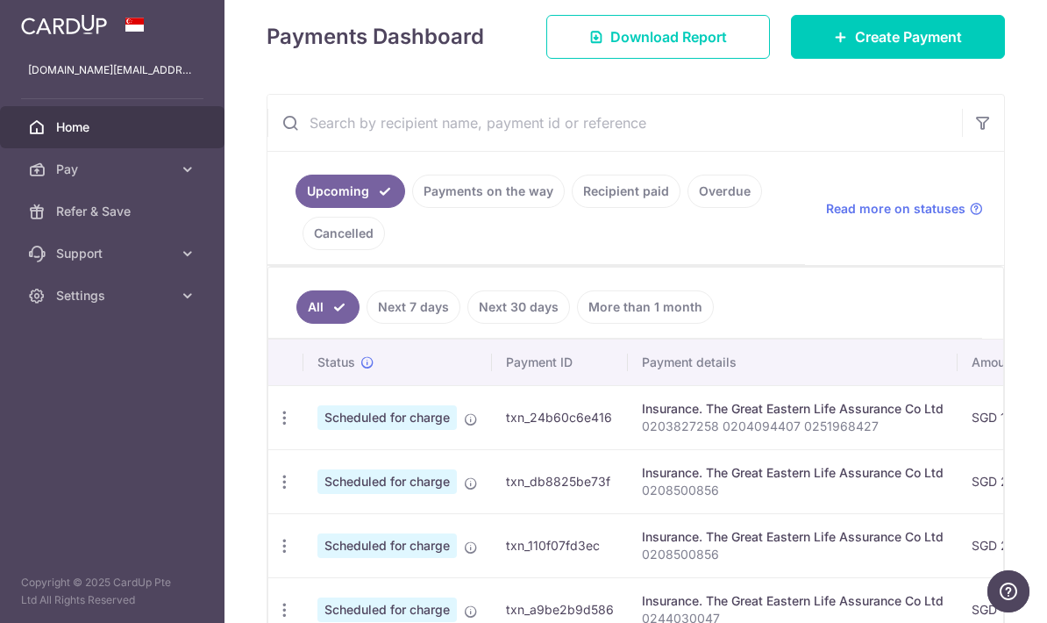
scroll to position [231, 0]
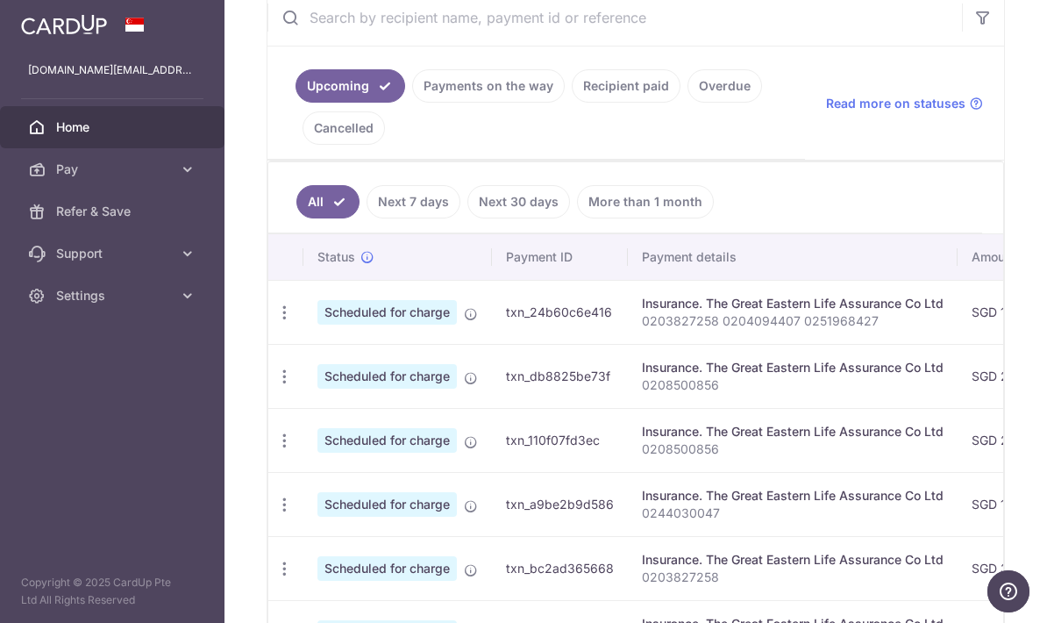
click at [385, 145] on link "Cancelled" at bounding box center [343, 127] width 82 height 33
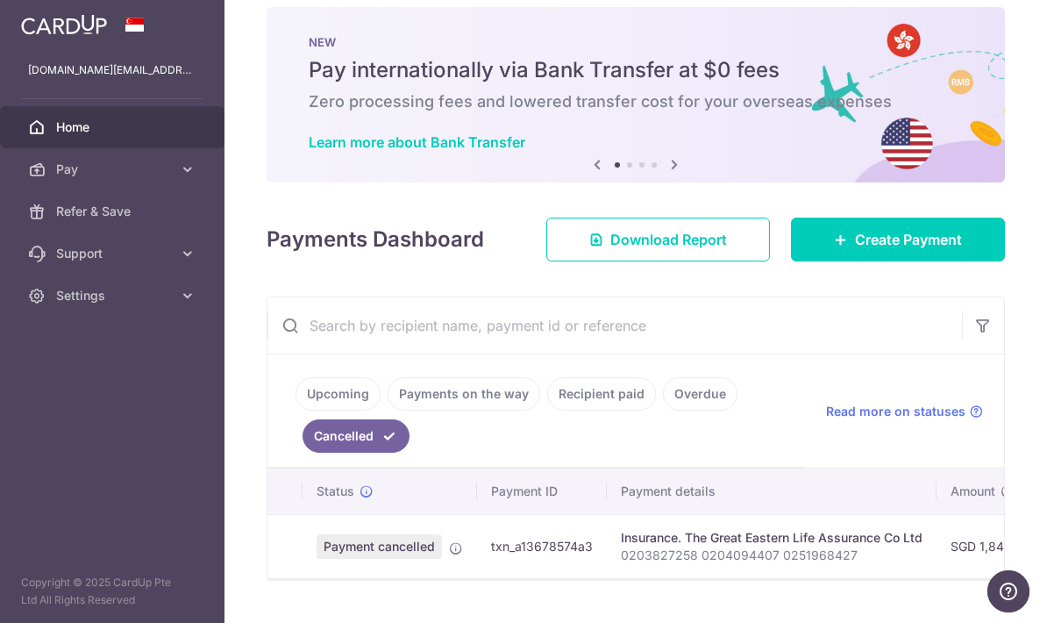
scroll to position [20, 0]
click at [295, 411] on link "Upcoming" at bounding box center [337, 394] width 85 height 33
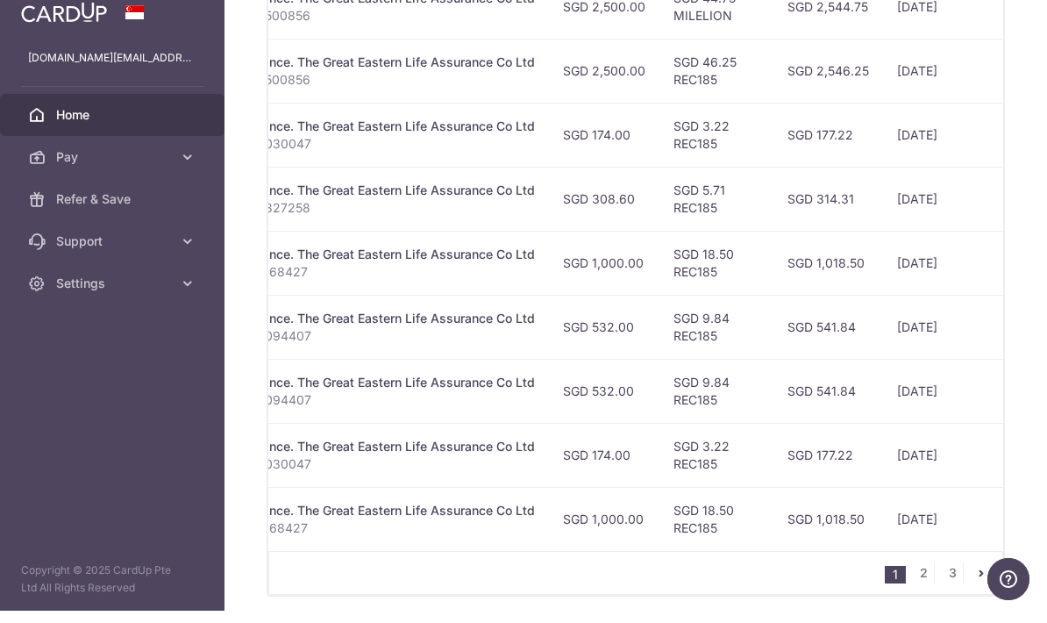
scroll to position [12, 0]
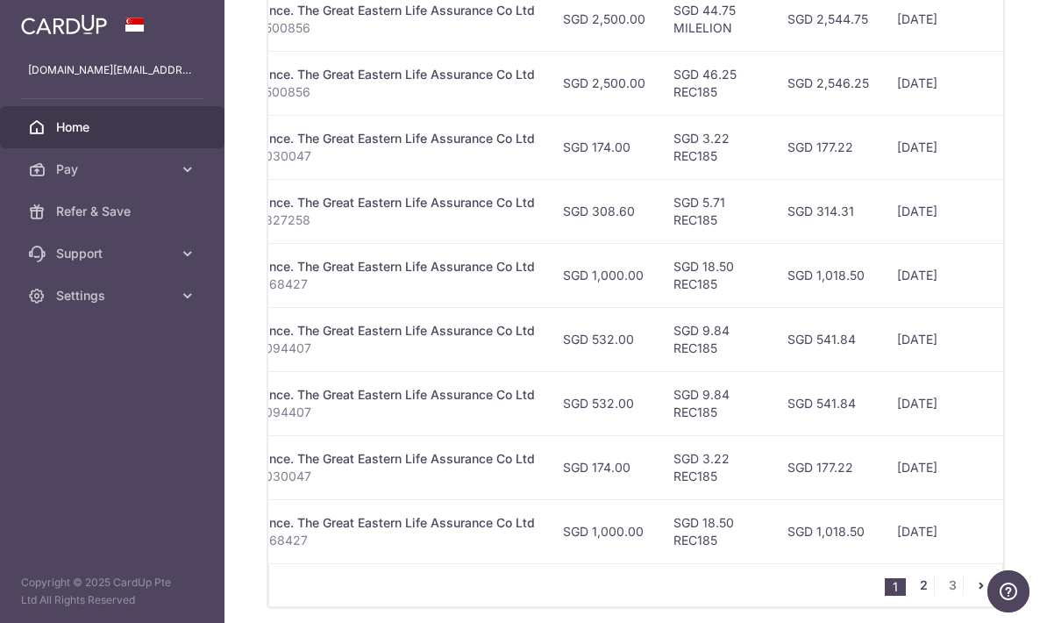
click at [932, 585] on link "2" at bounding box center [923, 584] width 21 height 21
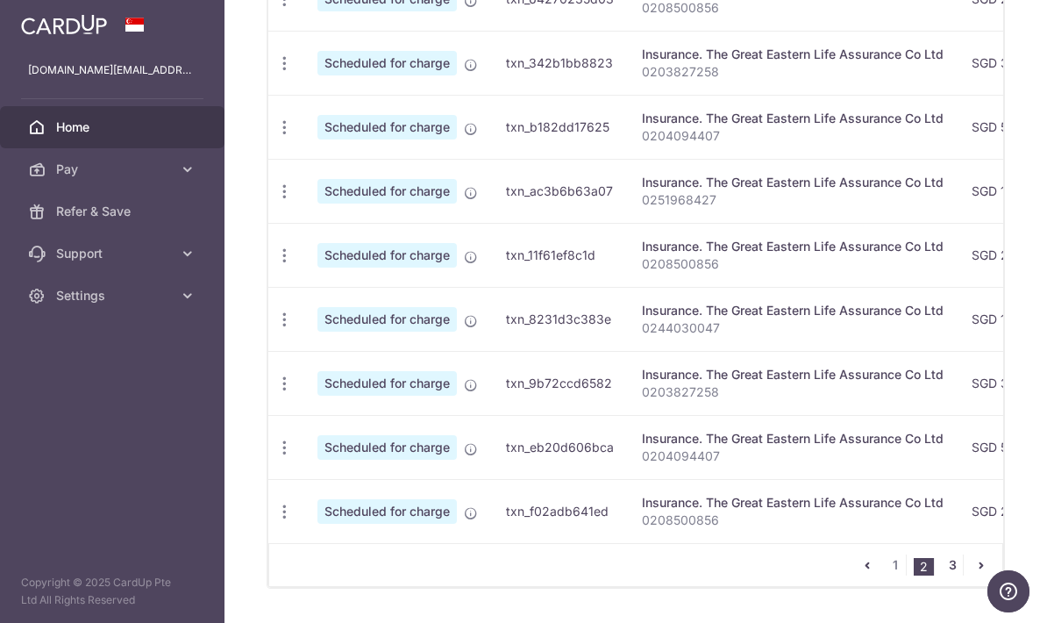
click at [952, 564] on link "3" at bounding box center [952, 564] width 21 height 21
